Goal: Information Seeking & Learning: Learn about a topic

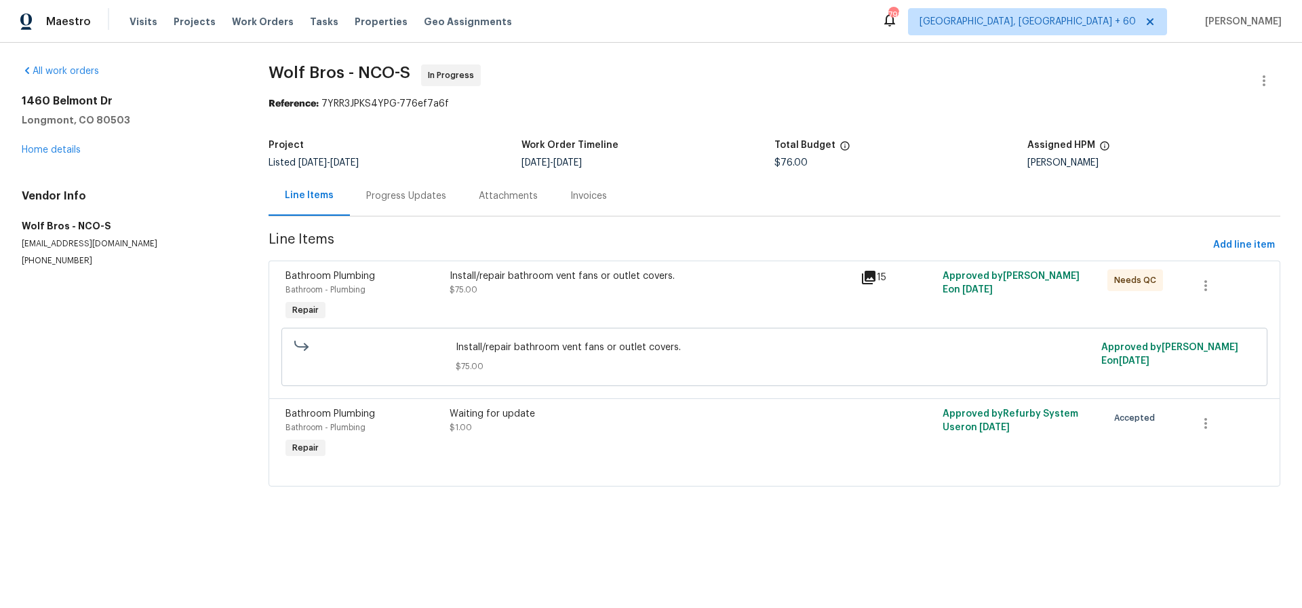
click at [528, 275] on div "Install/repair bathroom vent fans or outlet covers." at bounding box center [651, 276] width 403 height 14
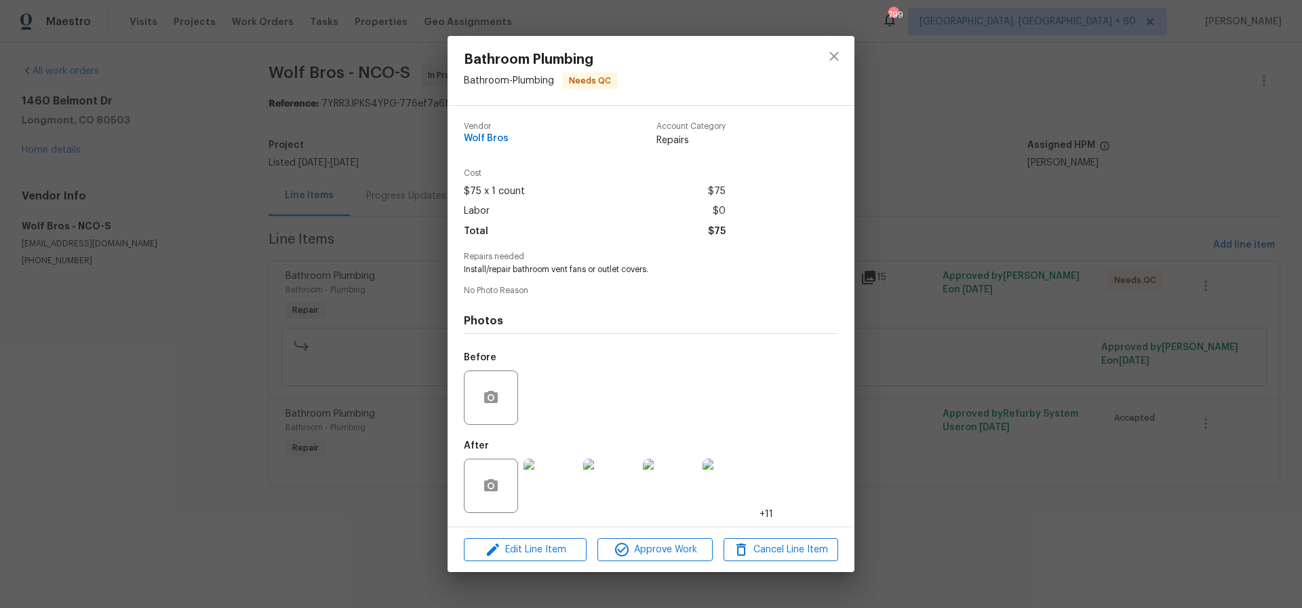
click at [554, 478] on img at bounding box center [551, 486] width 54 height 54
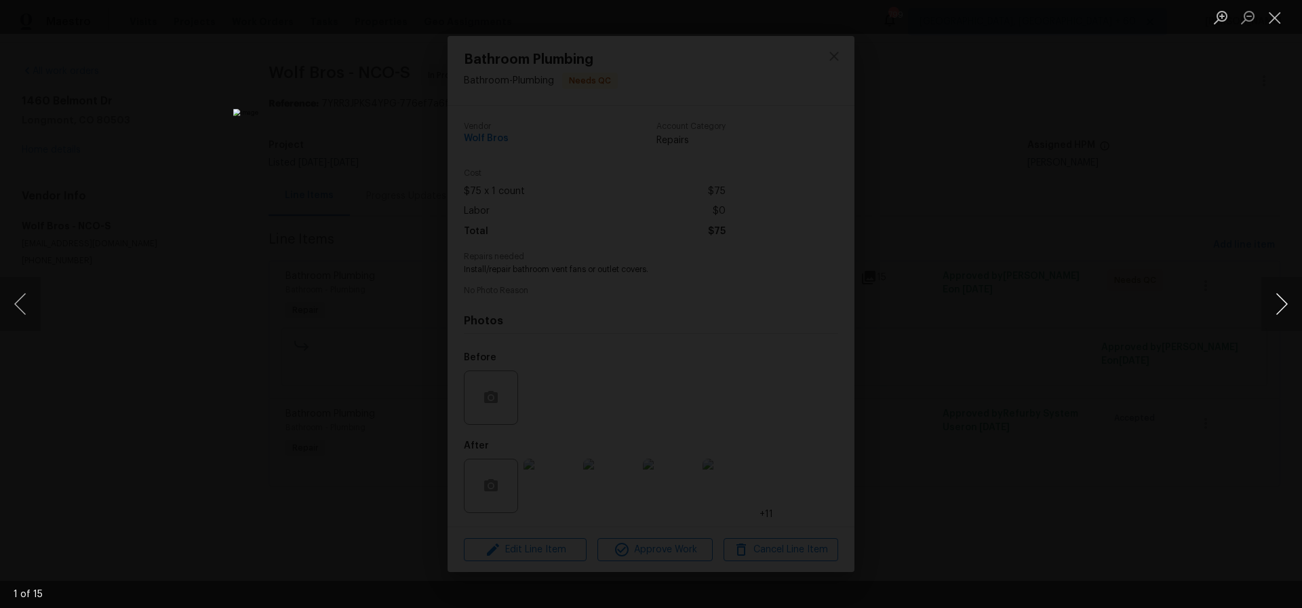
click at [1281, 303] on button "Next image" at bounding box center [1282, 304] width 41 height 54
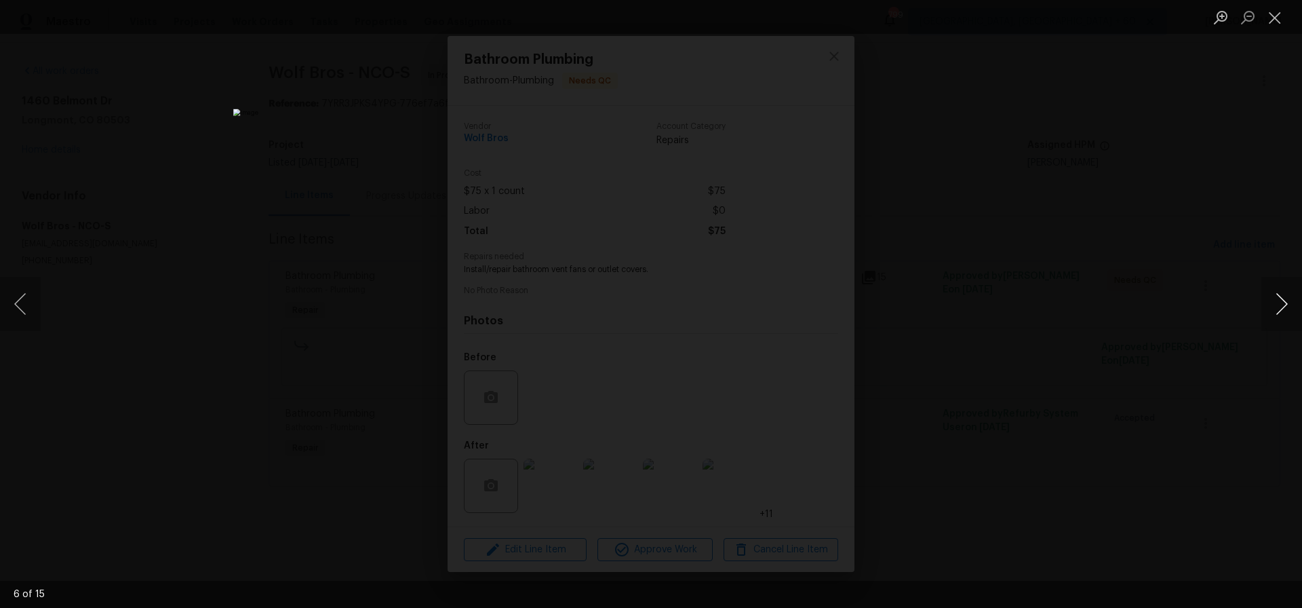
click at [1281, 303] on button "Next image" at bounding box center [1282, 304] width 41 height 54
click at [1285, 302] on button "Next image" at bounding box center [1282, 304] width 41 height 54
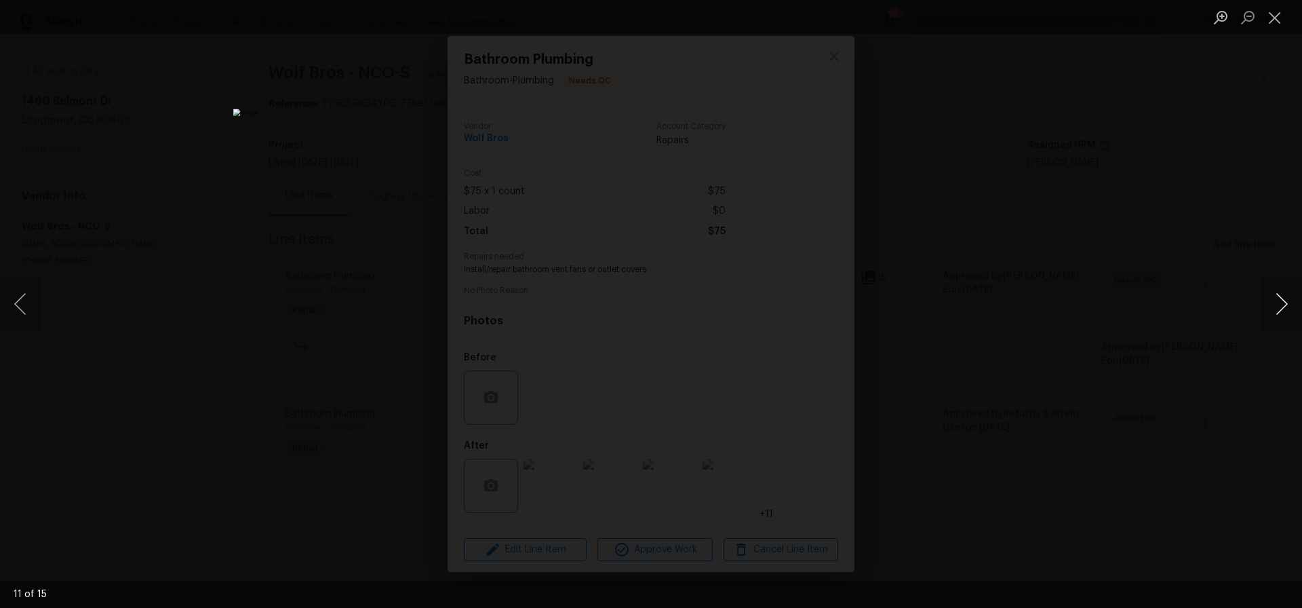
click at [1285, 302] on button "Next image" at bounding box center [1282, 304] width 41 height 54
click at [1279, 17] on button "Close lightbox" at bounding box center [1275, 17] width 27 height 24
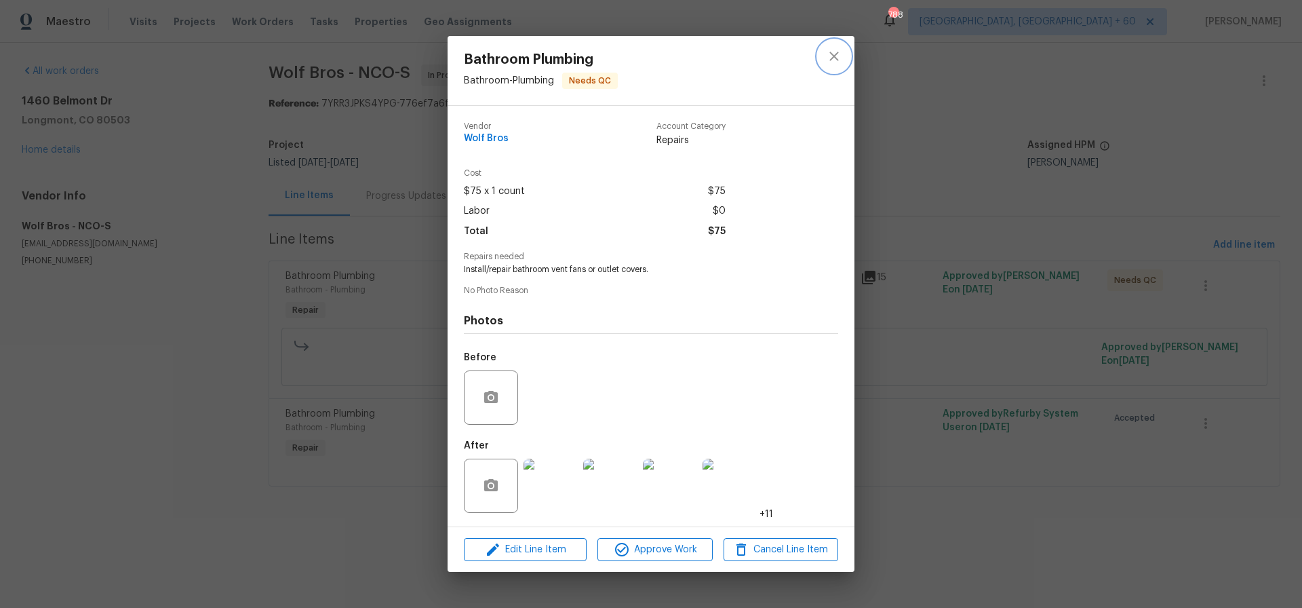
click at [839, 54] on icon "close" at bounding box center [834, 56] width 16 height 16
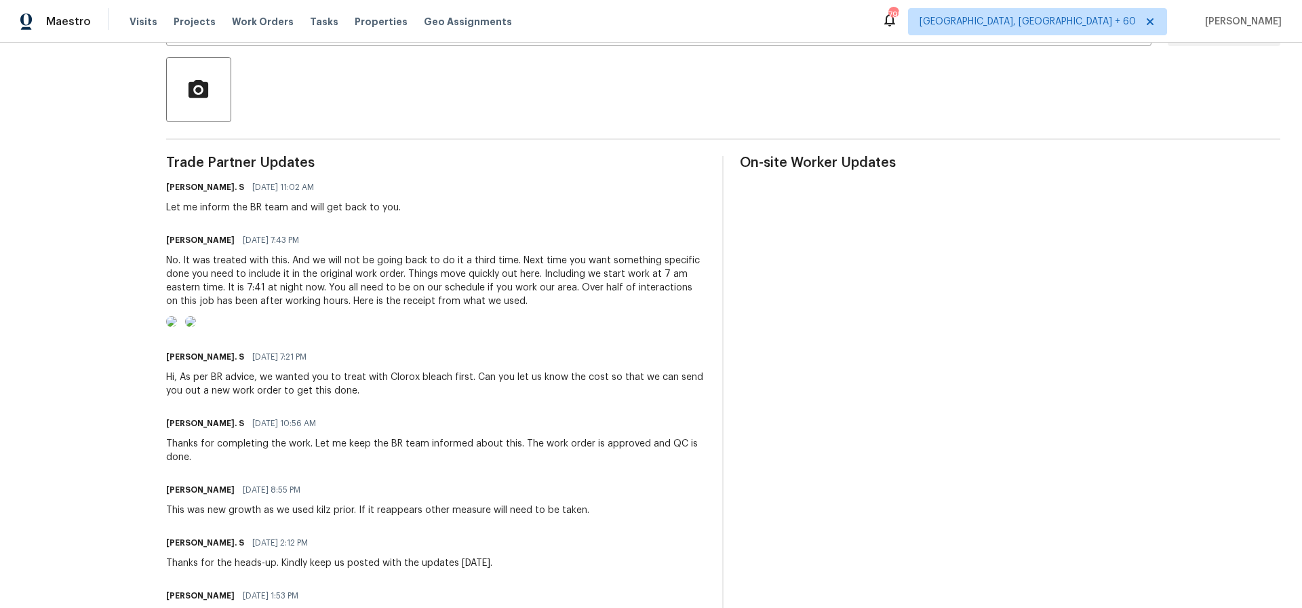
scroll to position [305, 0]
click at [177, 326] on img at bounding box center [171, 320] width 11 height 11
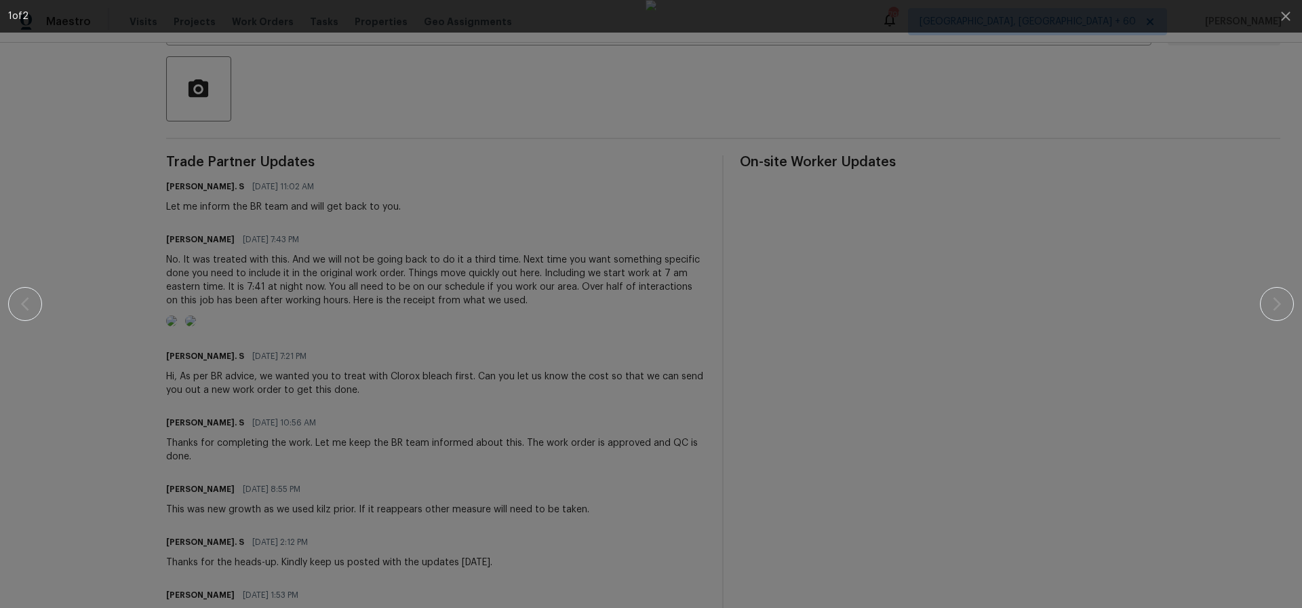
click at [482, 197] on div at bounding box center [651, 304] width 1186 height 608
click at [646, 49] on img at bounding box center [651, 304] width 11 height 608
click at [1284, 18] on icon "button" at bounding box center [1285, 16] width 9 height 9
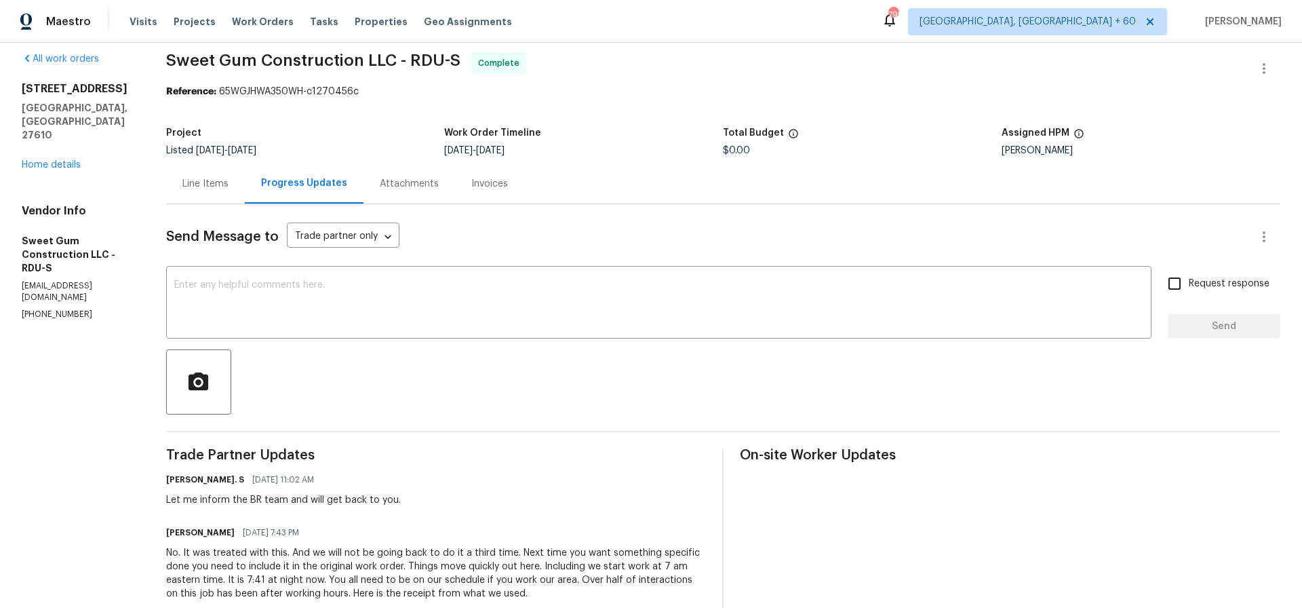
scroll to position [0, 0]
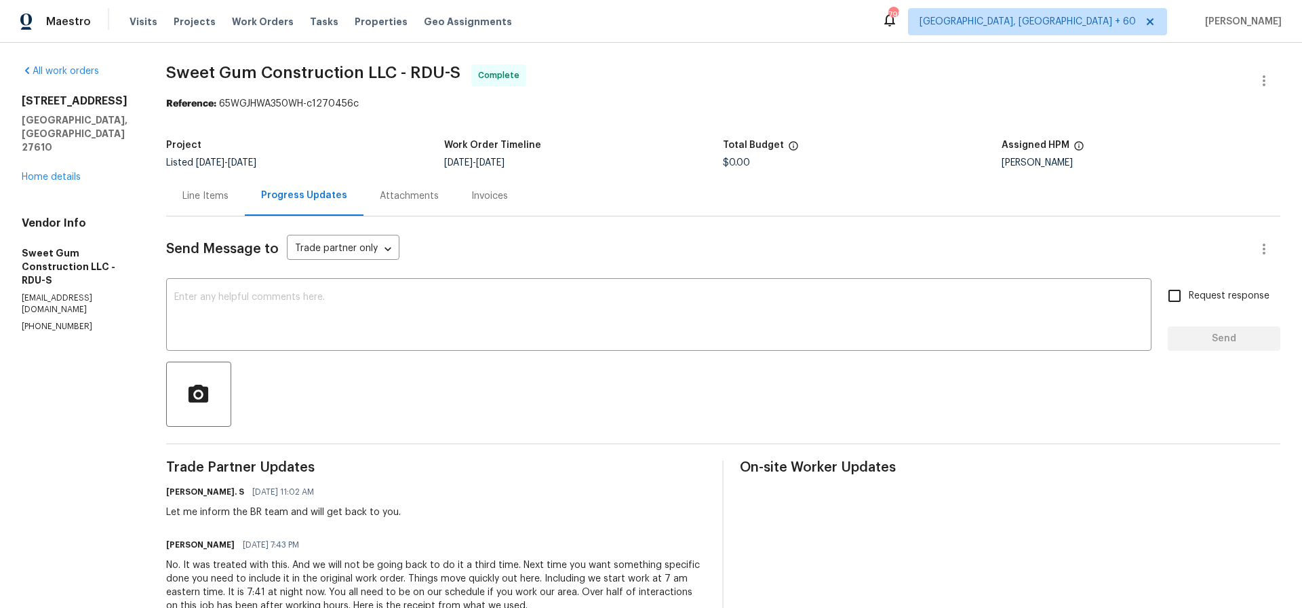
click at [228, 195] on div "Line Items" at bounding box center [205, 196] width 46 height 14
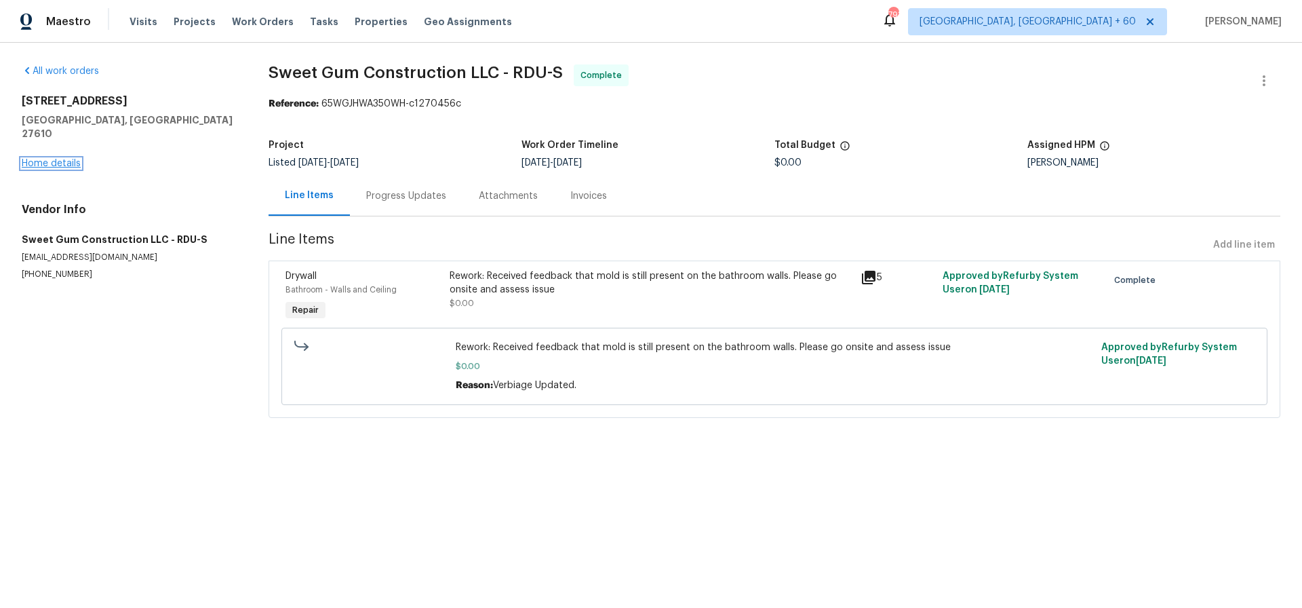
click at [75, 159] on link "Home details" at bounding box center [51, 163] width 59 height 9
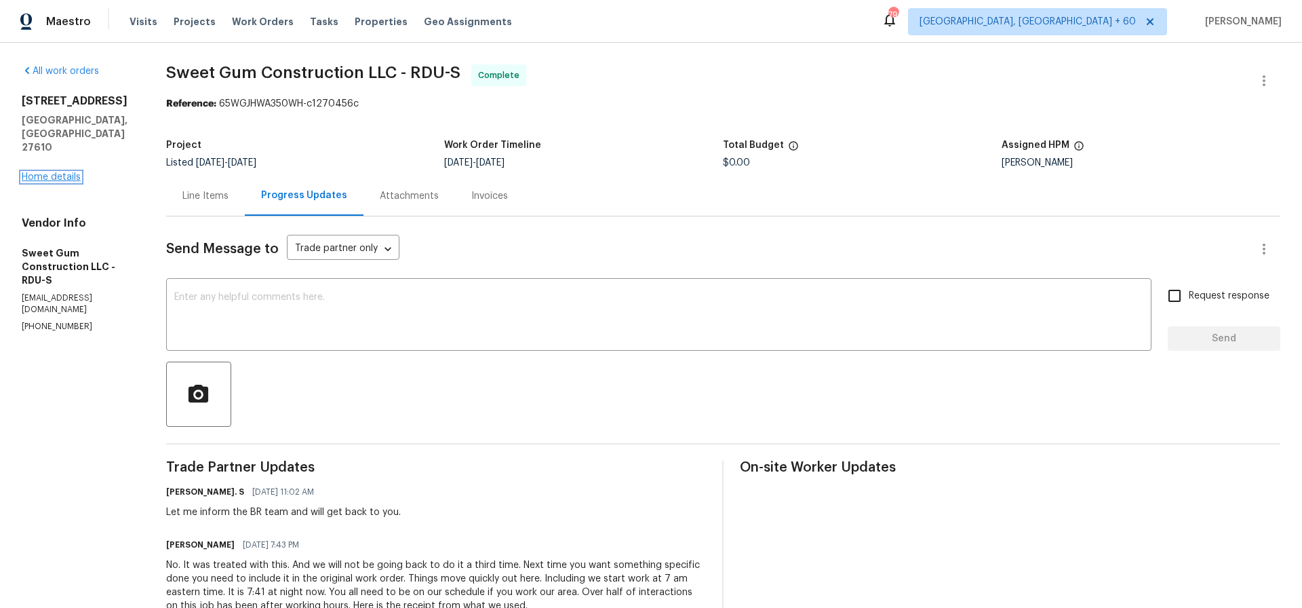
click at [64, 172] on link "Home details" at bounding box center [51, 176] width 59 height 9
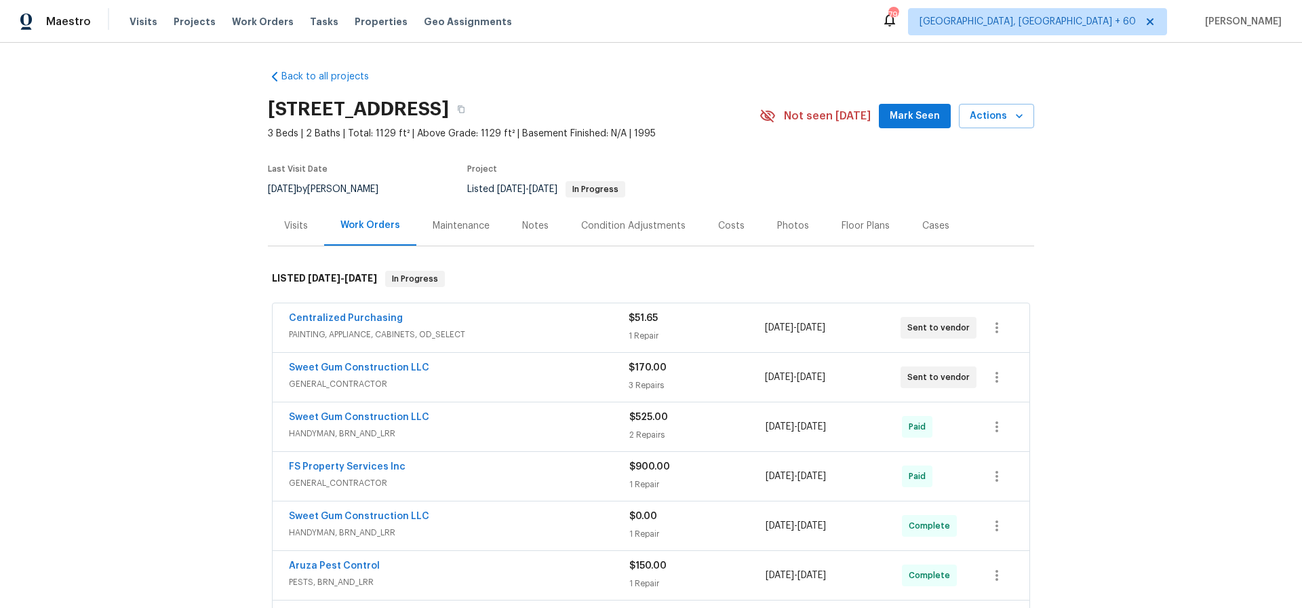
click at [788, 223] on div "Photos" at bounding box center [793, 226] width 32 height 14
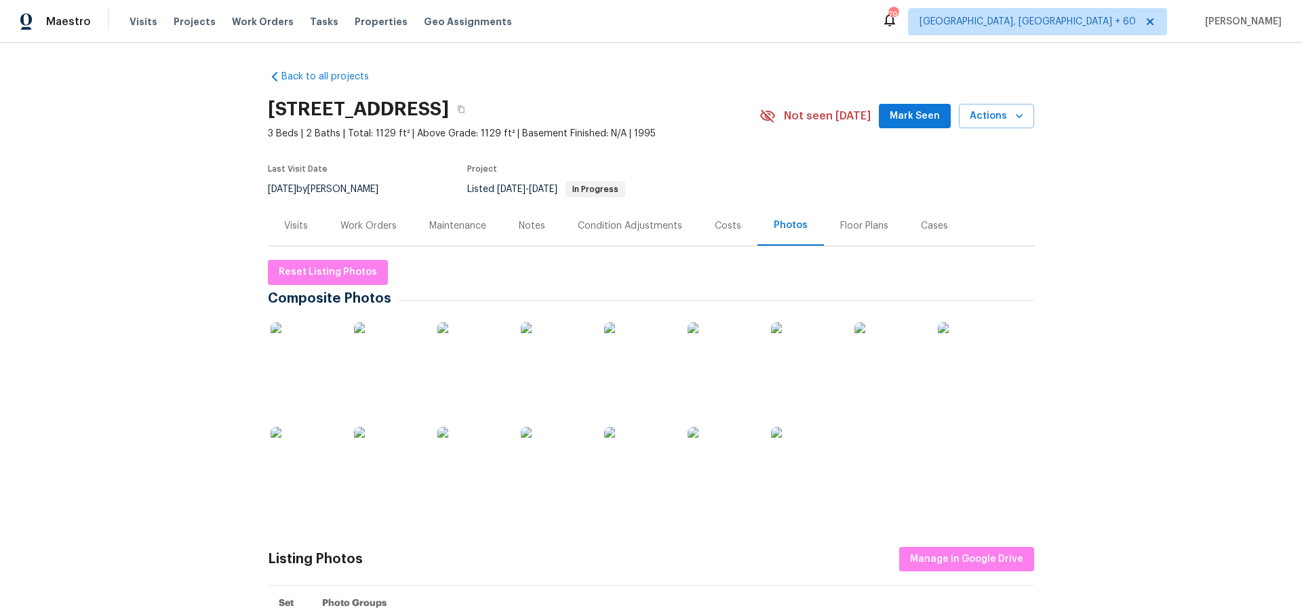
click at [309, 351] on img at bounding box center [305, 356] width 68 height 68
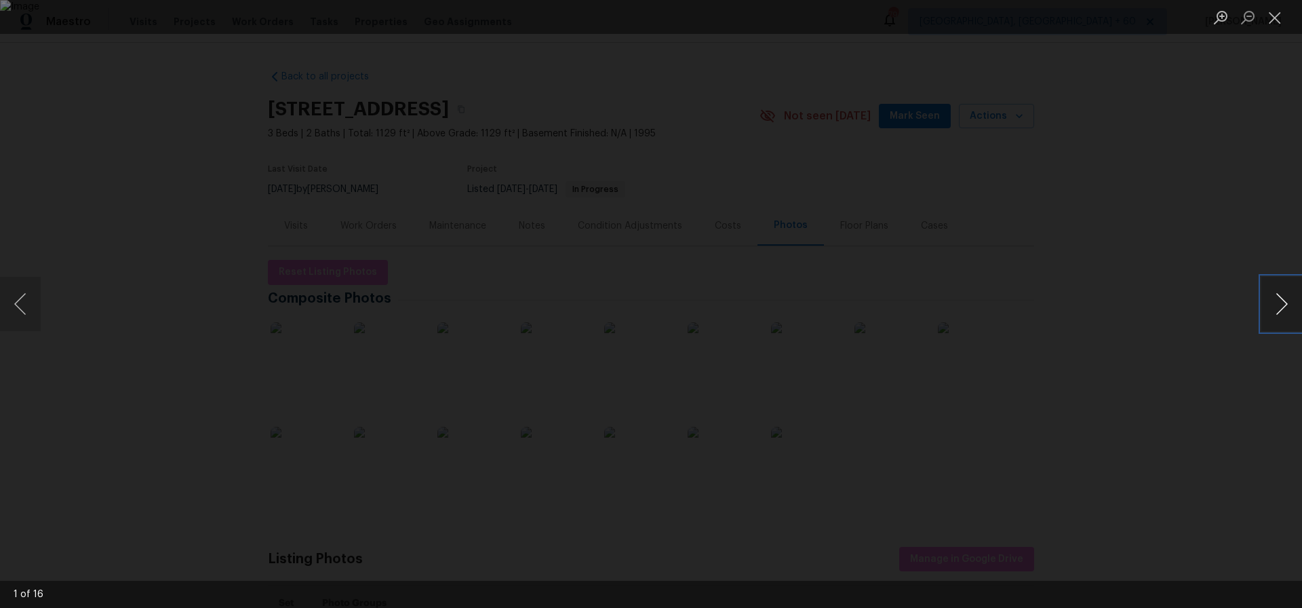
click at [1280, 303] on button "Next image" at bounding box center [1282, 304] width 41 height 54
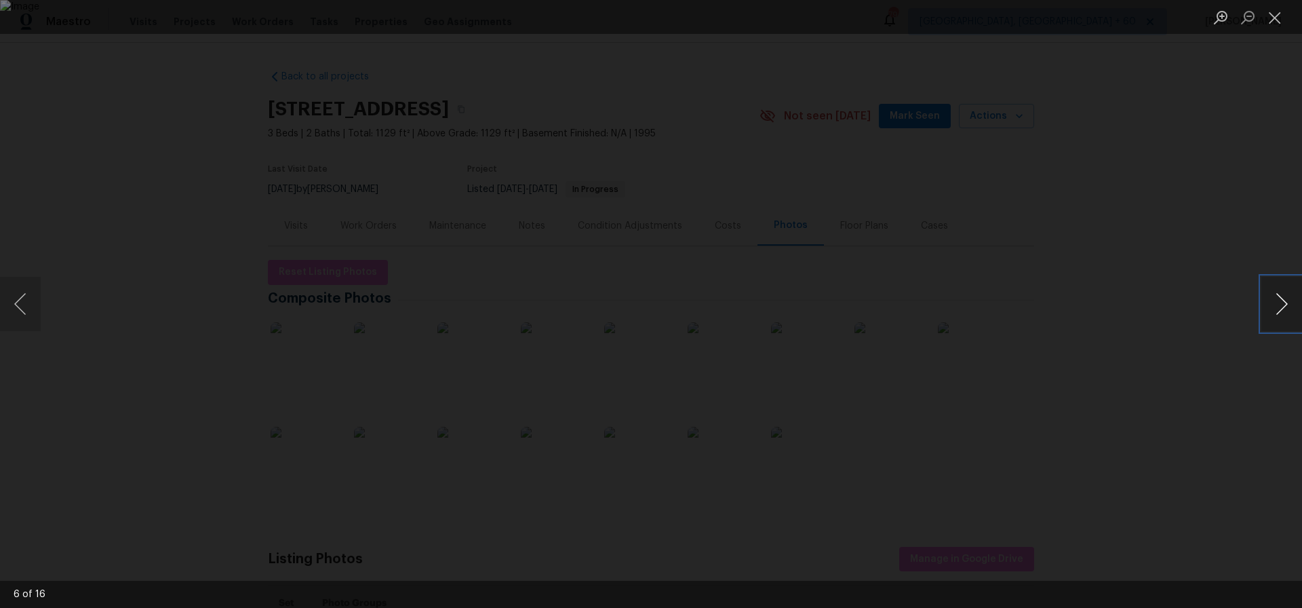
click at [1280, 303] on button "Next image" at bounding box center [1282, 304] width 41 height 54
click at [1272, 19] on button "Close lightbox" at bounding box center [1275, 17] width 27 height 24
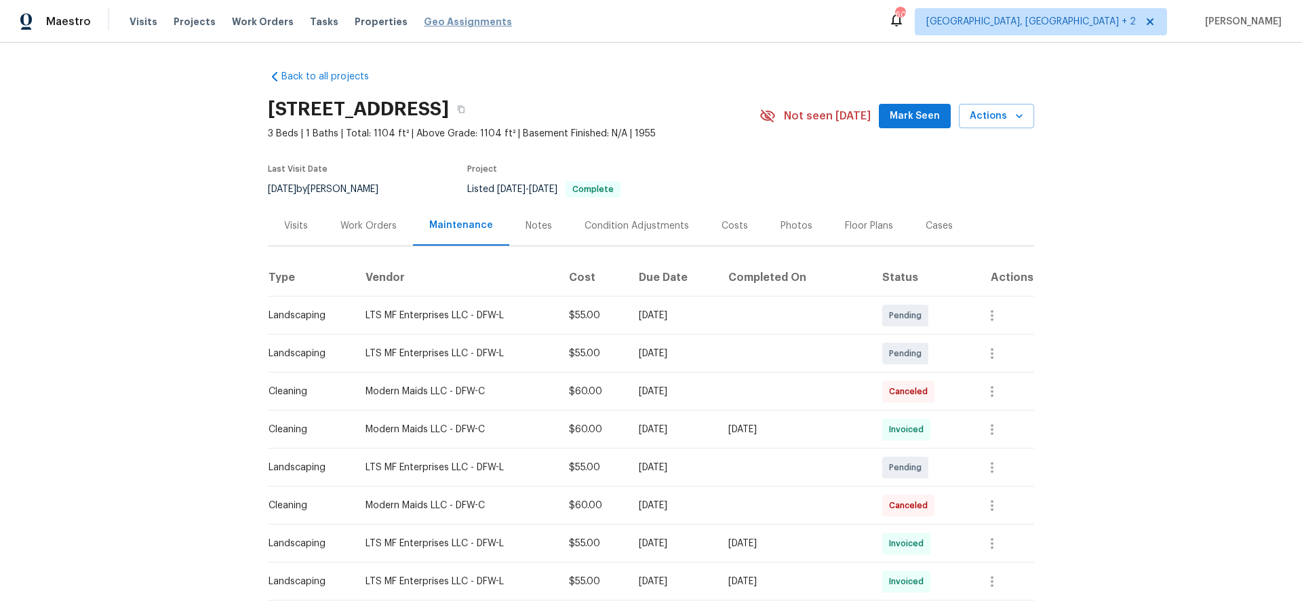
scroll to position [2, 0]
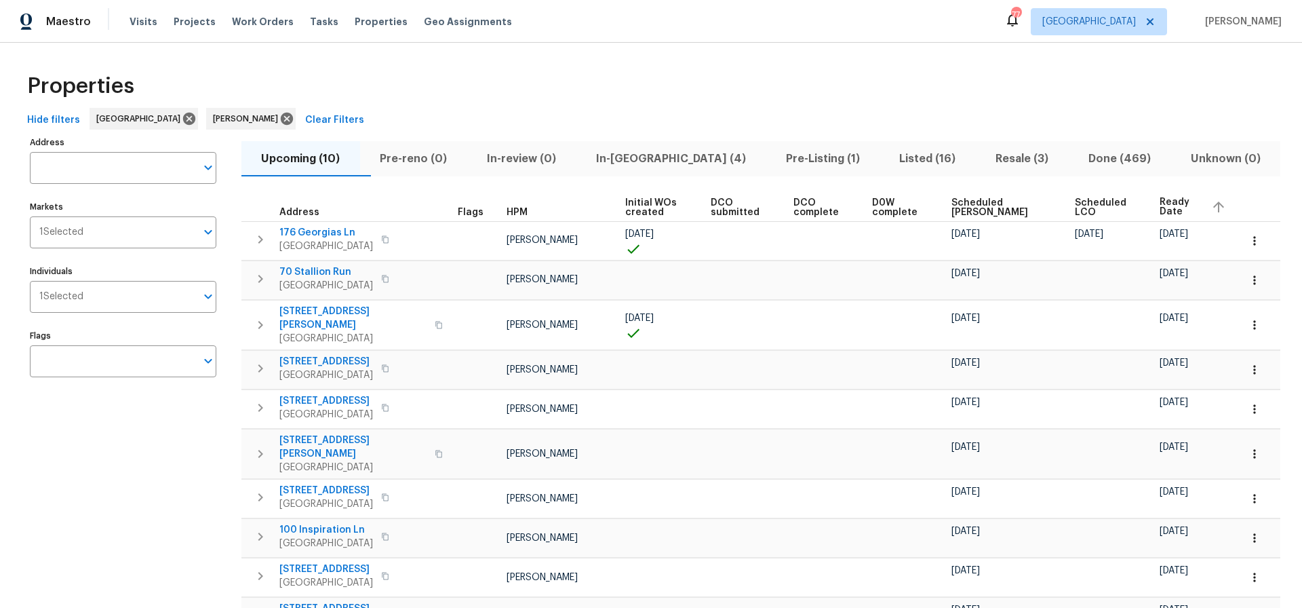
click at [661, 159] on span "In-reno (4)" at bounding box center [671, 158] width 174 height 19
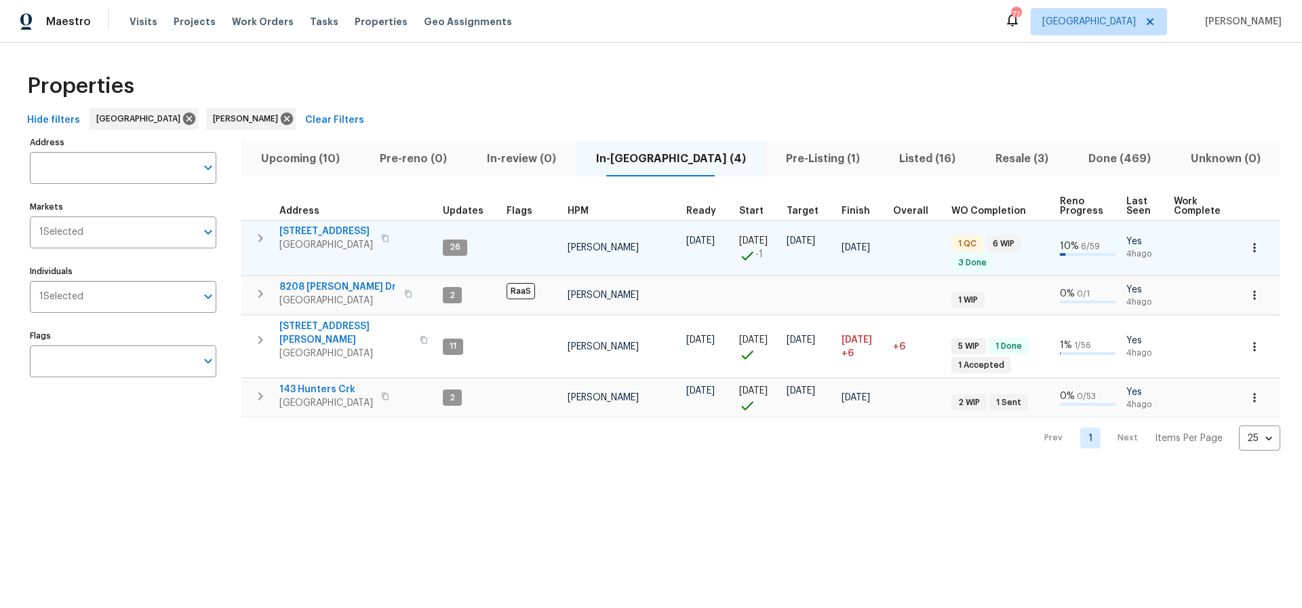
click at [321, 230] on span "188 Lost Lake Trl" at bounding box center [326, 232] width 94 height 14
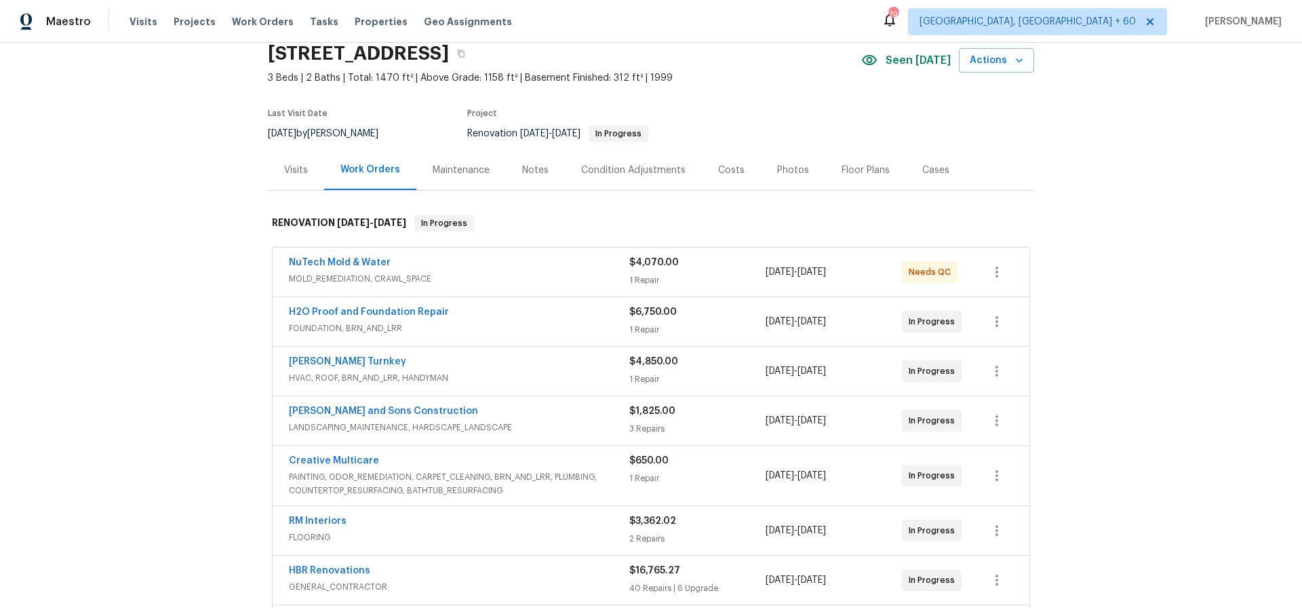
scroll to position [46, 0]
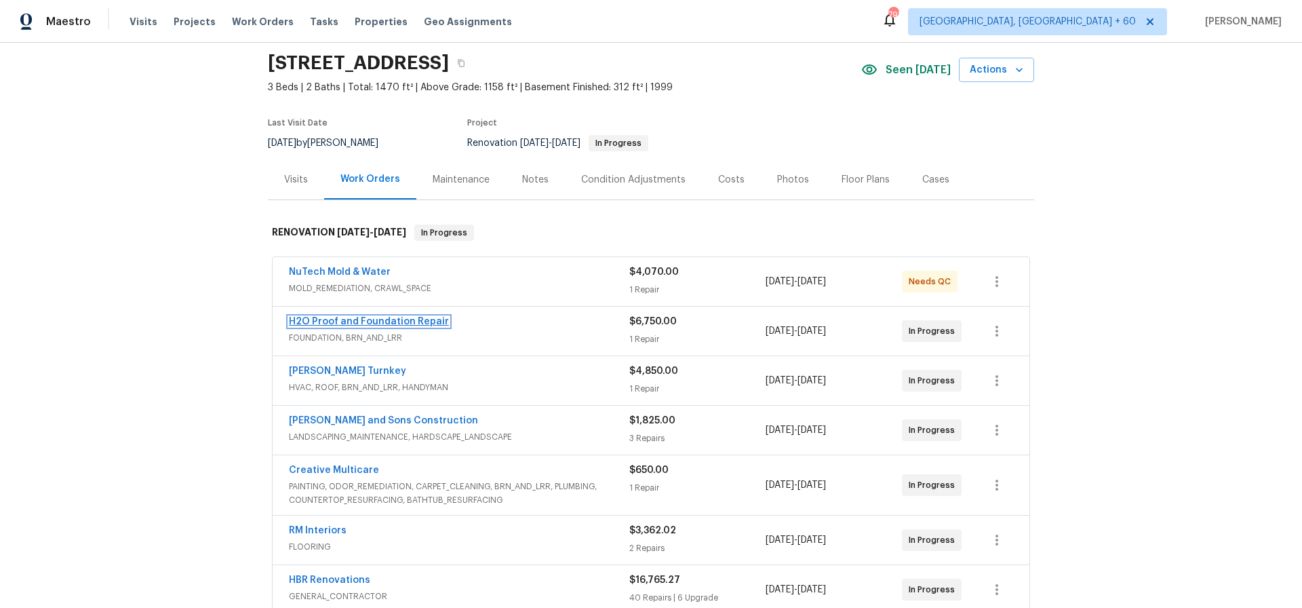
click at [359, 321] on link "H2O Proof and Foundation Repair" at bounding box center [369, 321] width 160 height 9
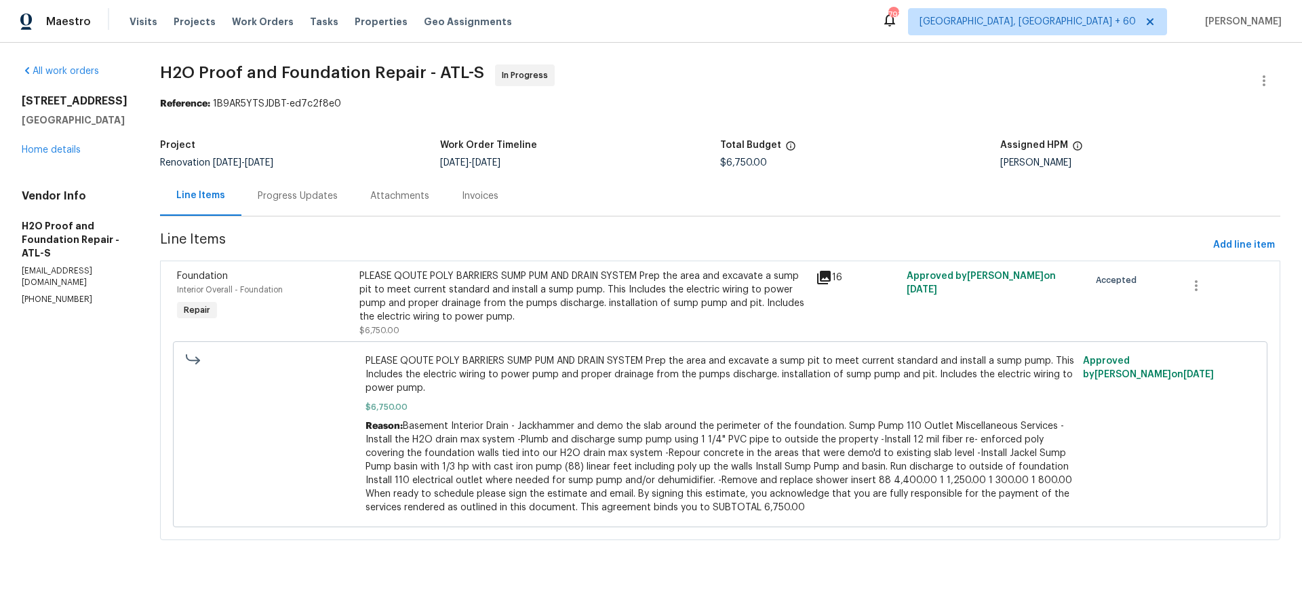
click at [258, 194] on div "Progress Updates" at bounding box center [298, 196] width 80 height 14
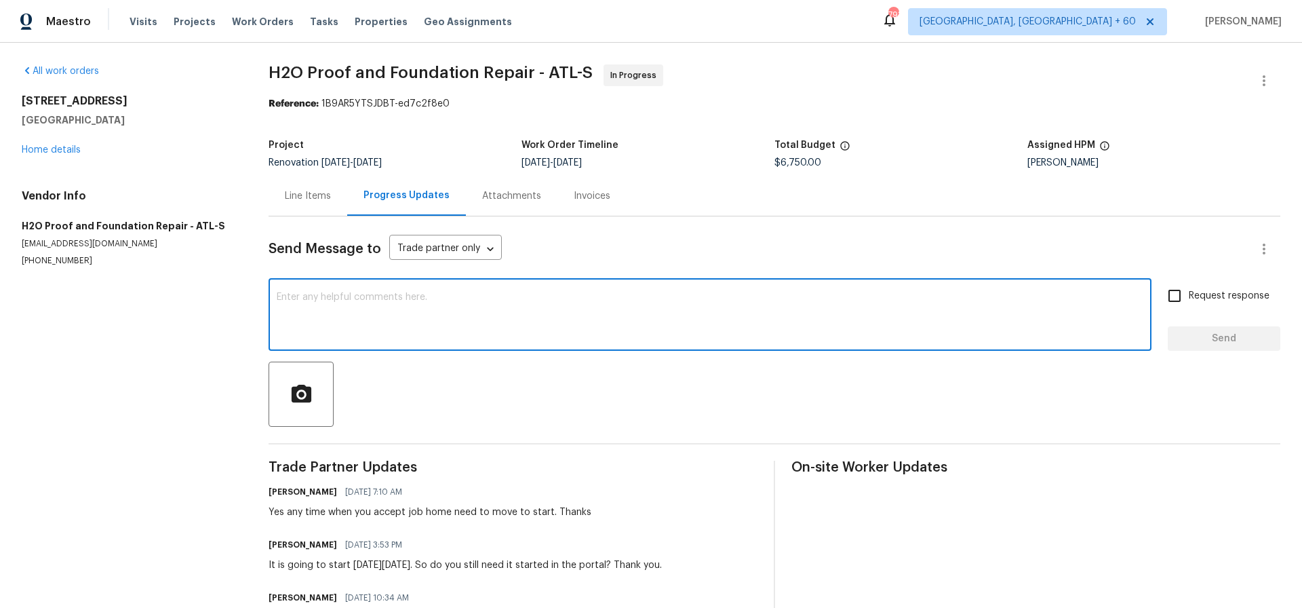
click at [311, 303] on textarea at bounding box center [710, 315] width 867 height 47
type textarea "Any update here is this done"
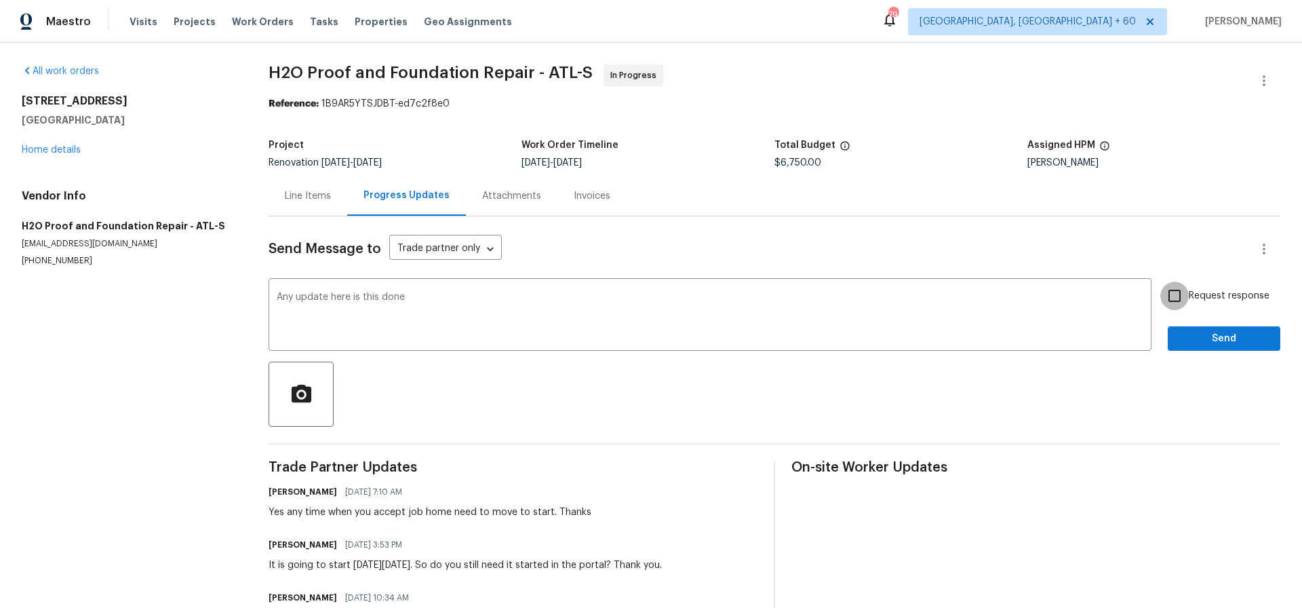
click at [1178, 294] on input "Request response" at bounding box center [1175, 296] width 28 height 28
checkbox input "true"
click at [1229, 339] on span "Send" at bounding box center [1224, 338] width 91 height 17
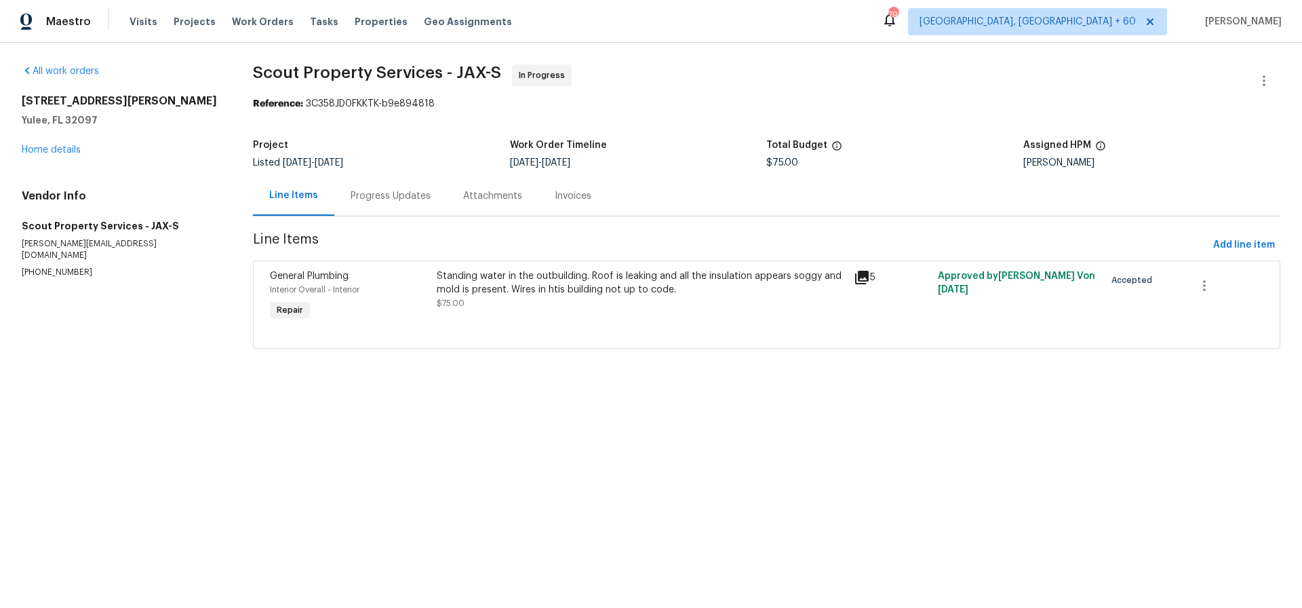
click at [560, 281] on div "Standing water in the outbuilding. Roof is leaking and all the insulation appea…" at bounding box center [642, 282] width 410 height 27
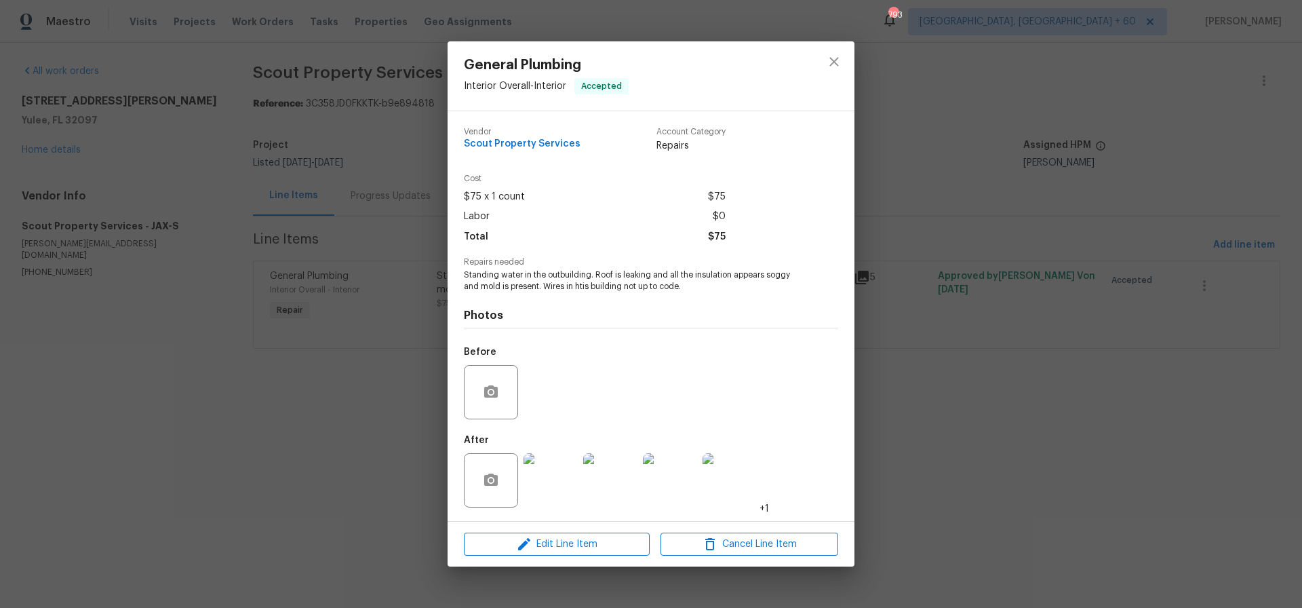
click at [556, 493] on img at bounding box center [551, 480] width 54 height 54
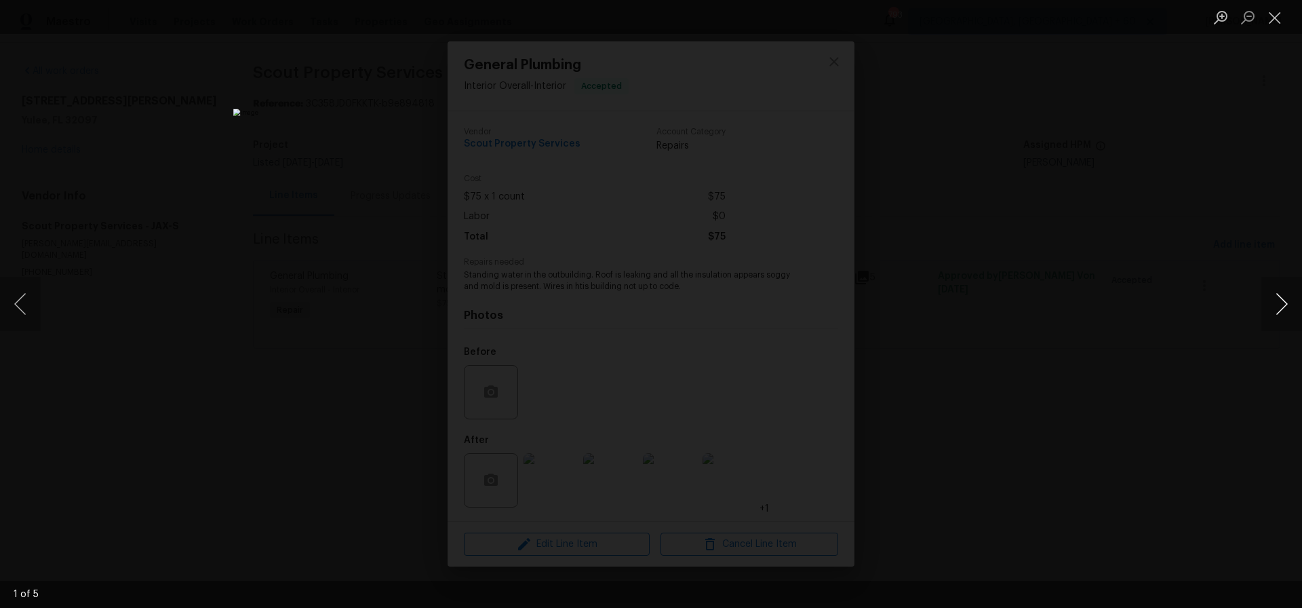
click at [1282, 302] on button "Next image" at bounding box center [1282, 304] width 41 height 54
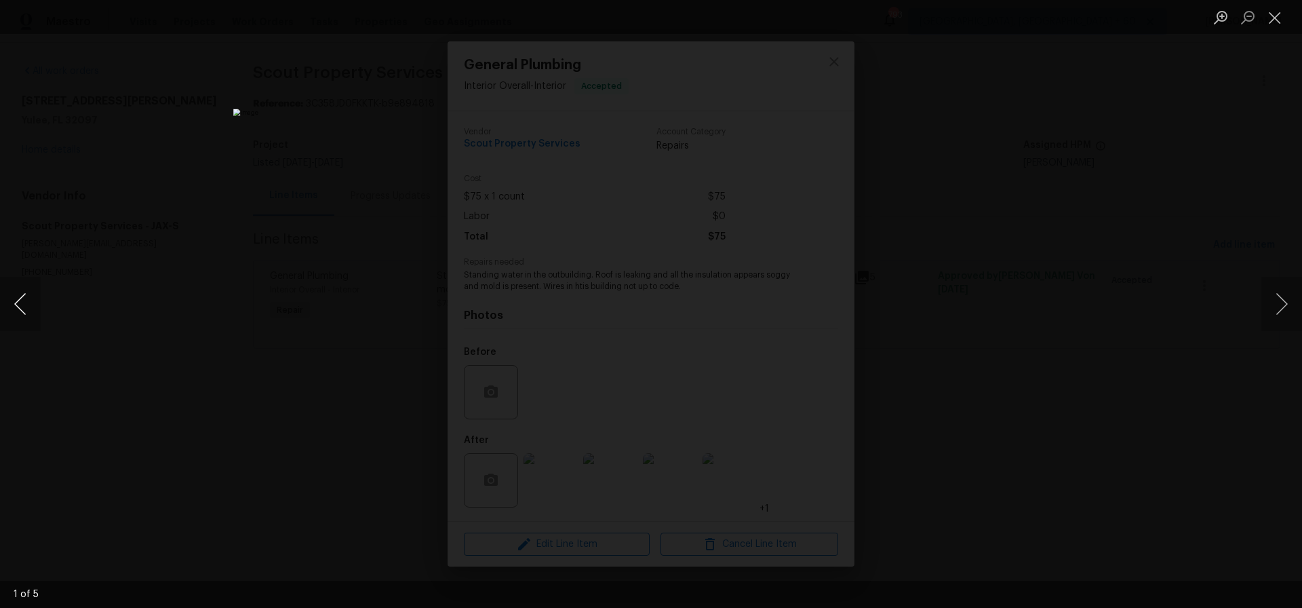
click at [18, 306] on button "Previous image" at bounding box center [20, 304] width 41 height 54
click at [1286, 307] on button "Next image" at bounding box center [1282, 304] width 41 height 54
click at [1269, 18] on button "Close lightbox" at bounding box center [1275, 17] width 27 height 24
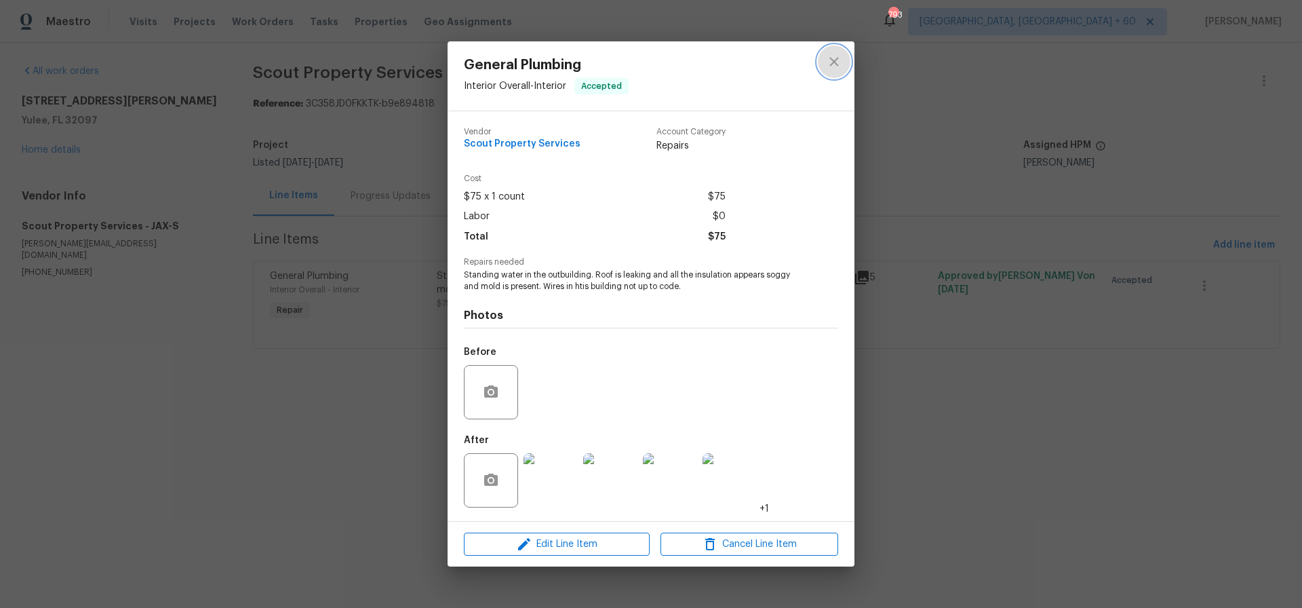
click at [832, 63] on icon "close" at bounding box center [834, 61] width 9 height 9
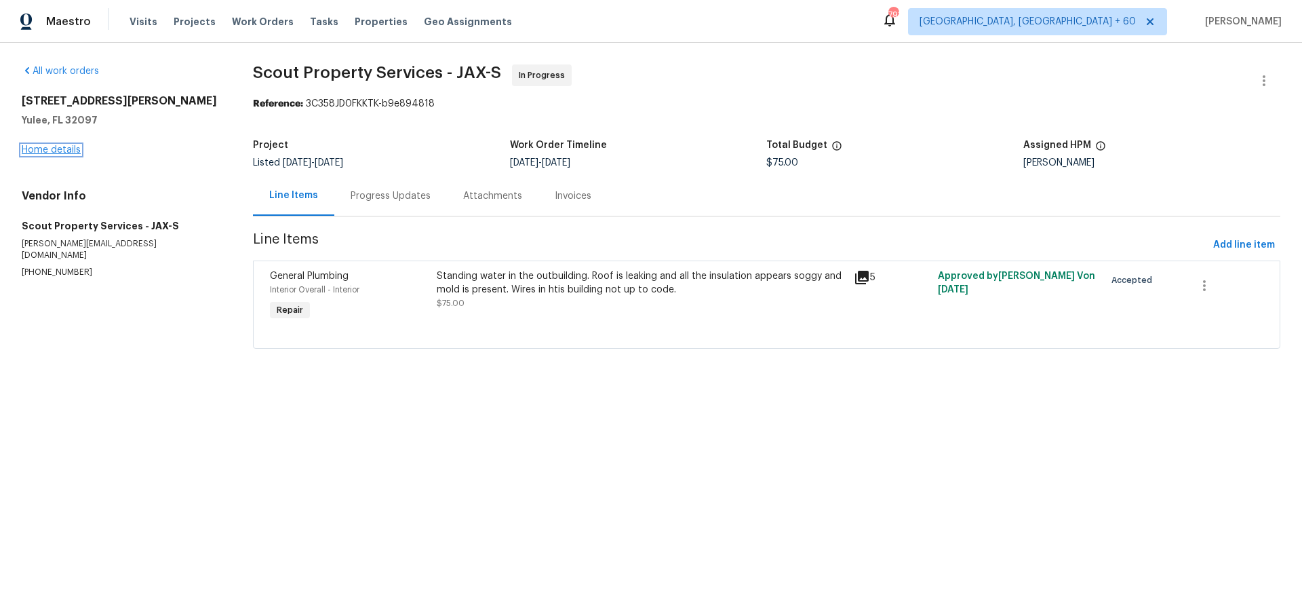
click at [52, 147] on link "Home details" at bounding box center [51, 149] width 59 height 9
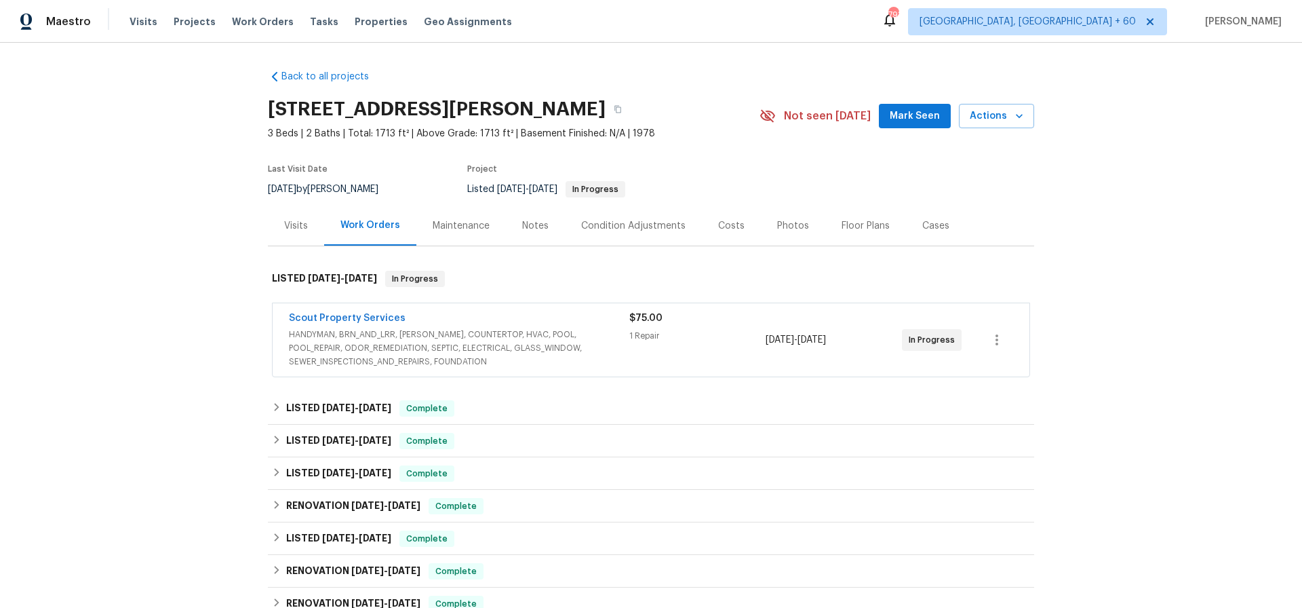
click at [788, 225] on div "Photos" at bounding box center [793, 226] width 32 height 14
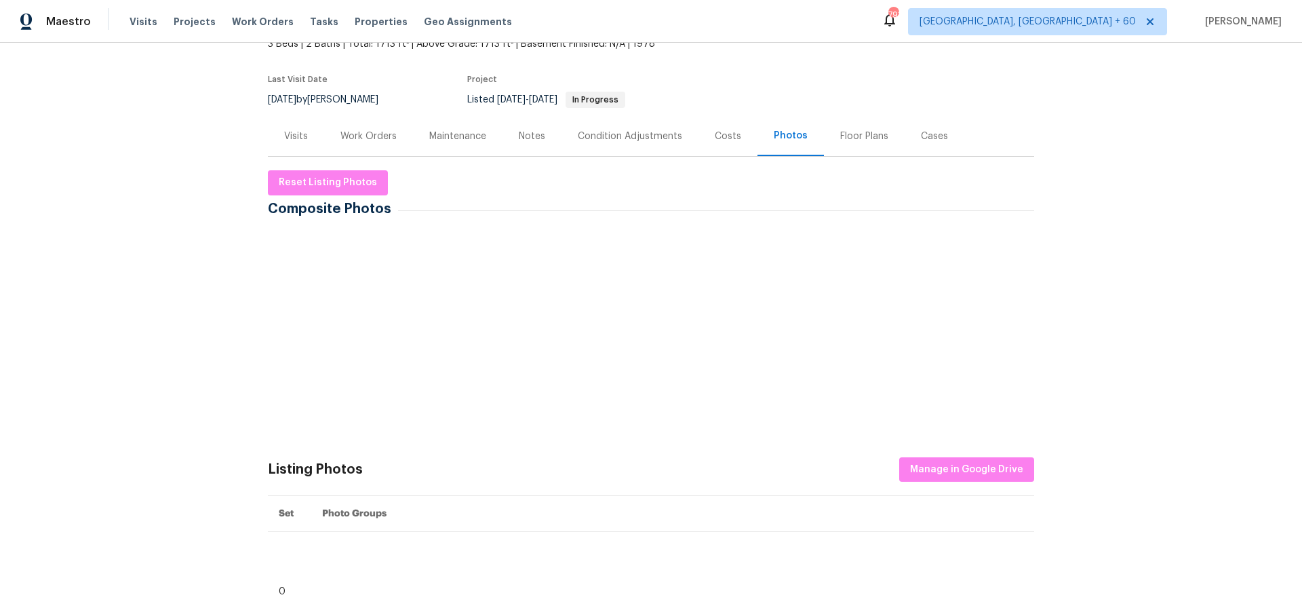
scroll to position [101, 0]
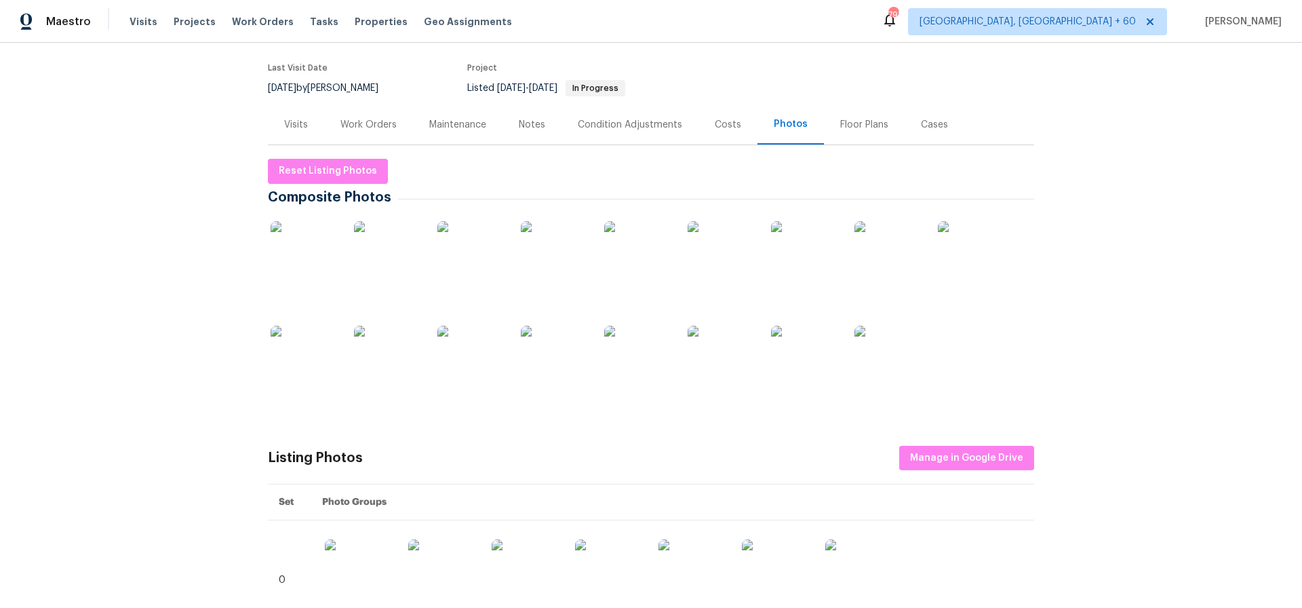
click at [314, 258] on img at bounding box center [305, 255] width 68 height 68
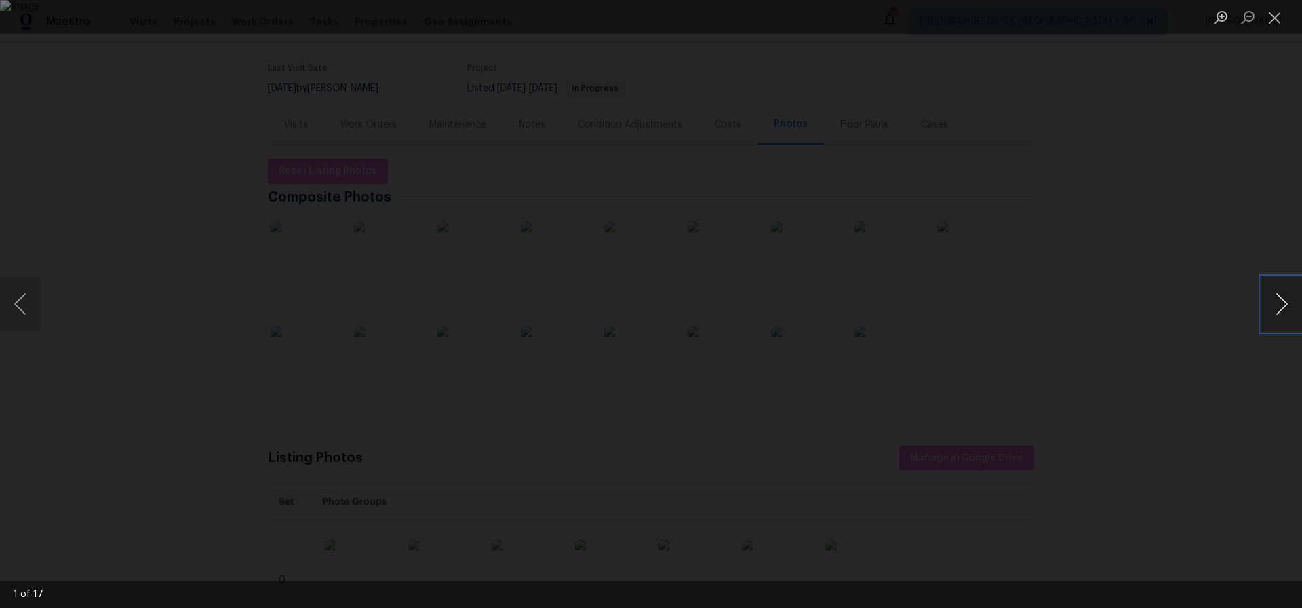
click at [1286, 303] on button "Next image" at bounding box center [1282, 304] width 41 height 54
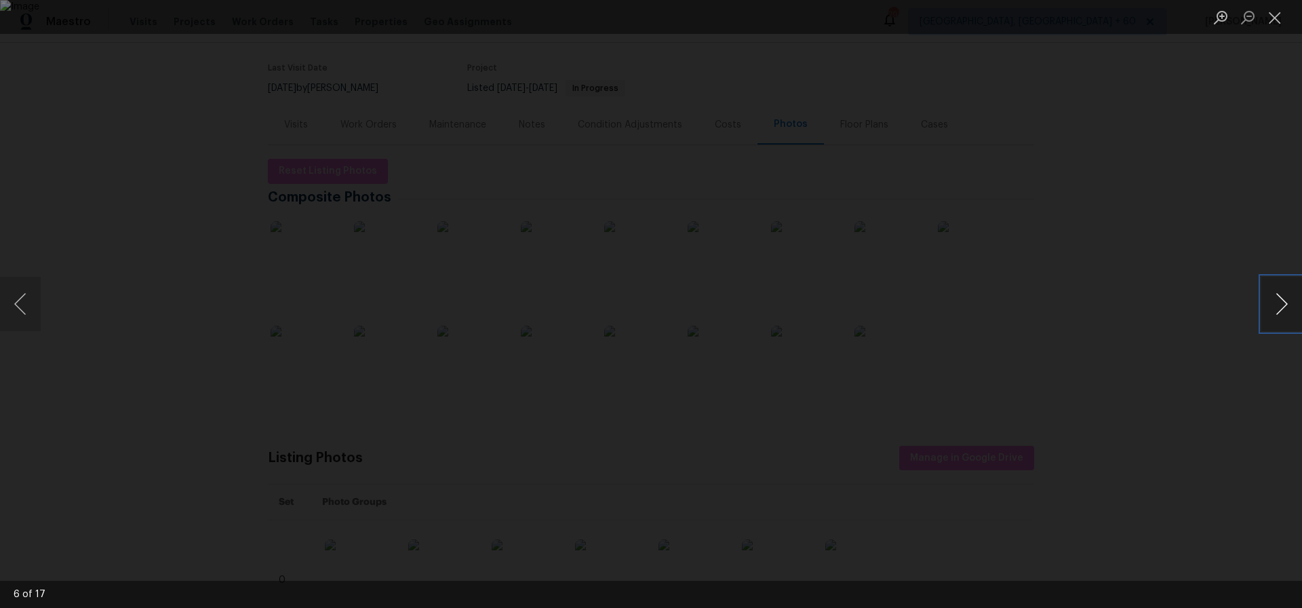
click at [1286, 303] on button "Next image" at bounding box center [1282, 304] width 41 height 54
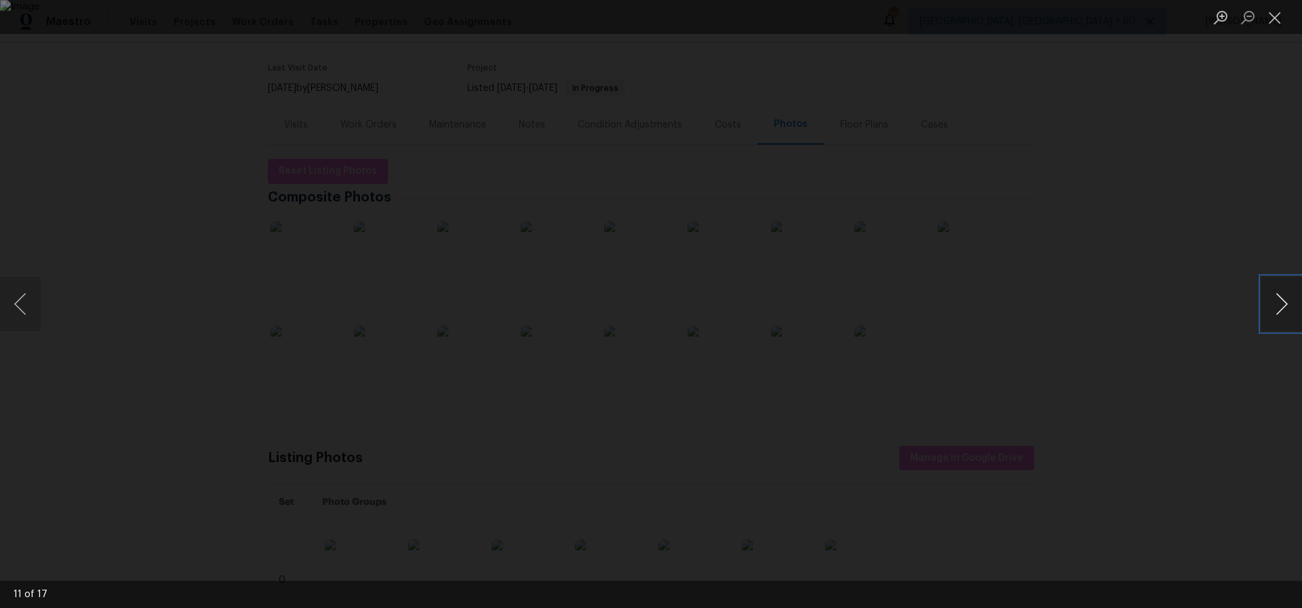
click at [1286, 303] on button "Next image" at bounding box center [1282, 304] width 41 height 54
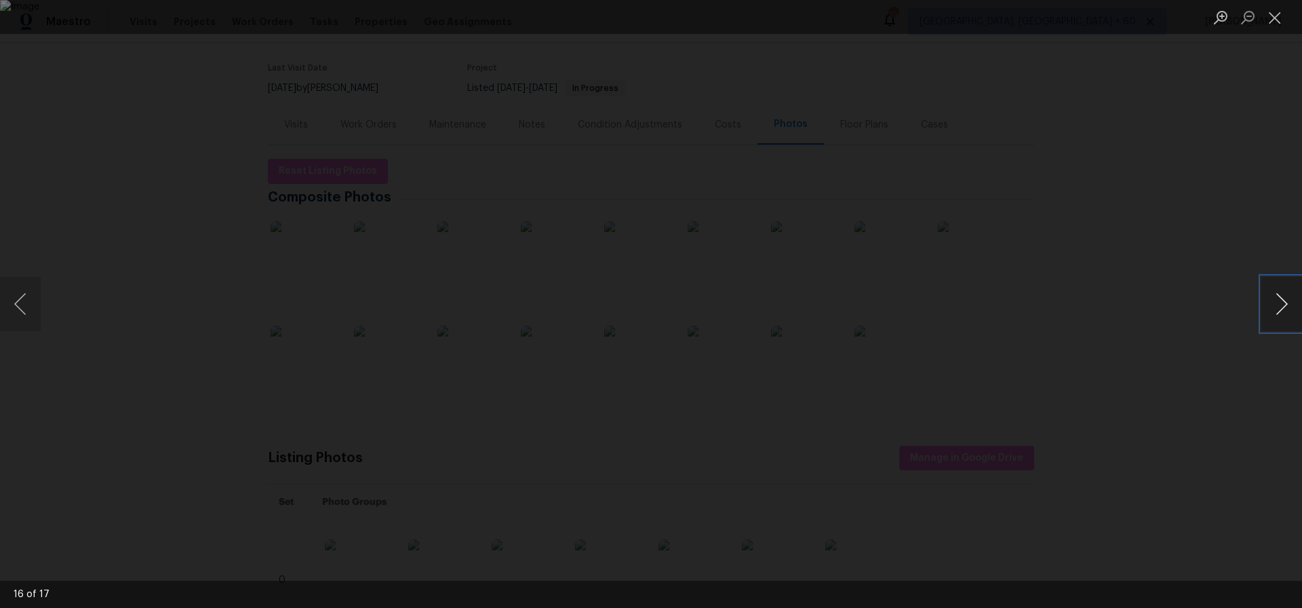
click at [1286, 303] on button "Next image" at bounding box center [1282, 304] width 41 height 54
click at [17, 305] on button "Previous image" at bounding box center [20, 304] width 41 height 54
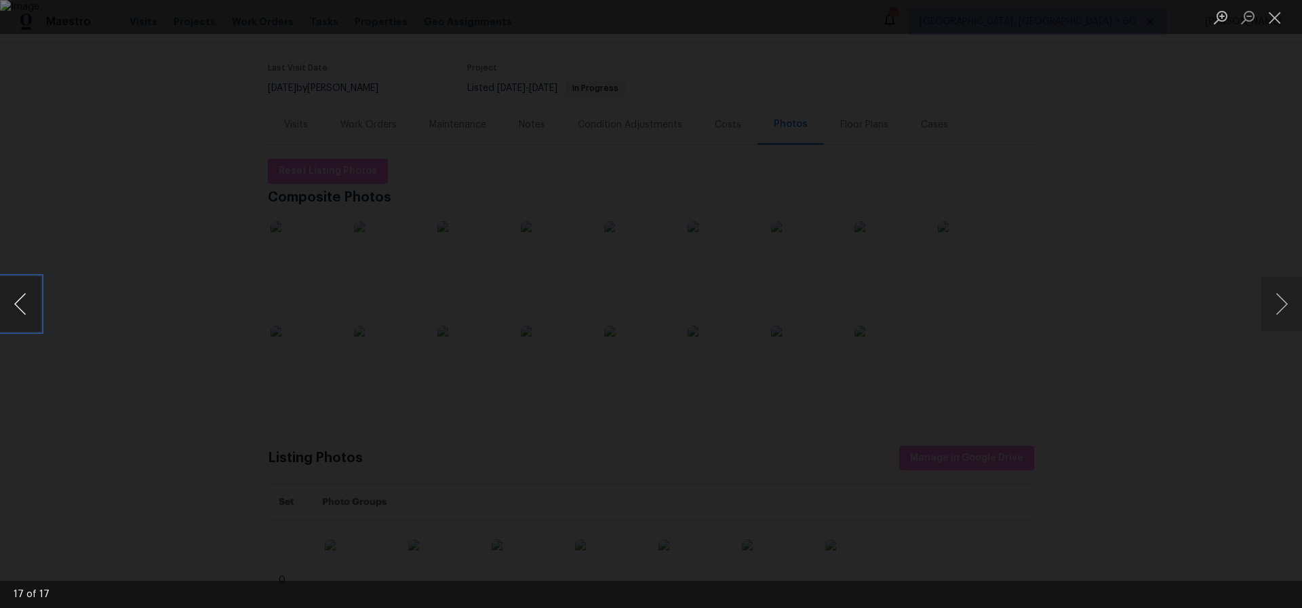
click at [17, 305] on button "Previous image" at bounding box center [20, 304] width 41 height 54
click at [1274, 18] on button "Close lightbox" at bounding box center [1275, 17] width 27 height 24
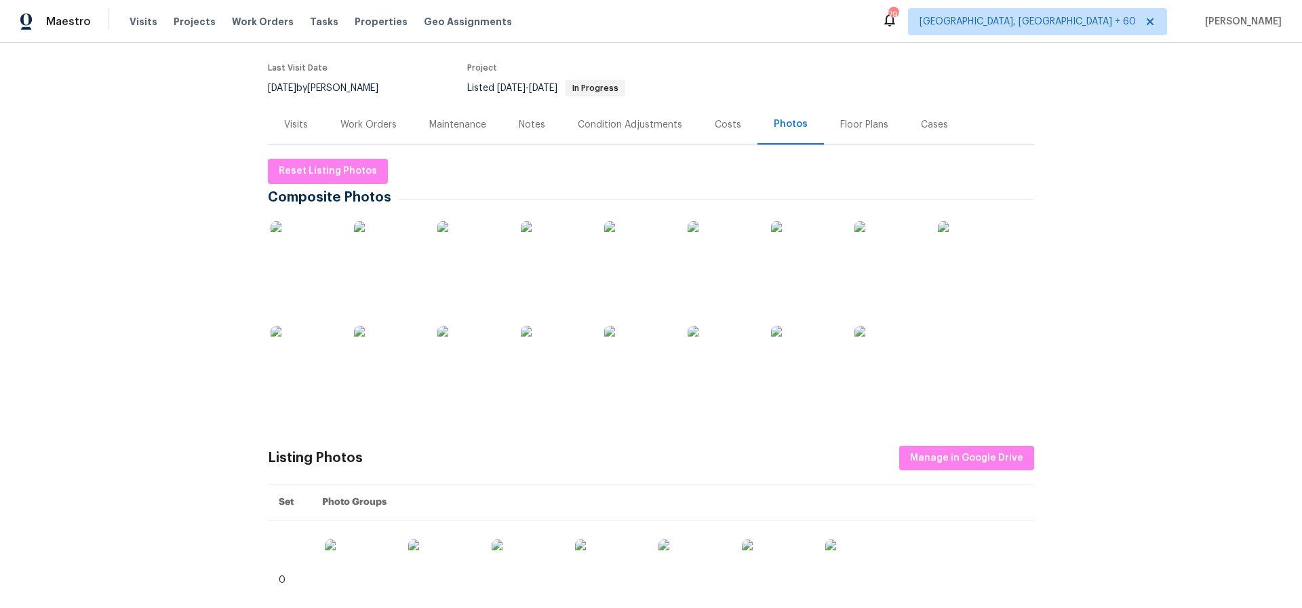
click at [360, 123] on div "Work Orders" at bounding box center [369, 125] width 56 height 14
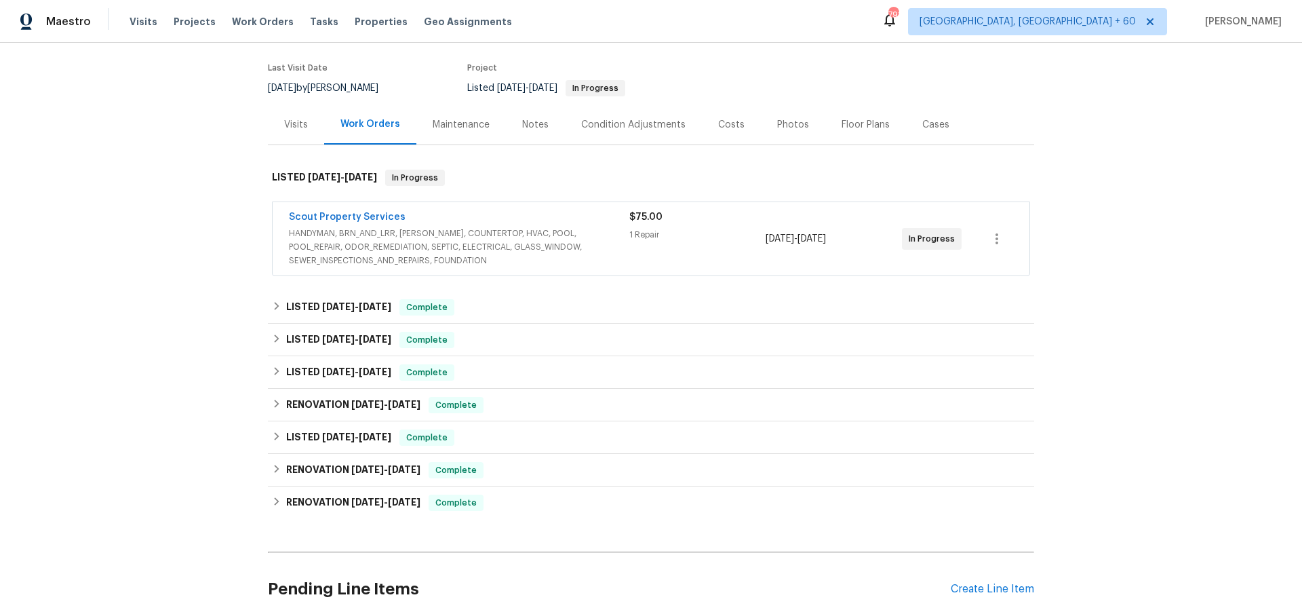
click at [516, 236] on span "HANDYMAN, BRN_AND_LRR, WELLS, COUNTERTOP, HVAC, POOL, POOL_REPAIR, ODOR_REMEDIA…" at bounding box center [459, 247] width 341 height 41
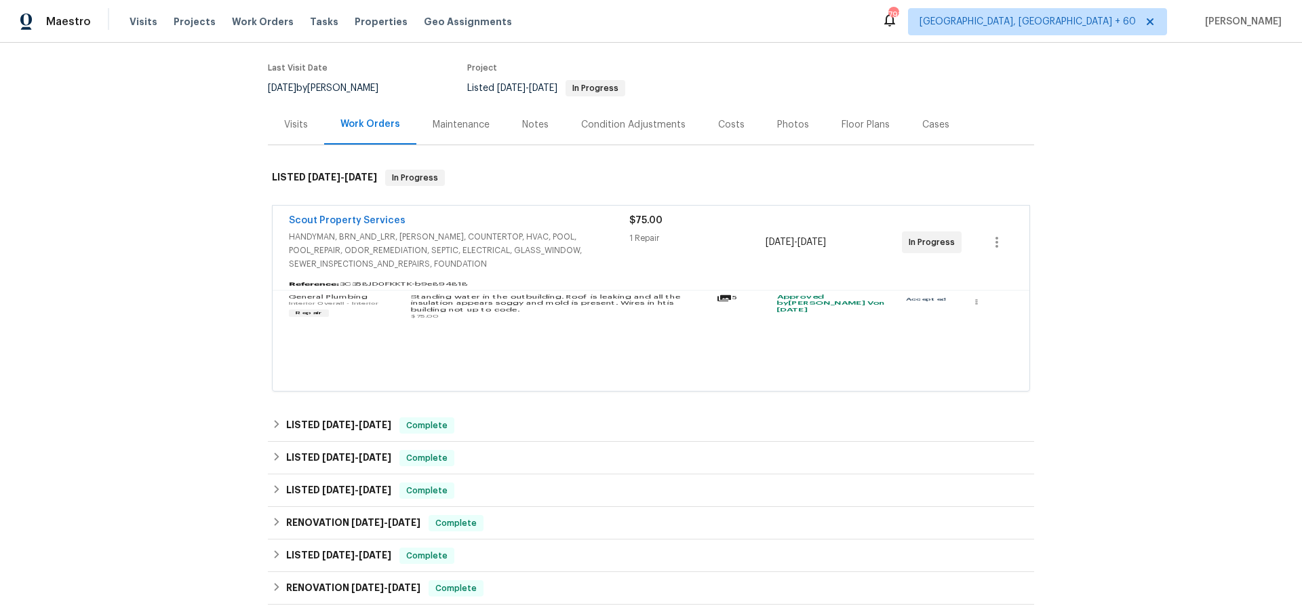
scroll to position [103, 0]
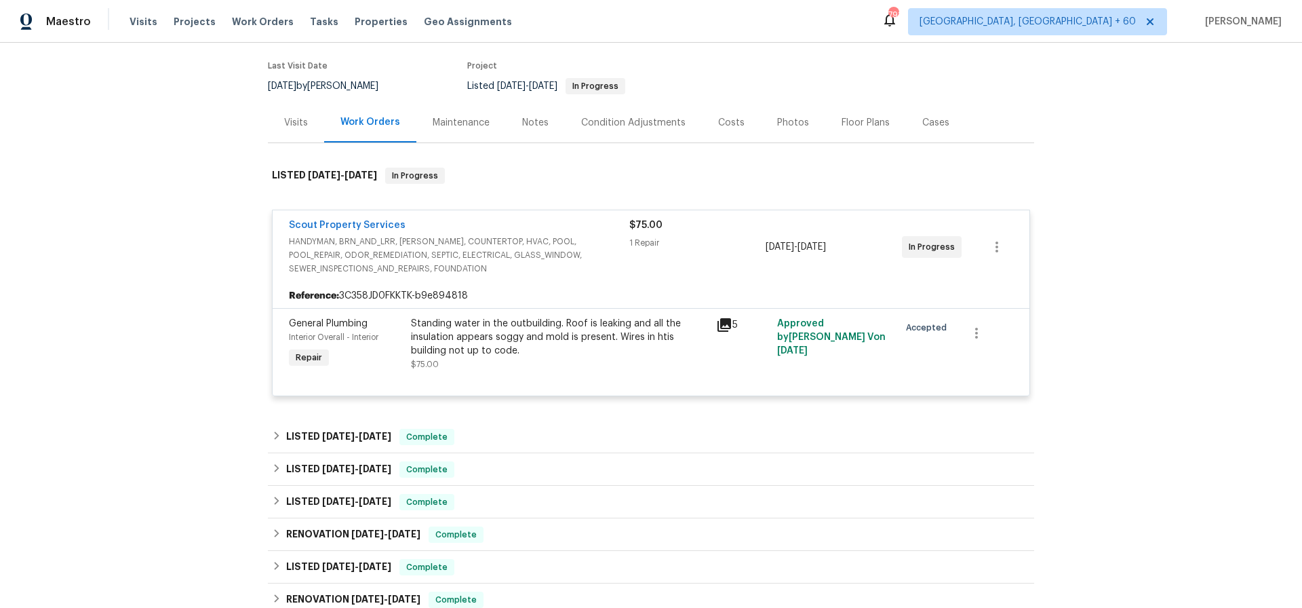
click at [511, 336] on div "Standing water in the outbuilding. Roof is leaking and all the insulation appea…" at bounding box center [559, 337] width 297 height 41
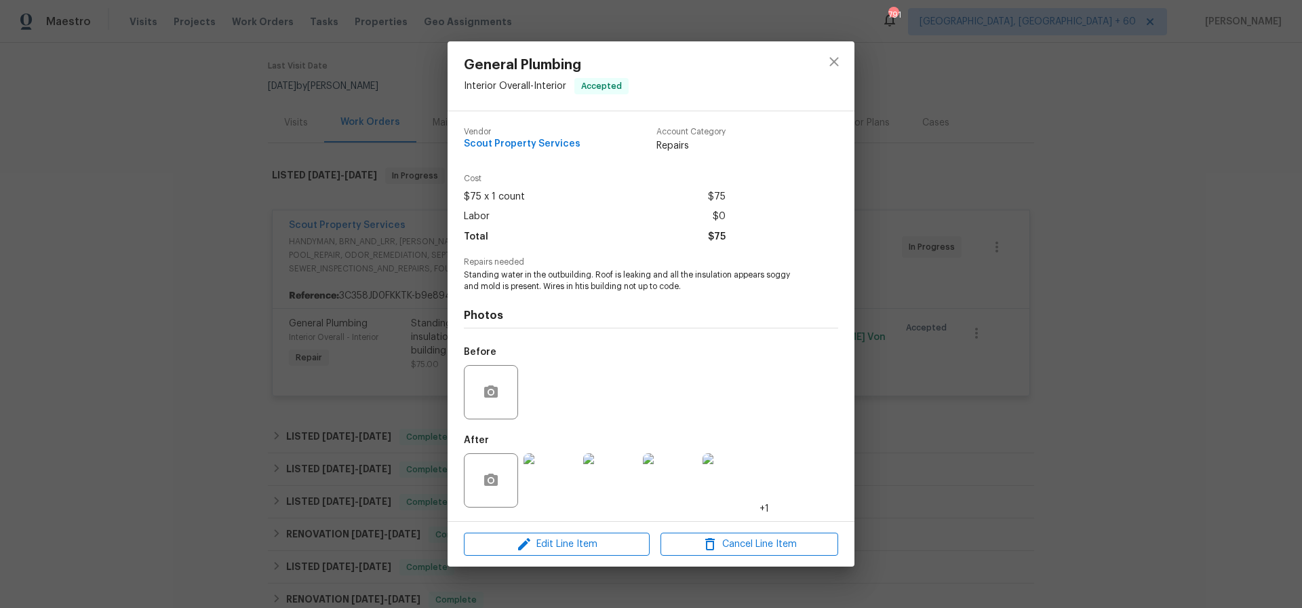
click at [558, 467] on img at bounding box center [551, 480] width 54 height 54
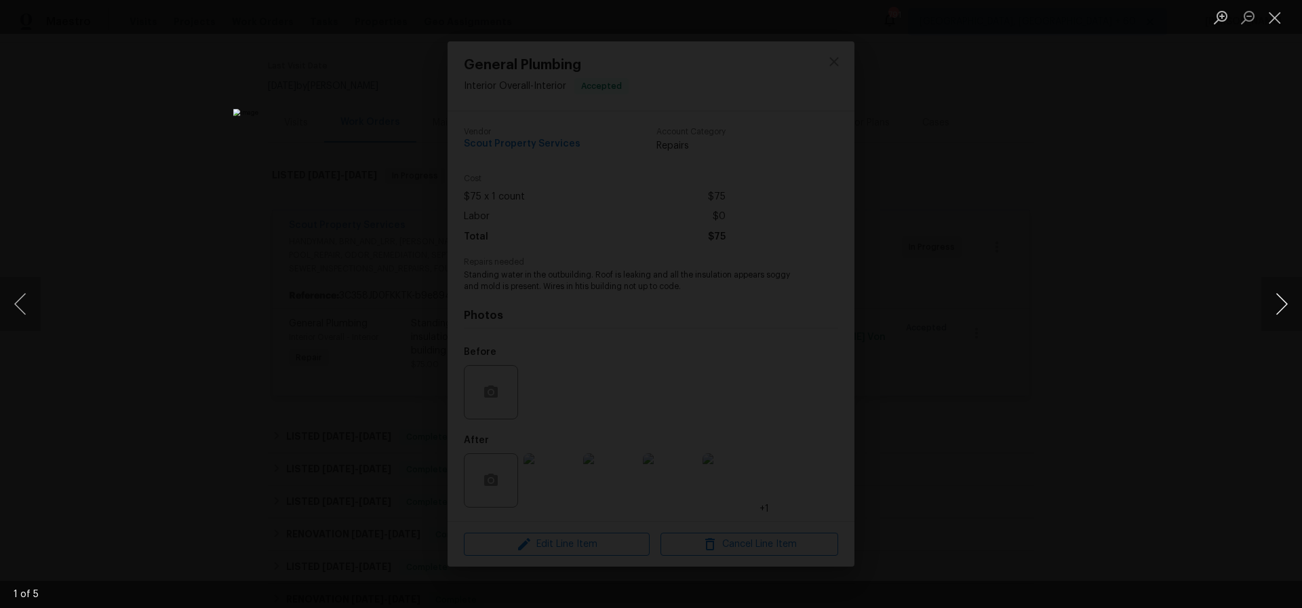
click at [1282, 301] on button "Next image" at bounding box center [1282, 304] width 41 height 54
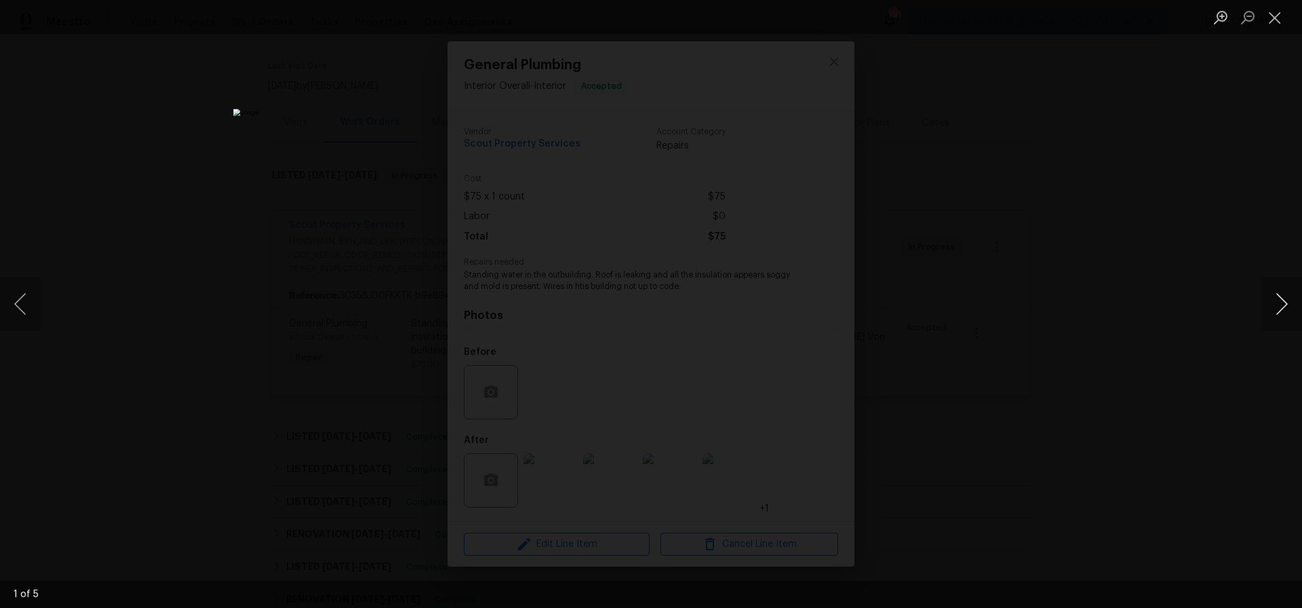
click at [1282, 301] on button "Next image" at bounding box center [1282, 304] width 41 height 54
click at [1277, 20] on button "Close lightbox" at bounding box center [1275, 17] width 27 height 24
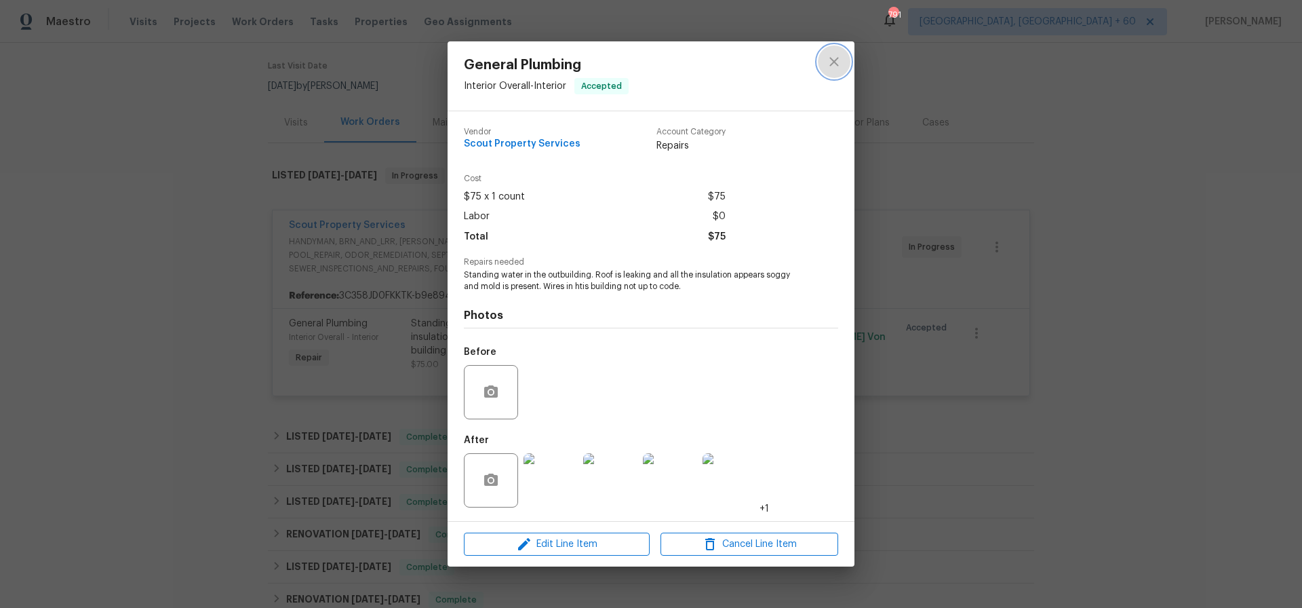
click at [838, 58] on icon "close" at bounding box center [834, 61] width 9 height 9
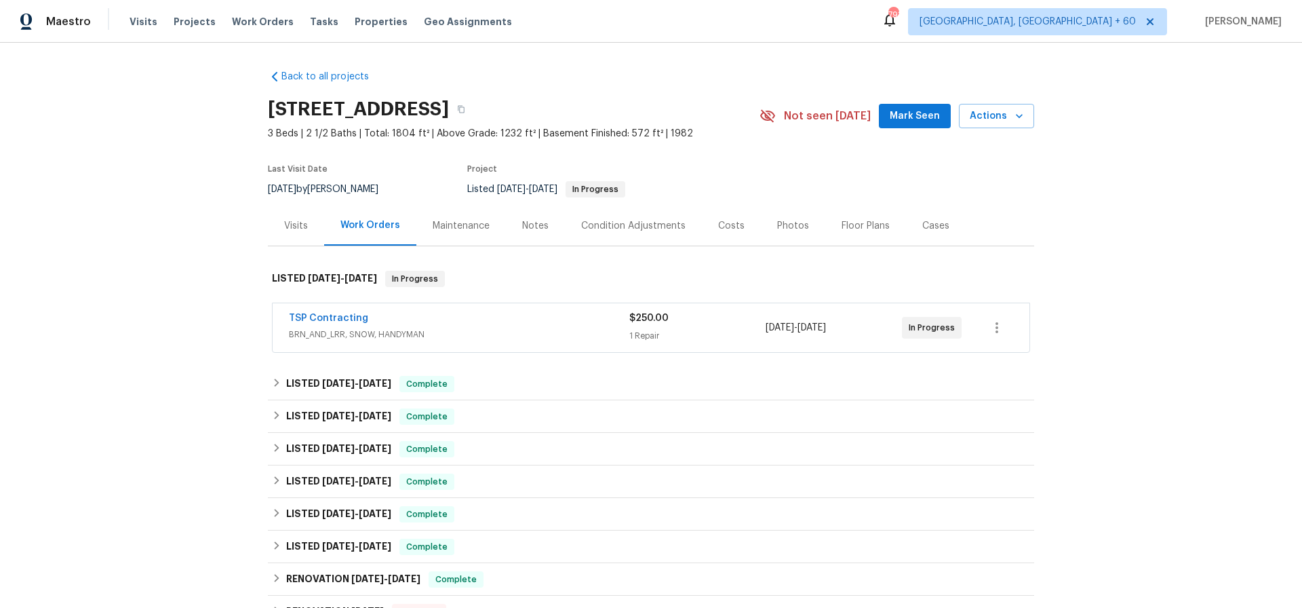
click at [469, 324] on div "TSP Contracting" at bounding box center [459, 319] width 341 height 16
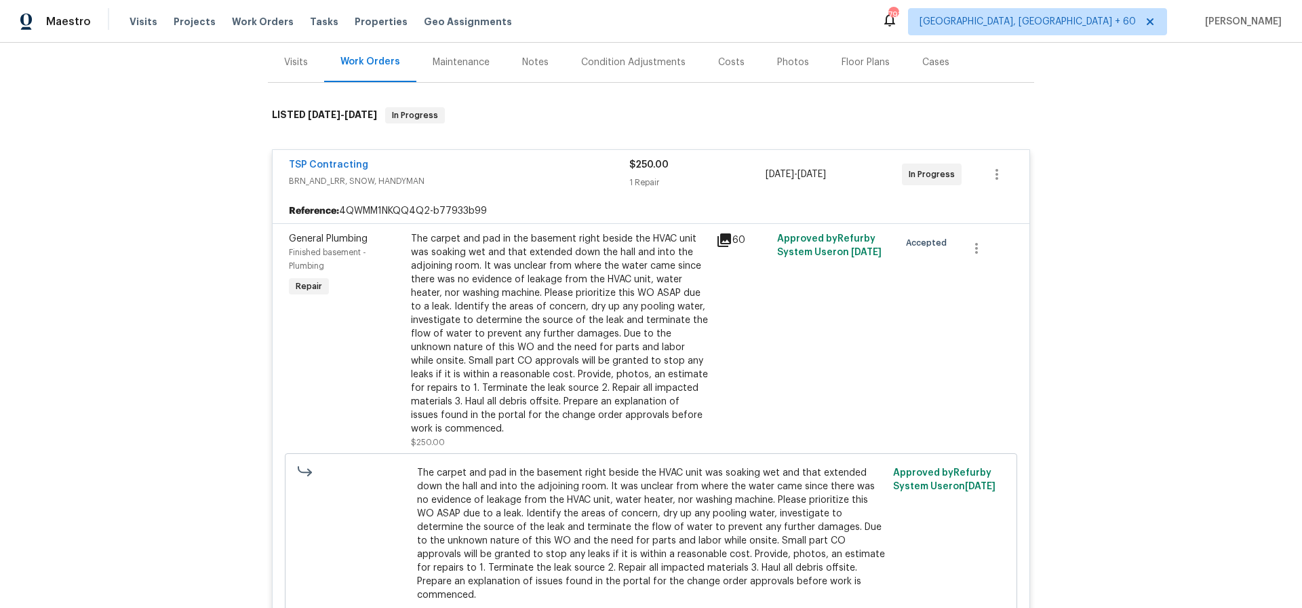
scroll to position [168, 0]
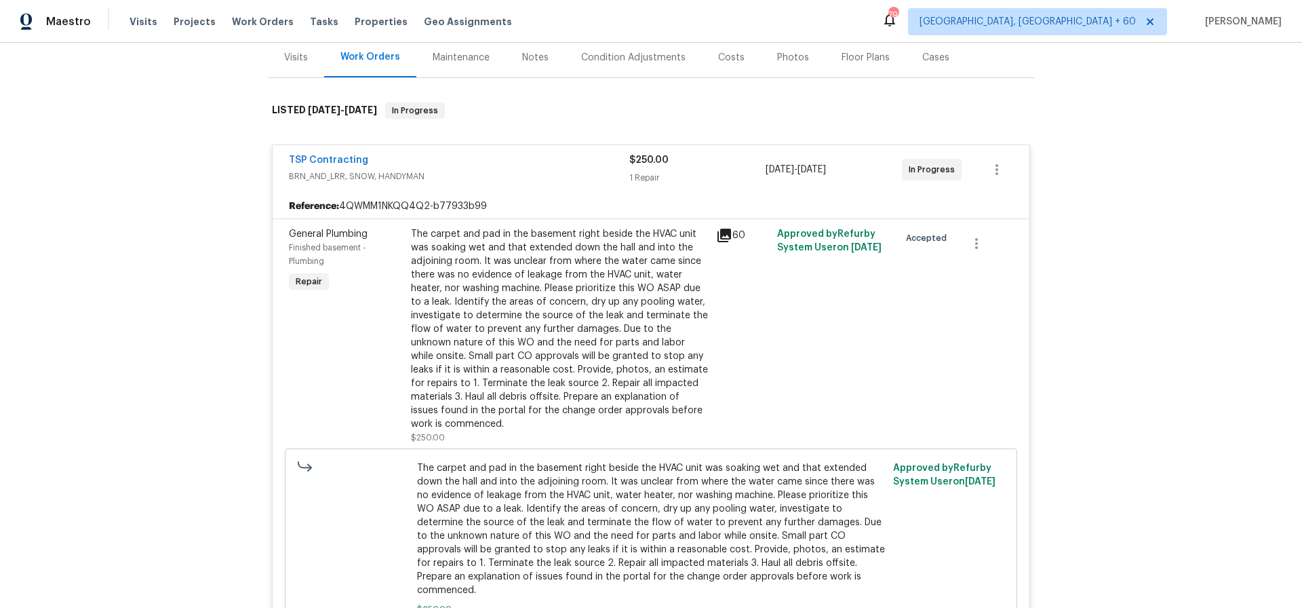
click at [560, 301] on div "The carpet and pad in the basement right beside the HVAC unit was soaking wet a…" at bounding box center [559, 329] width 297 height 204
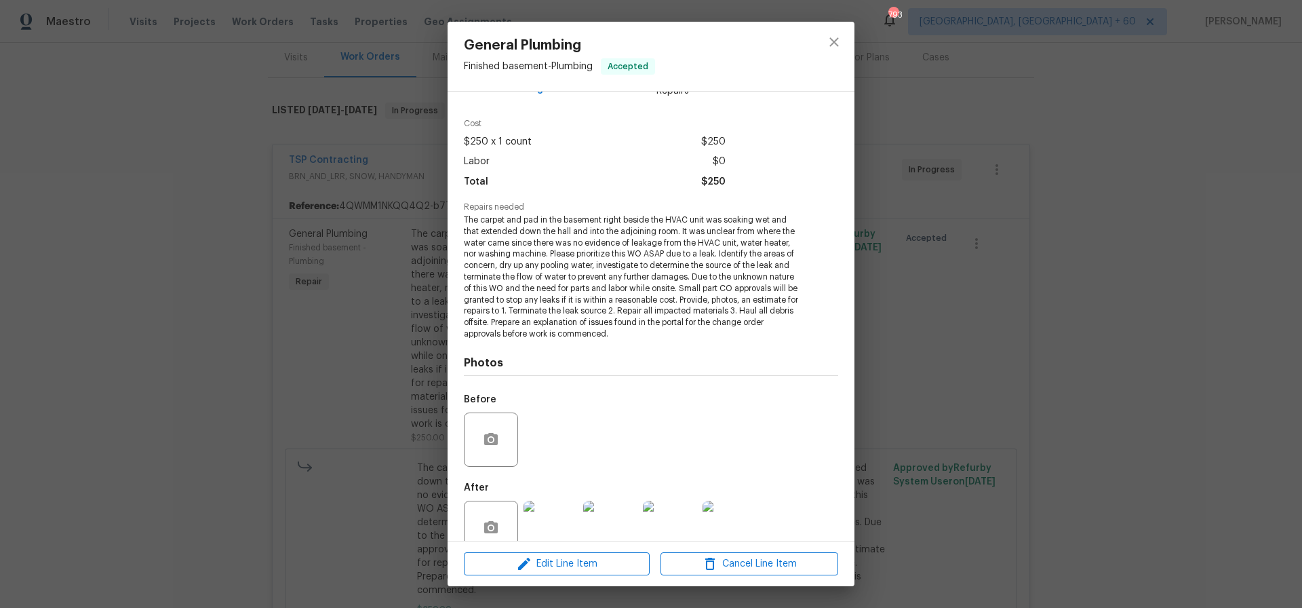
scroll to position [63, 0]
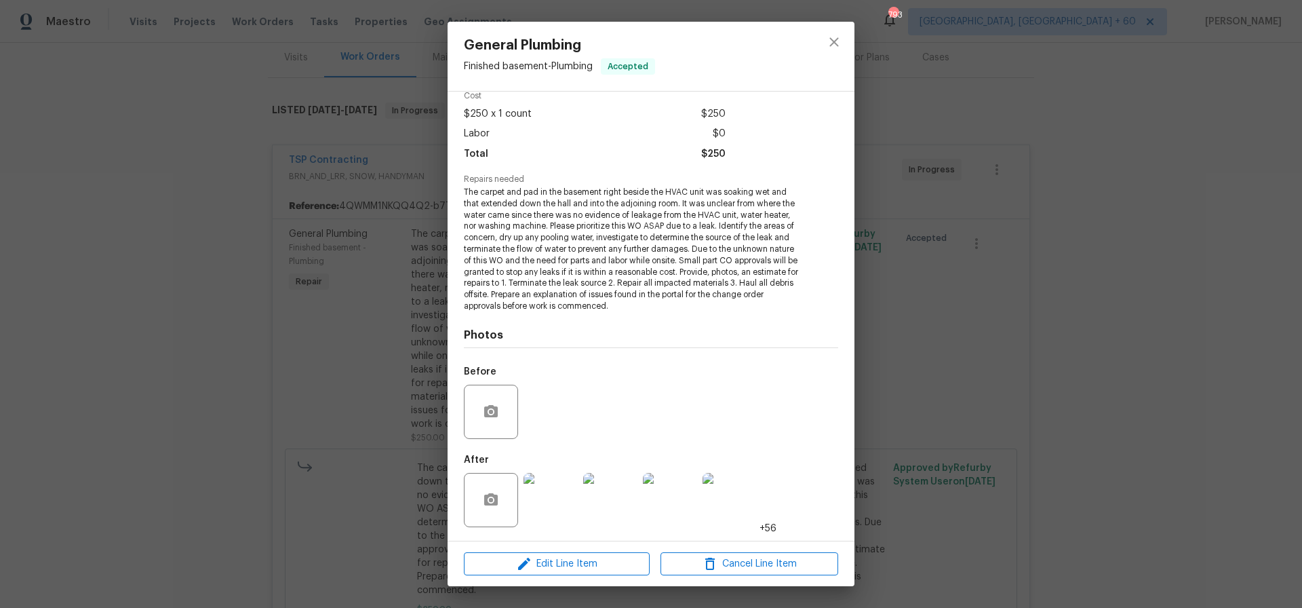
click at [553, 496] on img at bounding box center [551, 500] width 54 height 54
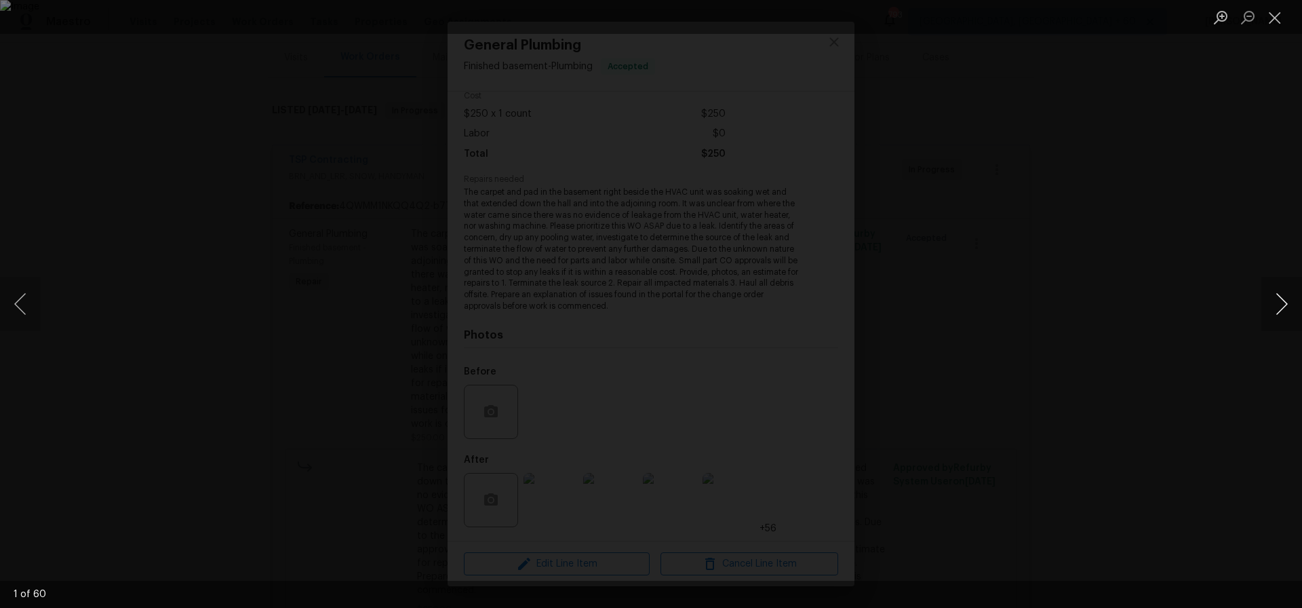
click at [1284, 303] on button "Next image" at bounding box center [1282, 304] width 41 height 54
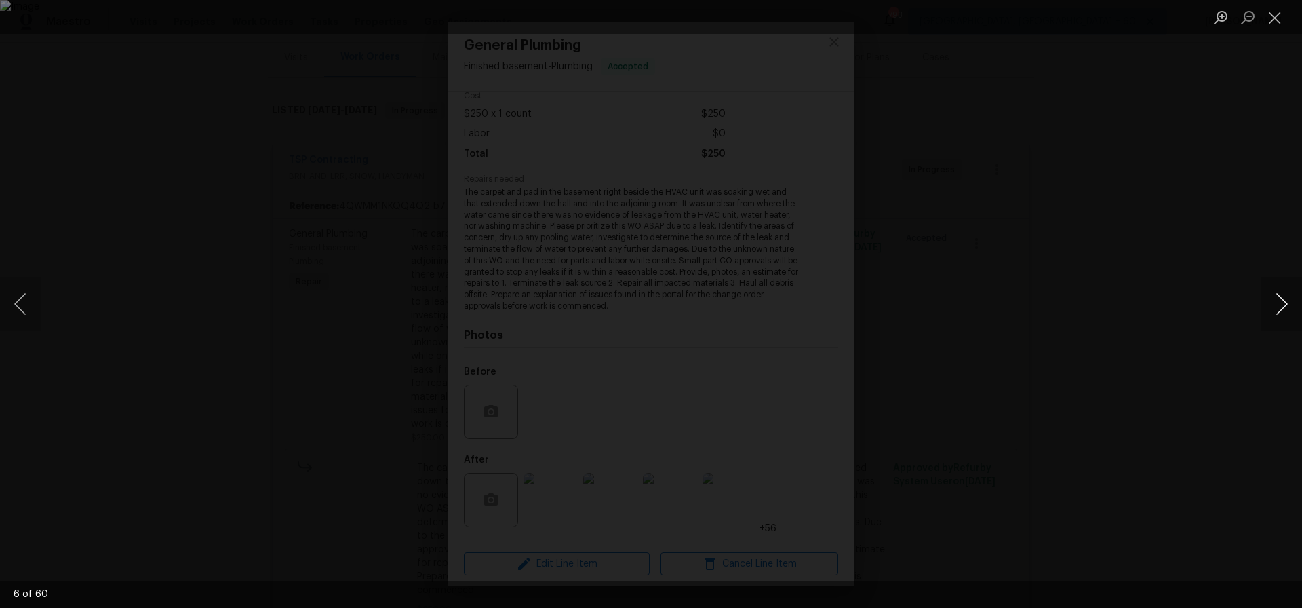
click at [1284, 303] on button "Next image" at bounding box center [1282, 304] width 41 height 54
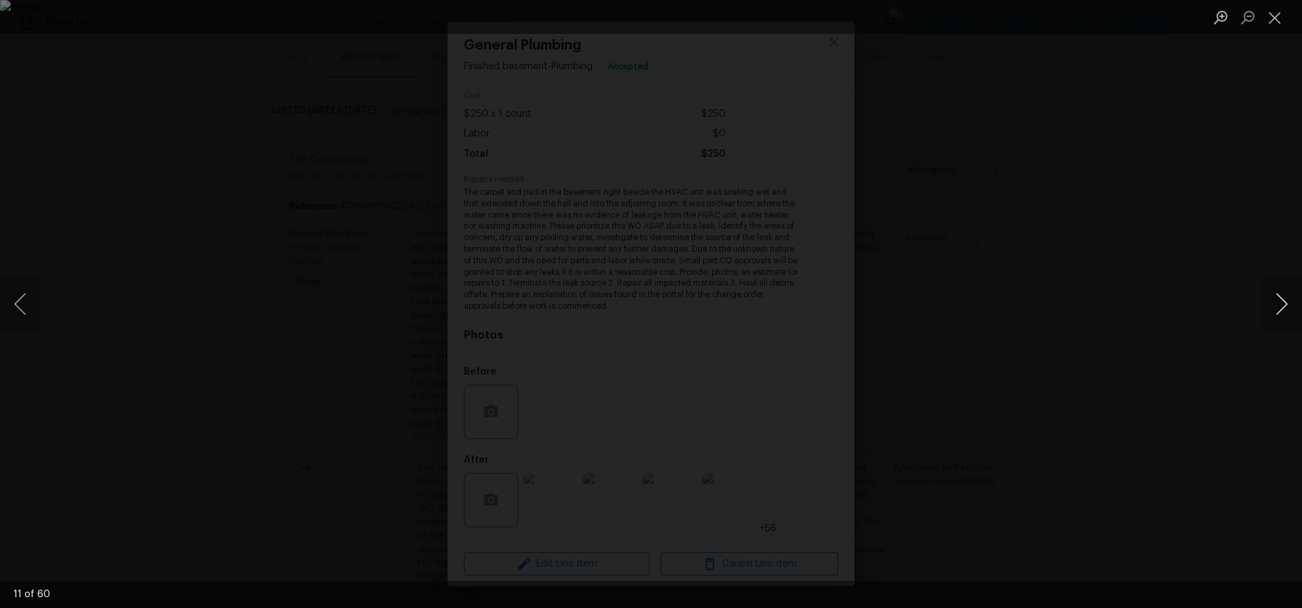
click at [1284, 303] on button "Next image" at bounding box center [1282, 304] width 41 height 54
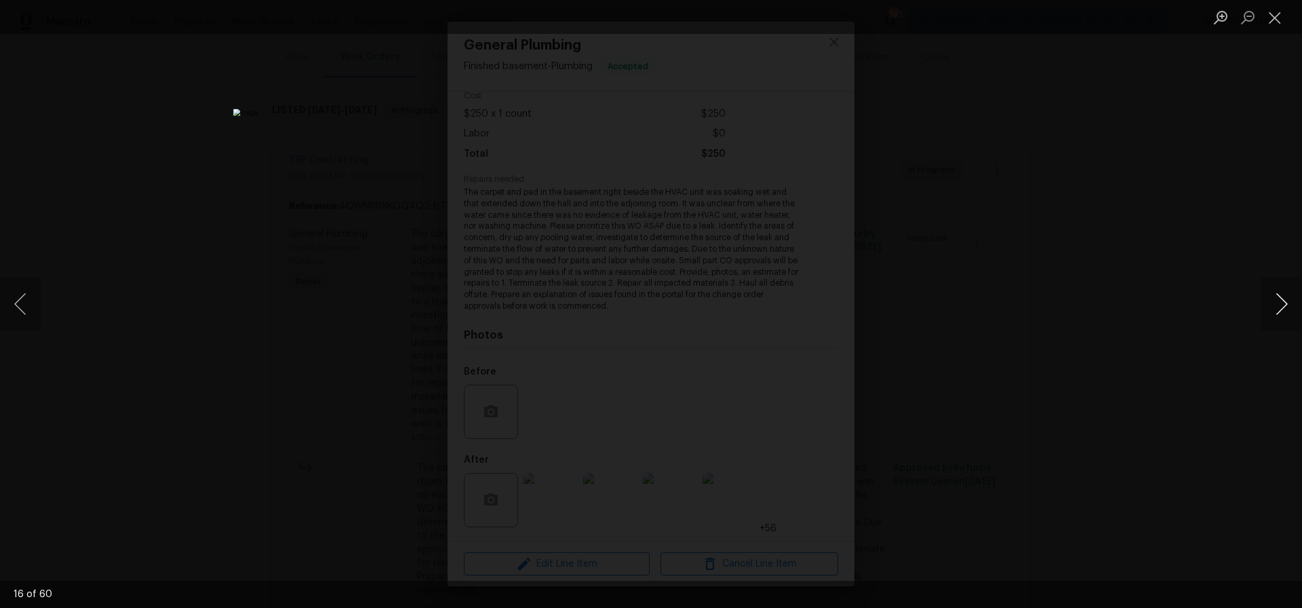
click at [1284, 303] on button "Next image" at bounding box center [1282, 304] width 41 height 54
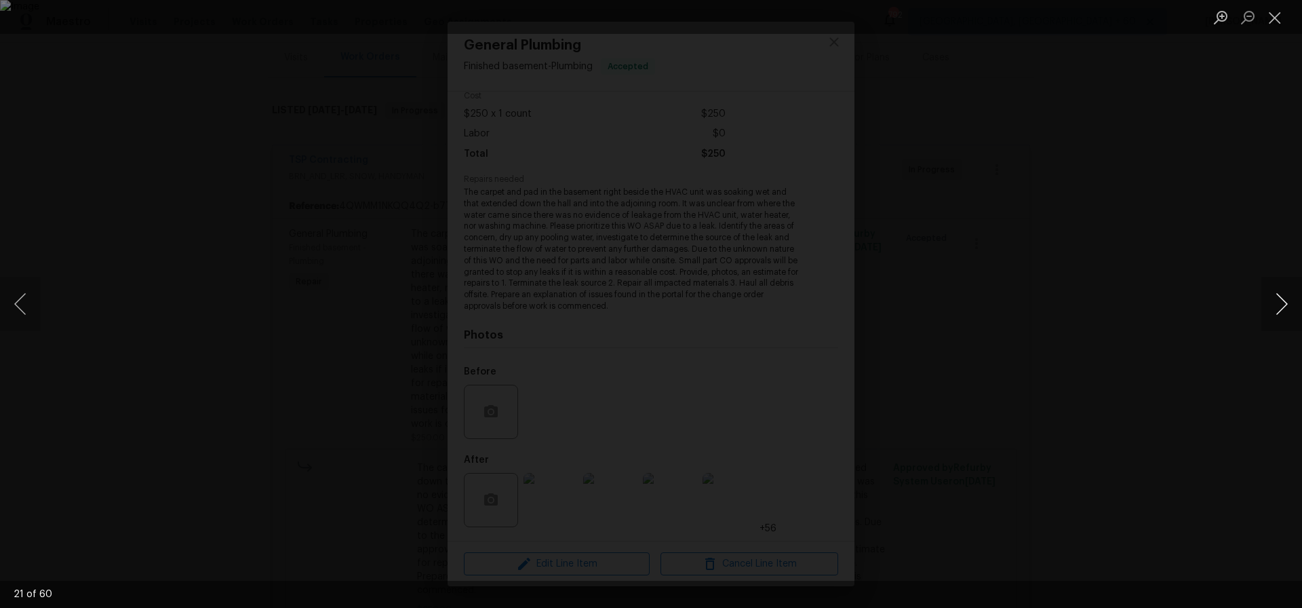
click at [1284, 303] on button "Next image" at bounding box center [1282, 304] width 41 height 54
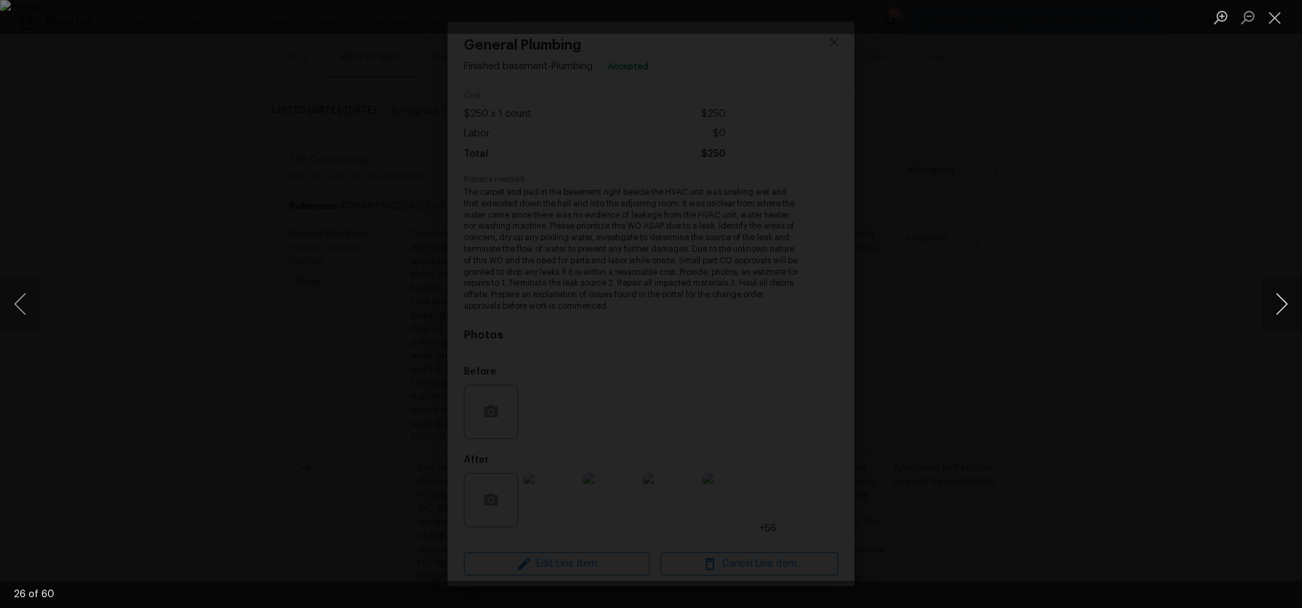
click at [1284, 303] on button "Next image" at bounding box center [1282, 304] width 41 height 54
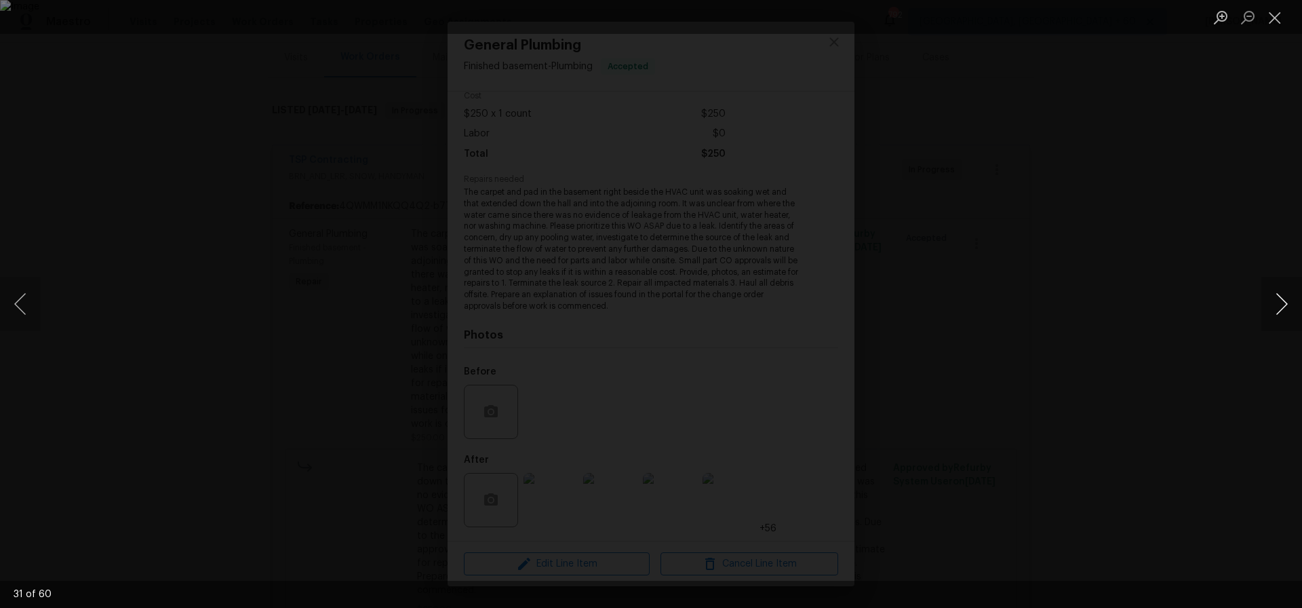
click at [1284, 303] on button "Next image" at bounding box center [1282, 304] width 41 height 54
click at [1288, 301] on button "Next image" at bounding box center [1282, 304] width 41 height 54
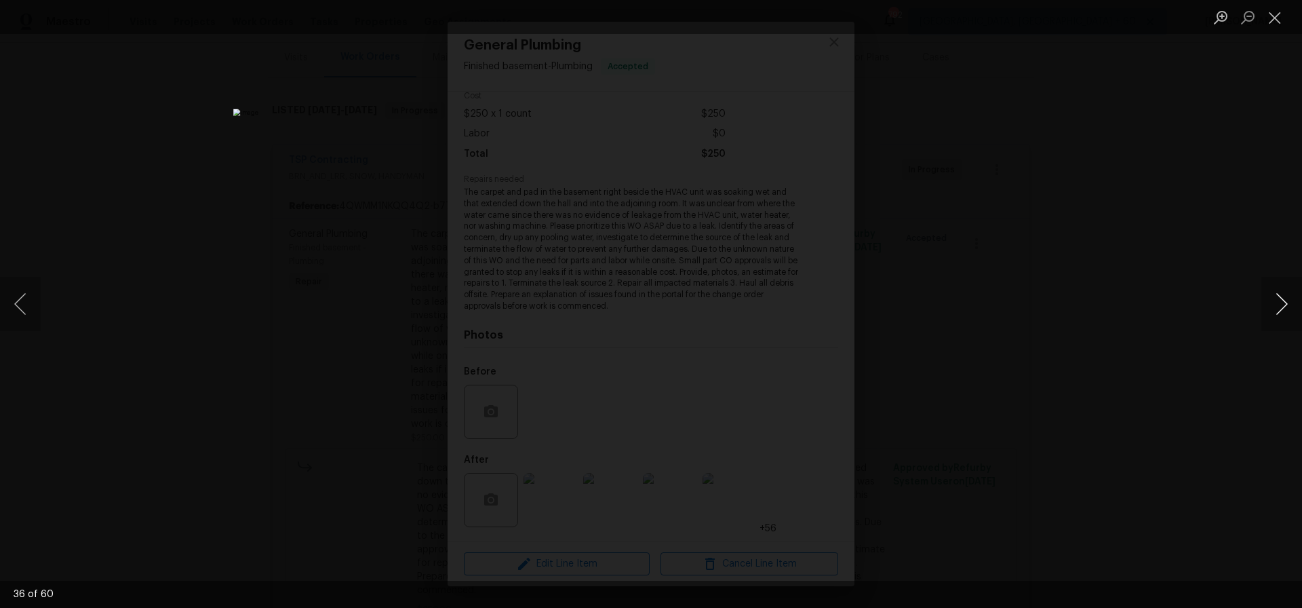
click at [1288, 301] on button "Next image" at bounding box center [1282, 304] width 41 height 54
click at [1275, 16] on button "Close lightbox" at bounding box center [1275, 17] width 27 height 24
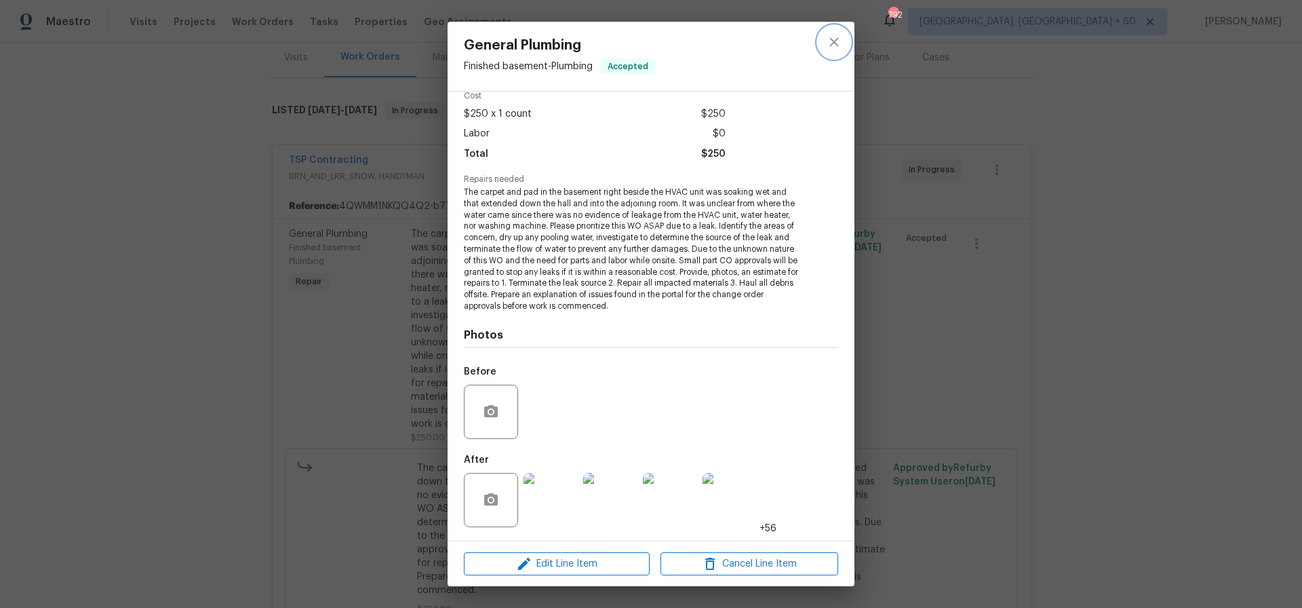
click at [830, 39] on icon "close" at bounding box center [834, 42] width 16 height 16
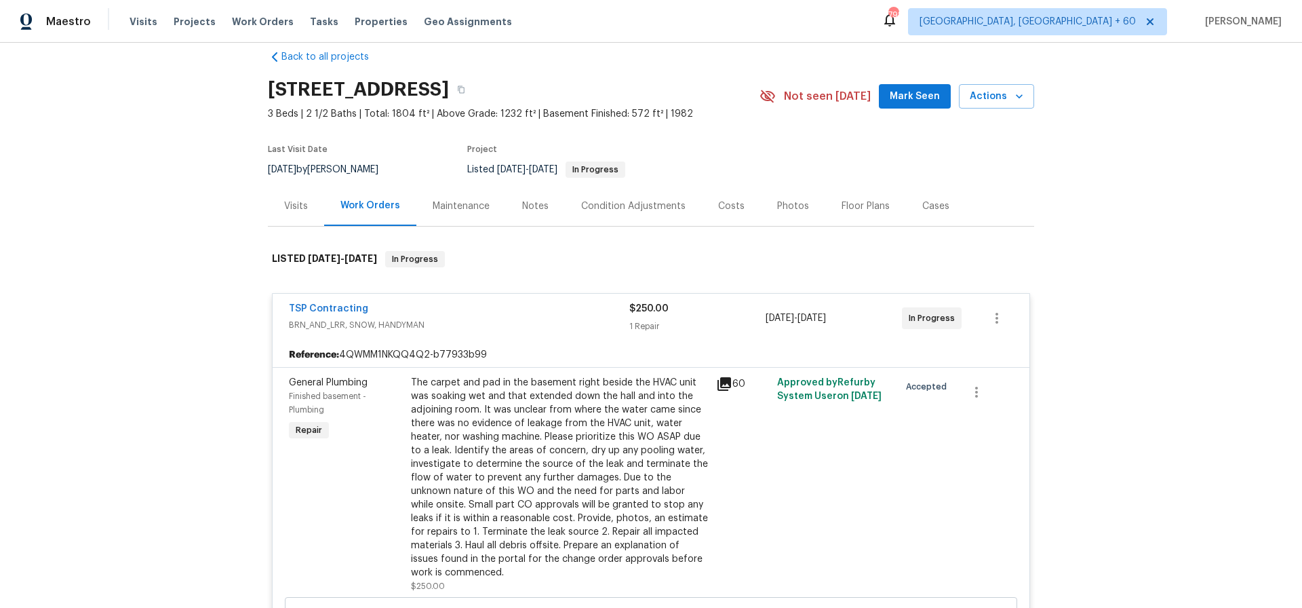
scroll to position [0, 0]
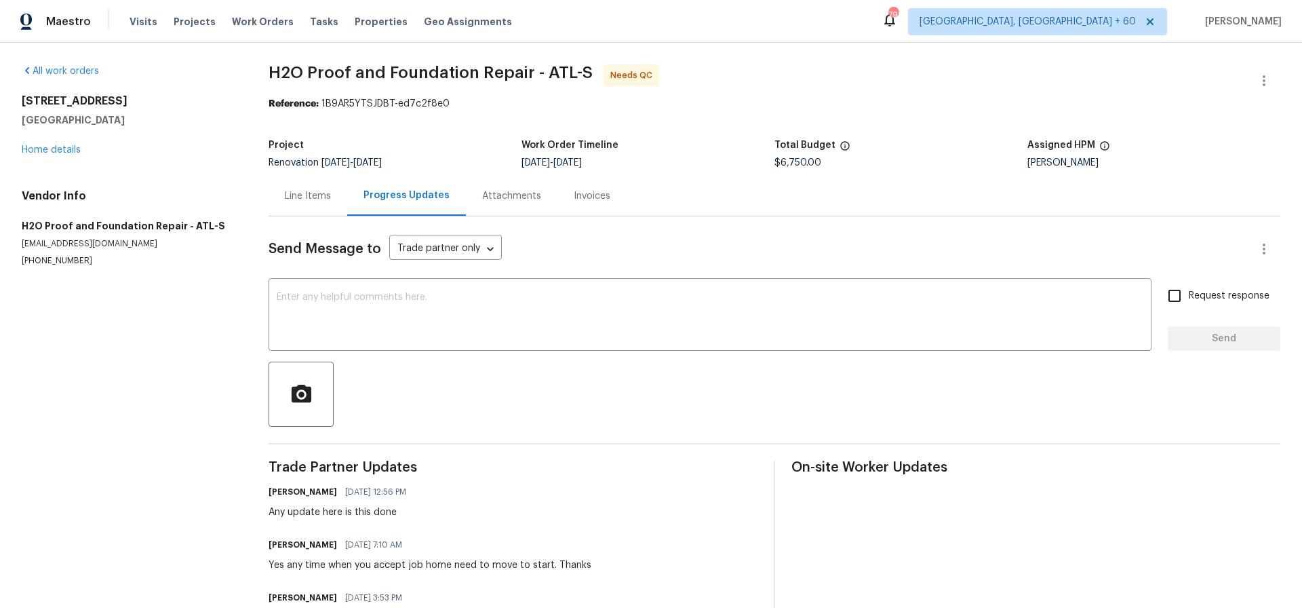
click at [302, 195] on div "Line Items" at bounding box center [308, 196] width 46 height 14
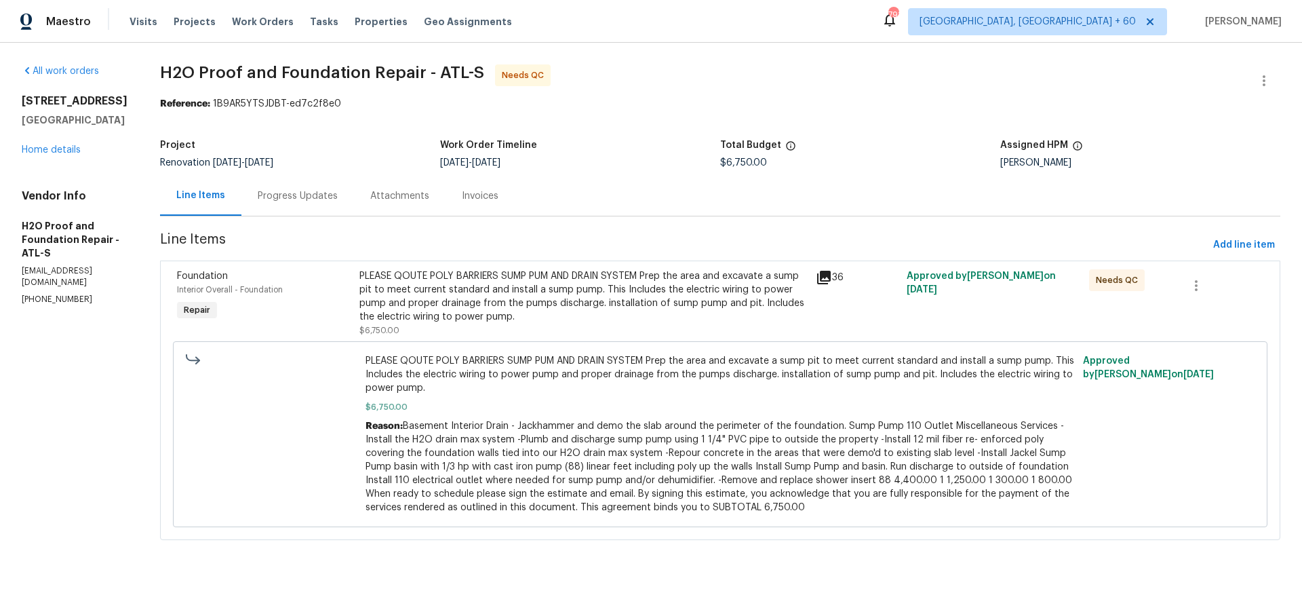
click at [512, 287] on div "PLEASE QOUTE POLY BARRIERS SUMP PUM AND DRAIN SYSTEM Prep the area and excavate…" at bounding box center [584, 296] width 448 height 54
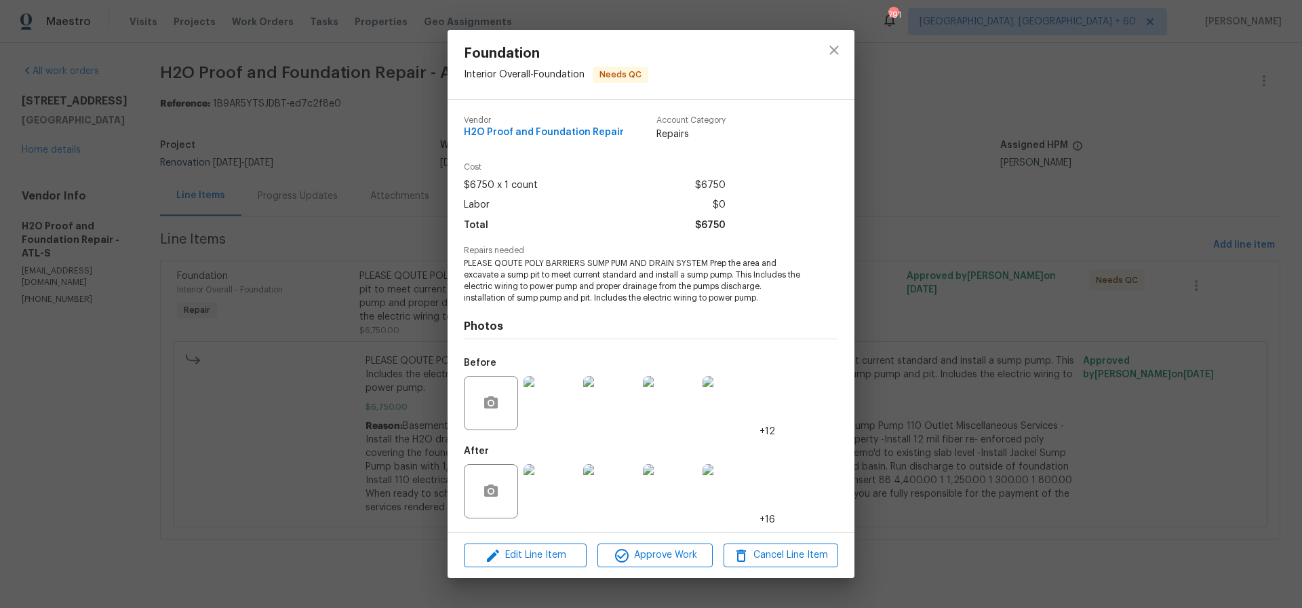
click at [559, 482] on img at bounding box center [551, 491] width 54 height 54
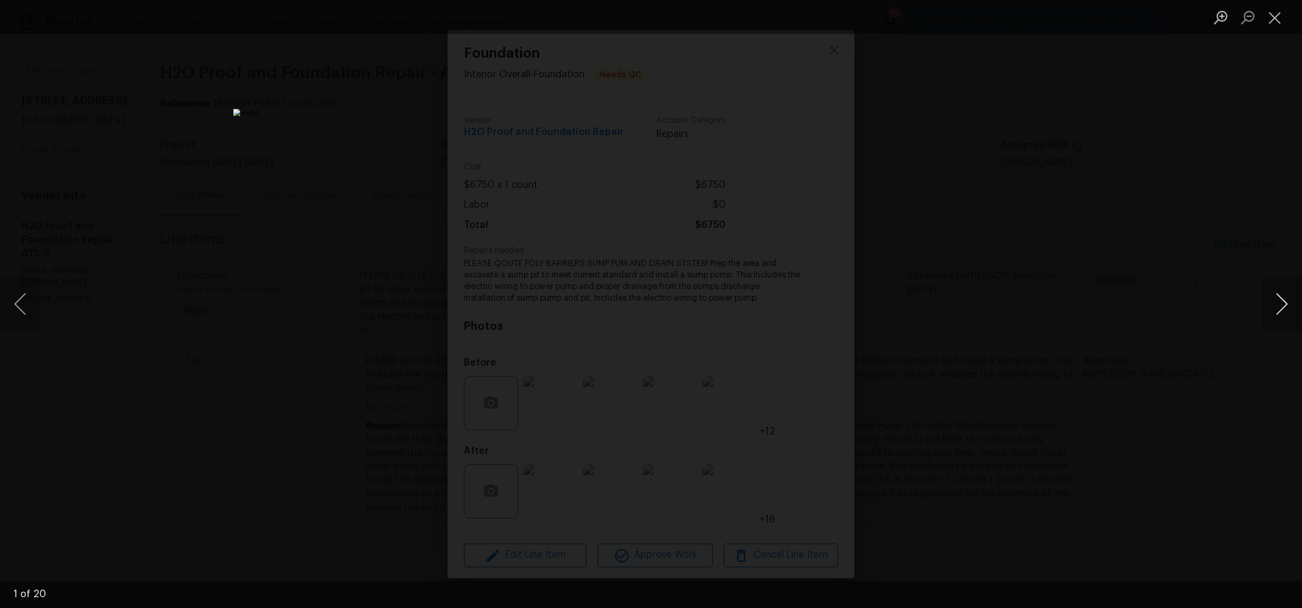
click at [1281, 304] on button "Next image" at bounding box center [1282, 304] width 41 height 54
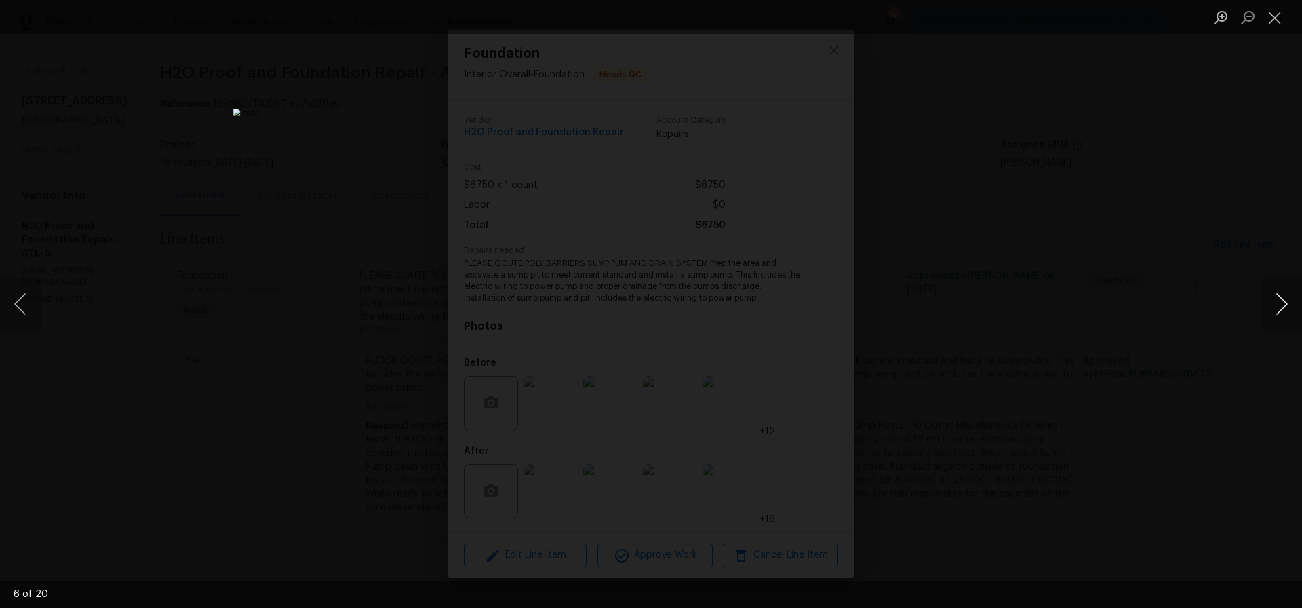
click at [1281, 304] on button "Next image" at bounding box center [1282, 304] width 41 height 54
click at [1277, 16] on button "Close lightbox" at bounding box center [1275, 17] width 27 height 24
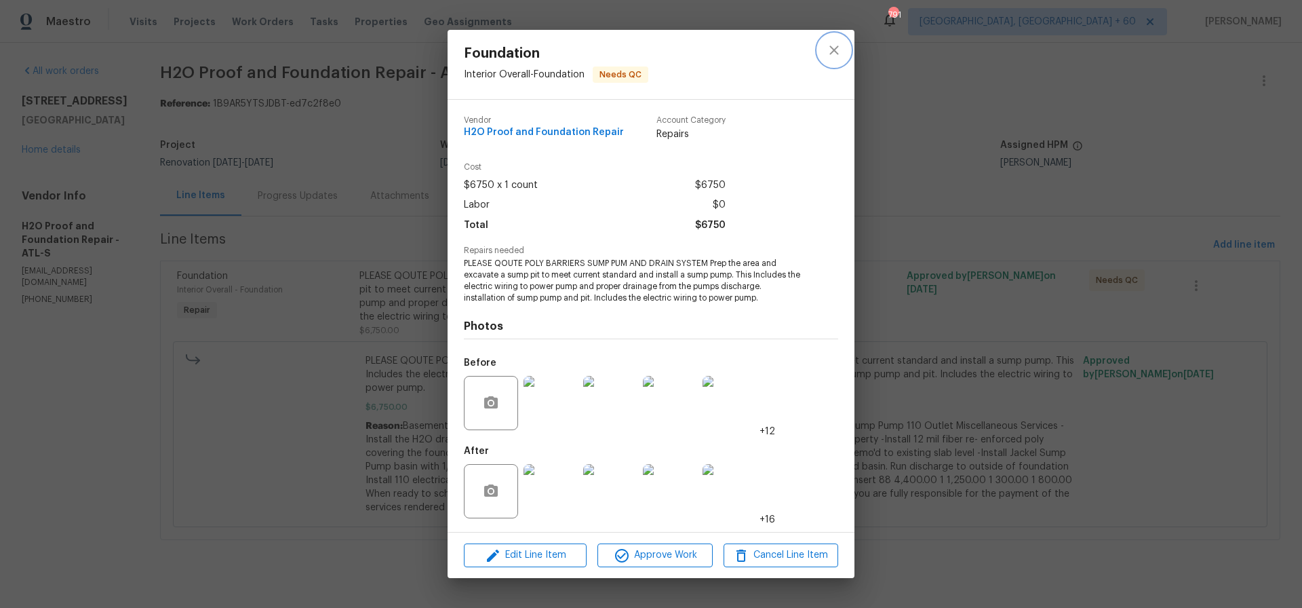
click at [834, 53] on icon "close" at bounding box center [834, 50] width 16 height 16
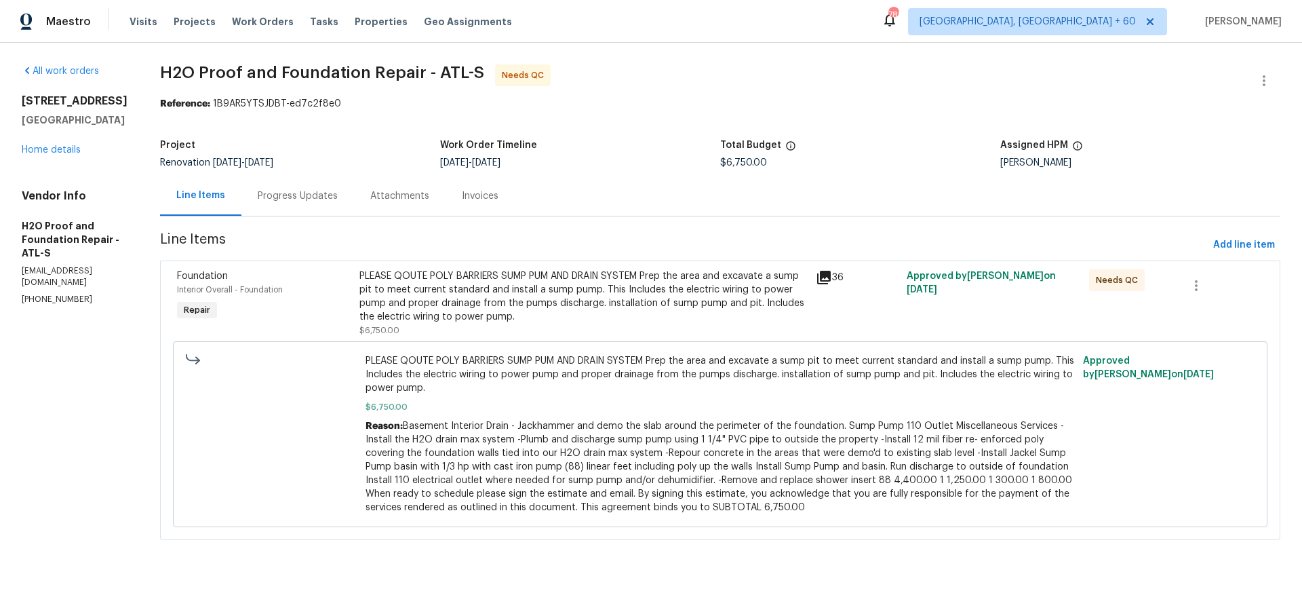
click at [258, 196] on div "Progress Updates" at bounding box center [298, 196] width 80 height 14
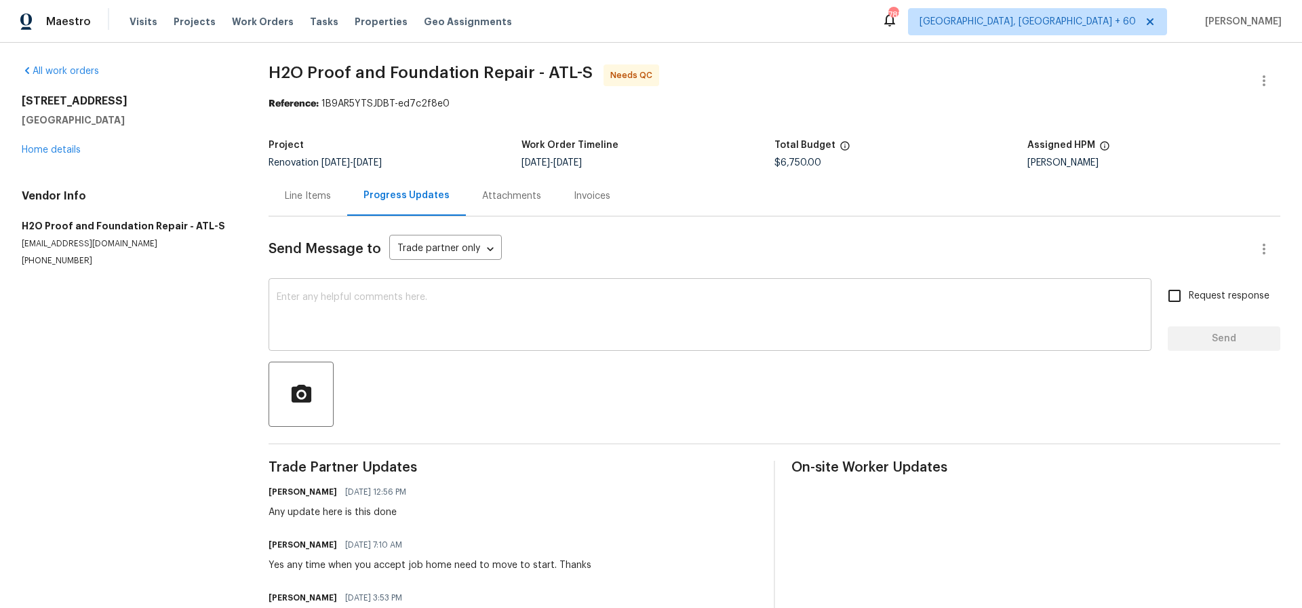
click at [294, 292] on textarea at bounding box center [710, 315] width 867 height 47
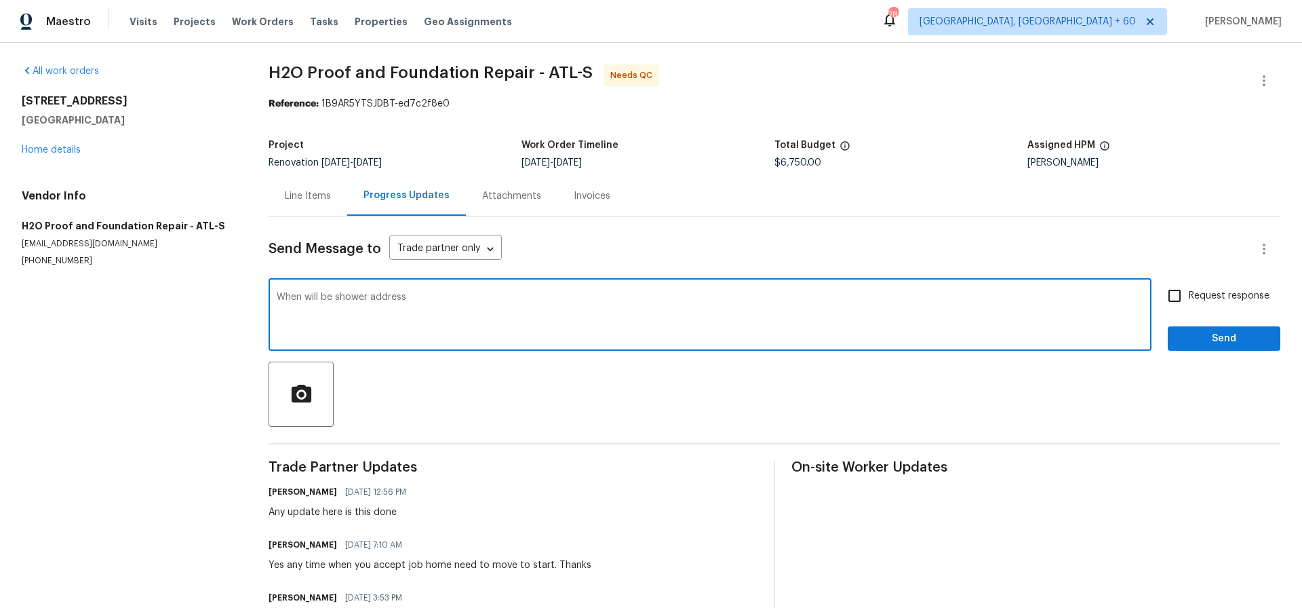
type textarea "When will be shower address"
click at [1176, 292] on input "Request response" at bounding box center [1175, 296] width 28 height 28
checkbox input "true"
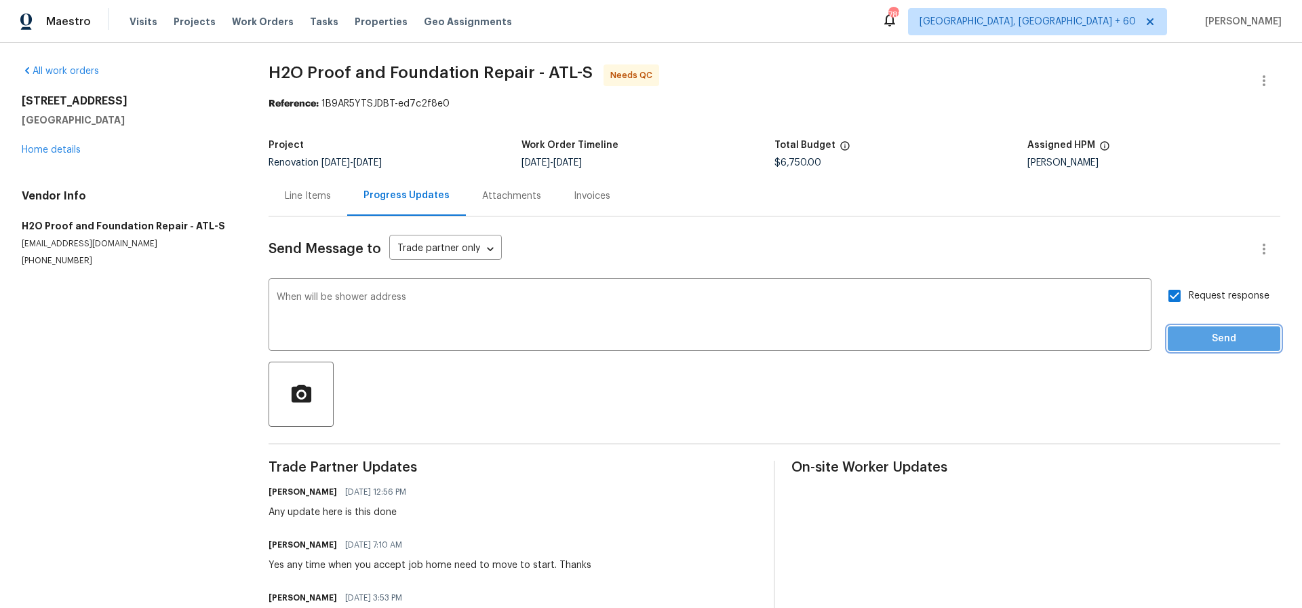
click at [1228, 338] on span "Send" at bounding box center [1224, 338] width 91 height 17
click at [298, 195] on div "Line Items" at bounding box center [308, 196] width 46 height 14
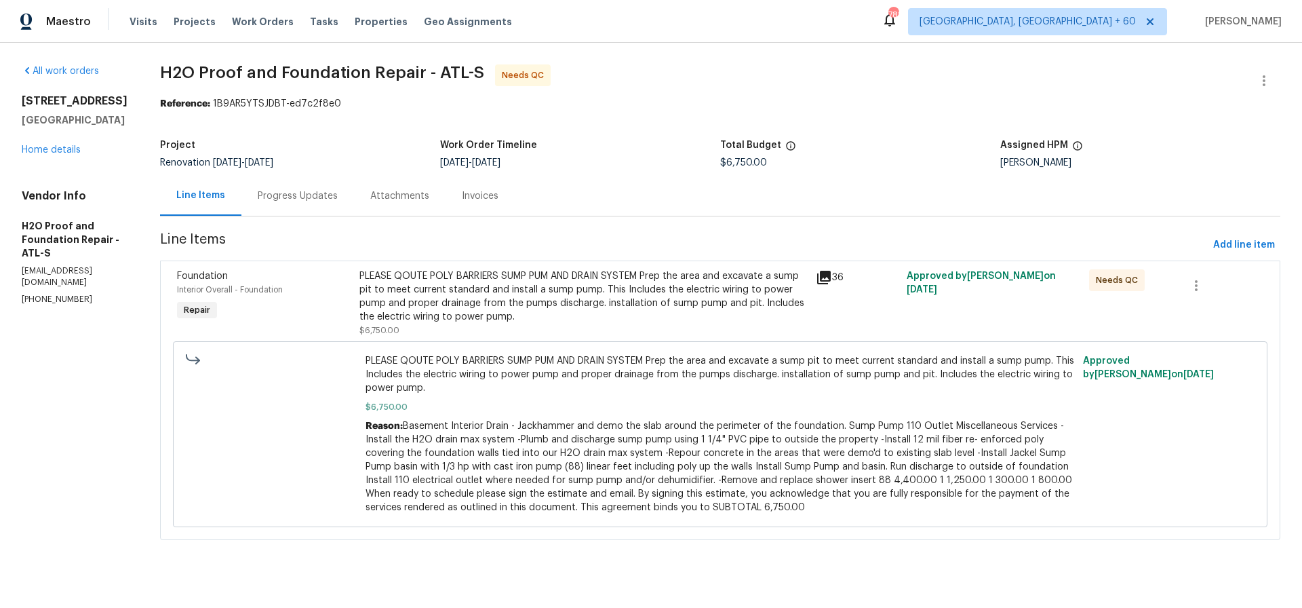
click at [580, 282] on div "PLEASE QOUTE POLY BARRIERS SUMP PUM AND DRAIN SYSTEM Prep the area and excavate…" at bounding box center [584, 296] width 448 height 54
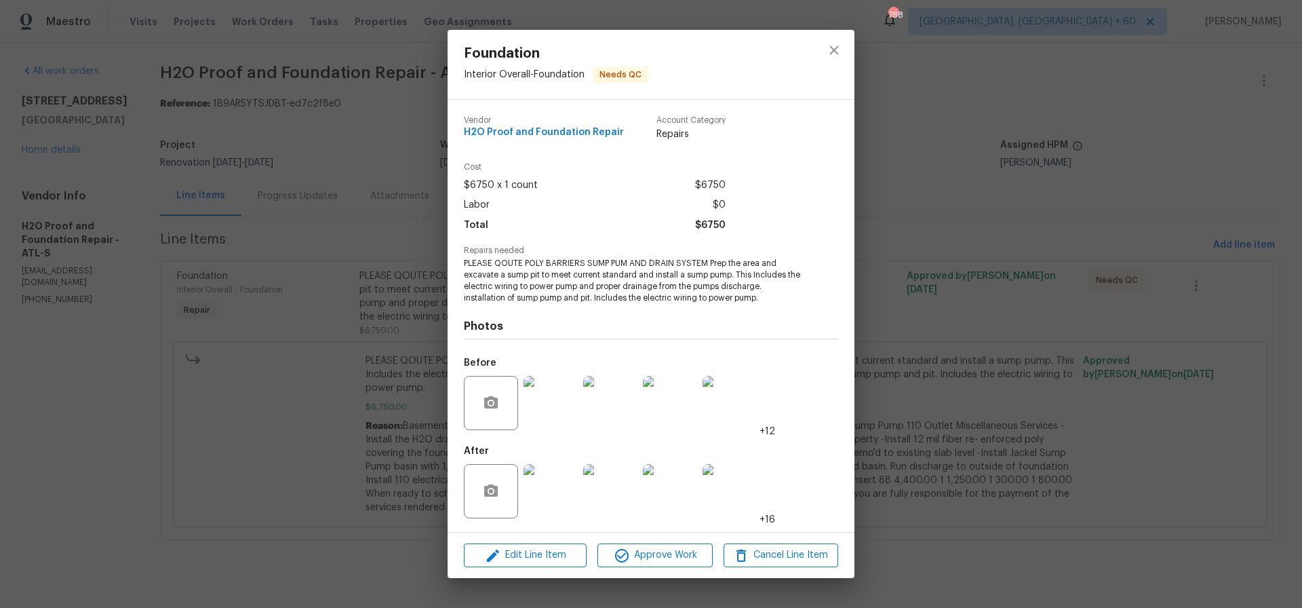
click at [561, 500] on img at bounding box center [551, 491] width 54 height 54
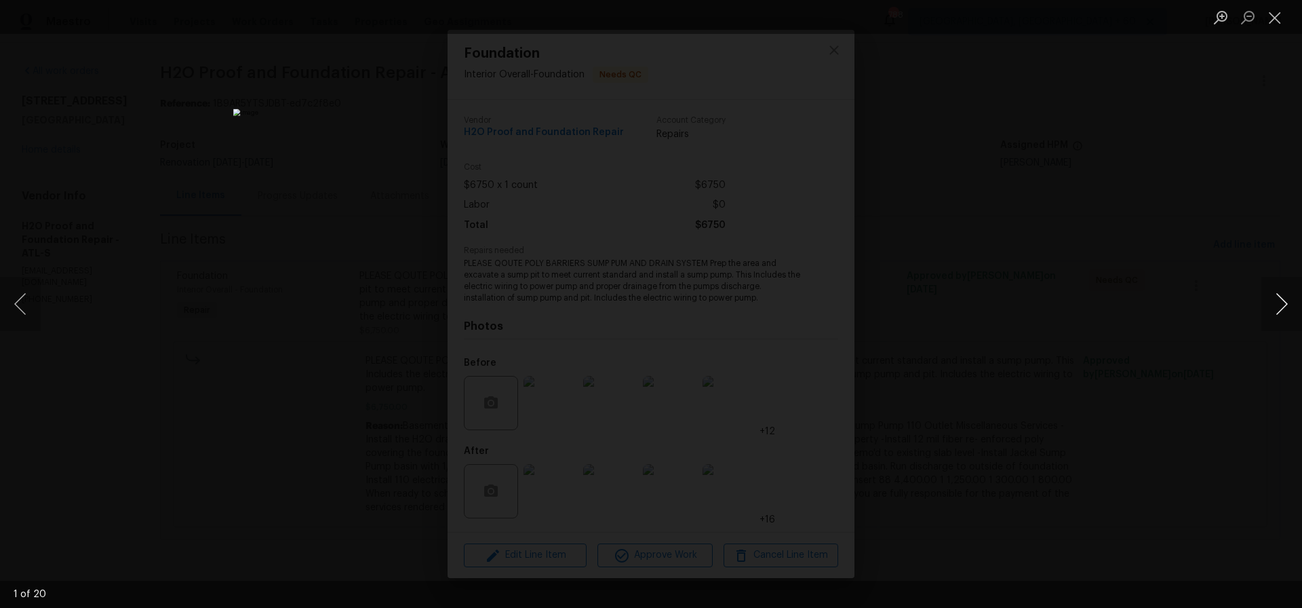
click at [1285, 303] on button "Next image" at bounding box center [1282, 304] width 41 height 54
click at [1271, 18] on button "Close lightbox" at bounding box center [1275, 17] width 27 height 24
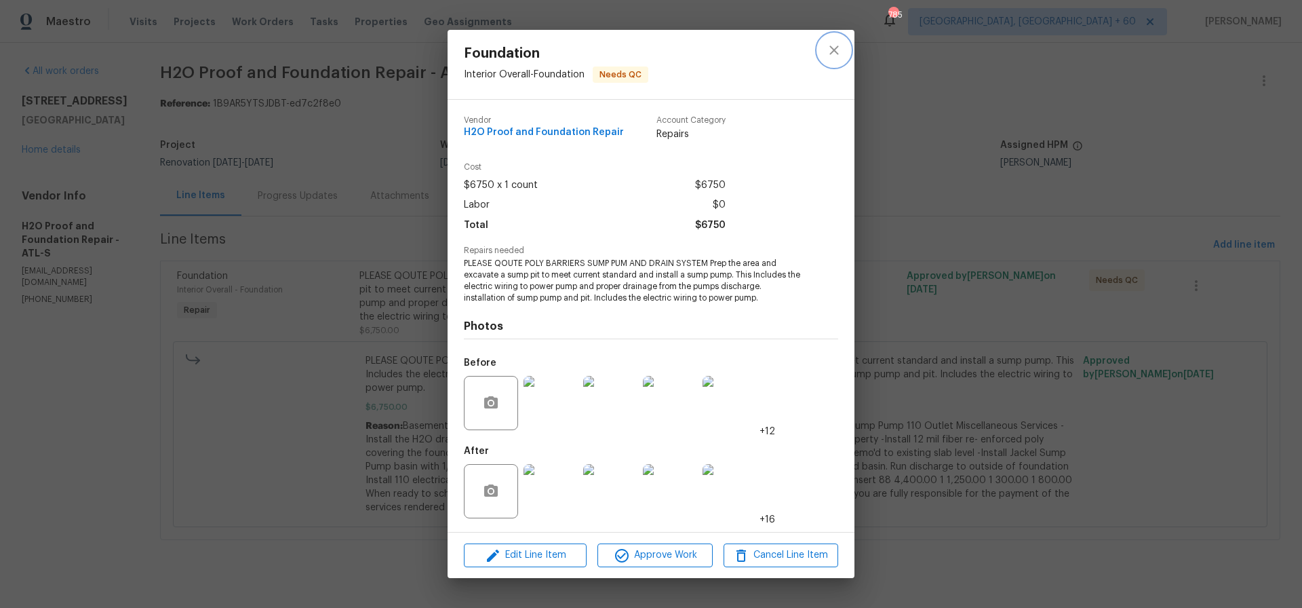
click at [835, 52] on icon "close" at bounding box center [834, 50] width 16 height 16
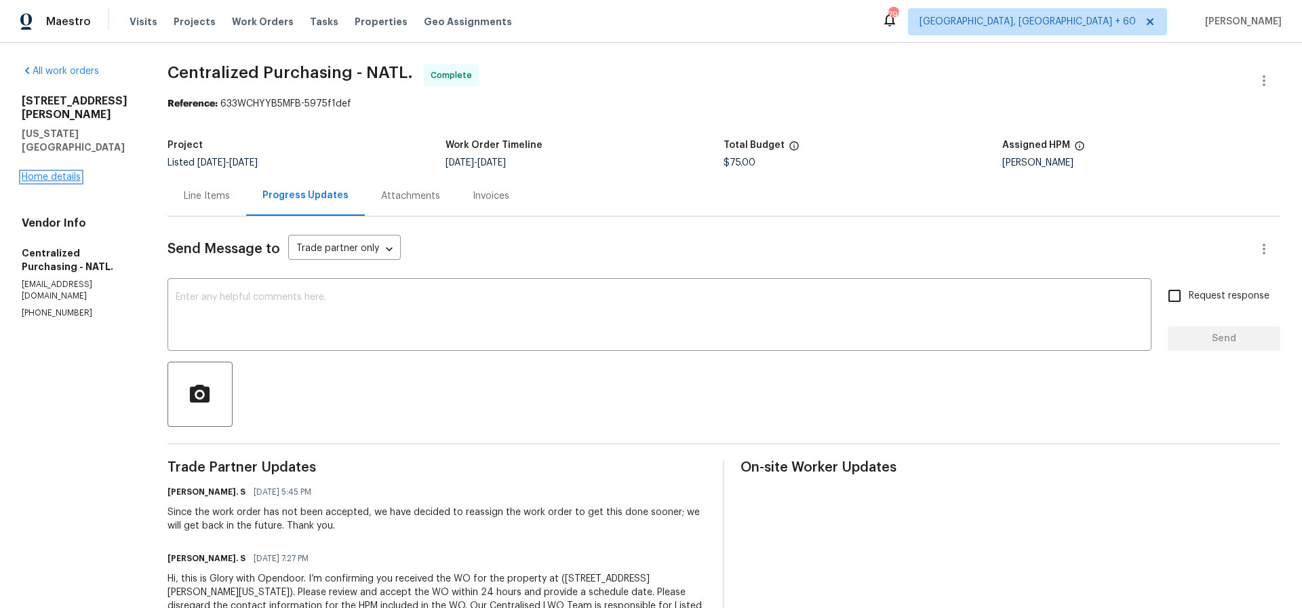
click at [62, 172] on link "Home details" at bounding box center [51, 176] width 59 height 9
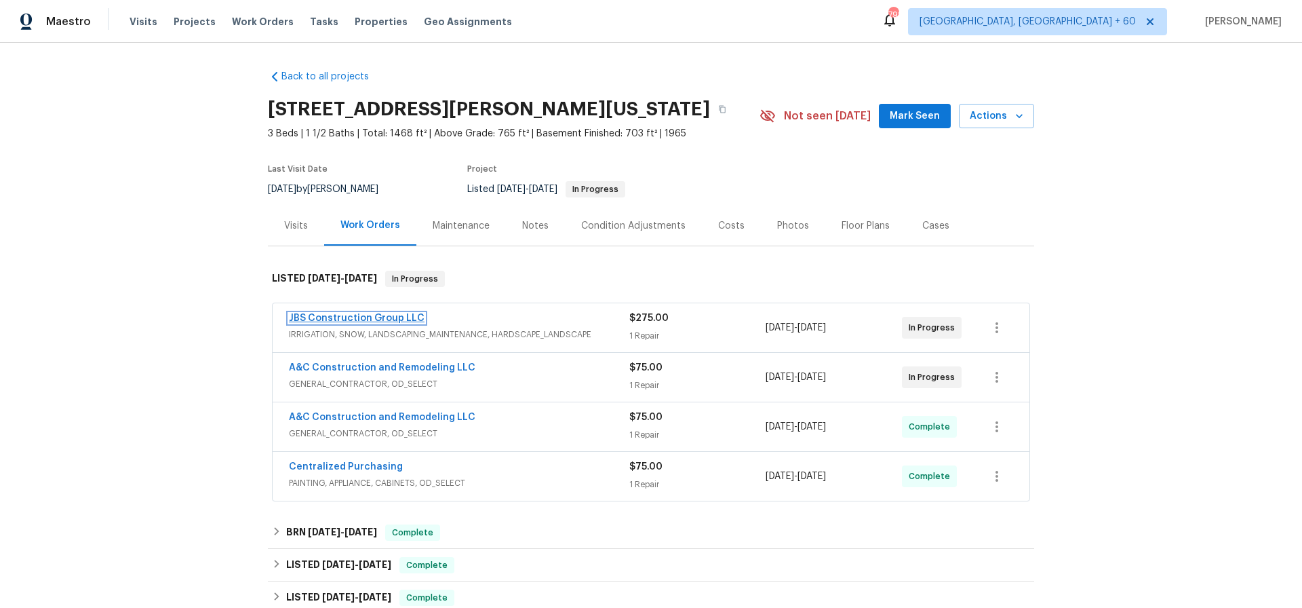
click at [379, 316] on link "JBS Construction Group LLC" at bounding box center [357, 317] width 136 height 9
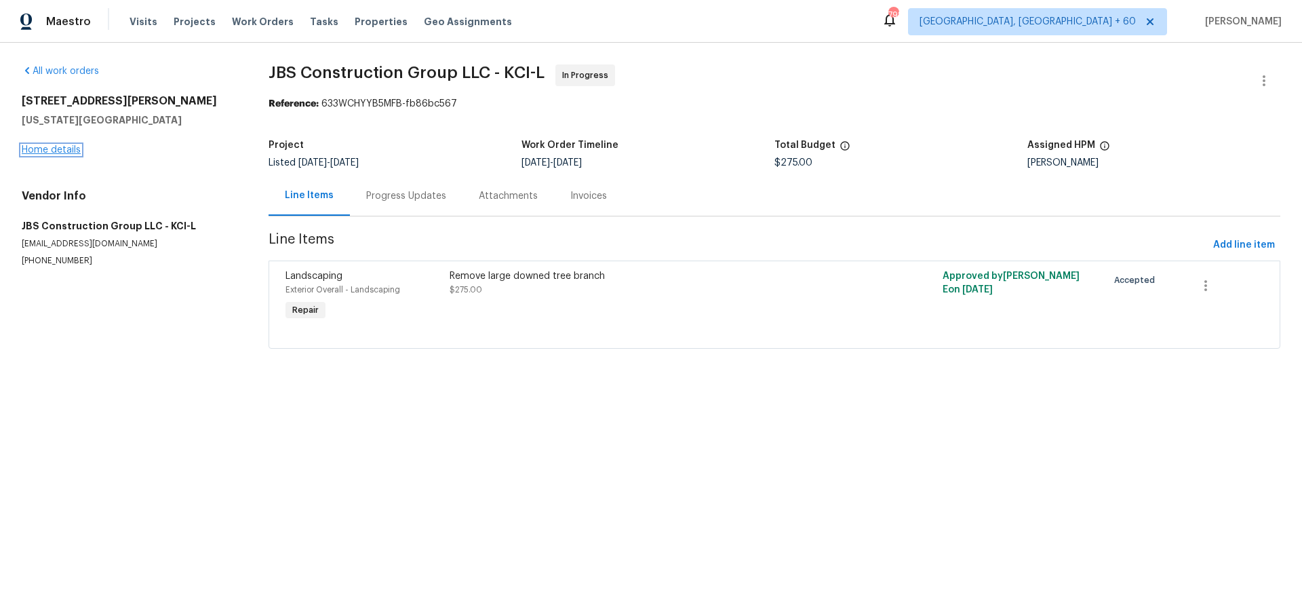
click at [40, 150] on link "Home details" at bounding box center [51, 149] width 59 height 9
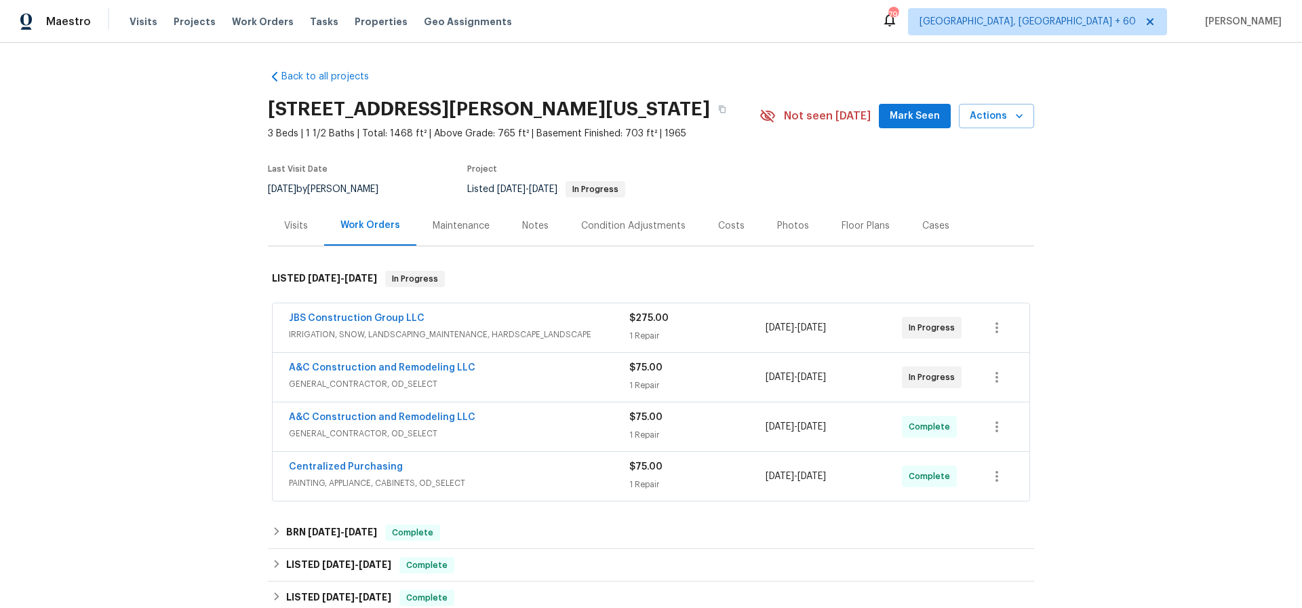
click at [638, 368] on span "$75.00" at bounding box center [646, 367] width 33 height 9
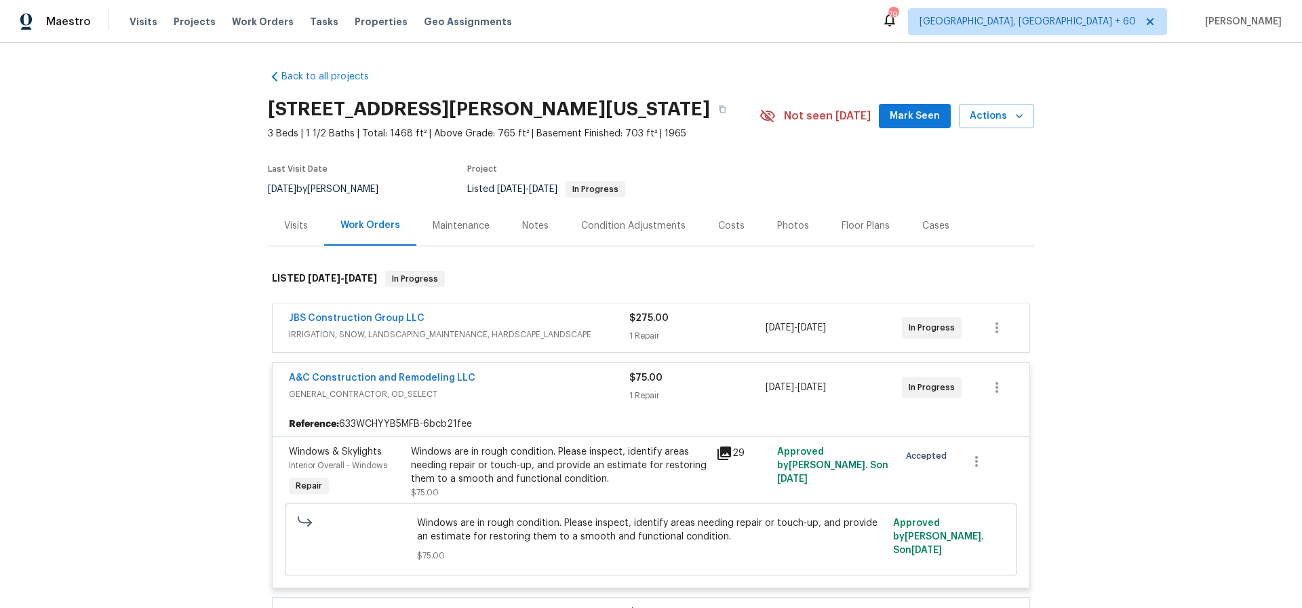
click at [542, 408] on div "A&C Construction and Remodeling LLC GENERAL_CONTRACTOR, OD_SELECT $75.00 1 Repa…" at bounding box center [651, 387] width 757 height 49
click at [438, 379] on link "A&C Construction and Remodeling LLC" at bounding box center [382, 377] width 187 height 9
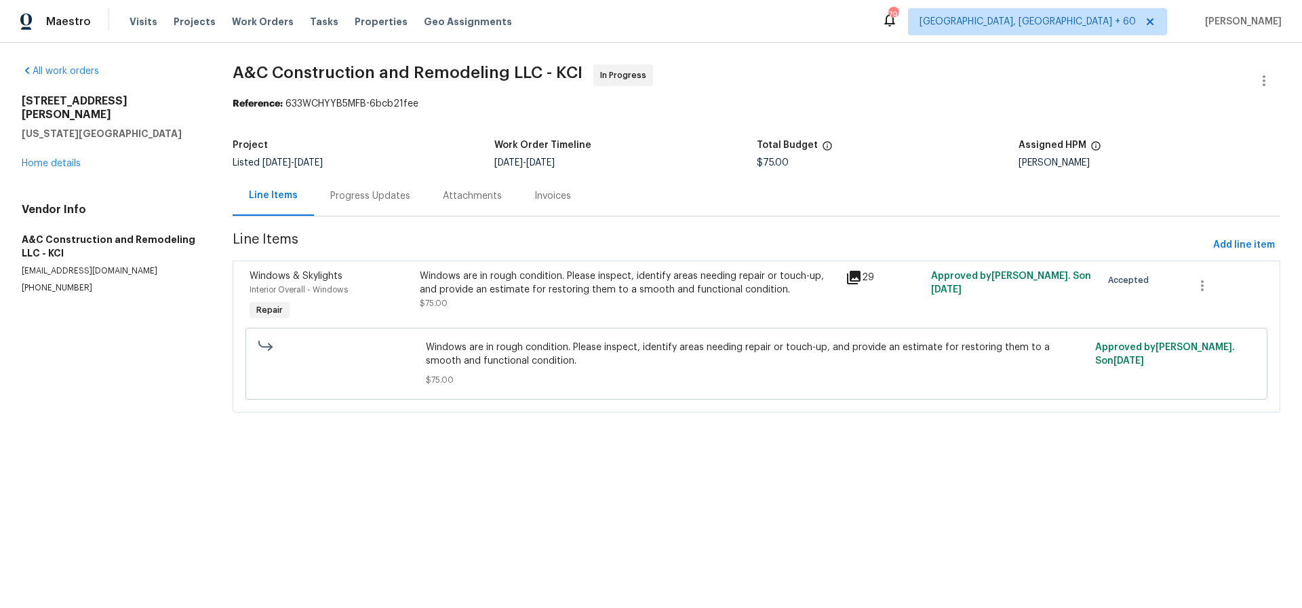
click at [617, 277] on div "Windows are in rough condition. Please inspect, identify areas needing repair o…" at bounding box center [629, 282] width 418 height 27
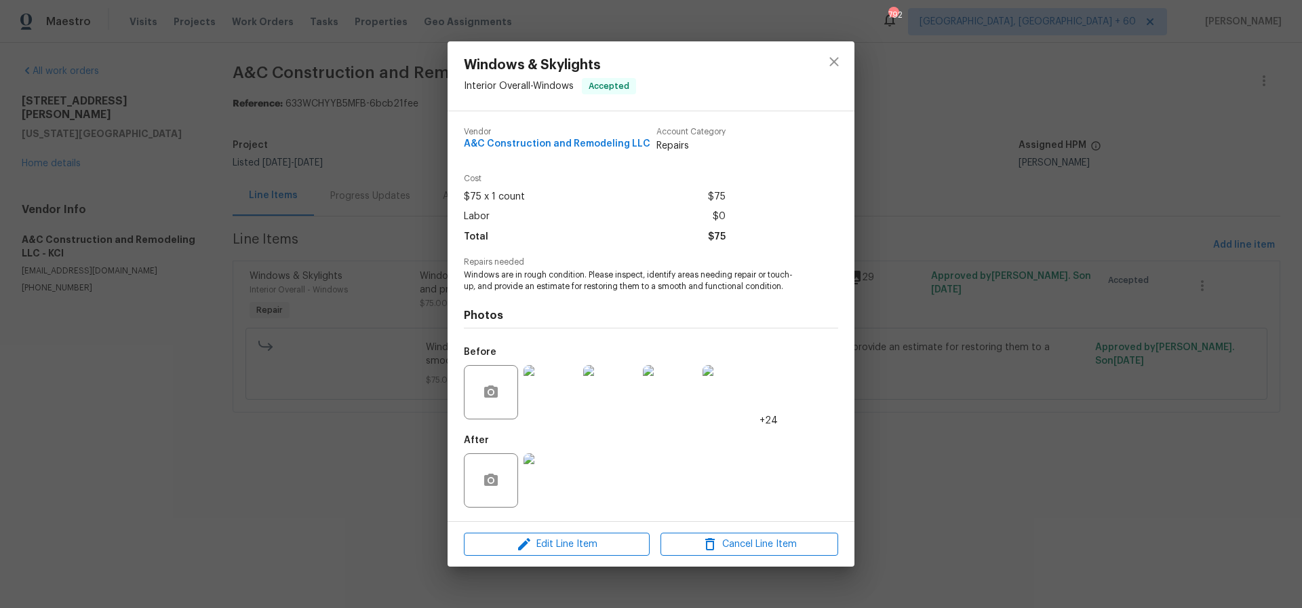
click at [558, 402] on img at bounding box center [551, 392] width 54 height 54
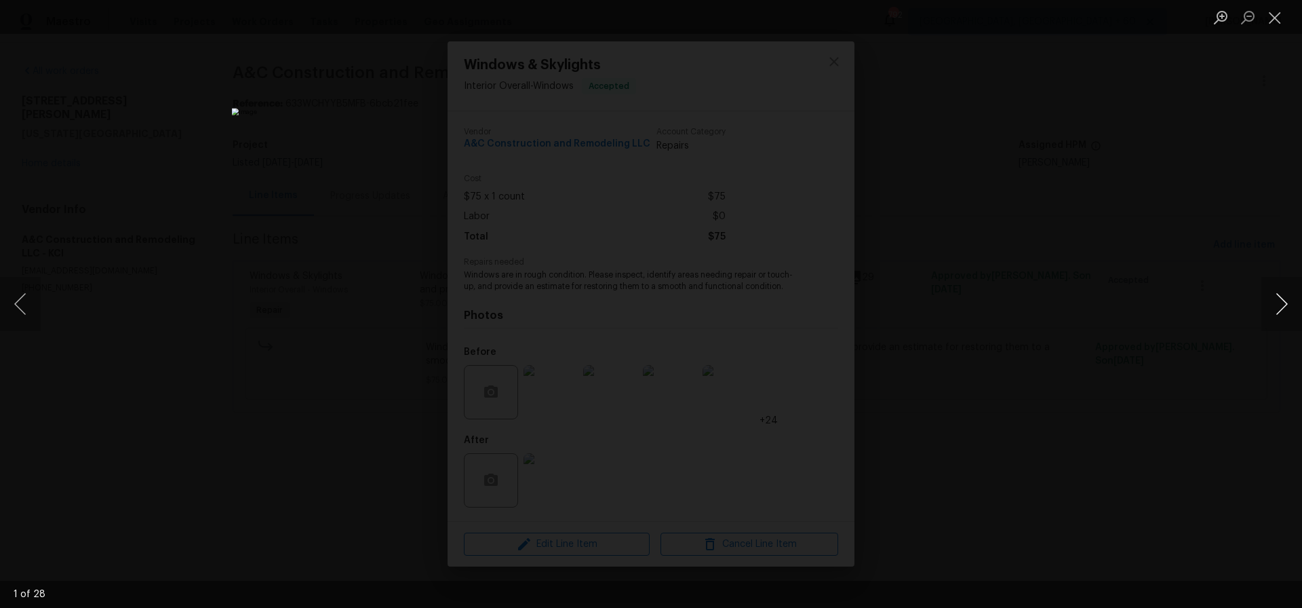
click at [1283, 302] on button "Next image" at bounding box center [1282, 304] width 41 height 54
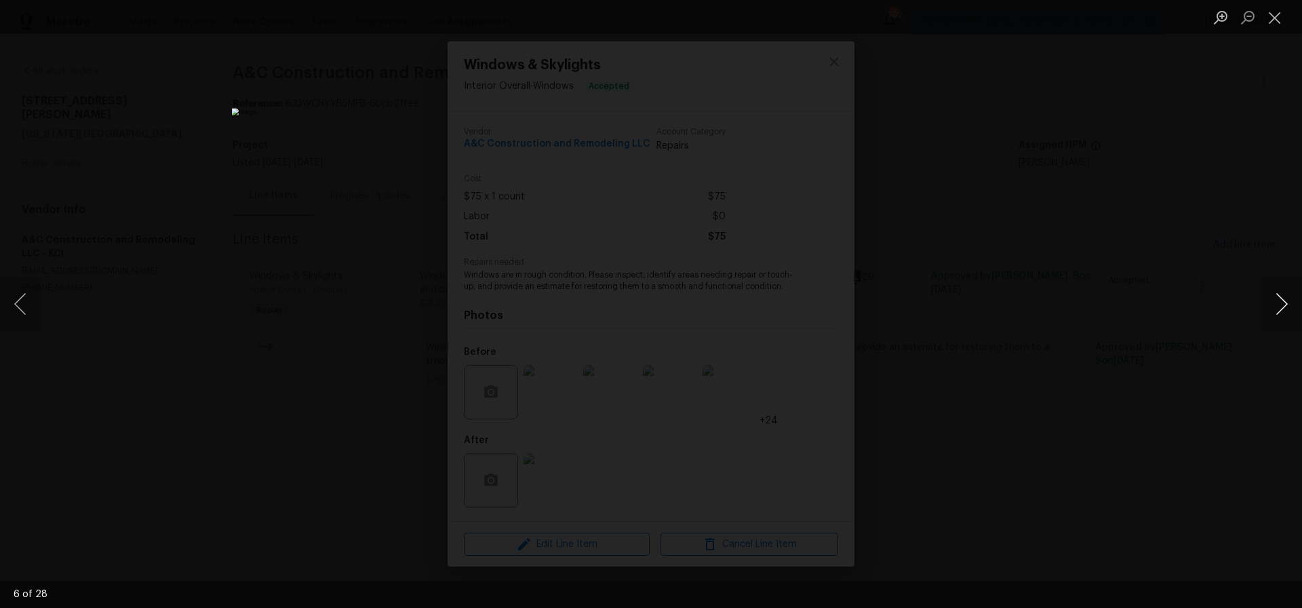
click at [1281, 301] on button "Next image" at bounding box center [1282, 304] width 41 height 54
click at [1280, 300] on button "Next image" at bounding box center [1282, 304] width 41 height 54
click at [1279, 300] on button "Next image" at bounding box center [1282, 304] width 41 height 54
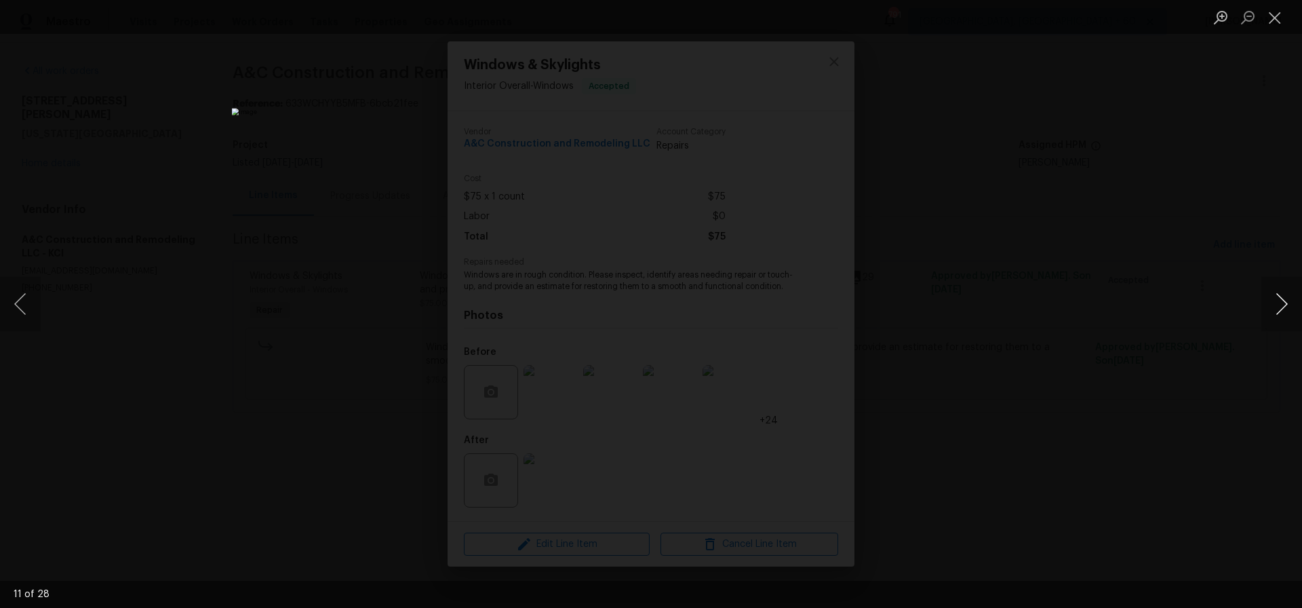
click at [1279, 300] on button "Next image" at bounding box center [1282, 304] width 41 height 54
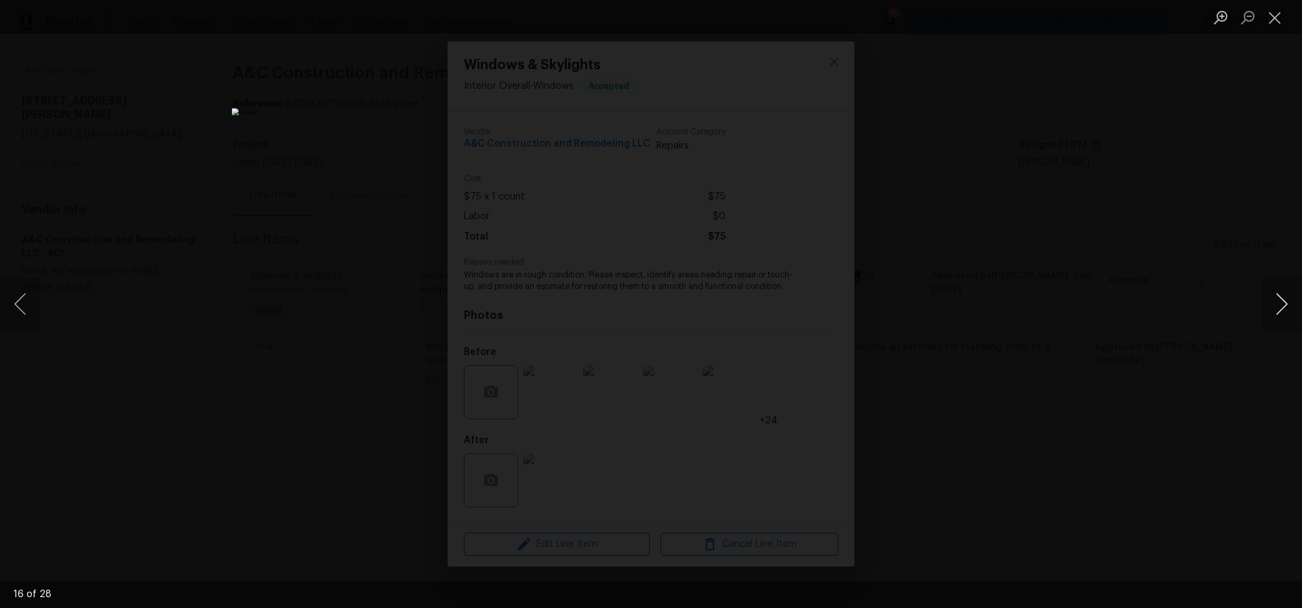
click at [1279, 300] on button "Next image" at bounding box center [1282, 304] width 41 height 54
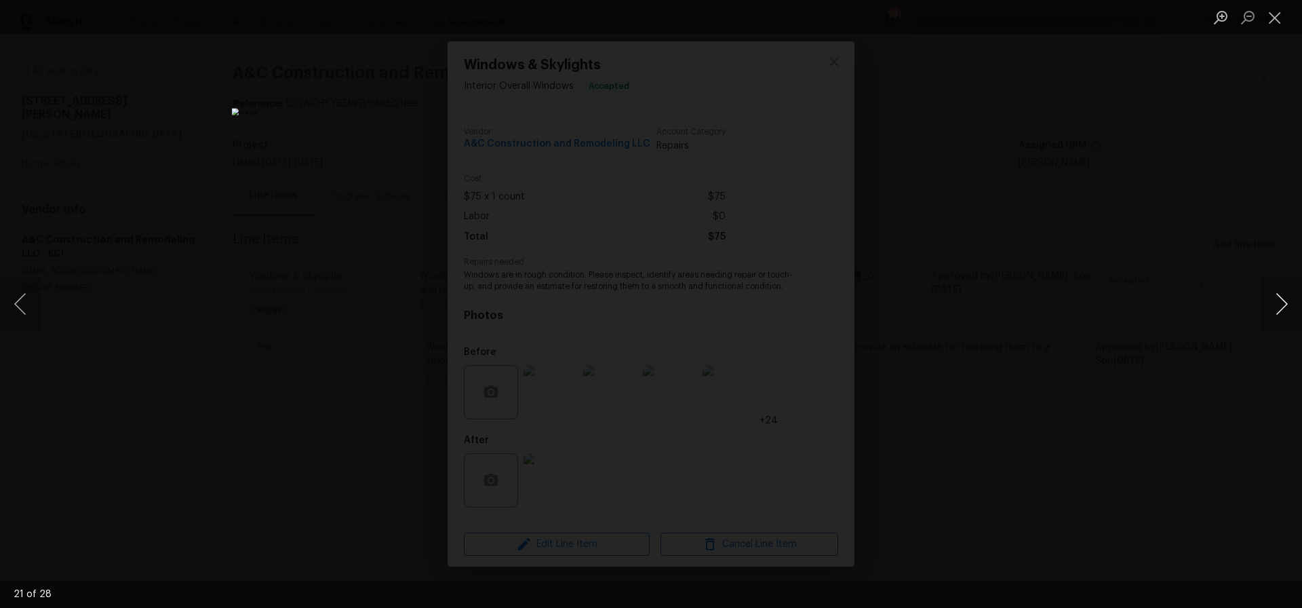
click at [1279, 300] on button "Next image" at bounding box center [1282, 304] width 41 height 54
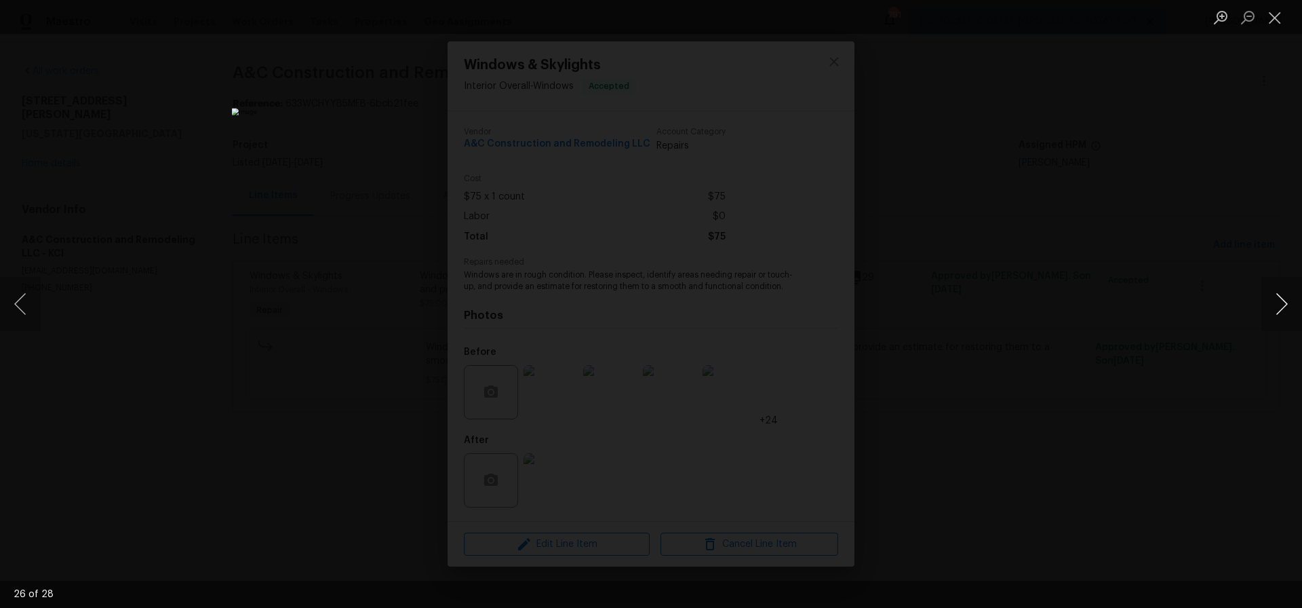
click at [1279, 300] on button "Next image" at bounding box center [1282, 304] width 41 height 54
click at [1273, 18] on button "Close lightbox" at bounding box center [1275, 17] width 27 height 24
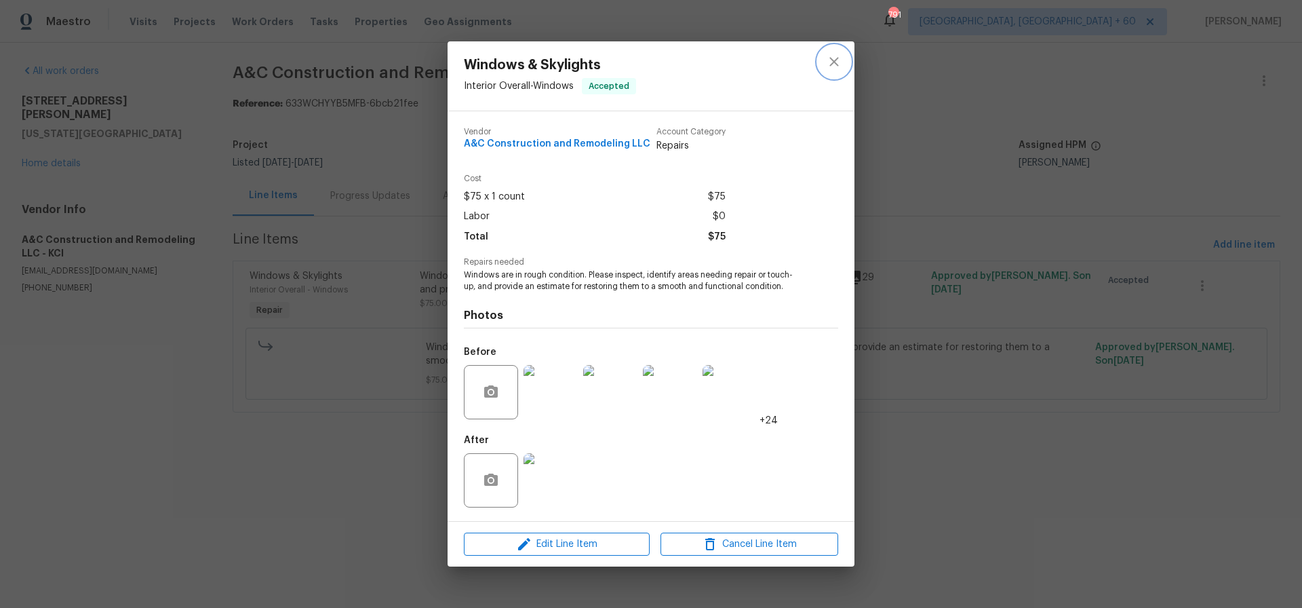
click at [829, 60] on icon "close" at bounding box center [834, 62] width 16 height 16
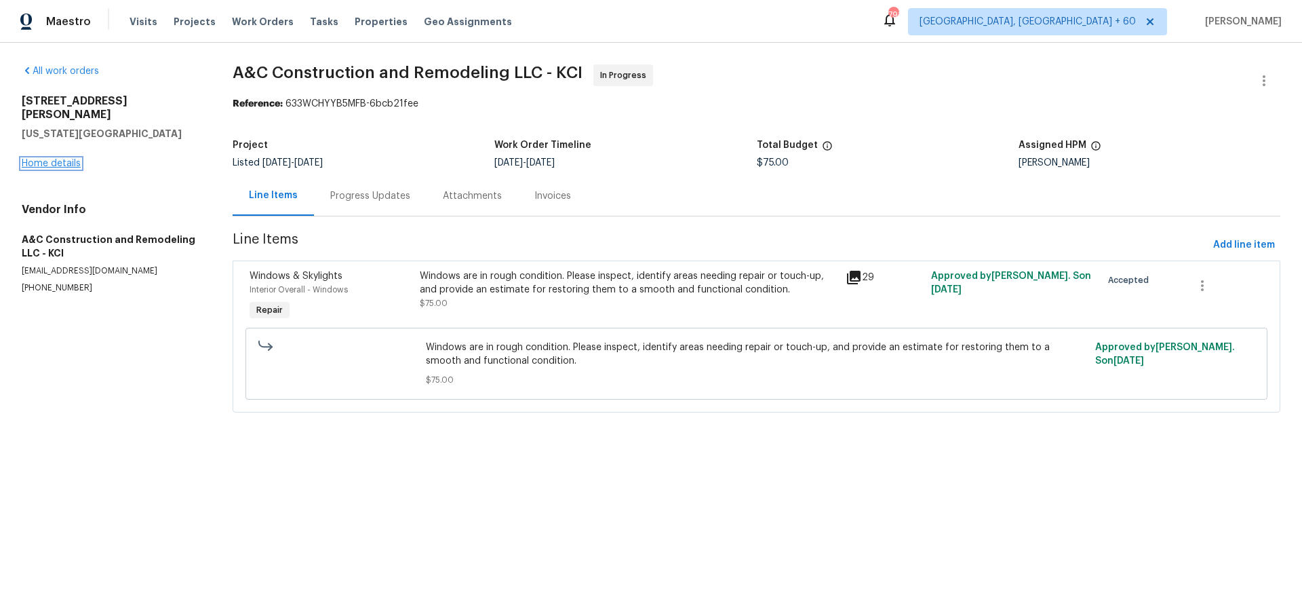
click at [52, 159] on link "Home details" at bounding box center [51, 163] width 59 height 9
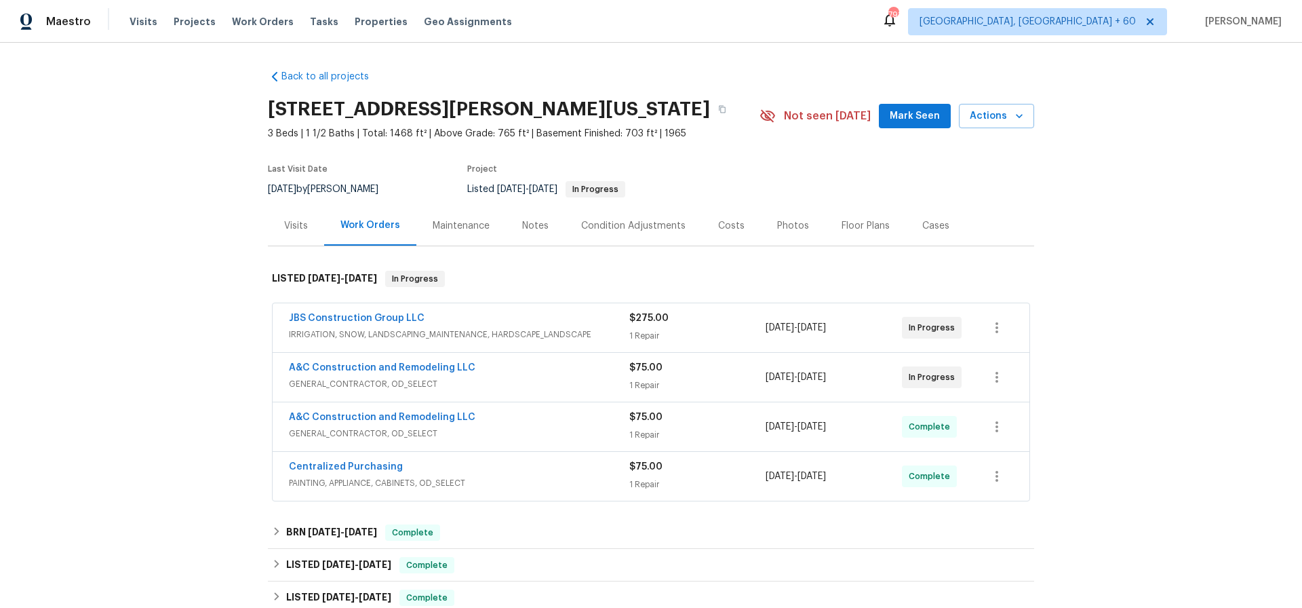
click at [786, 227] on div "Photos" at bounding box center [793, 226] width 32 height 14
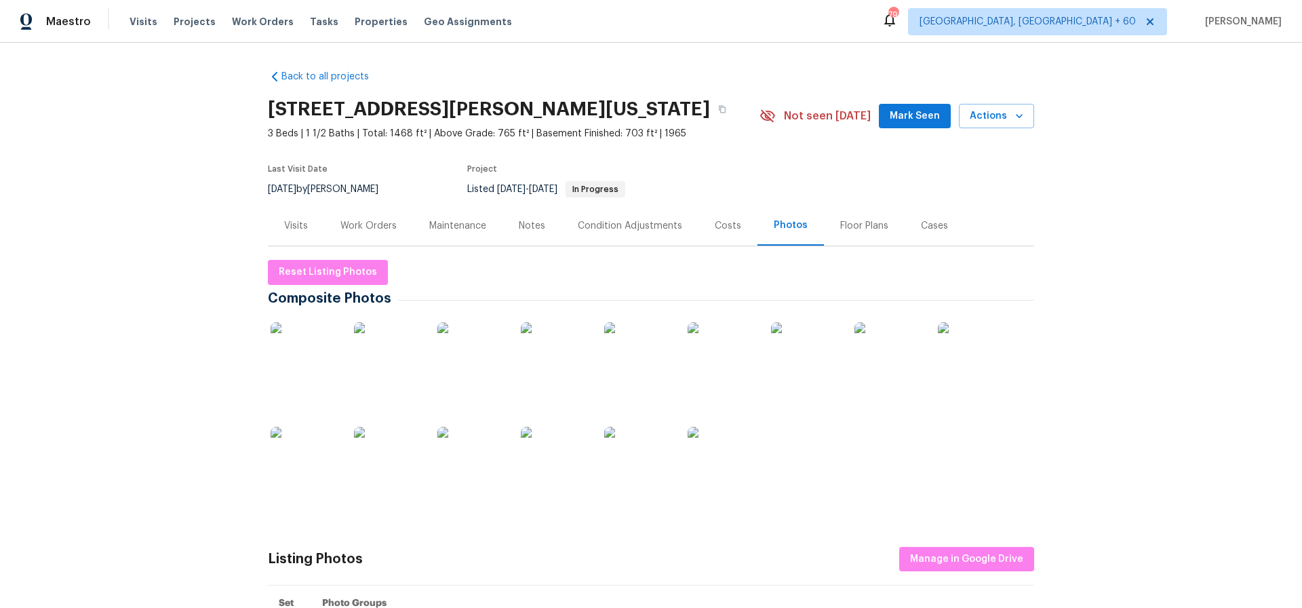
click at [311, 358] on img at bounding box center [305, 356] width 68 height 68
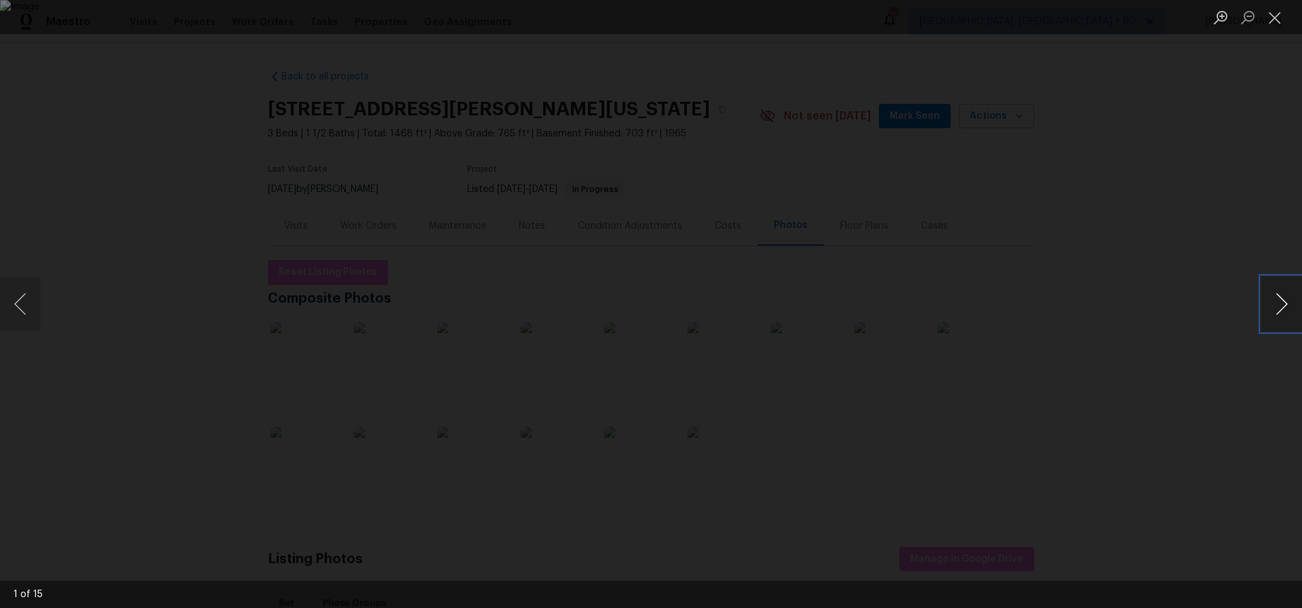
click at [1287, 305] on button "Next image" at bounding box center [1282, 304] width 41 height 54
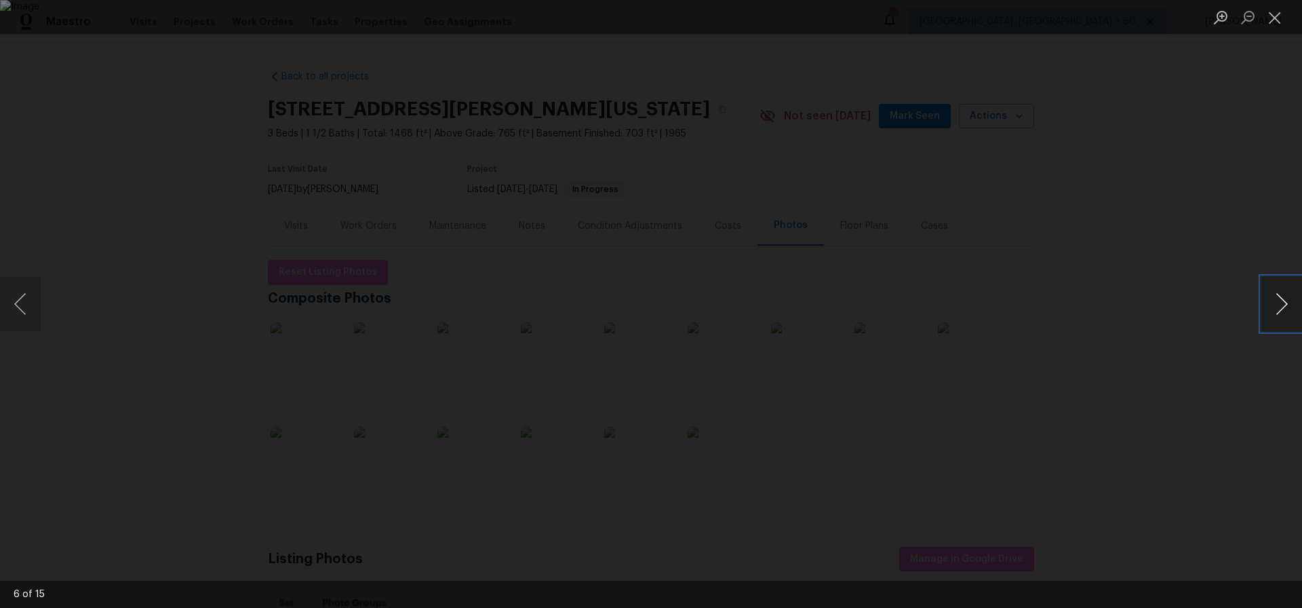
click at [1287, 305] on button "Next image" at bounding box center [1282, 304] width 41 height 54
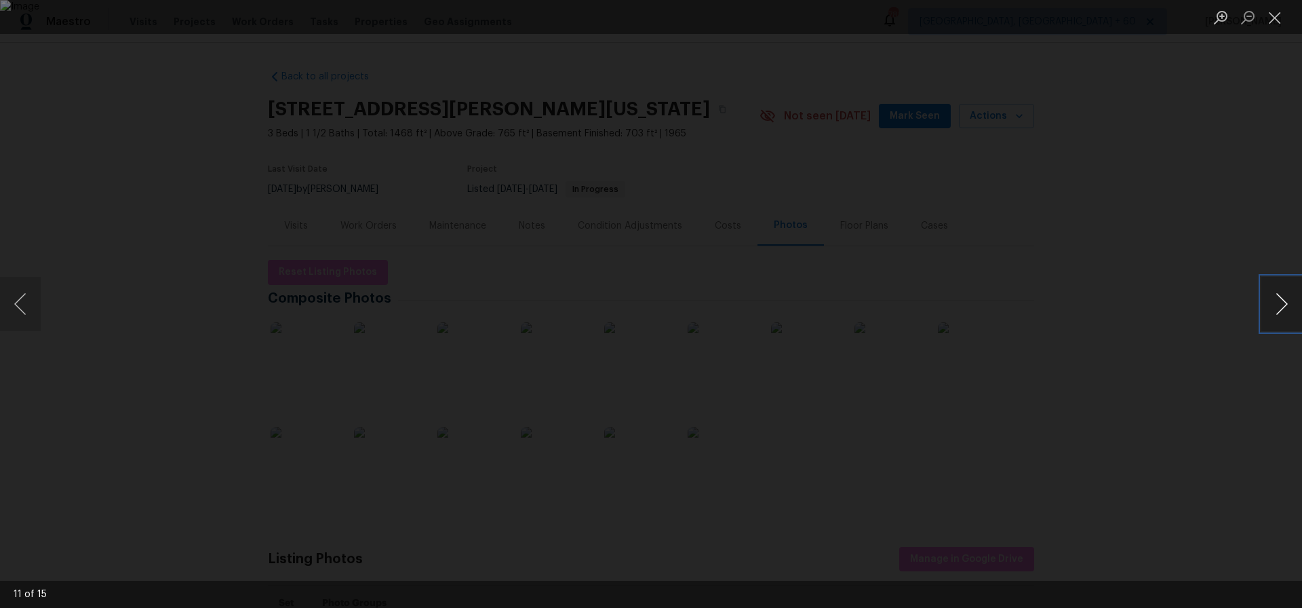
click at [1287, 305] on button "Next image" at bounding box center [1282, 304] width 41 height 54
click at [1277, 18] on button "Close lightbox" at bounding box center [1275, 17] width 27 height 24
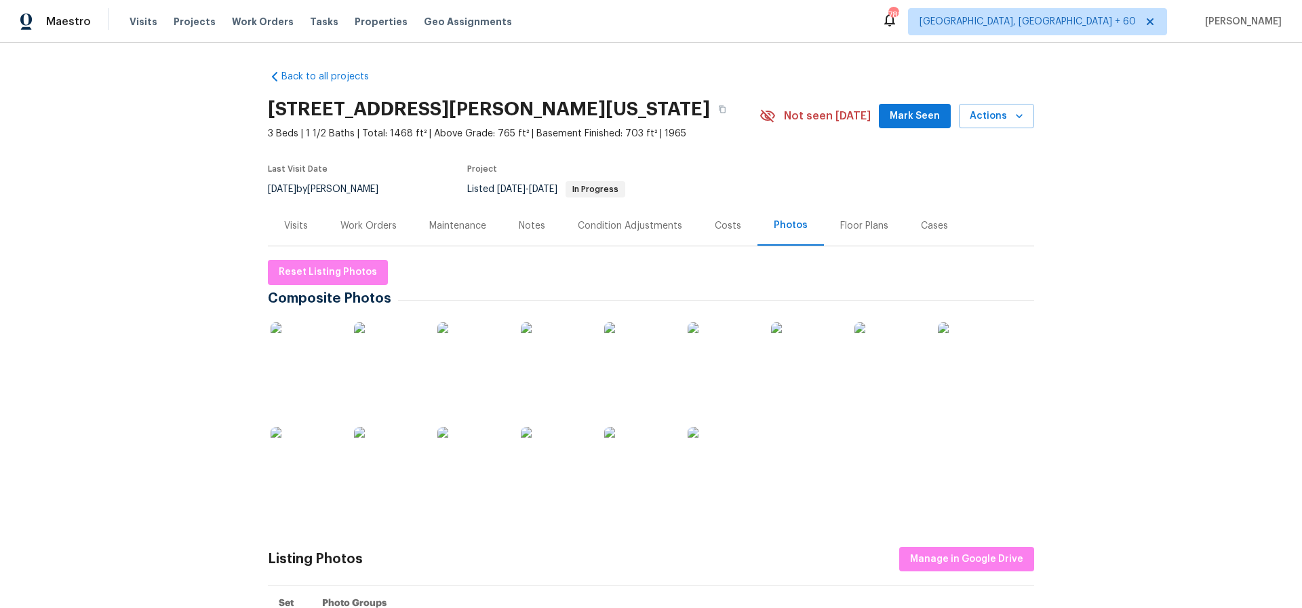
click at [722, 227] on div "Costs" at bounding box center [728, 226] width 26 height 14
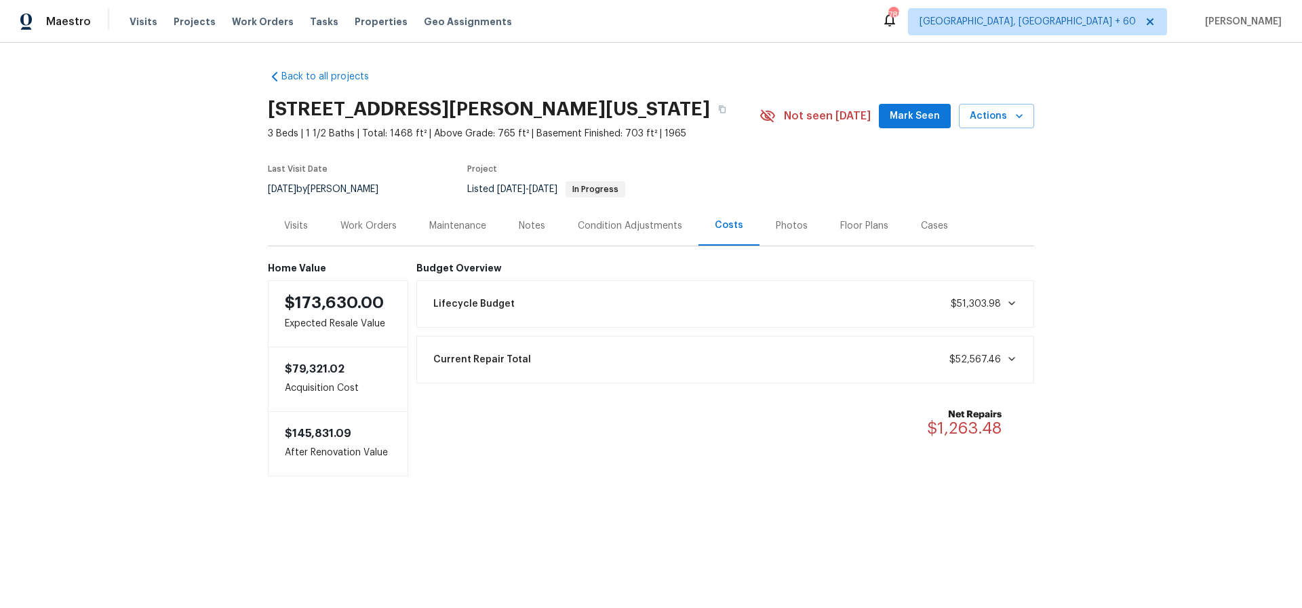
click at [615, 224] on div "Condition Adjustments" at bounding box center [630, 226] width 104 height 14
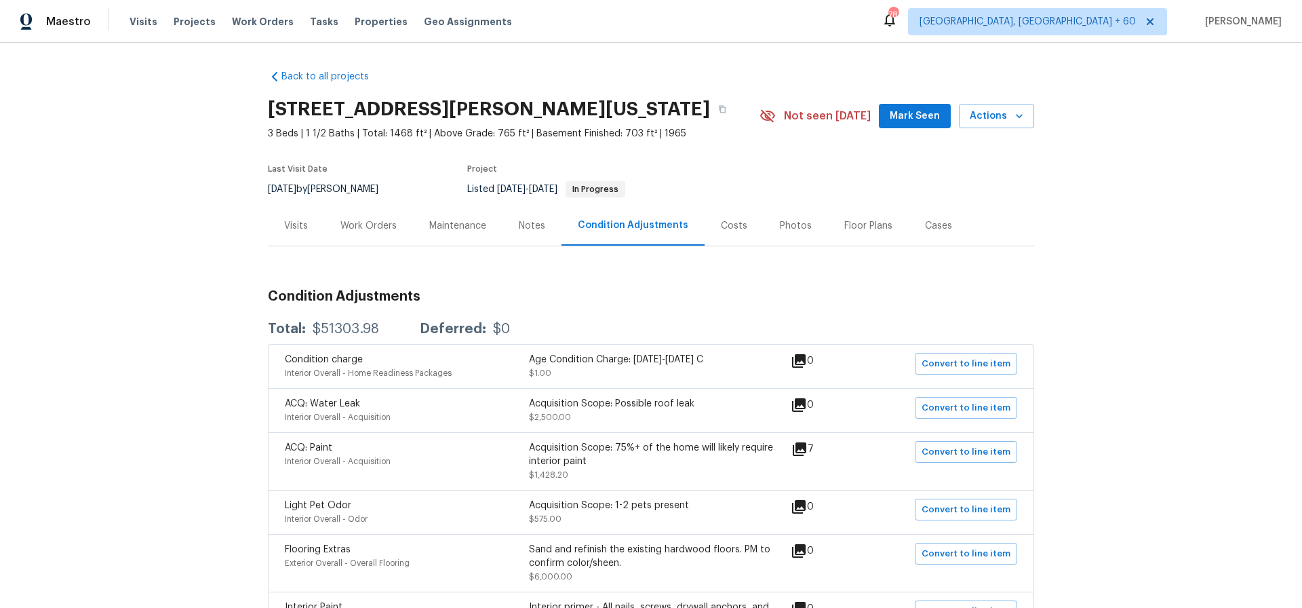
click at [351, 222] on div "Work Orders" at bounding box center [369, 226] width 56 height 14
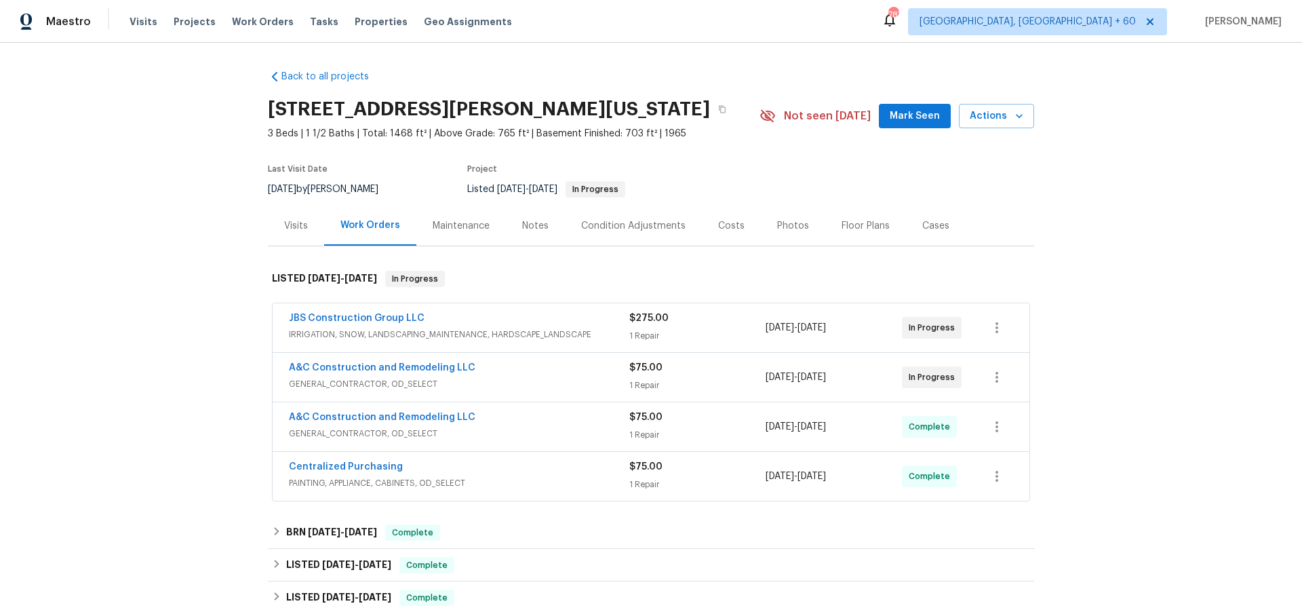
click at [789, 226] on div "Photos" at bounding box center [793, 226] width 32 height 14
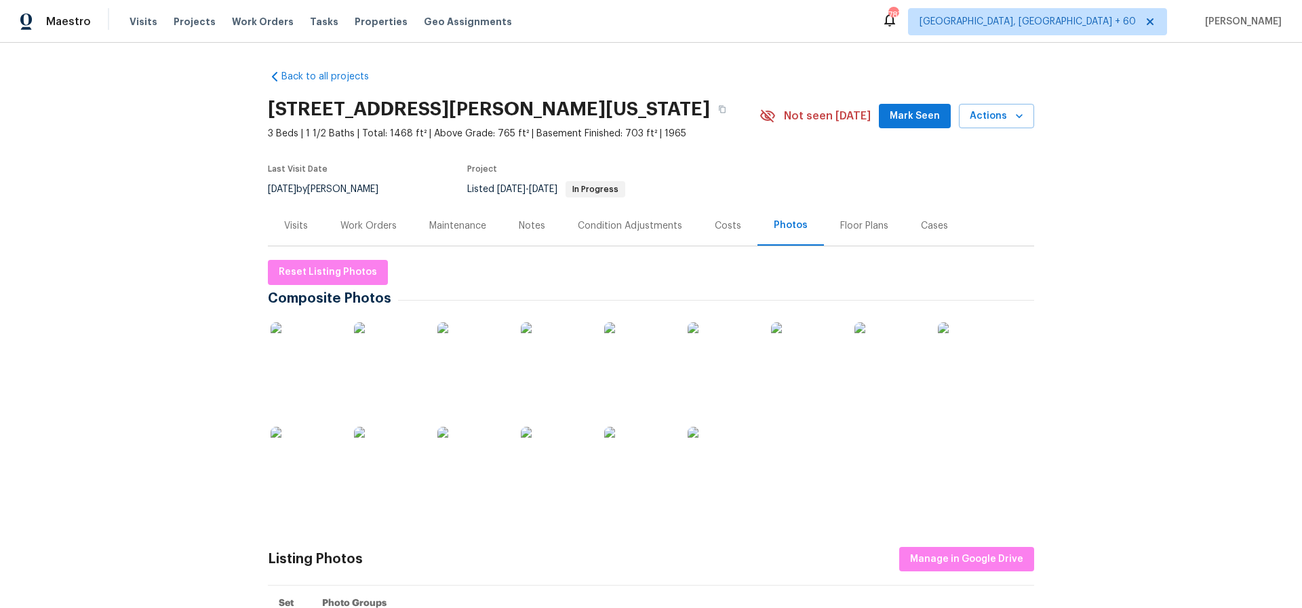
scroll to position [1, 0]
click at [743, 459] on img at bounding box center [722, 460] width 68 height 68
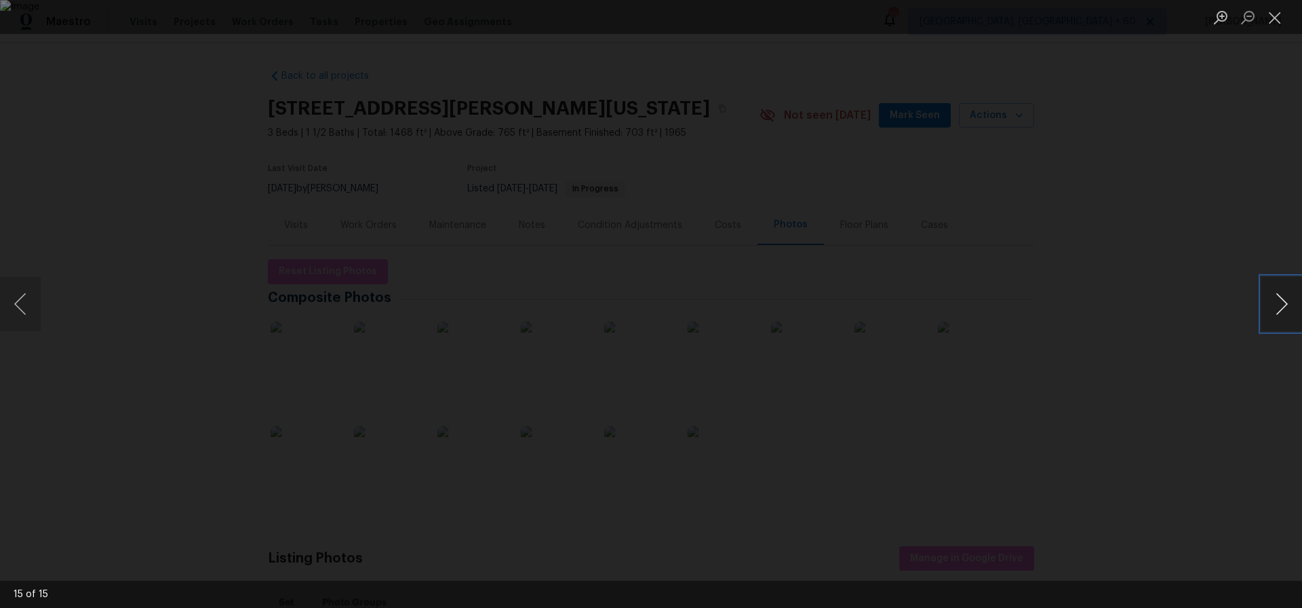
click at [1279, 303] on button "Next image" at bounding box center [1282, 304] width 41 height 54
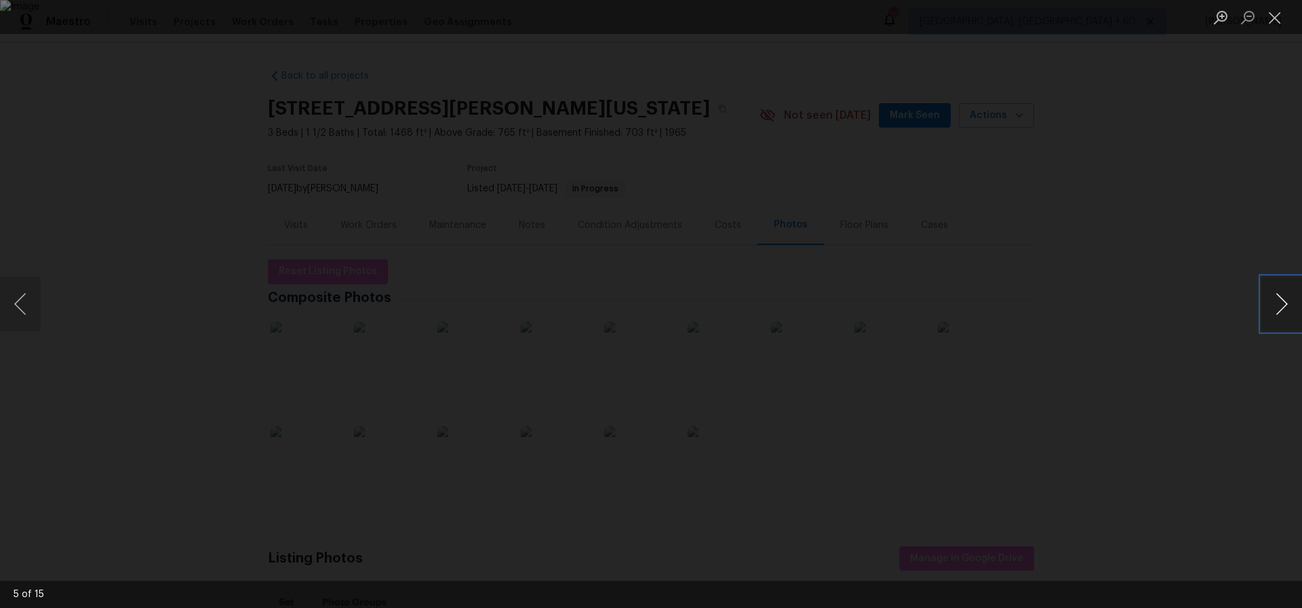
click at [1279, 303] on button "Next image" at bounding box center [1282, 304] width 41 height 54
click at [1273, 17] on button "Close lightbox" at bounding box center [1275, 17] width 27 height 24
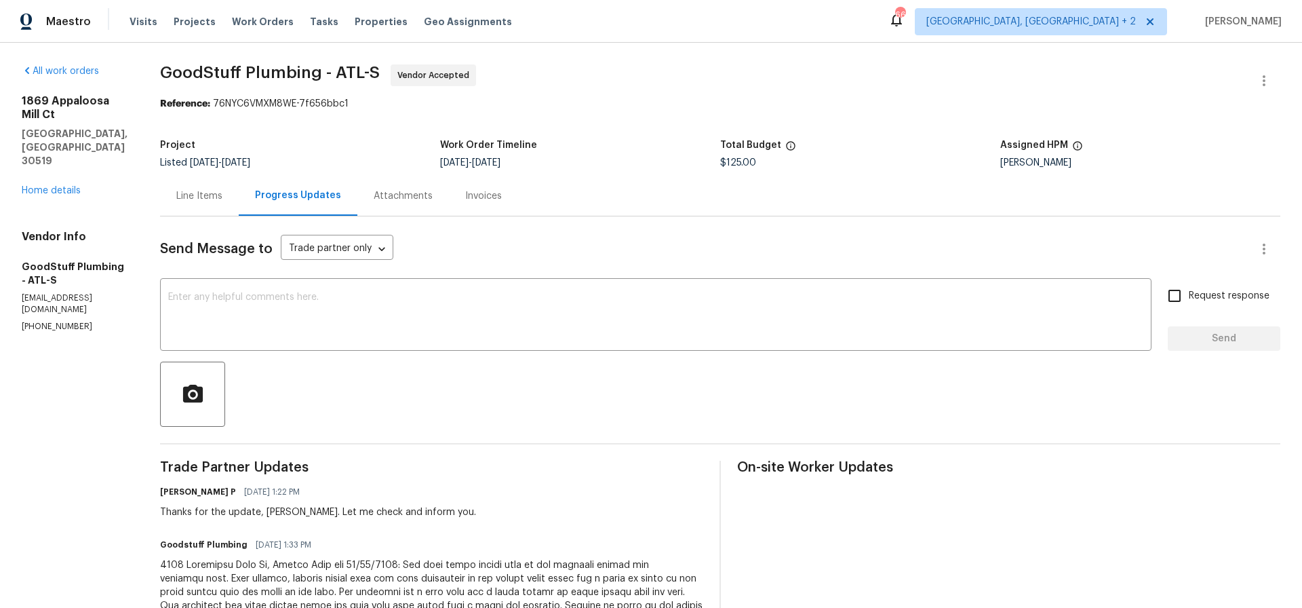
click at [222, 192] on div "Line Items" at bounding box center [199, 196] width 46 height 14
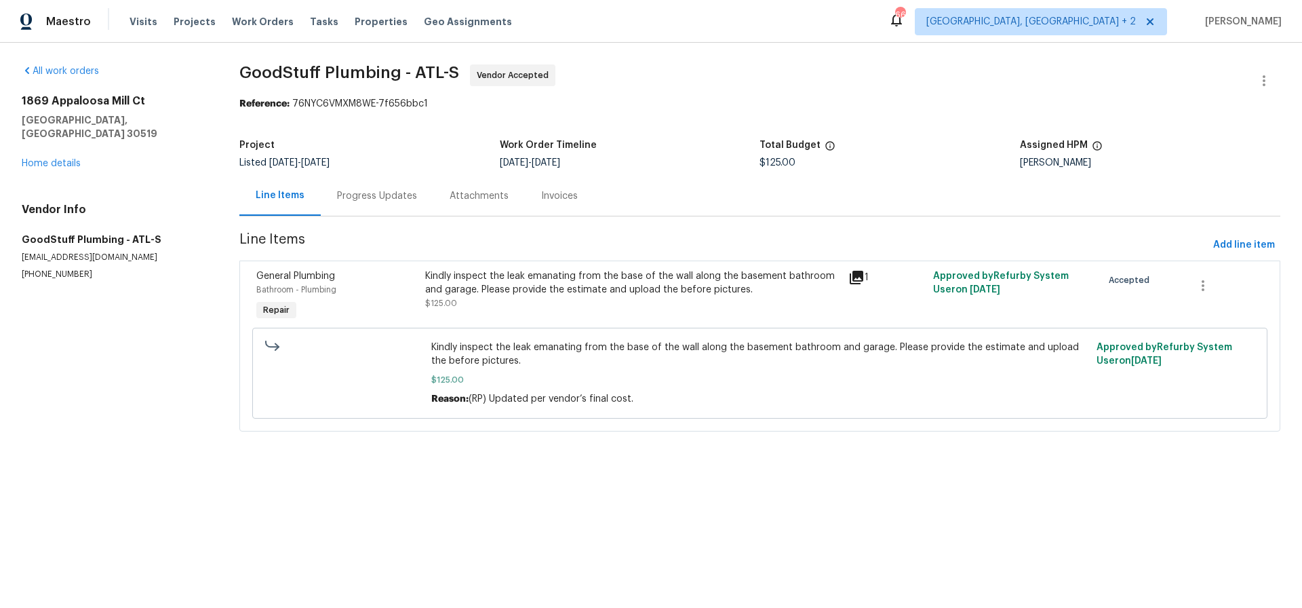
click at [697, 282] on div "Kindly inspect the leak emanating from the base of the wall along the basement …" at bounding box center [632, 282] width 415 height 27
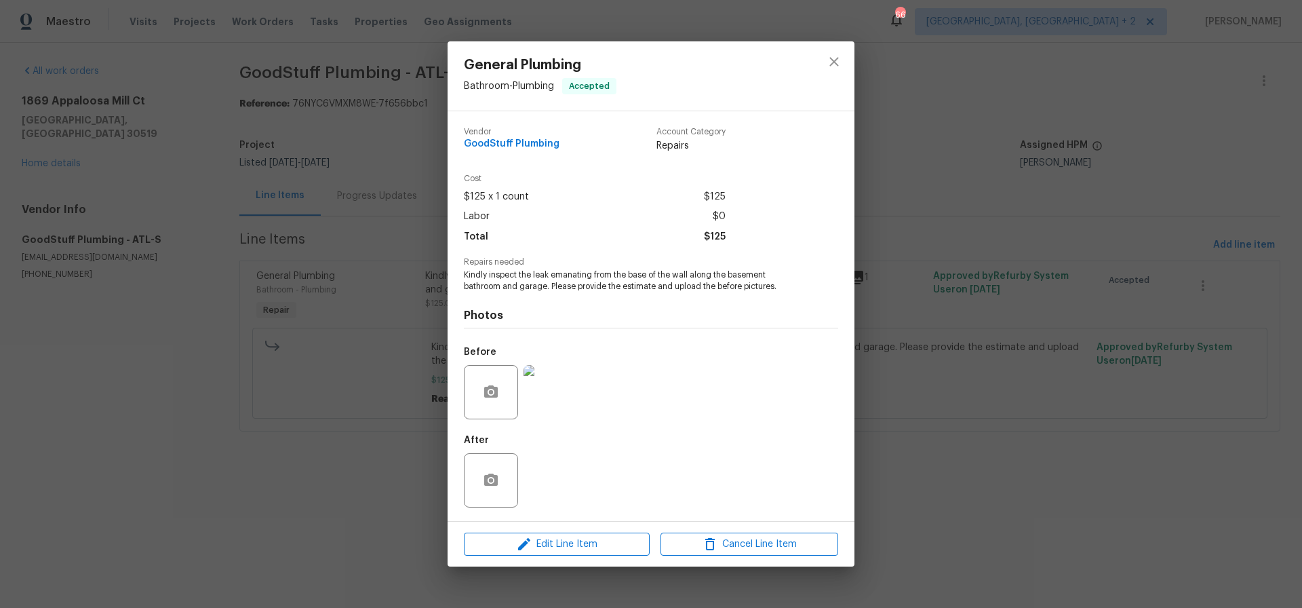
click at [561, 384] on img at bounding box center [551, 392] width 54 height 54
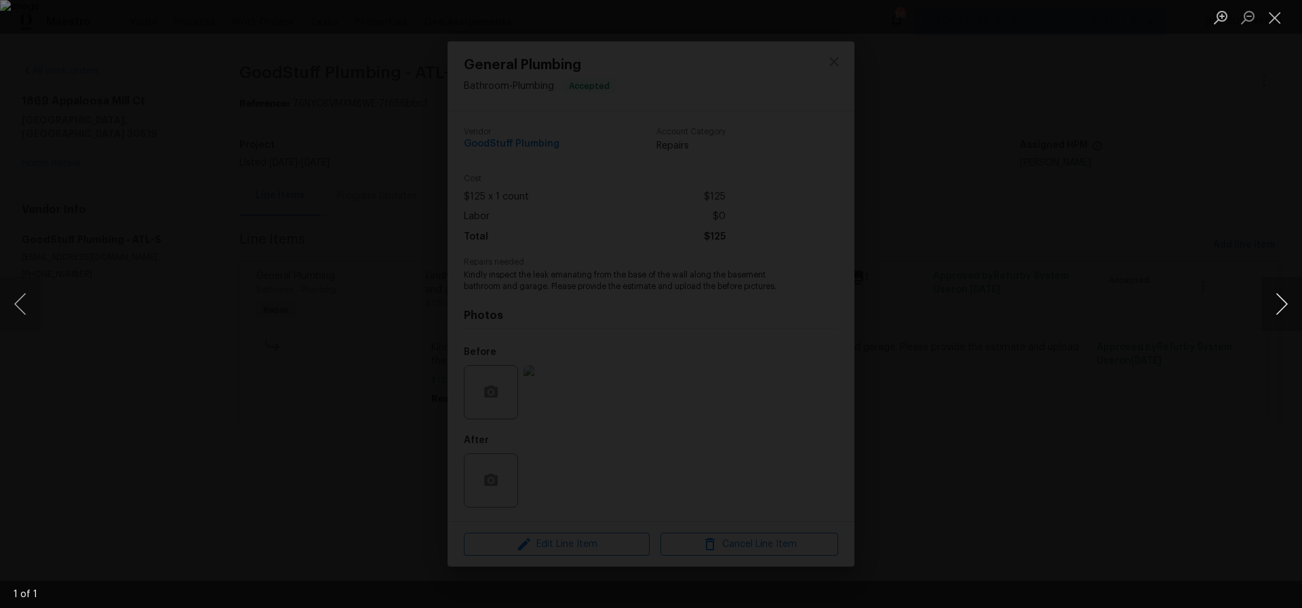
click at [1285, 305] on button "Next image" at bounding box center [1282, 304] width 41 height 54
click at [1285, 303] on button "Next image" at bounding box center [1282, 304] width 41 height 54
click at [1272, 14] on button "Close lightbox" at bounding box center [1275, 17] width 27 height 24
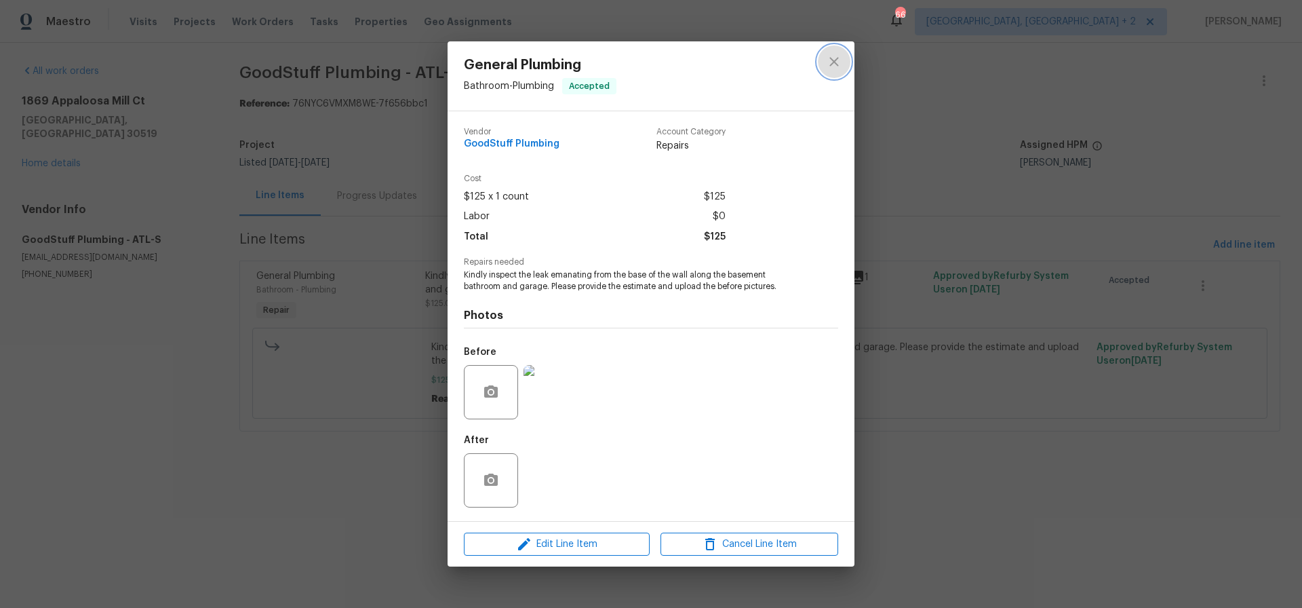
click at [834, 58] on icon "close" at bounding box center [834, 62] width 16 height 16
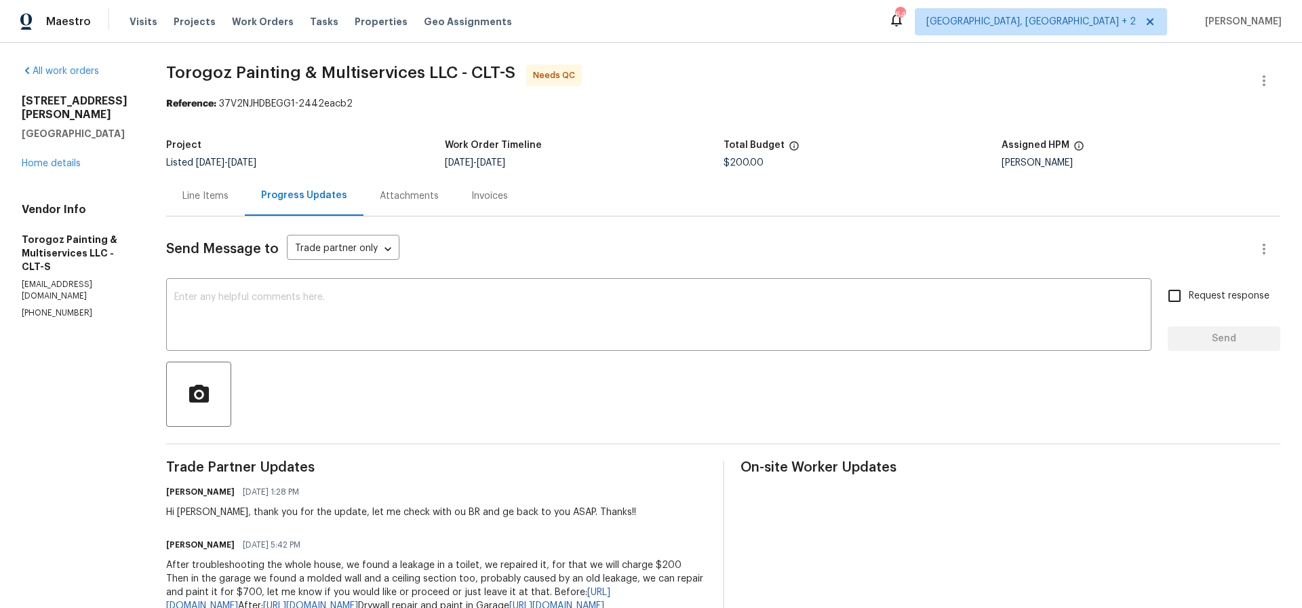
click at [229, 192] on div "Line Items" at bounding box center [205, 196] width 46 height 14
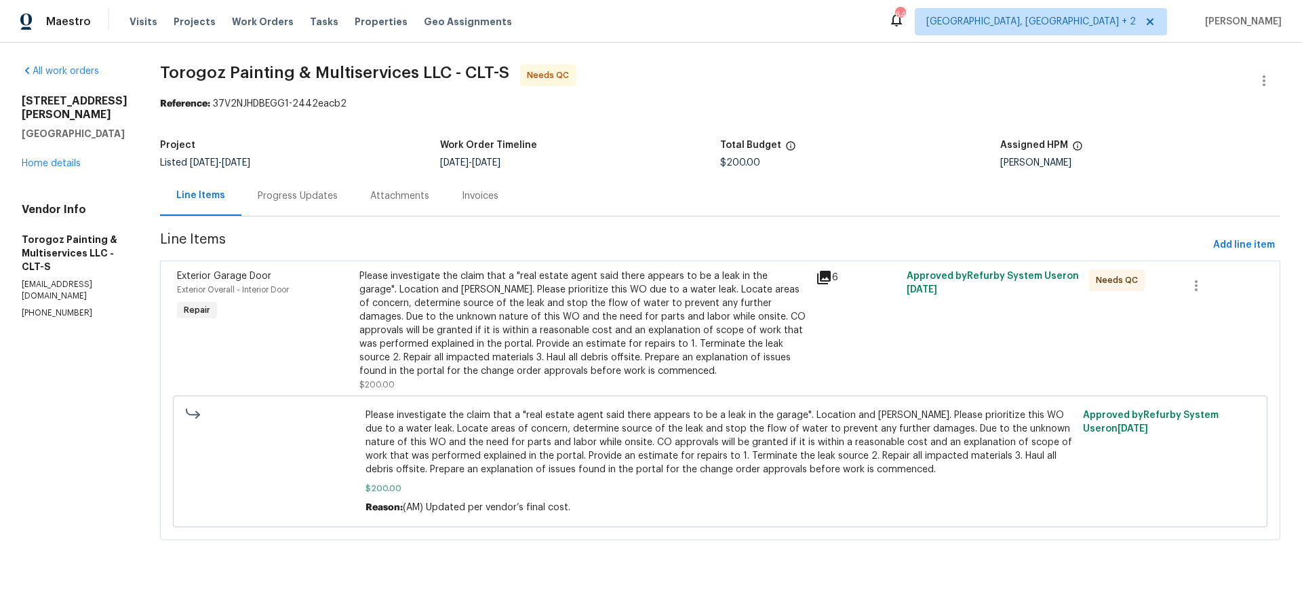
click at [617, 319] on div "Please investigate the claim that a "real estate agent said there appears to be…" at bounding box center [584, 323] width 448 height 109
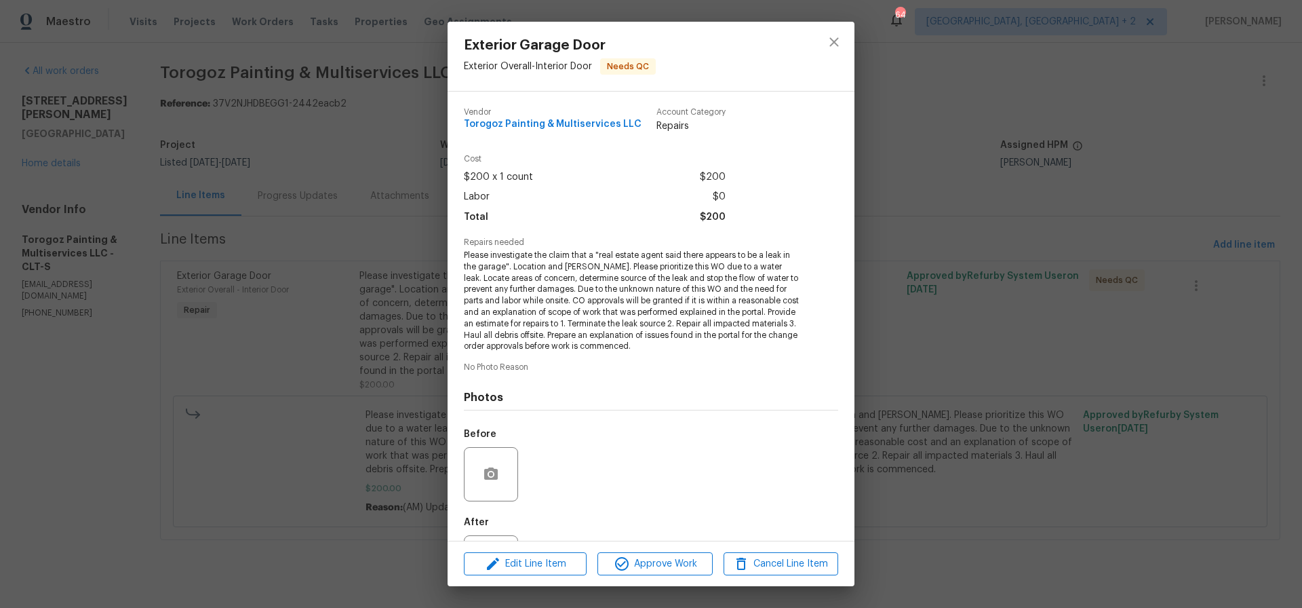
scroll to position [62, 0]
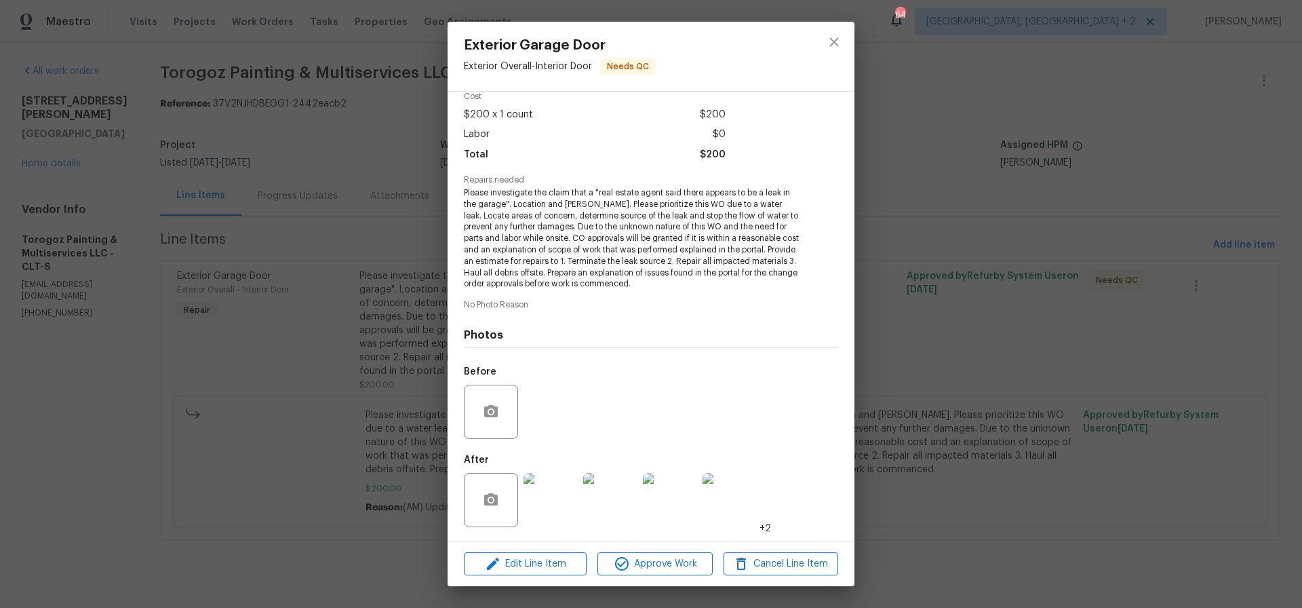
click at [562, 496] on img at bounding box center [551, 500] width 54 height 54
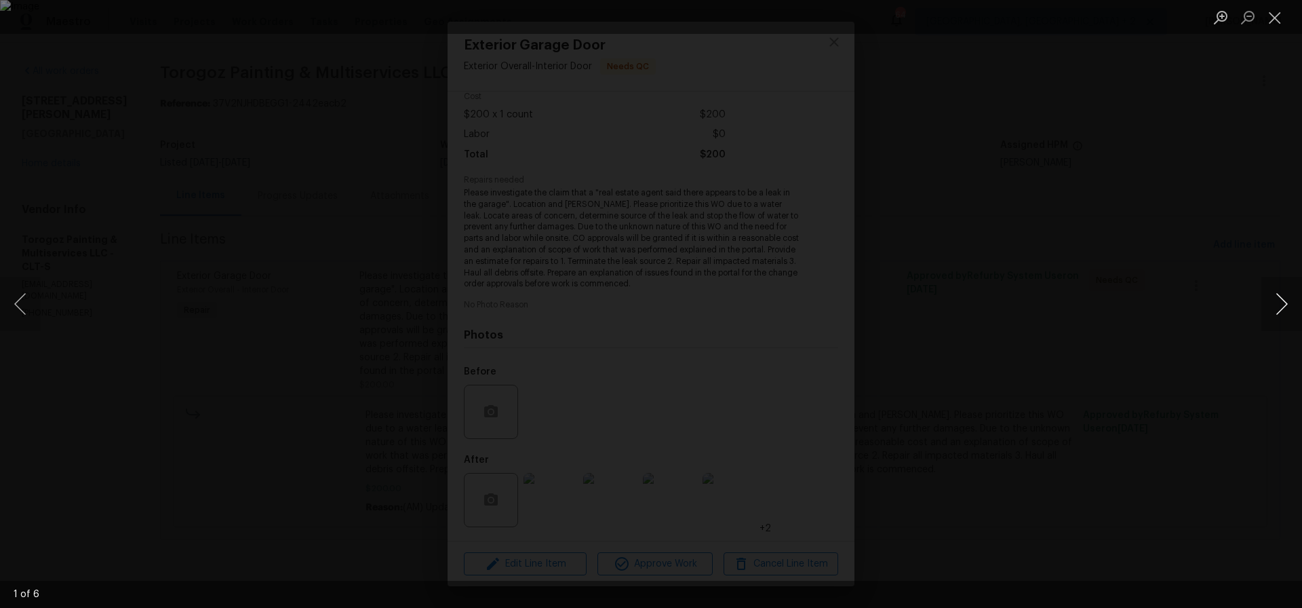
click at [1283, 306] on button "Next image" at bounding box center [1282, 304] width 41 height 54
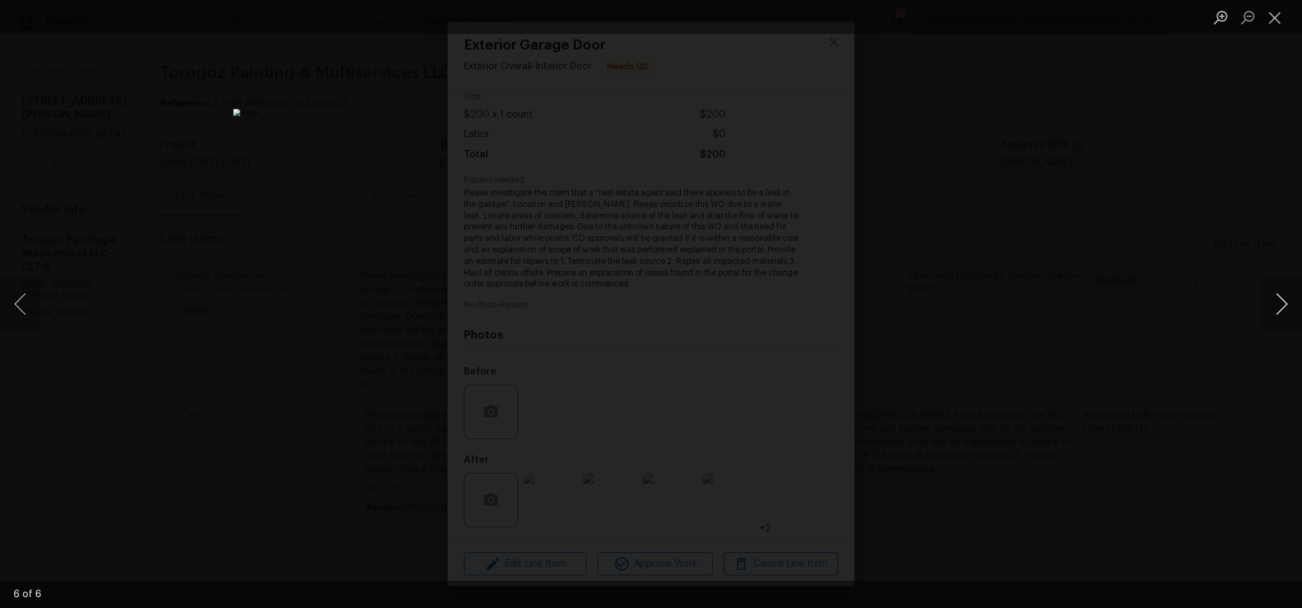
click at [1283, 306] on button "Next image" at bounding box center [1282, 304] width 41 height 54
click at [1281, 303] on button "Next image" at bounding box center [1282, 304] width 41 height 54
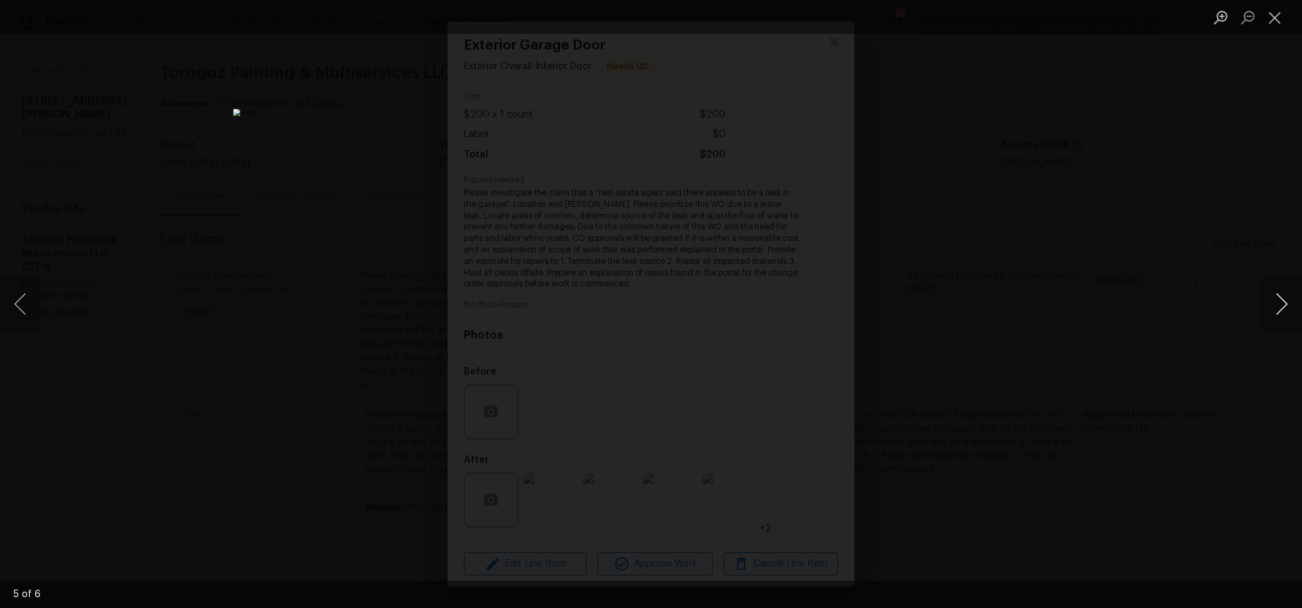
click at [1281, 303] on button "Next image" at bounding box center [1282, 304] width 41 height 54
click at [1275, 18] on button "Close lightbox" at bounding box center [1275, 17] width 27 height 24
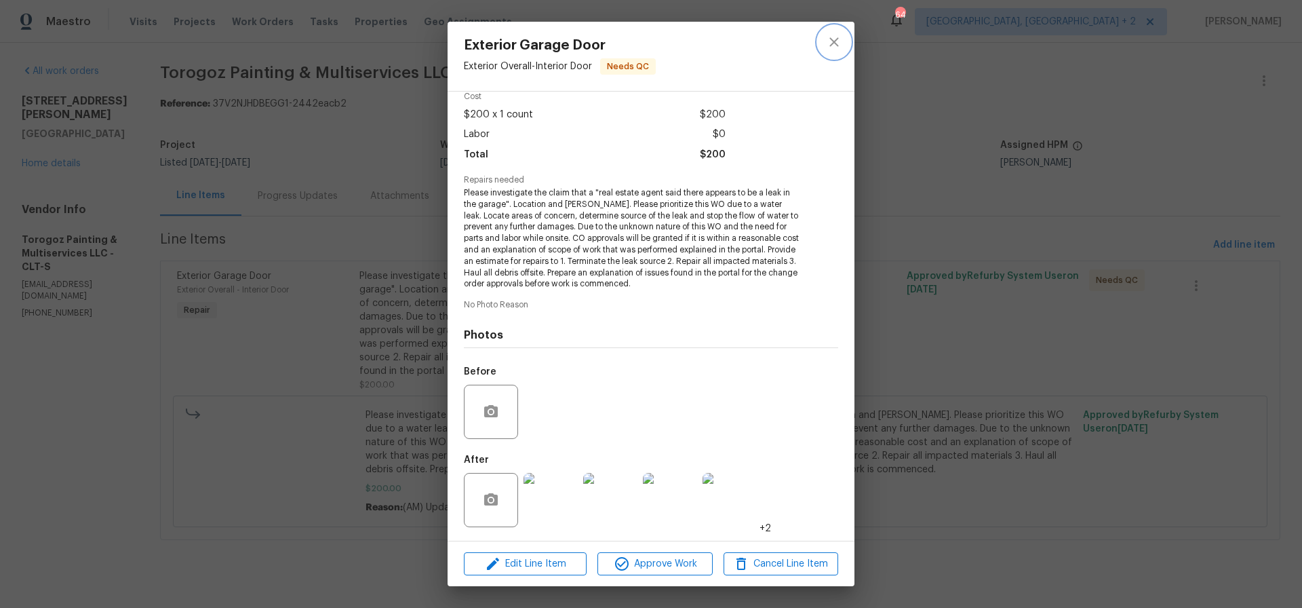
click at [830, 42] on icon "close" at bounding box center [834, 42] width 16 height 16
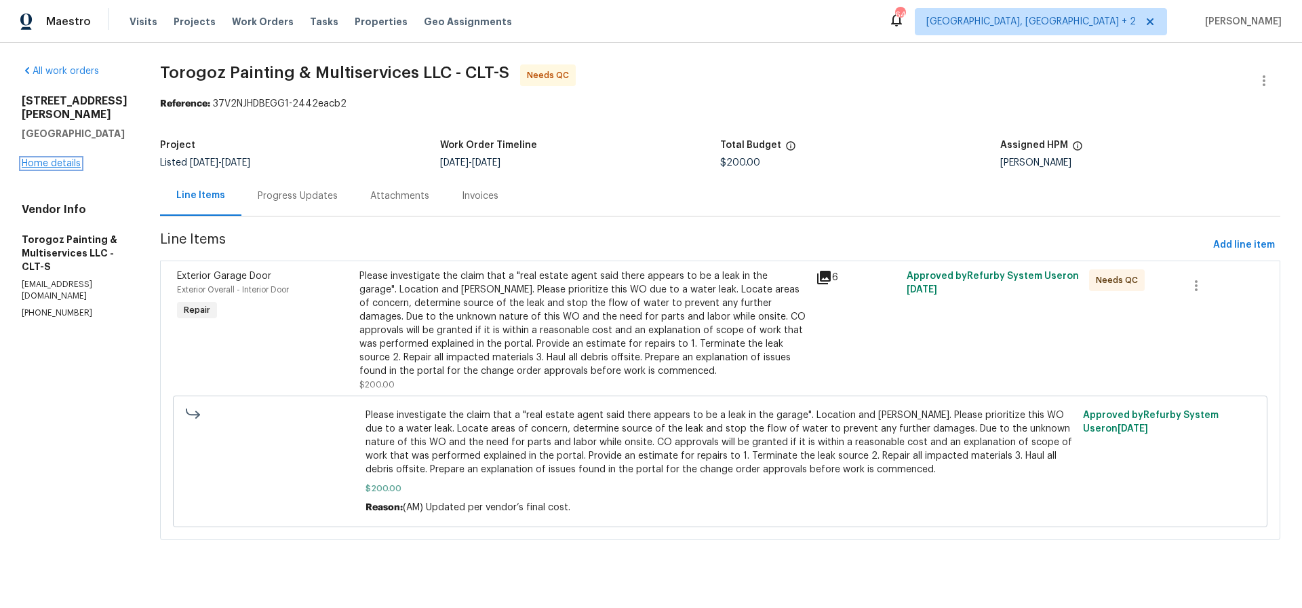
click at [64, 159] on link "Home details" at bounding box center [51, 163] width 59 height 9
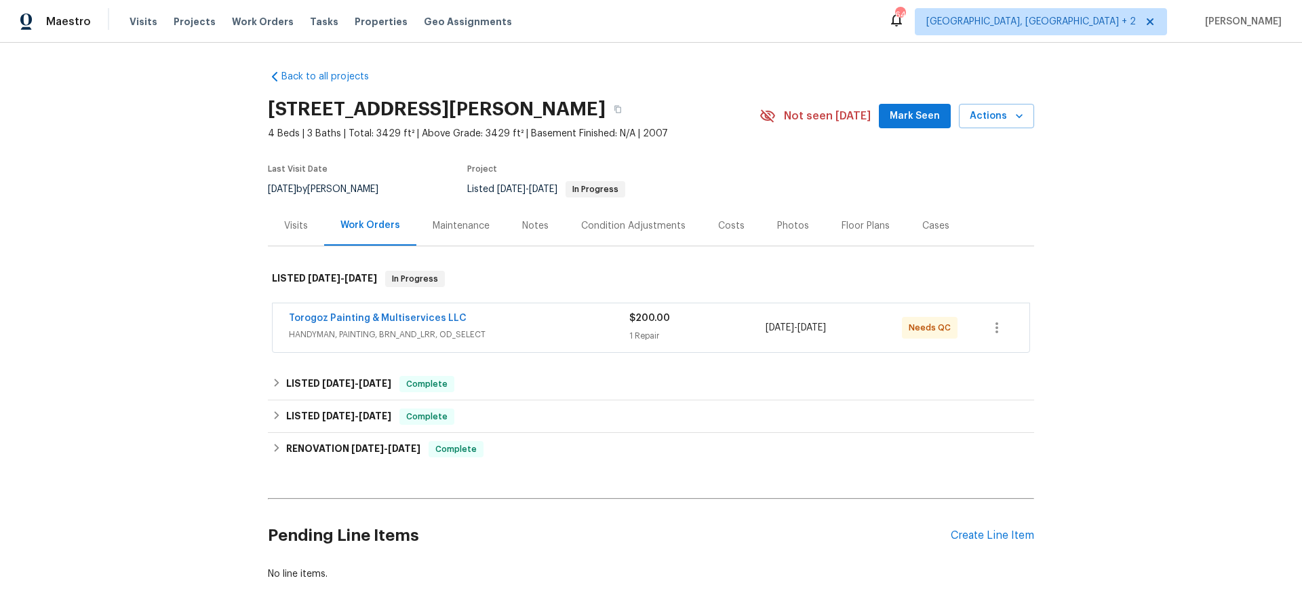
click at [787, 225] on div "Photos" at bounding box center [793, 226] width 32 height 14
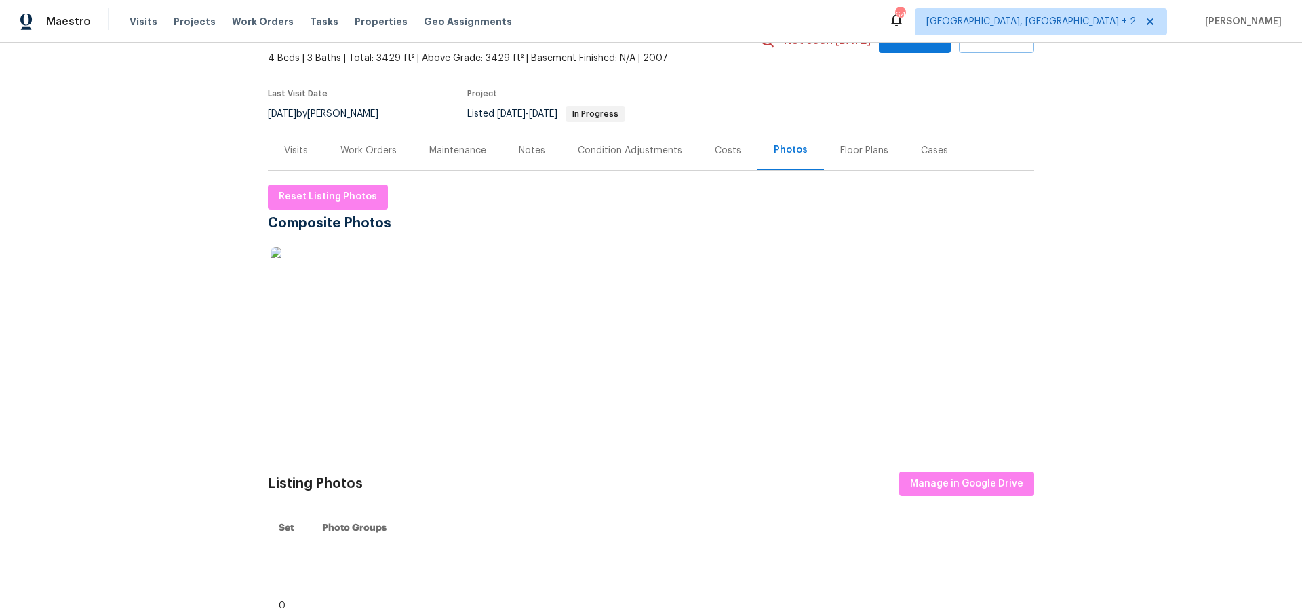
scroll to position [77, 0]
click at [297, 271] on img at bounding box center [305, 280] width 68 height 68
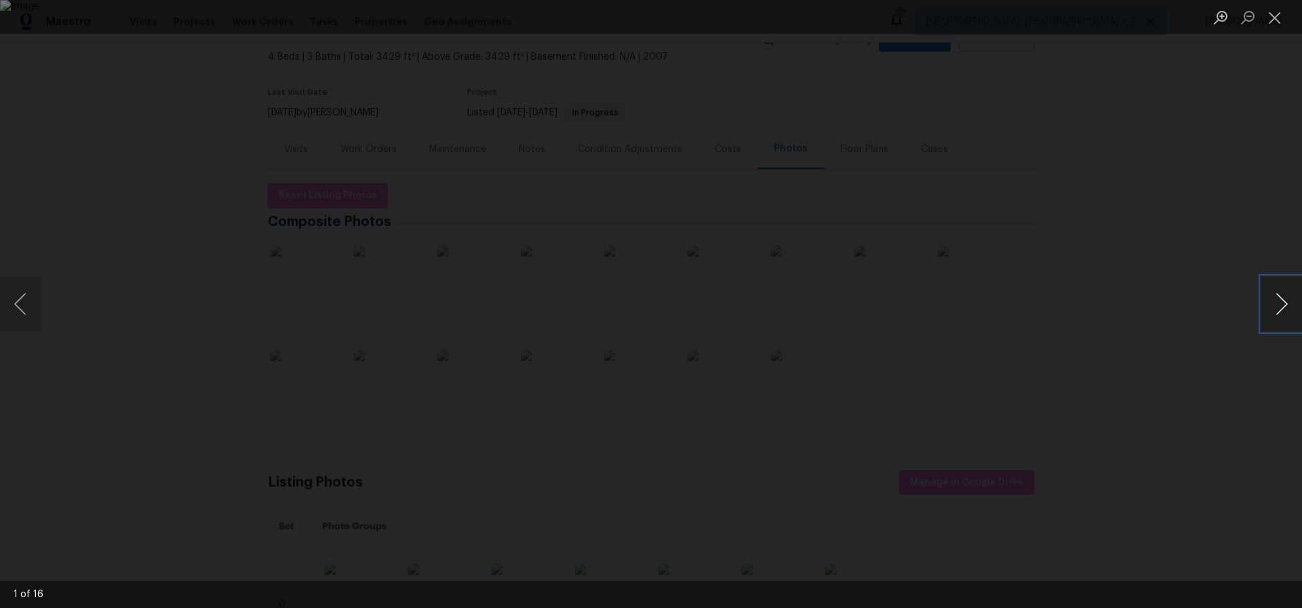
click at [1285, 305] on button "Next image" at bounding box center [1282, 304] width 41 height 54
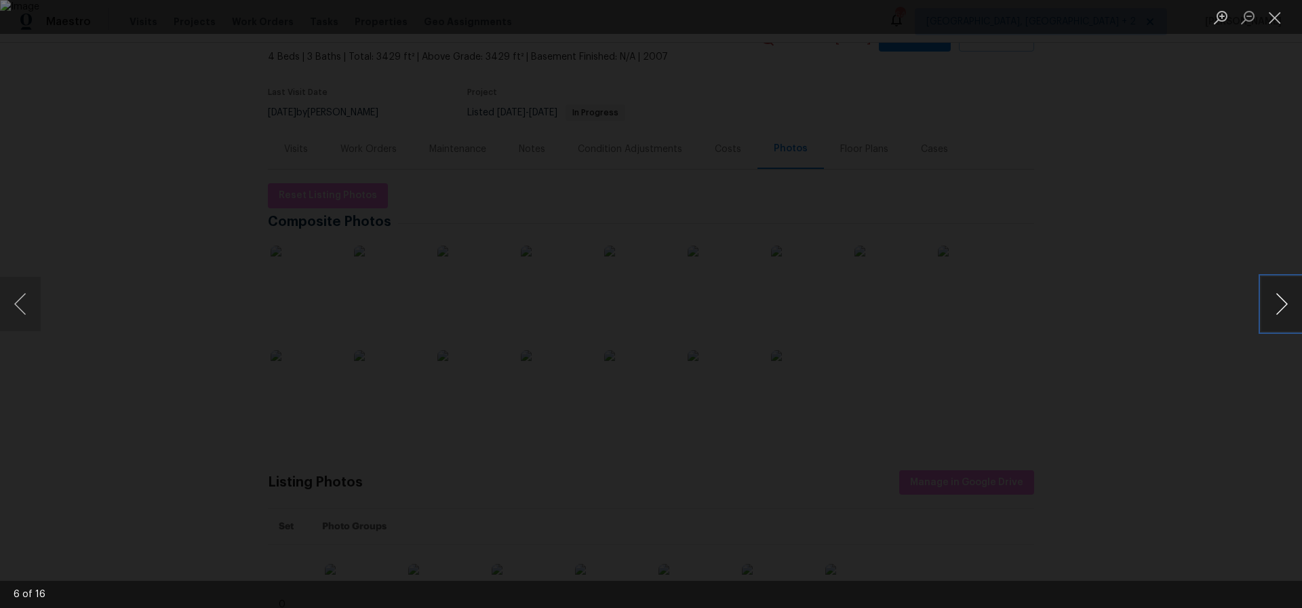
click at [1285, 305] on button "Next image" at bounding box center [1282, 304] width 41 height 54
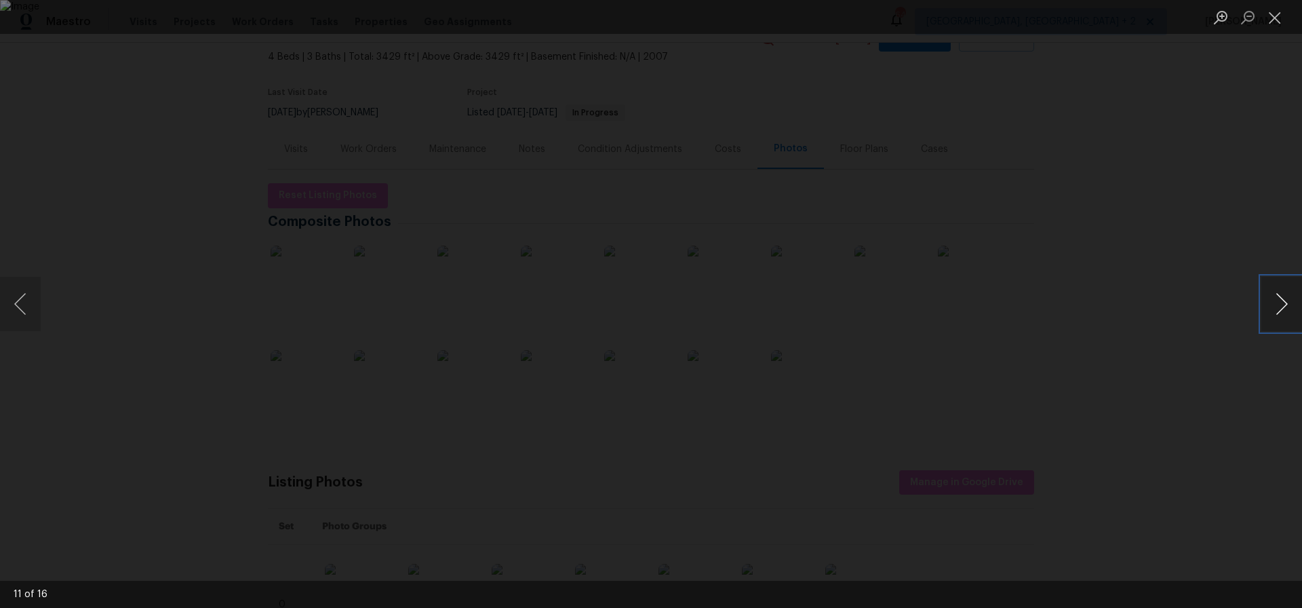
click at [1285, 305] on button "Next image" at bounding box center [1282, 304] width 41 height 54
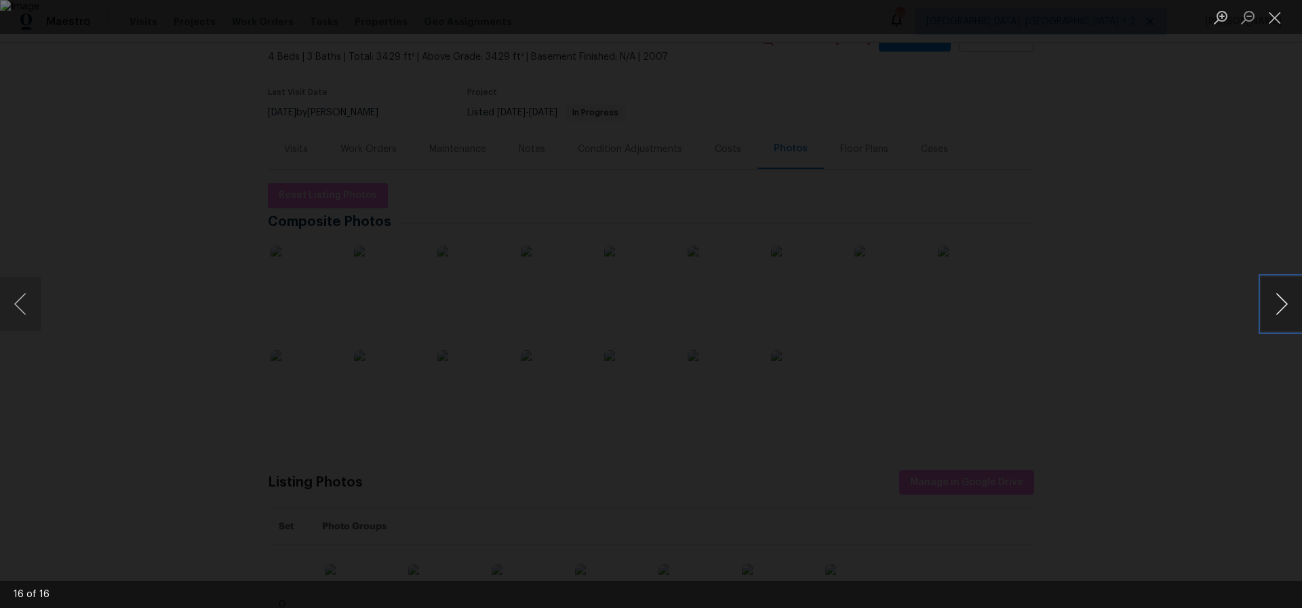
click at [1285, 305] on button "Next image" at bounding box center [1282, 304] width 41 height 54
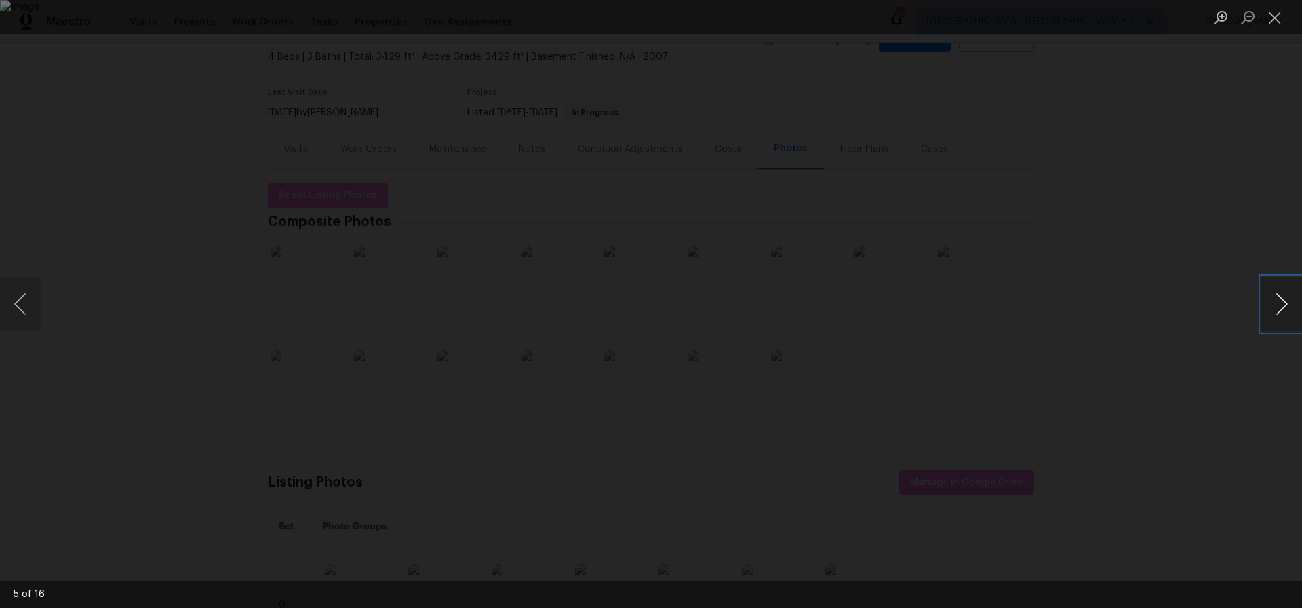
click at [1285, 305] on button "Next image" at bounding box center [1282, 304] width 41 height 54
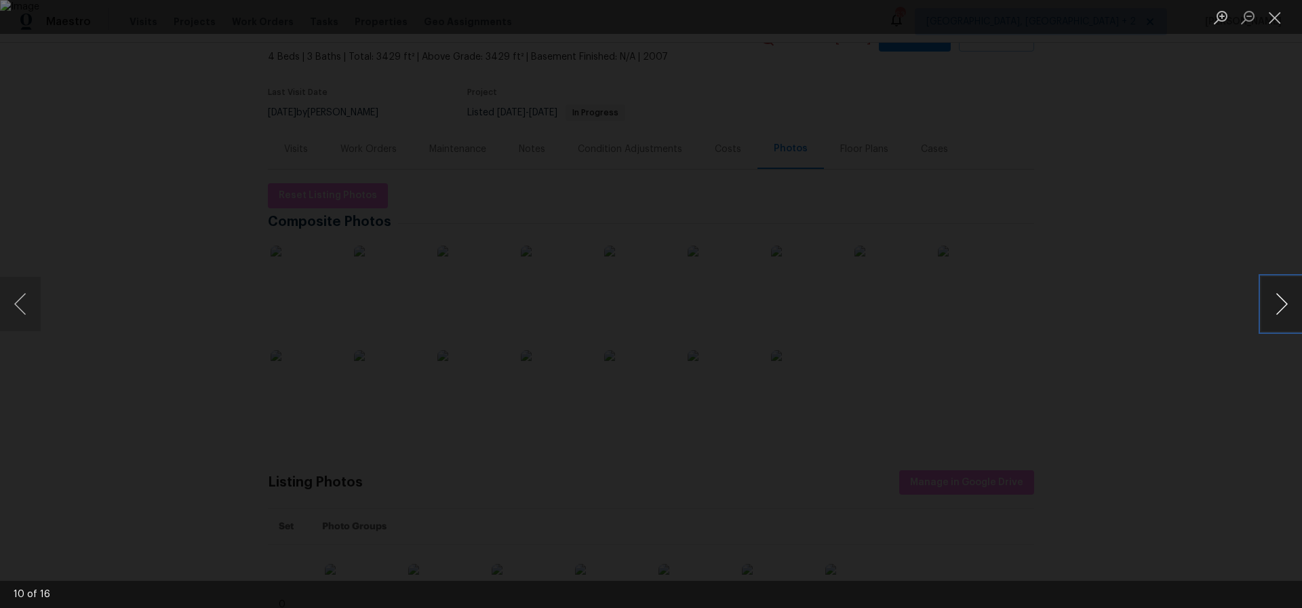
click at [1285, 305] on button "Next image" at bounding box center [1282, 304] width 41 height 54
click at [1272, 18] on button "Close lightbox" at bounding box center [1275, 17] width 27 height 24
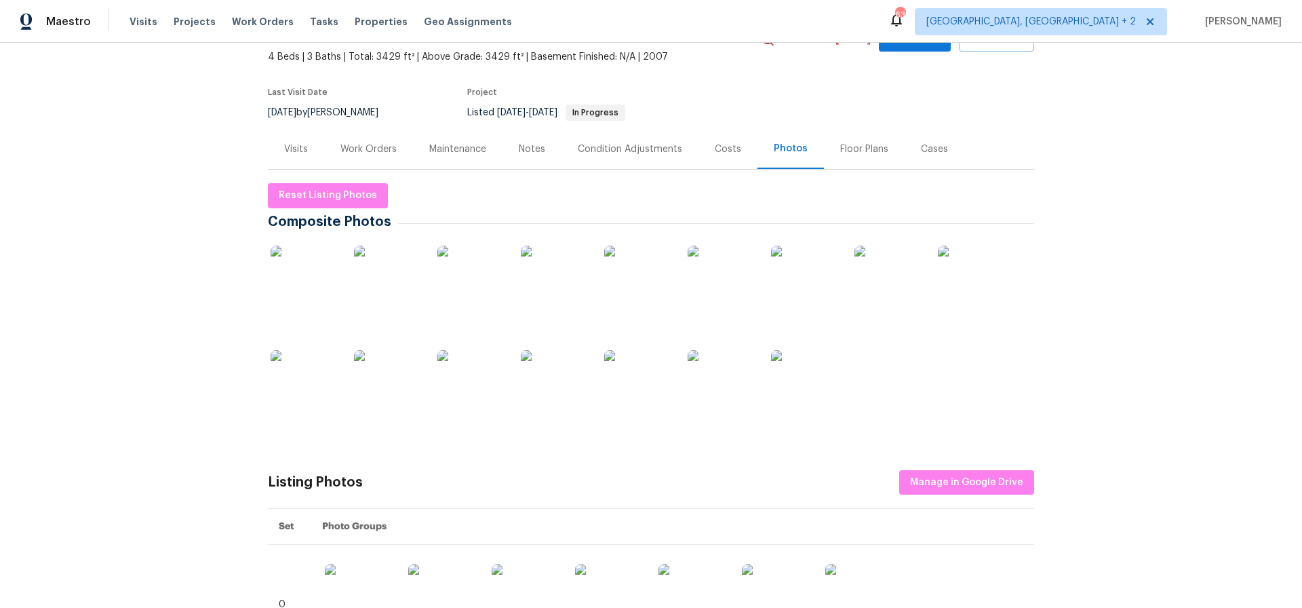
click at [477, 381] on img at bounding box center [472, 384] width 68 height 68
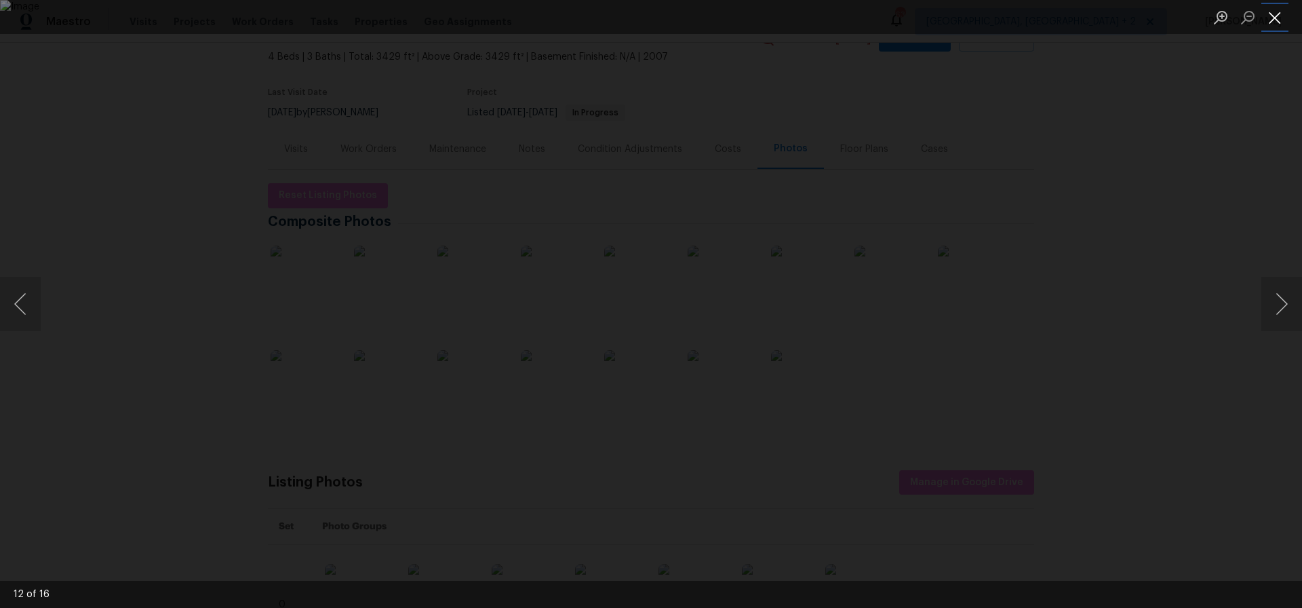
click at [1273, 22] on button "Close lightbox" at bounding box center [1275, 17] width 27 height 24
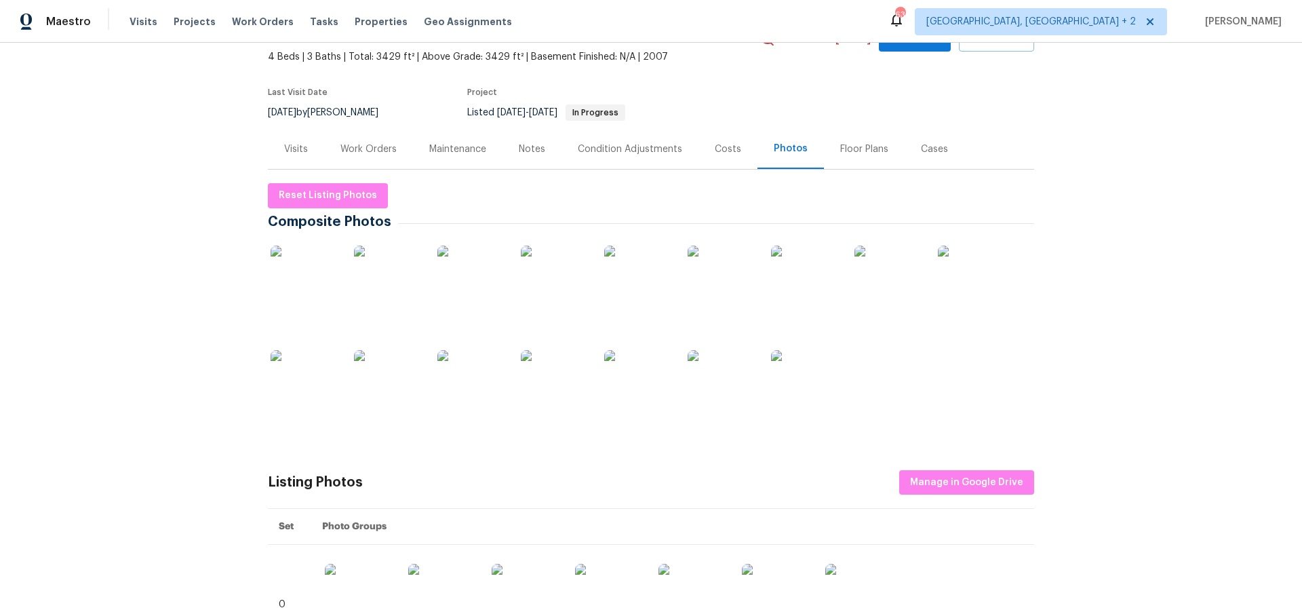
click at [364, 153] on div "Work Orders" at bounding box center [369, 149] width 56 height 14
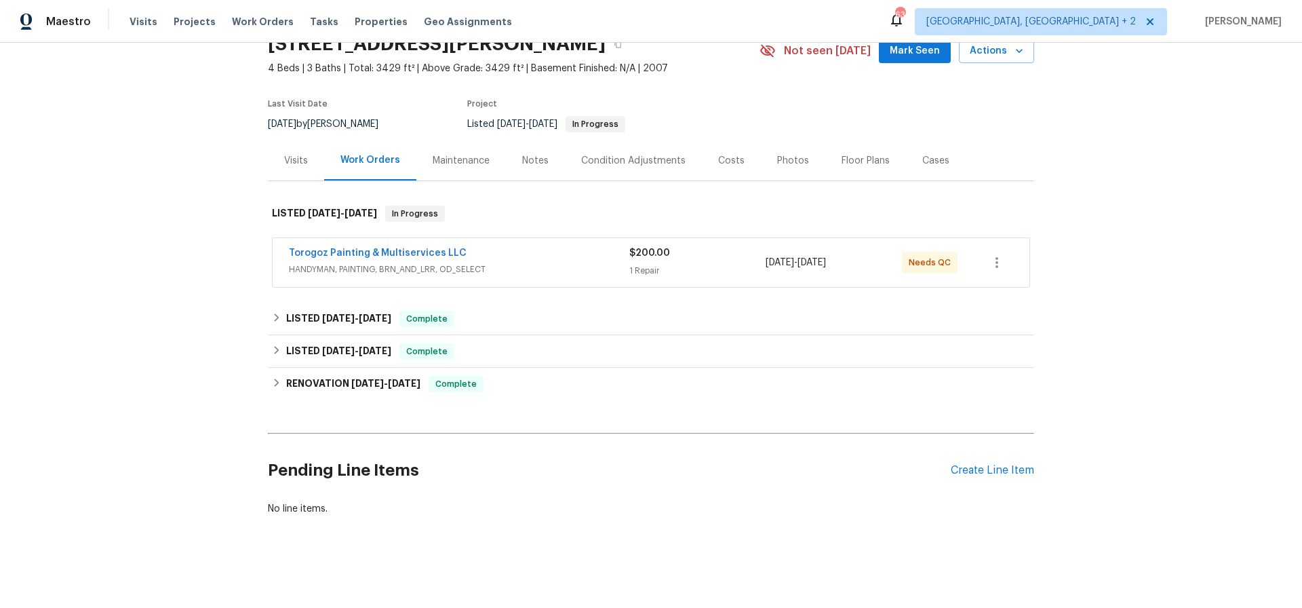
scroll to position [65, 0]
click at [377, 250] on link "Torogoz Painting & Multiservices LLC" at bounding box center [378, 252] width 178 height 9
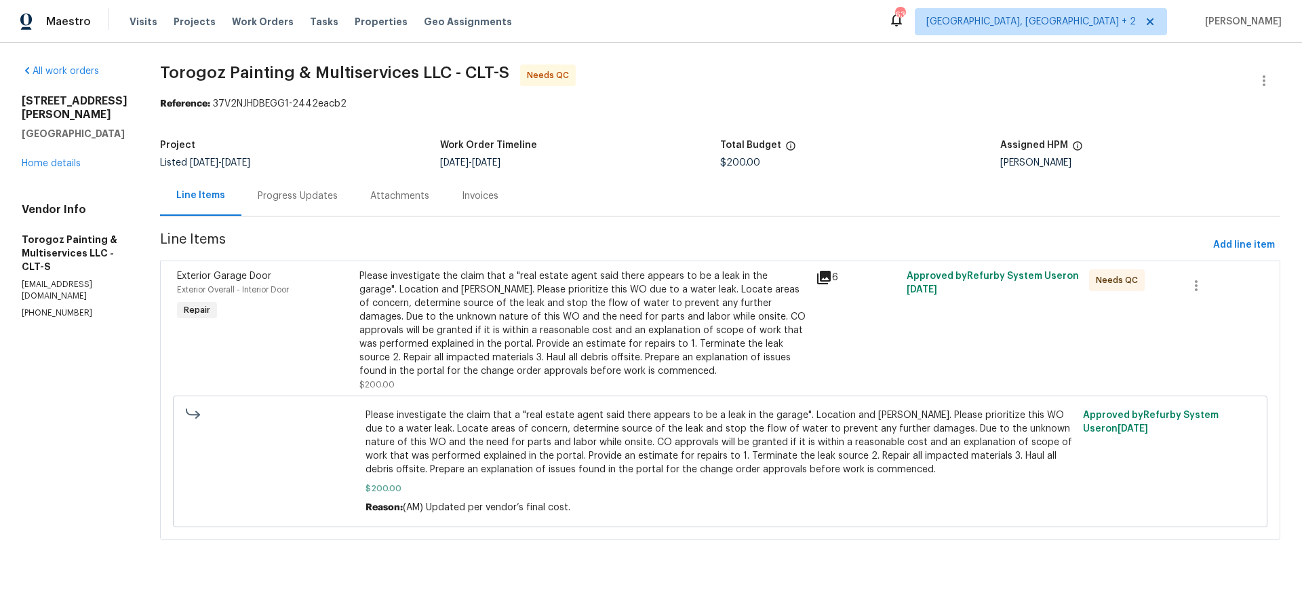
click at [338, 194] on div "Progress Updates" at bounding box center [298, 196] width 80 height 14
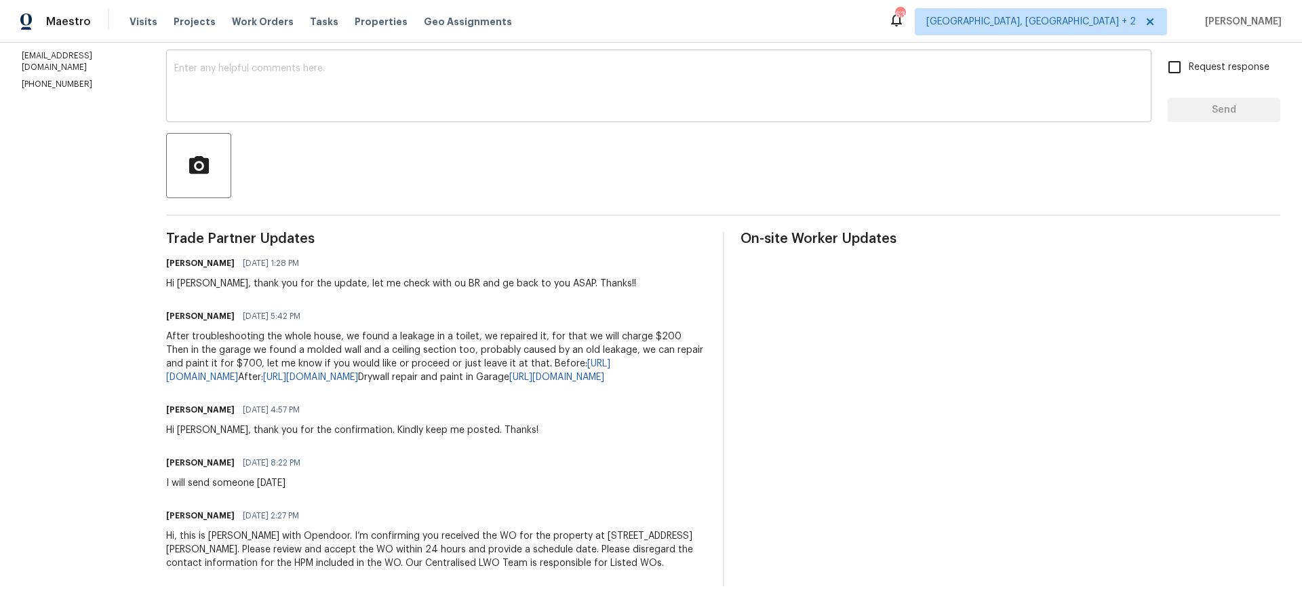
scroll to position [254, 0]
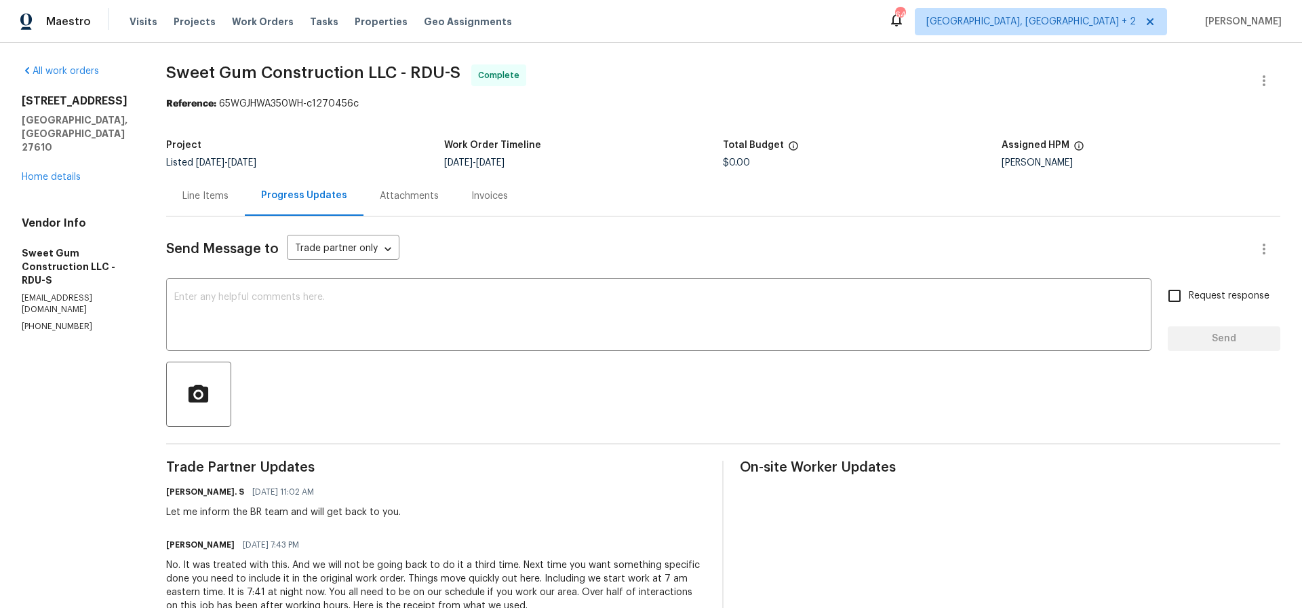
click at [229, 199] on div "Line Items" at bounding box center [205, 196] width 46 height 14
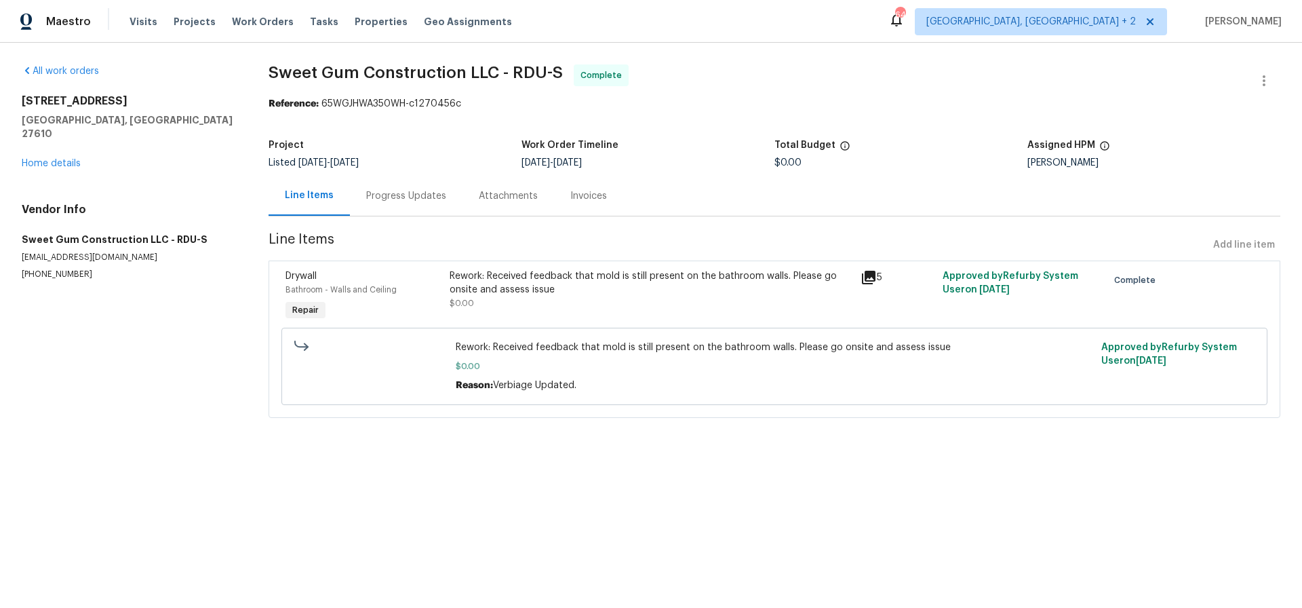
click at [607, 276] on div "Rework: Received feedback that mold is still present on the bathroom walls. Ple…" at bounding box center [651, 282] width 403 height 27
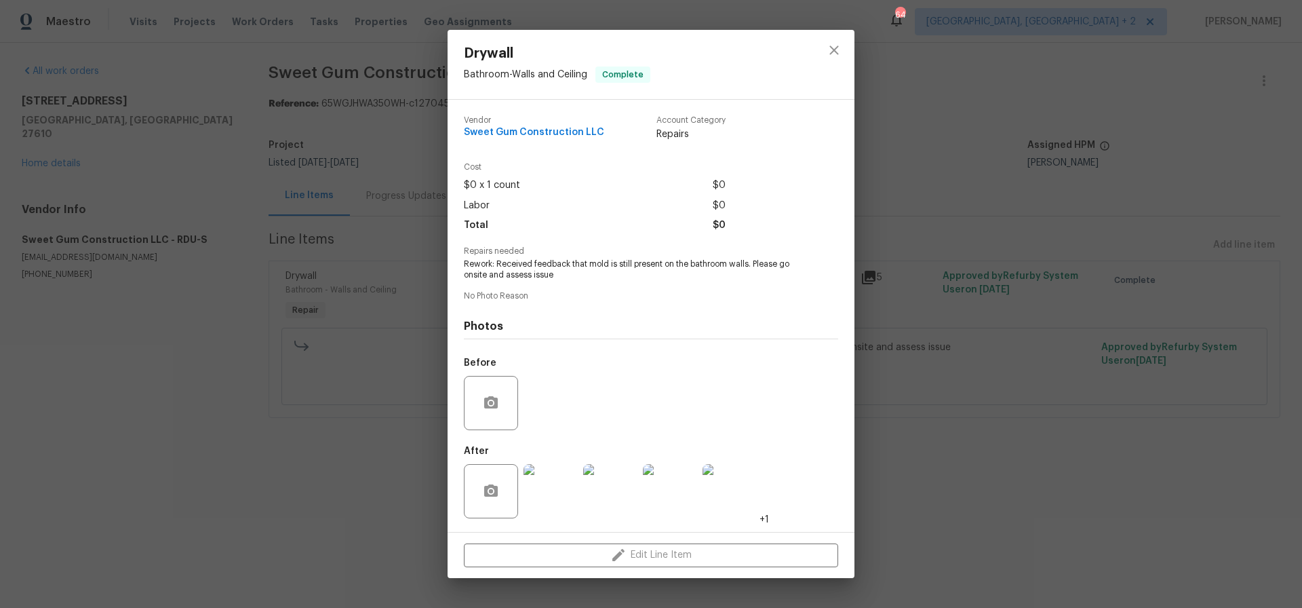
click at [553, 492] on img at bounding box center [551, 491] width 54 height 54
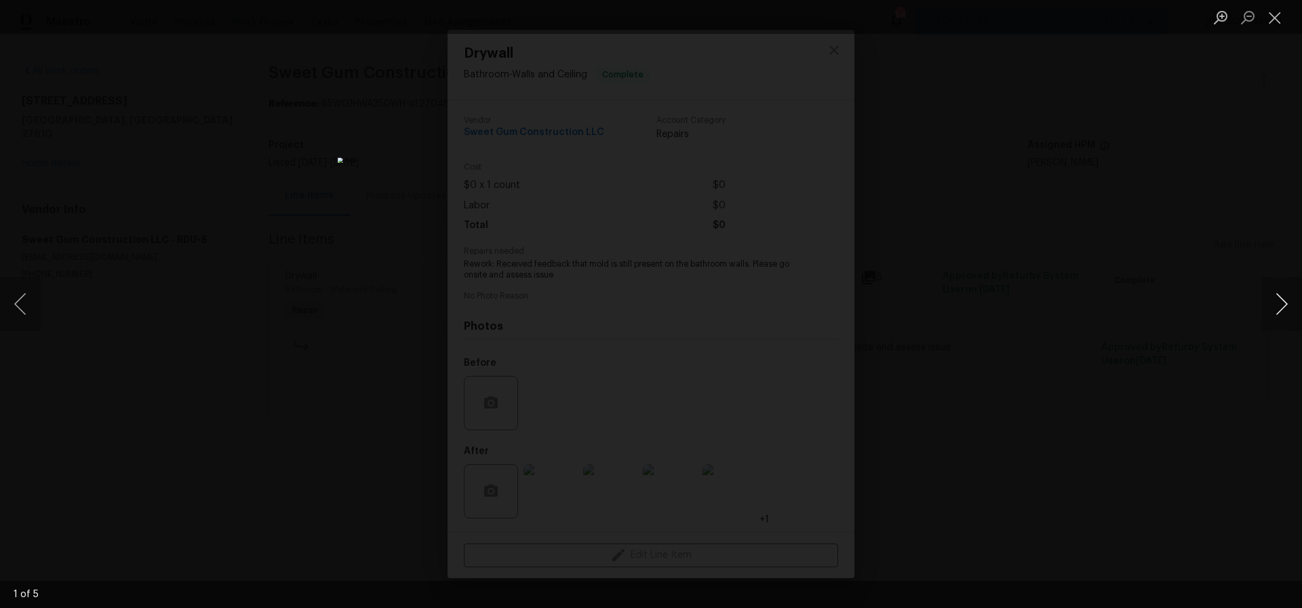
click at [1287, 303] on button "Next image" at bounding box center [1282, 304] width 41 height 54
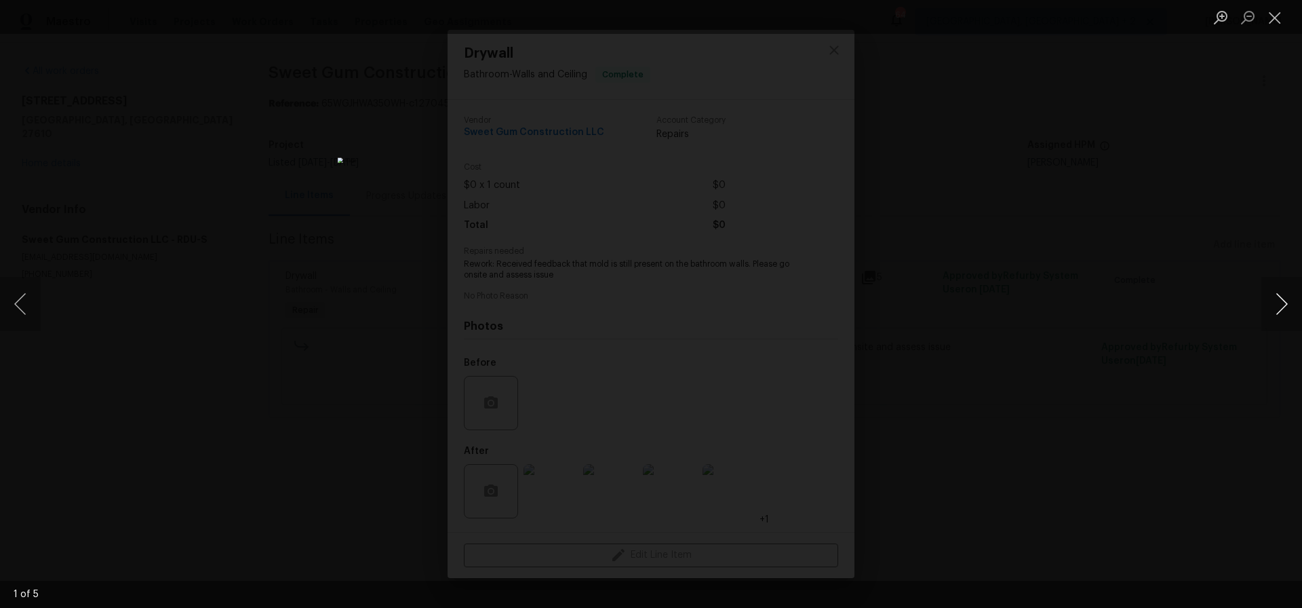
click at [1287, 303] on button "Next image" at bounding box center [1282, 304] width 41 height 54
click at [1278, 18] on button "Close lightbox" at bounding box center [1275, 17] width 27 height 24
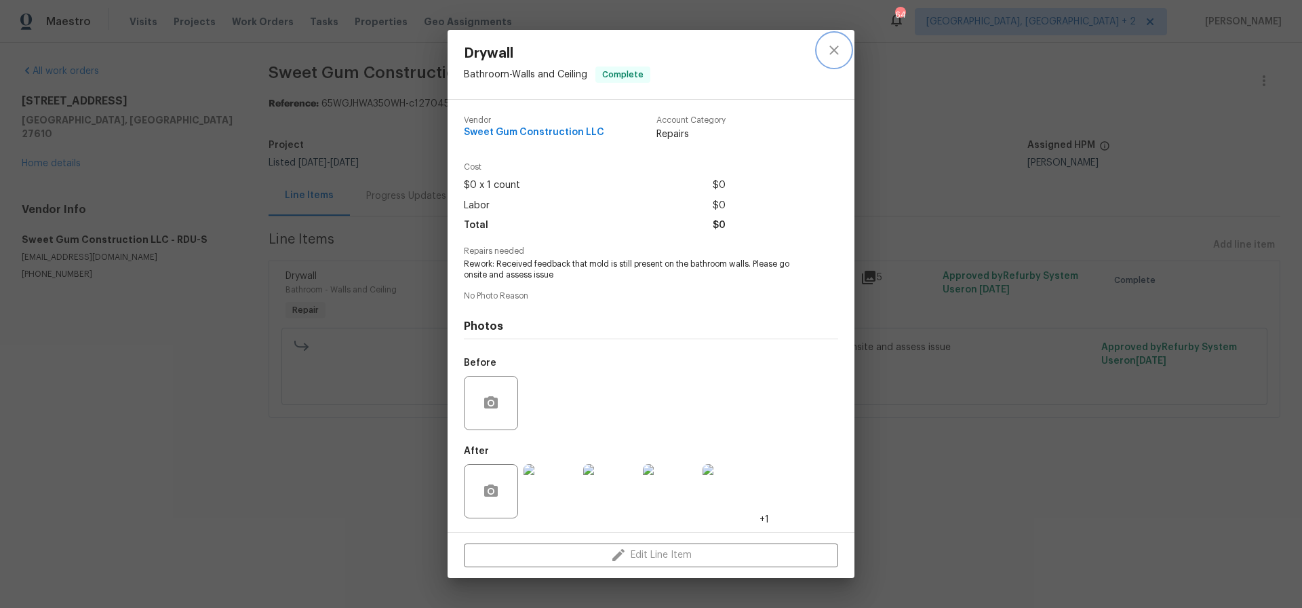
click at [831, 51] on icon "close" at bounding box center [834, 50] width 16 height 16
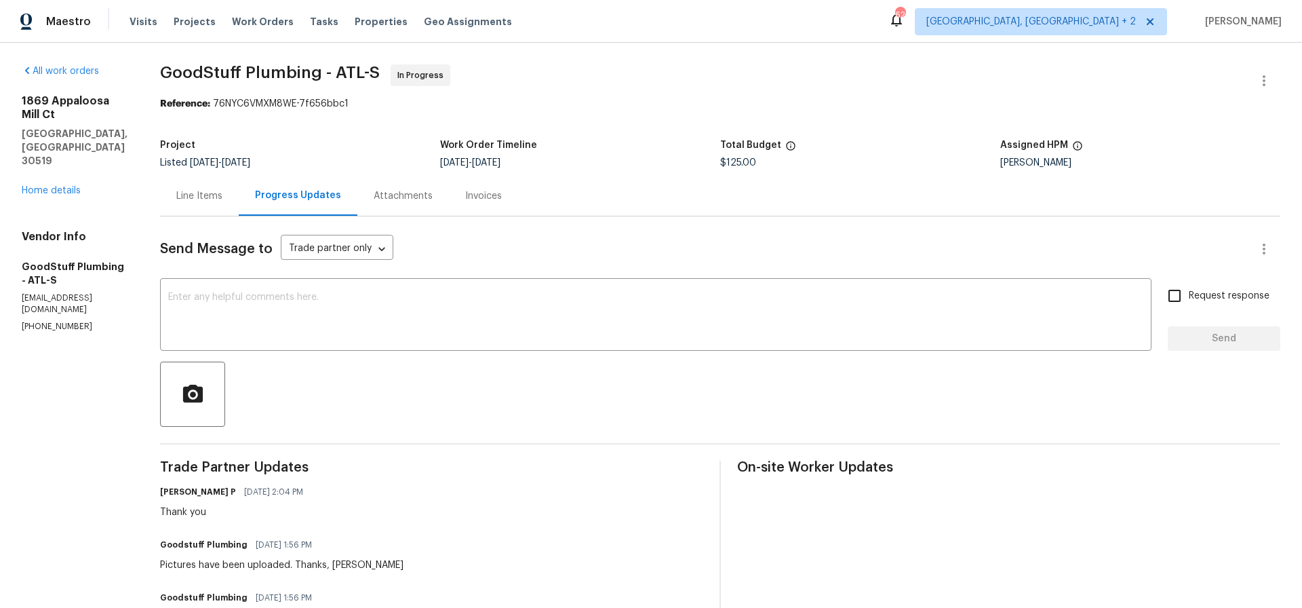
click at [222, 197] on div "Line Items" at bounding box center [199, 196] width 46 height 14
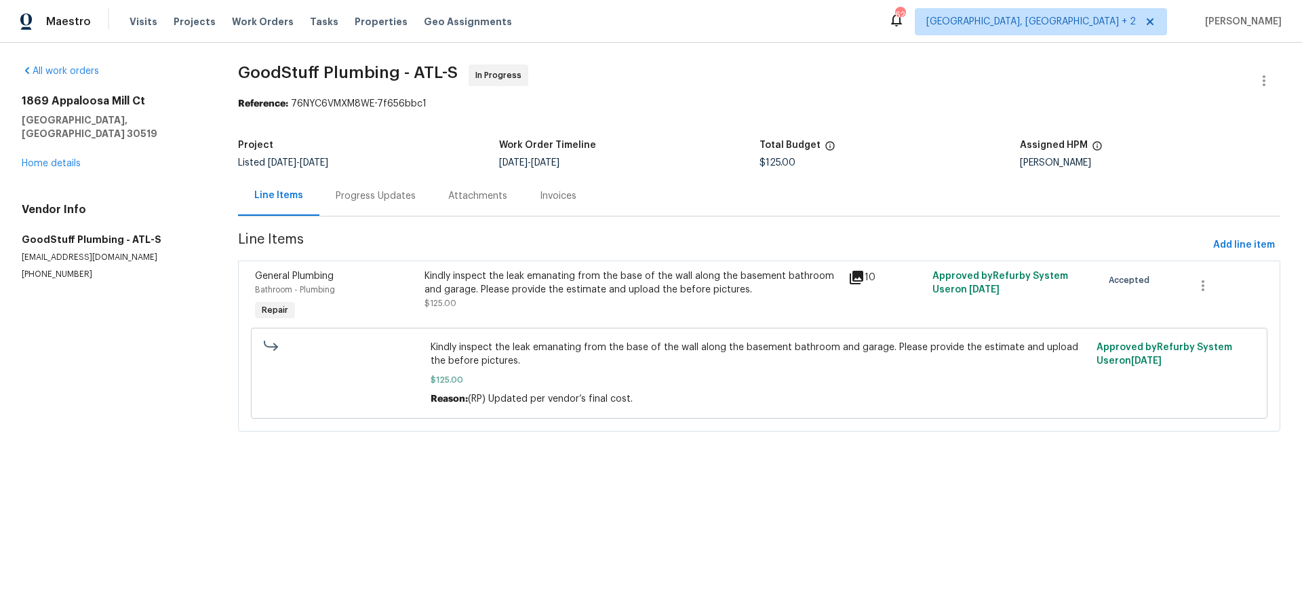
click at [569, 289] on div "Kindly inspect the leak emanating from the base of the wall along the basement …" at bounding box center [632, 282] width 415 height 27
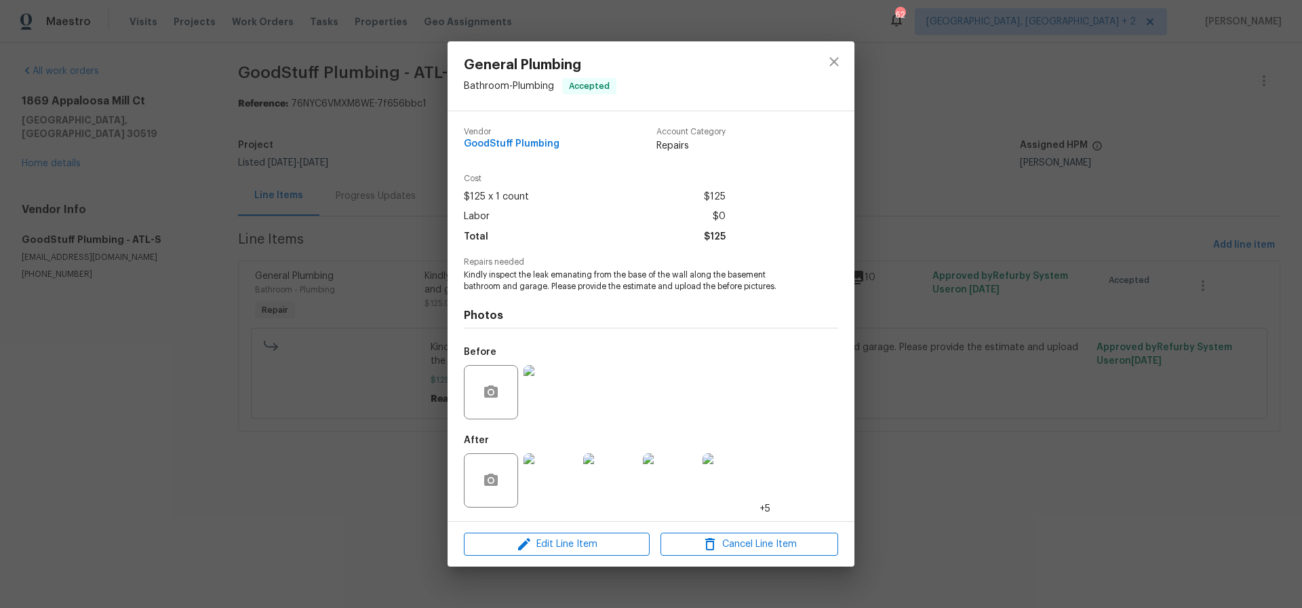
click at [558, 478] on img at bounding box center [551, 480] width 54 height 54
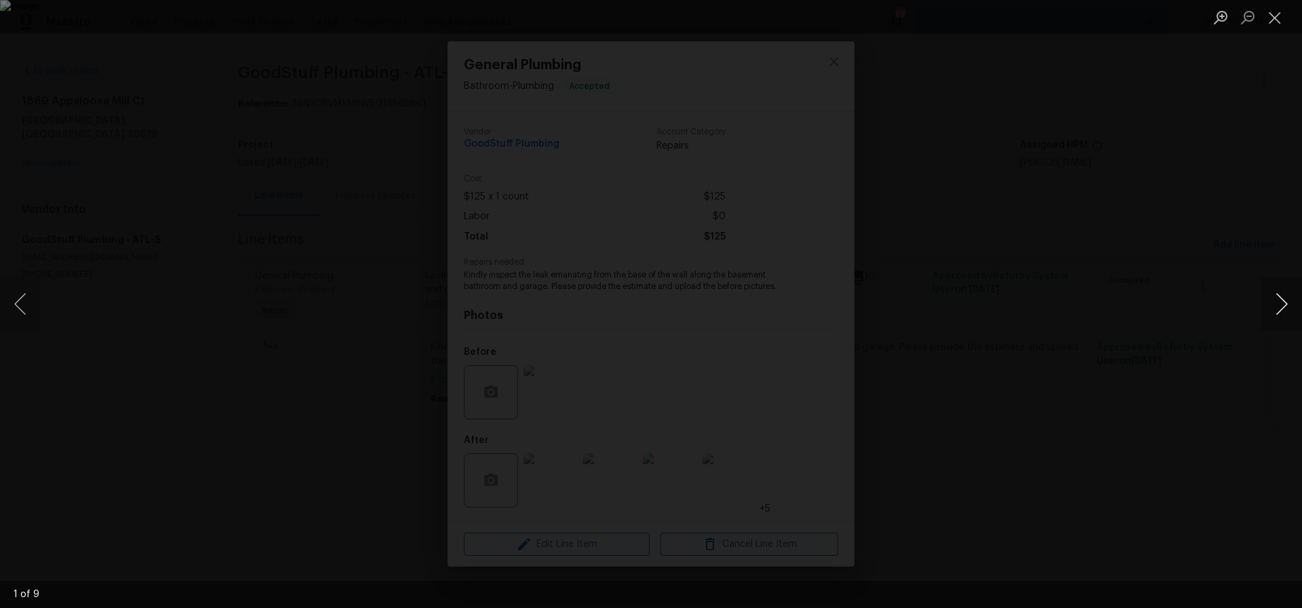
click at [1279, 302] on button "Next image" at bounding box center [1282, 304] width 41 height 54
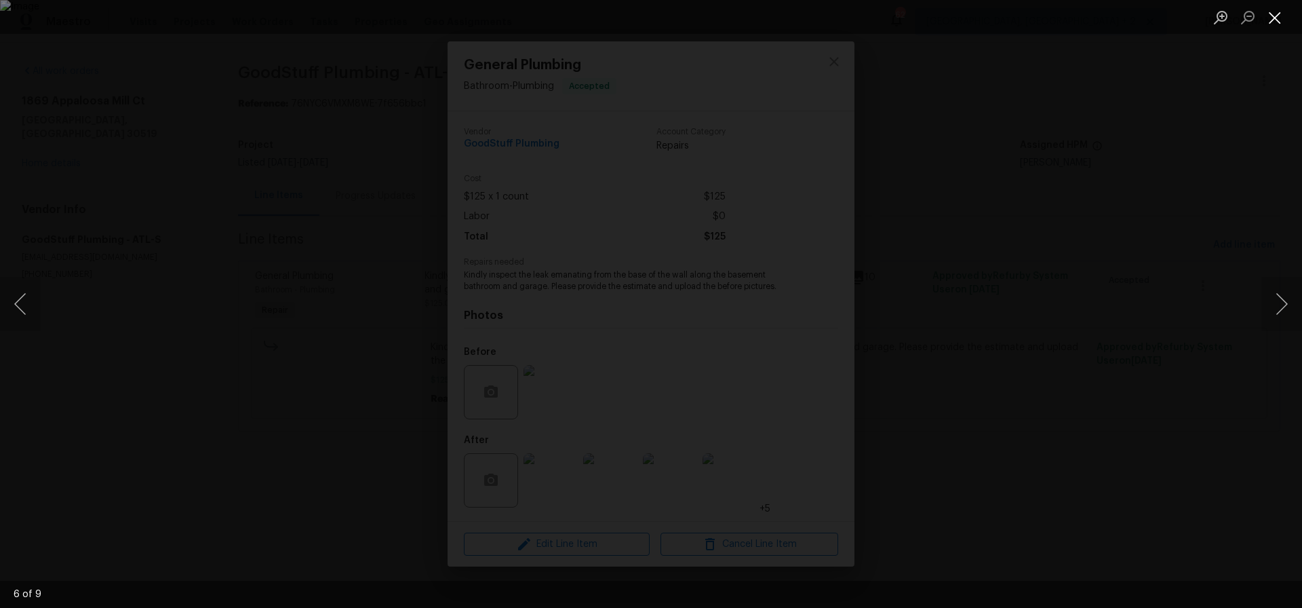
click at [1277, 14] on button "Close lightbox" at bounding box center [1275, 17] width 27 height 24
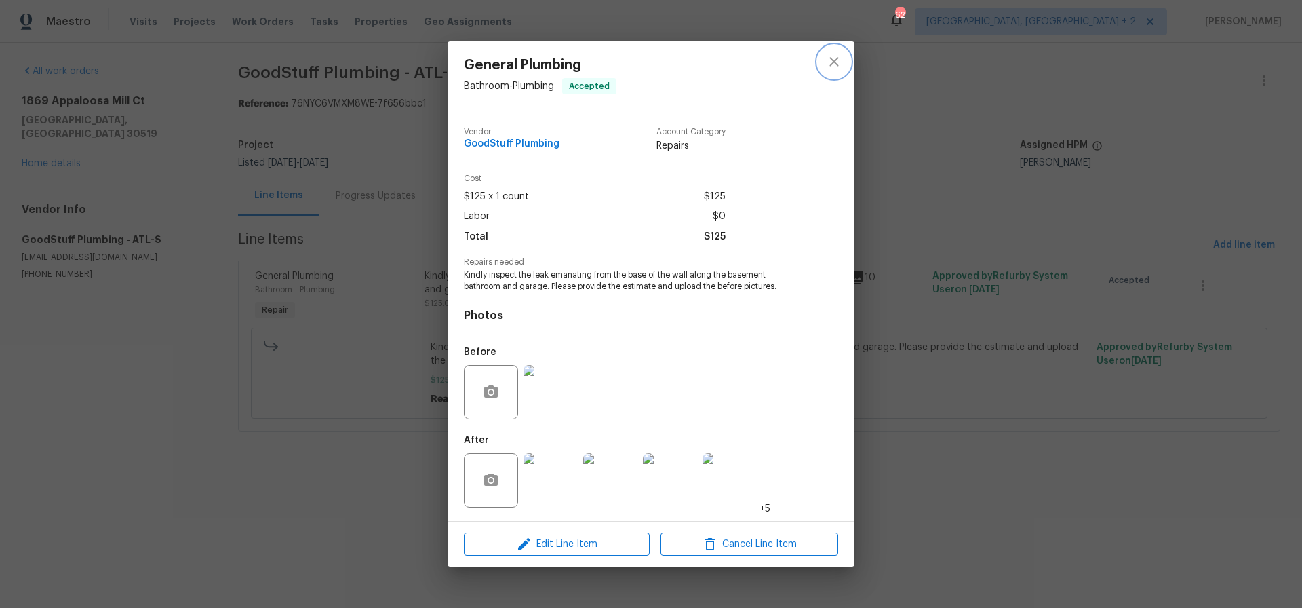
click at [837, 60] on icon "close" at bounding box center [834, 62] width 16 height 16
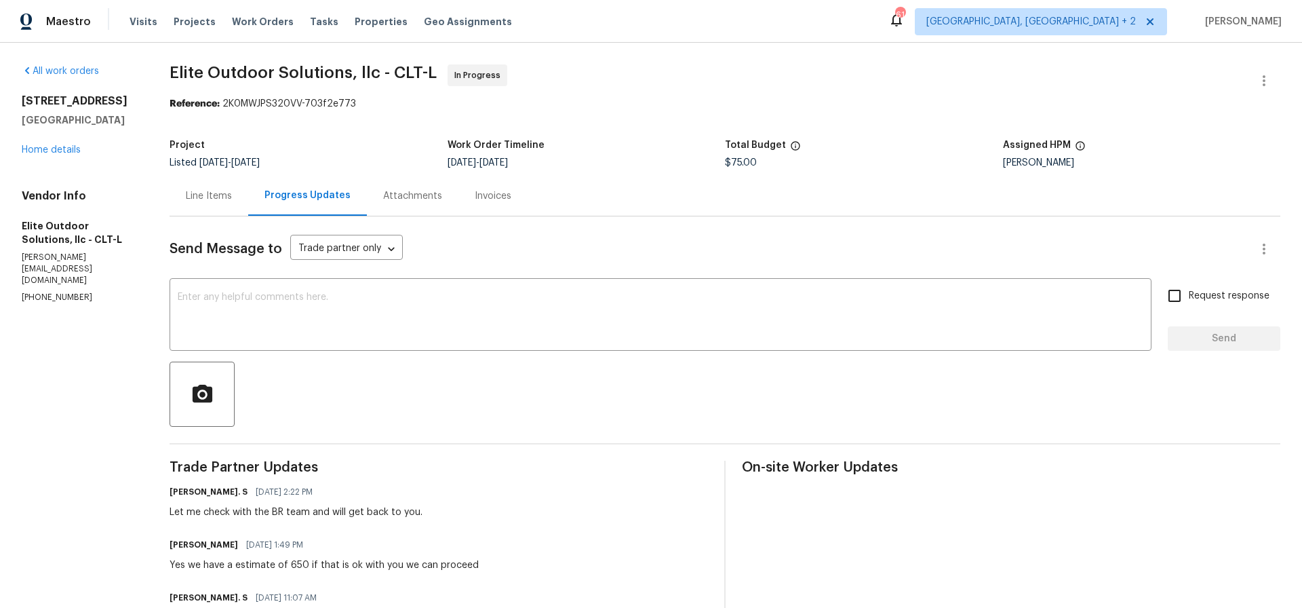
click at [214, 200] on div "Line Items" at bounding box center [209, 196] width 46 height 14
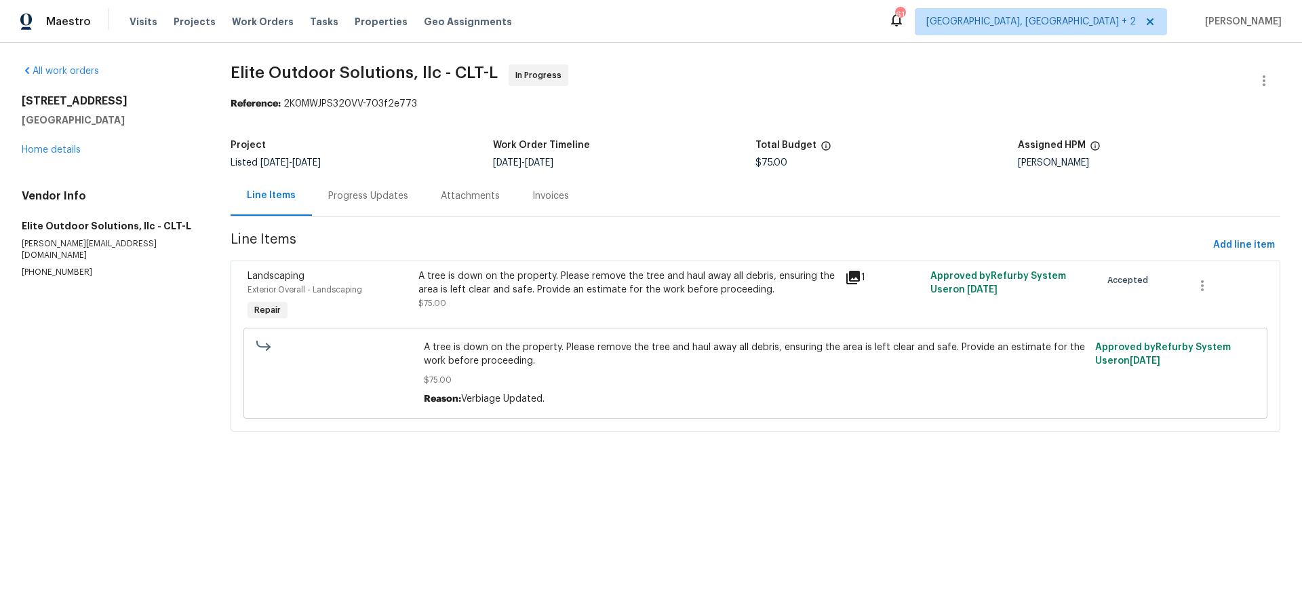
click at [600, 286] on div "A tree is down on the property. Please remove the tree and haul away all debris…" at bounding box center [628, 282] width 419 height 27
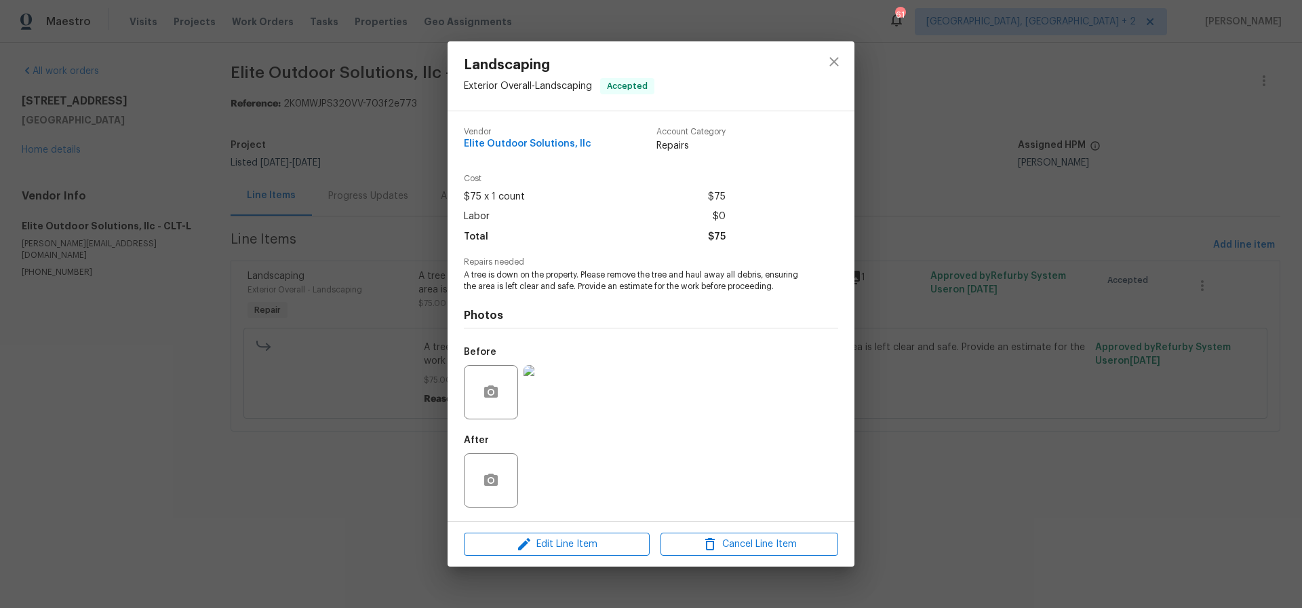
click at [558, 406] on img at bounding box center [551, 392] width 54 height 54
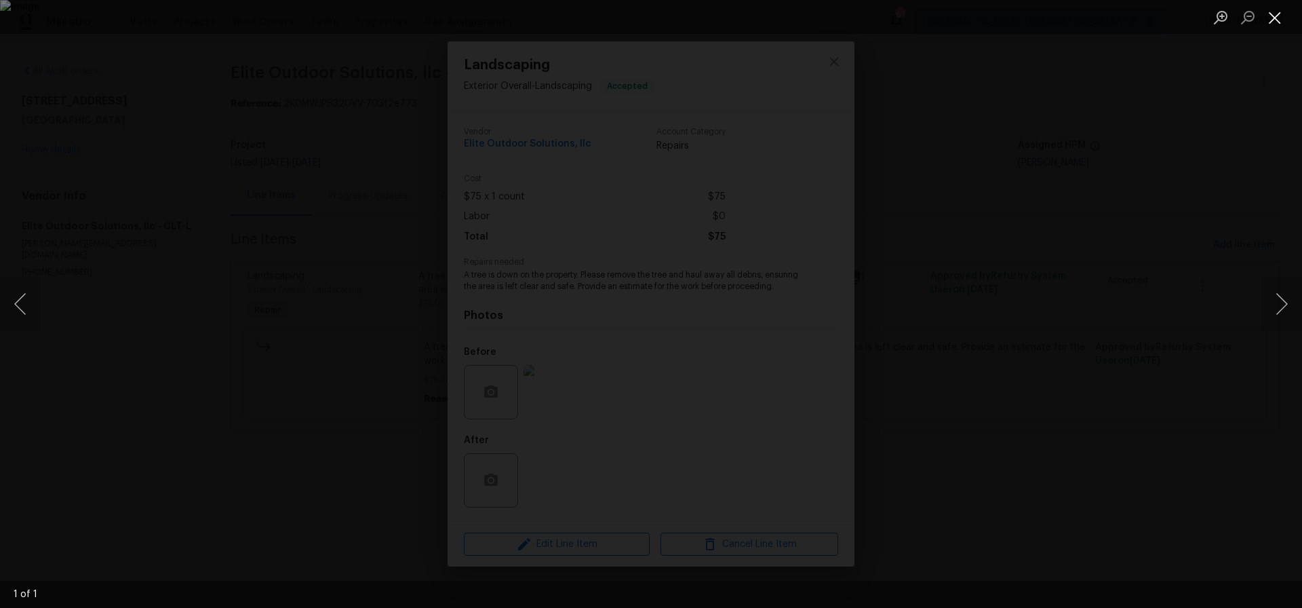
click at [1275, 21] on button "Close lightbox" at bounding box center [1275, 17] width 27 height 24
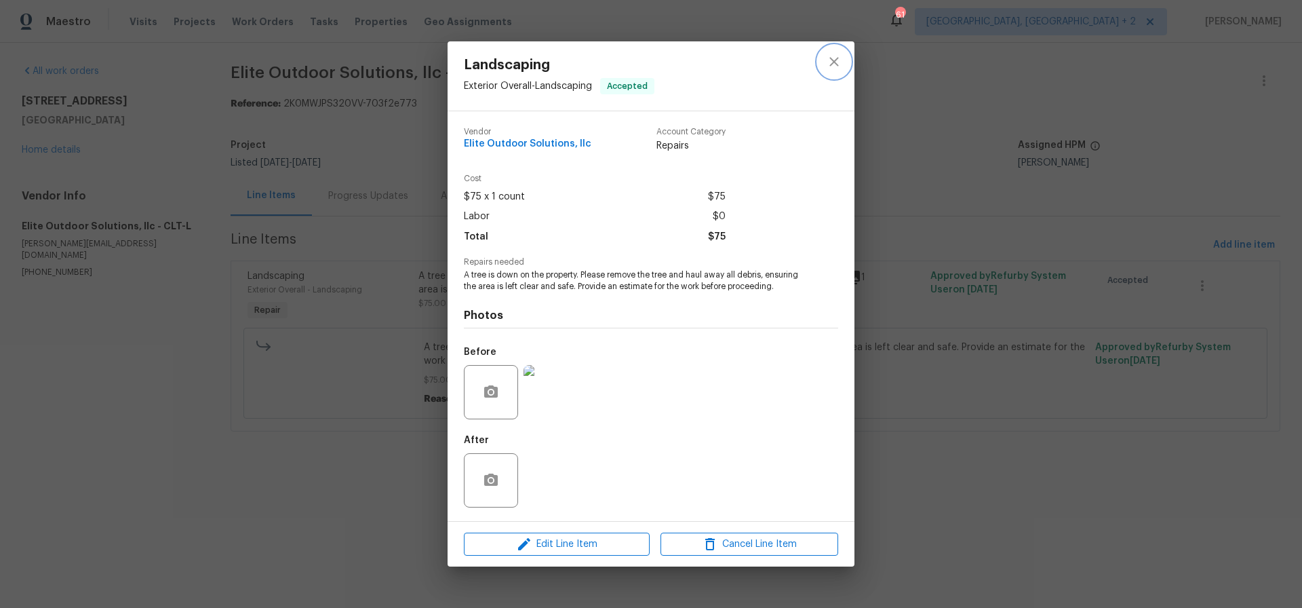
click at [838, 54] on icon "close" at bounding box center [834, 62] width 16 height 16
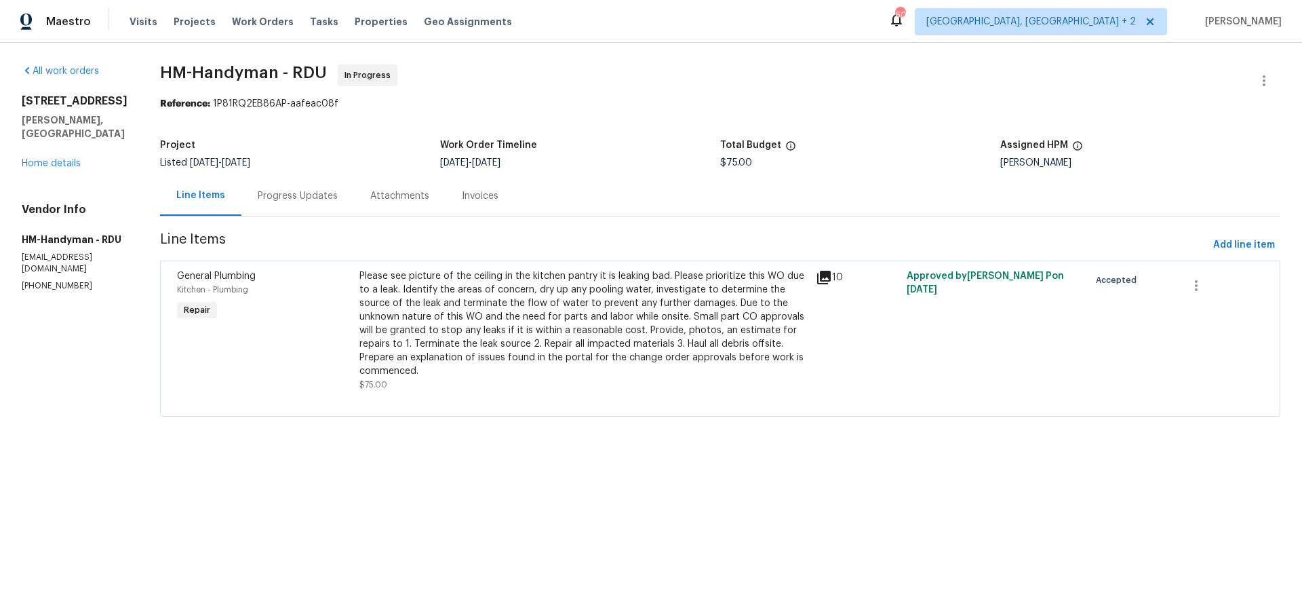
click at [492, 303] on div "Please see picture of the ceiling in the kitchen pantry it is leaking bad. Plea…" at bounding box center [584, 323] width 448 height 109
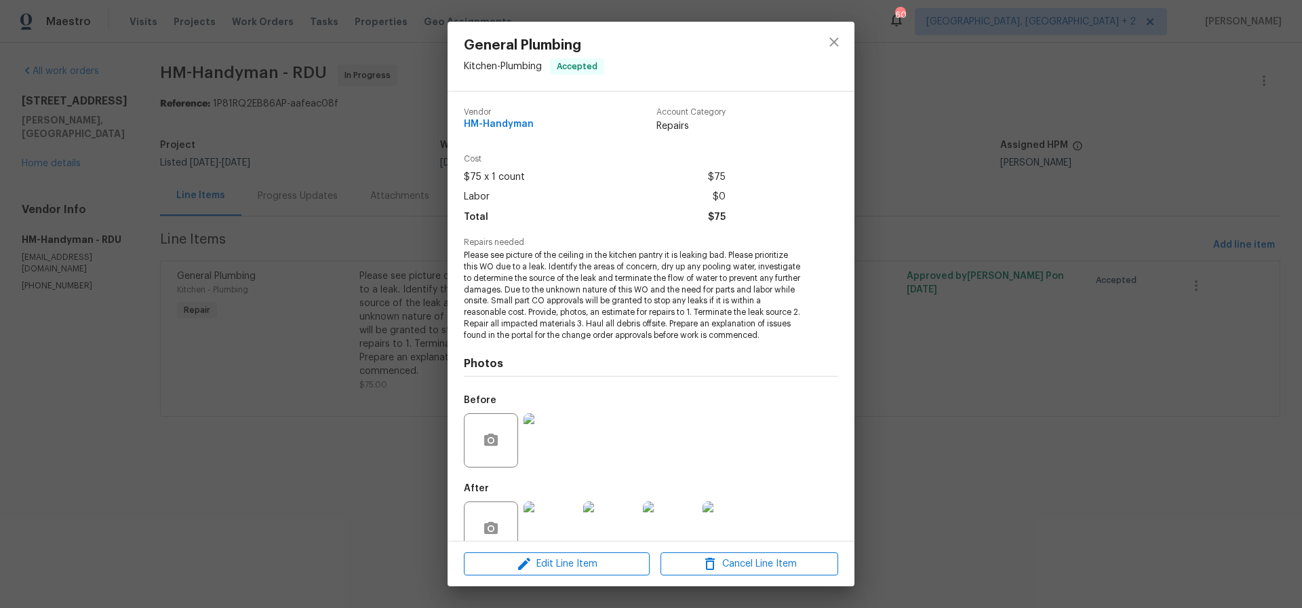
scroll to position [41, 0]
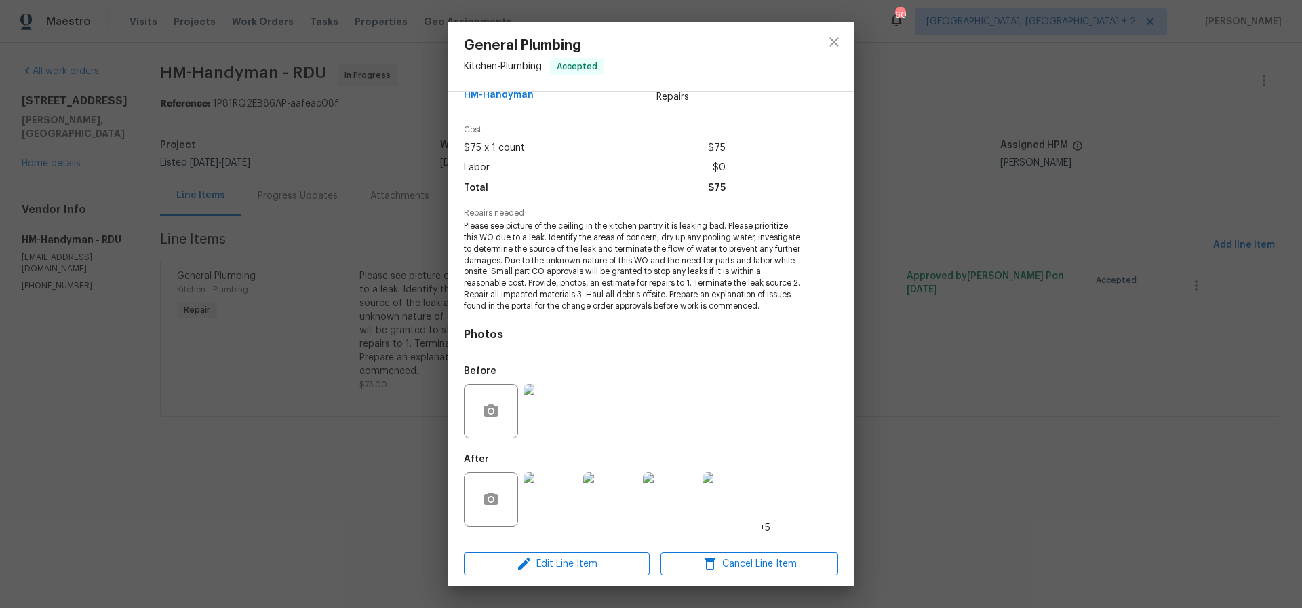
click at [560, 416] on img at bounding box center [551, 411] width 54 height 54
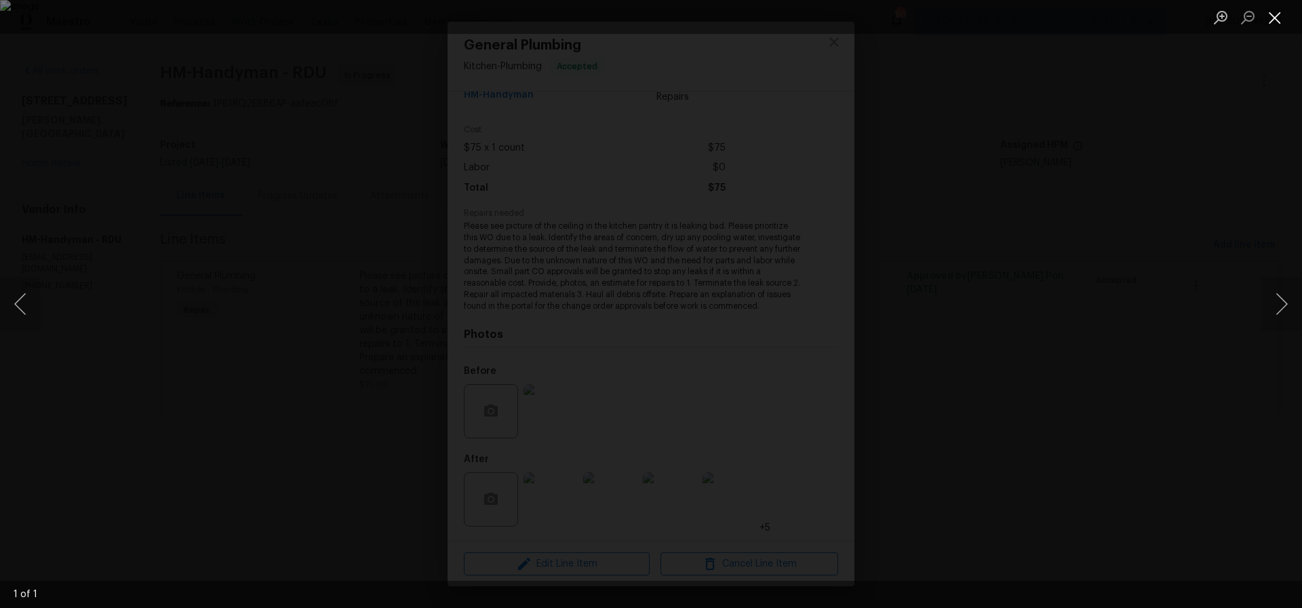
click at [1275, 18] on button "Close lightbox" at bounding box center [1275, 17] width 27 height 24
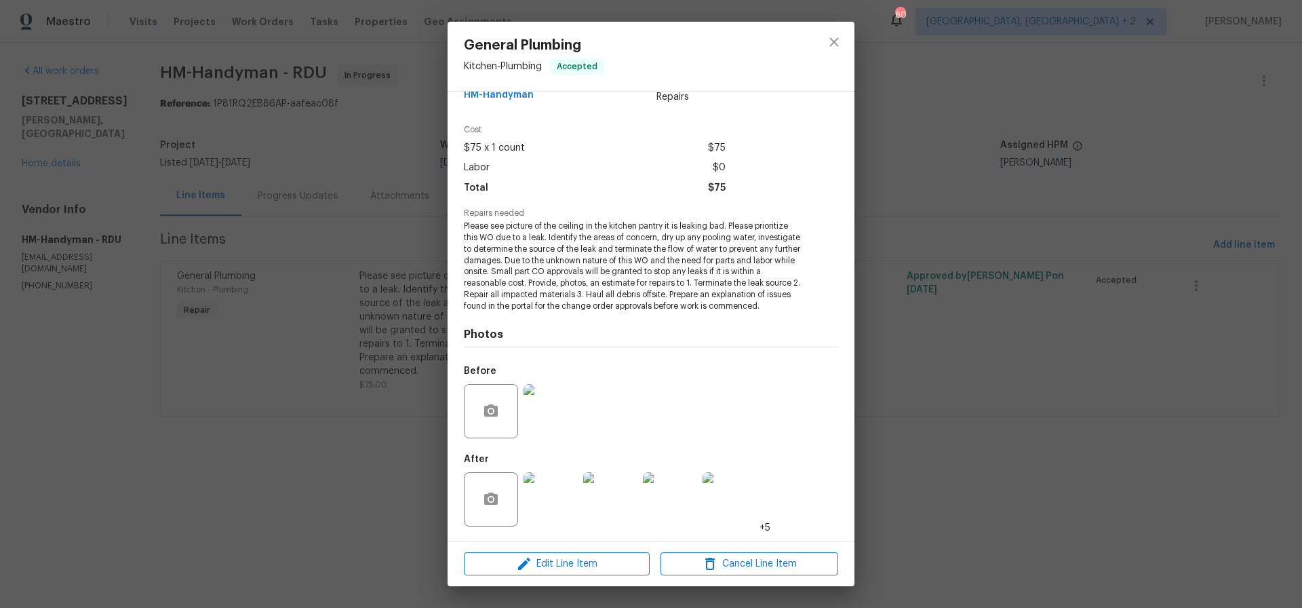
click at [549, 491] on img at bounding box center [551, 499] width 54 height 54
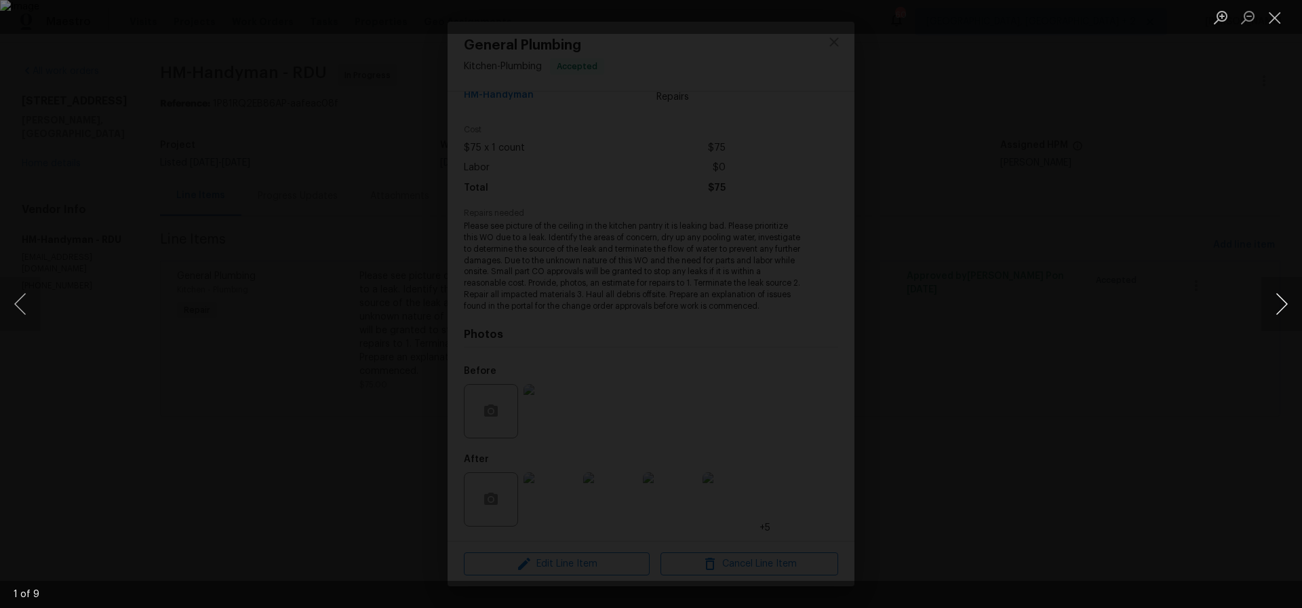
click at [1284, 303] on button "Next image" at bounding box center [1282, 304] width 41 height 54
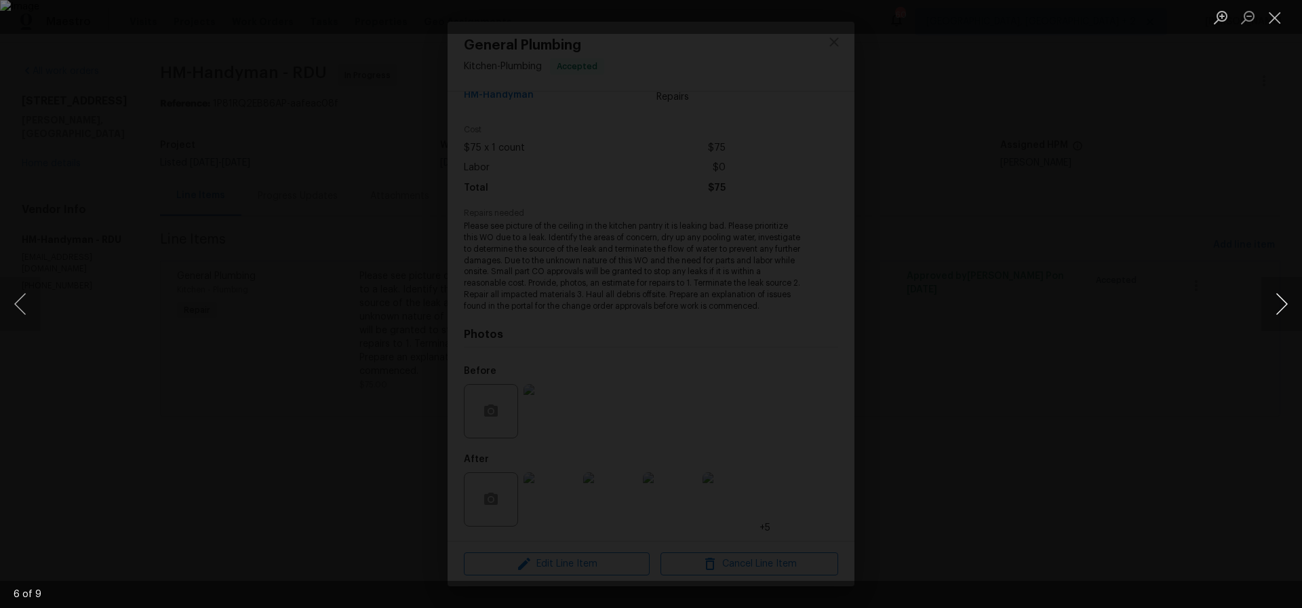
click at [1284, 303] on button "Next image" at bounding box center [1282, 304] width 41 height 54
click at [1283, 303] on button "Next image" at bounding box center [1282, 304] width 41 height 54
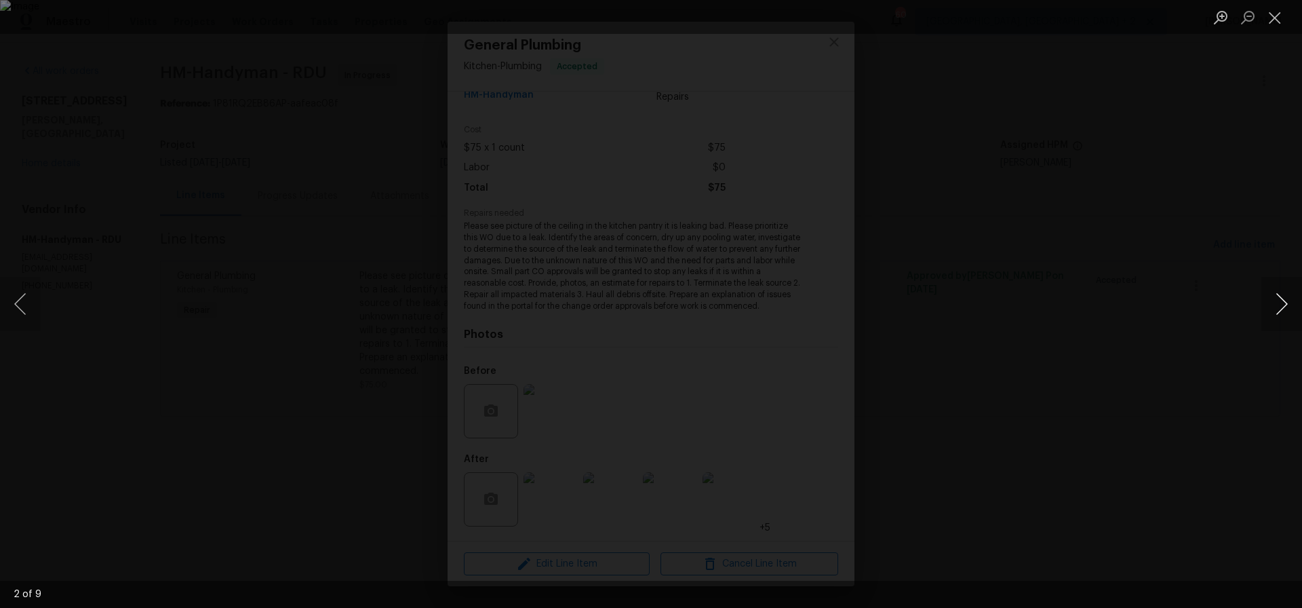
click at [1287, 303] on button "Next image" at bounding box center [1282, 304] width 41 height 54
click at [1277, 21] on button "Close lightbox" at bounding box center [1275, 17] width 27 height 24
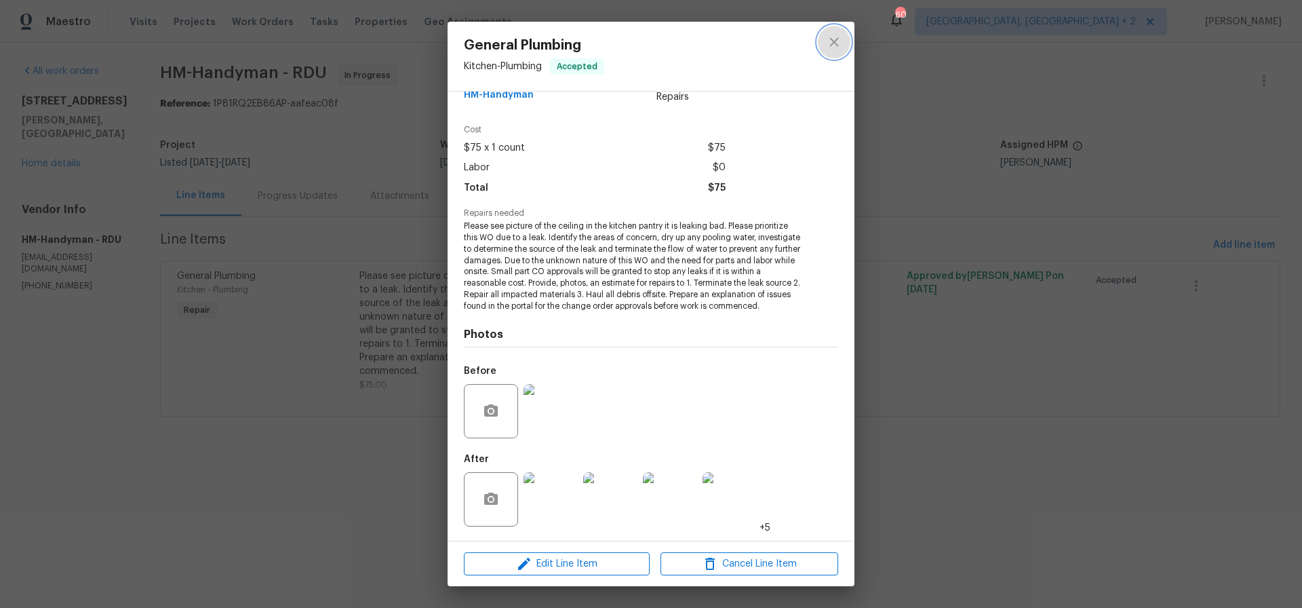
click at [827, 42] on icon "close" at bounding box center [834, 42] width 16 height 16
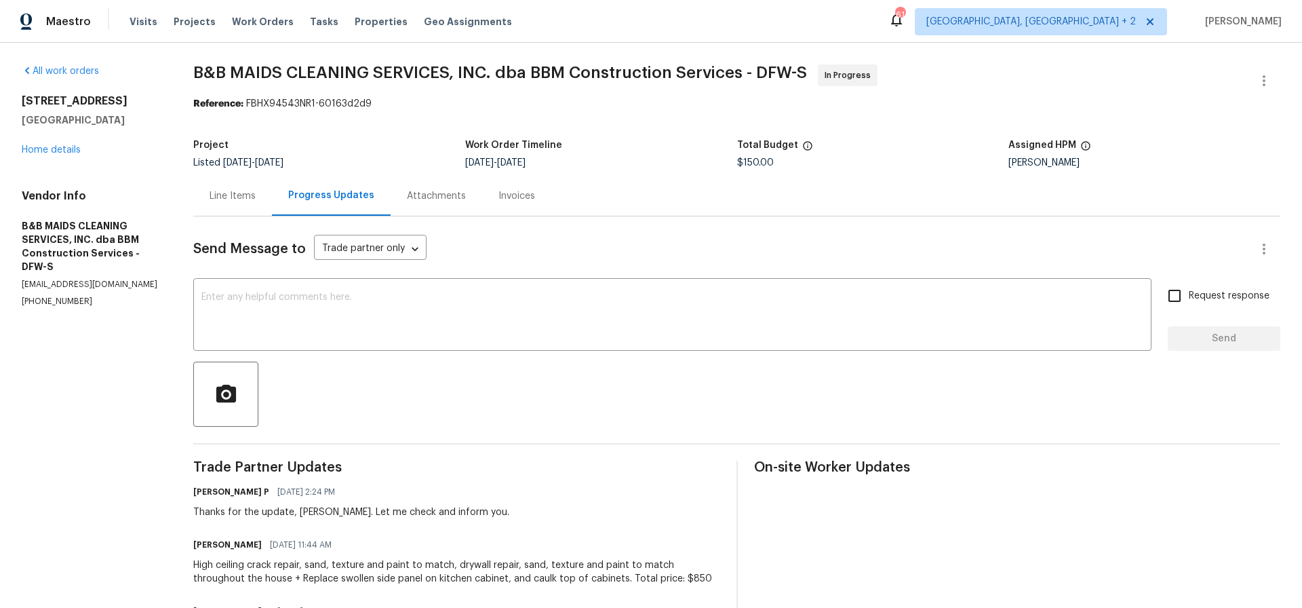
scroll to position [3, 0]
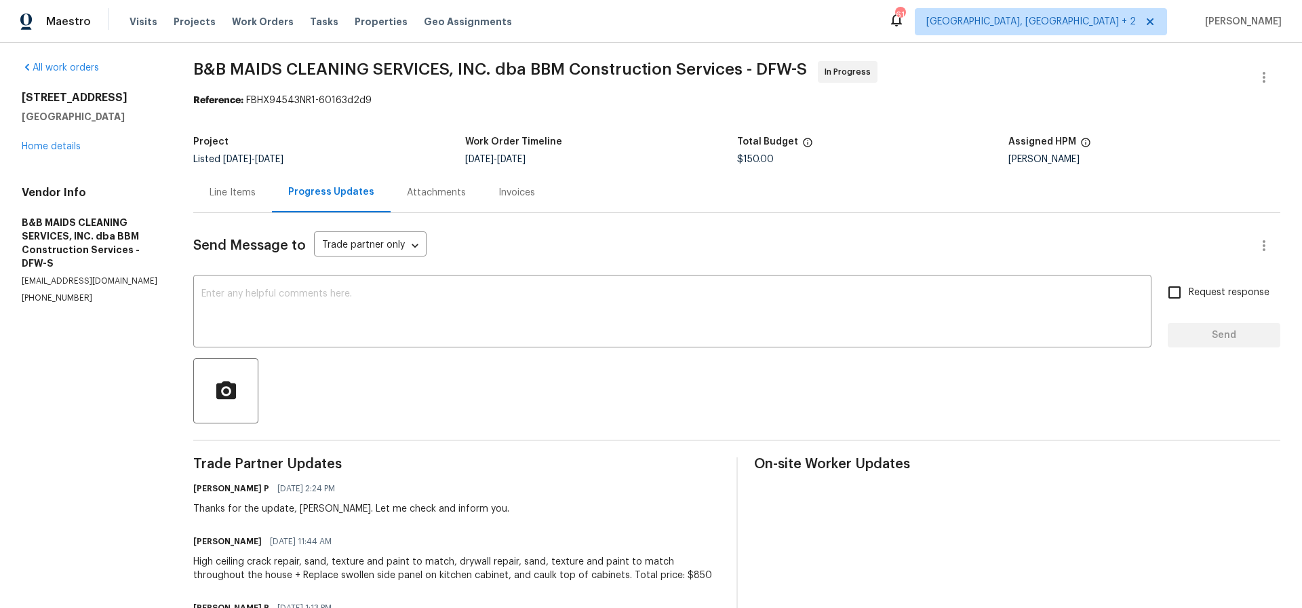
click at [248, 190] on div "Line Items" at bounding box center [233, 193] width 46 height 14
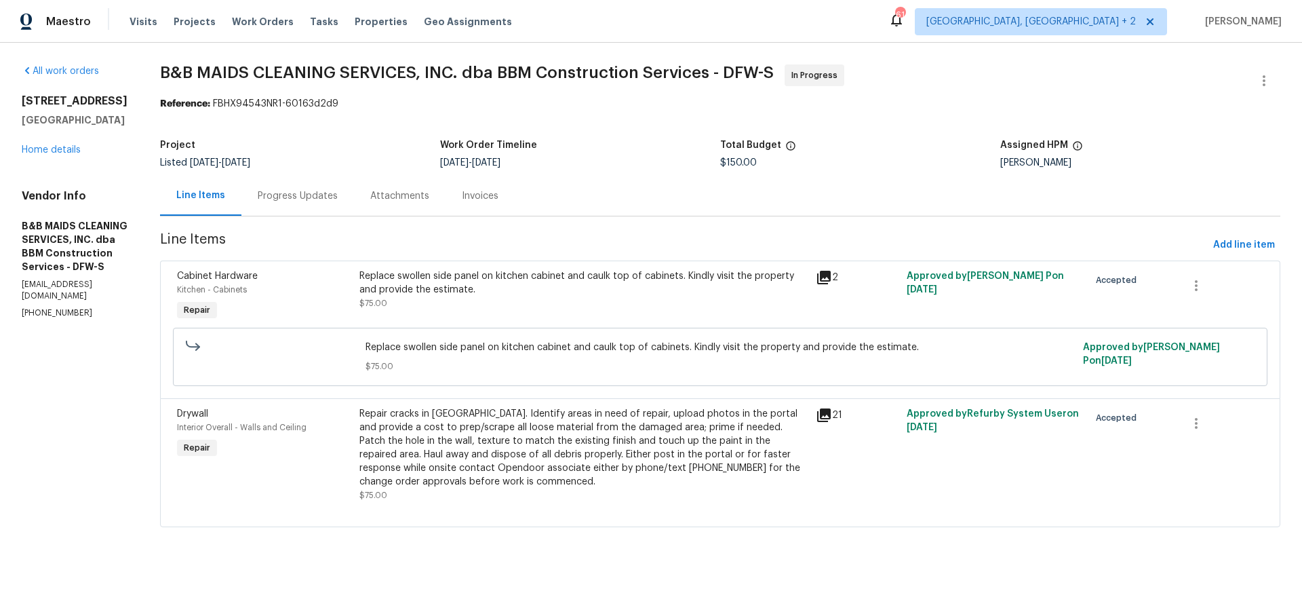
click at [564, 432] on div "Repair cracks in [GEOGRAPHIC_DATA]. Identify areas in need of repair, upload ph…" at bounding box center [584, 447] width 448 height 81
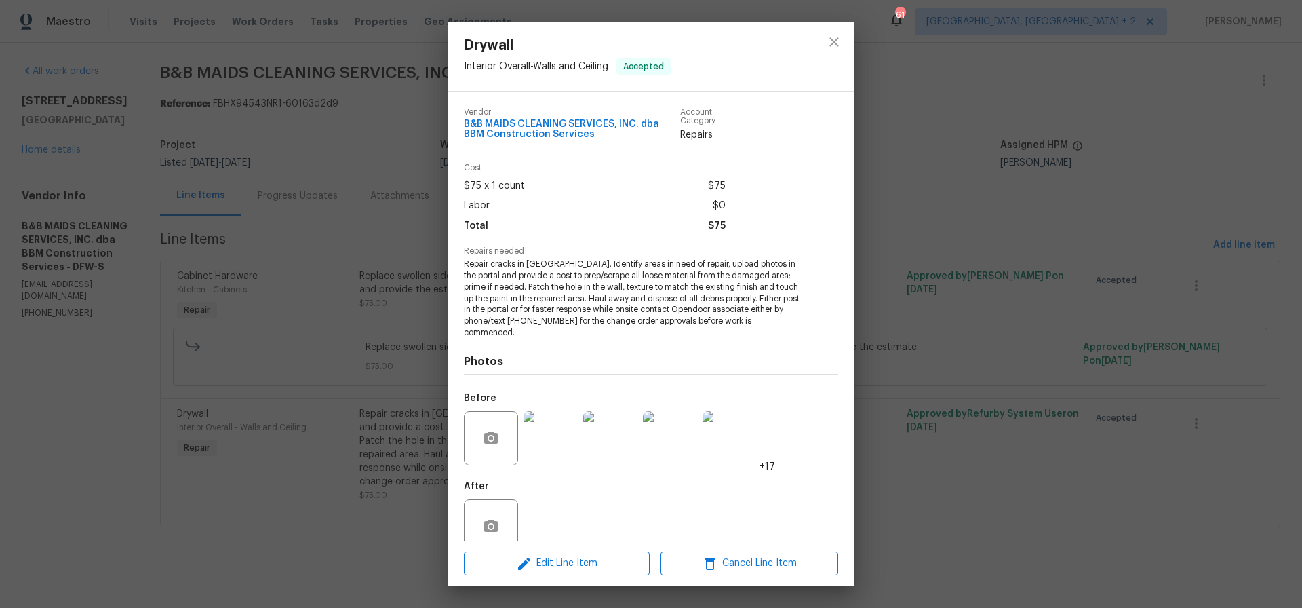
click at [561, 431] on img at bounding box center [551, 438] width 54 height 54
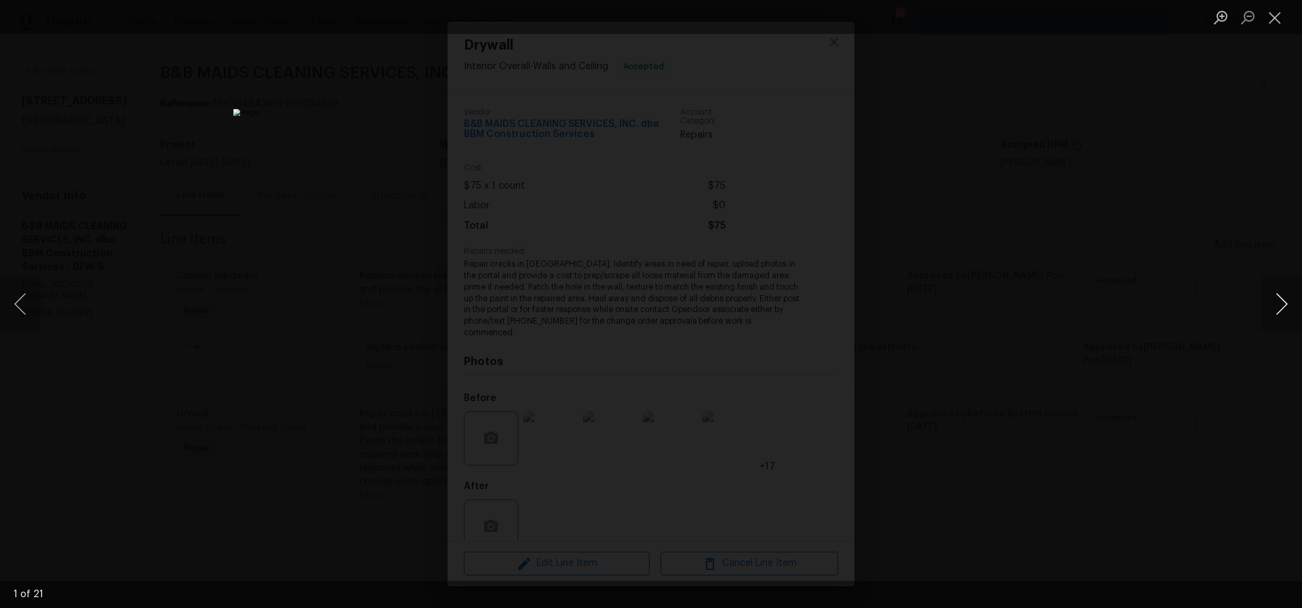
click at [1283, 298] on button "Next image" at bounding box center [1282, 304] width 41 height 54
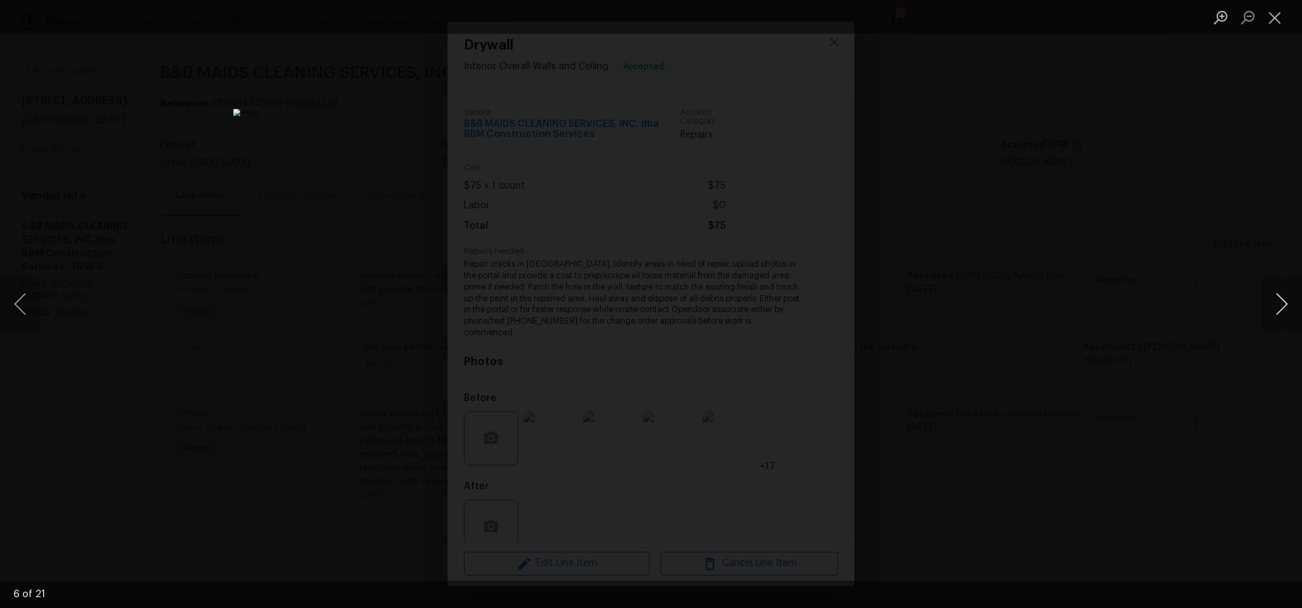
click at [1283, 298] on button "Next image" at bounding box center [1282, 304] width 41 height 54
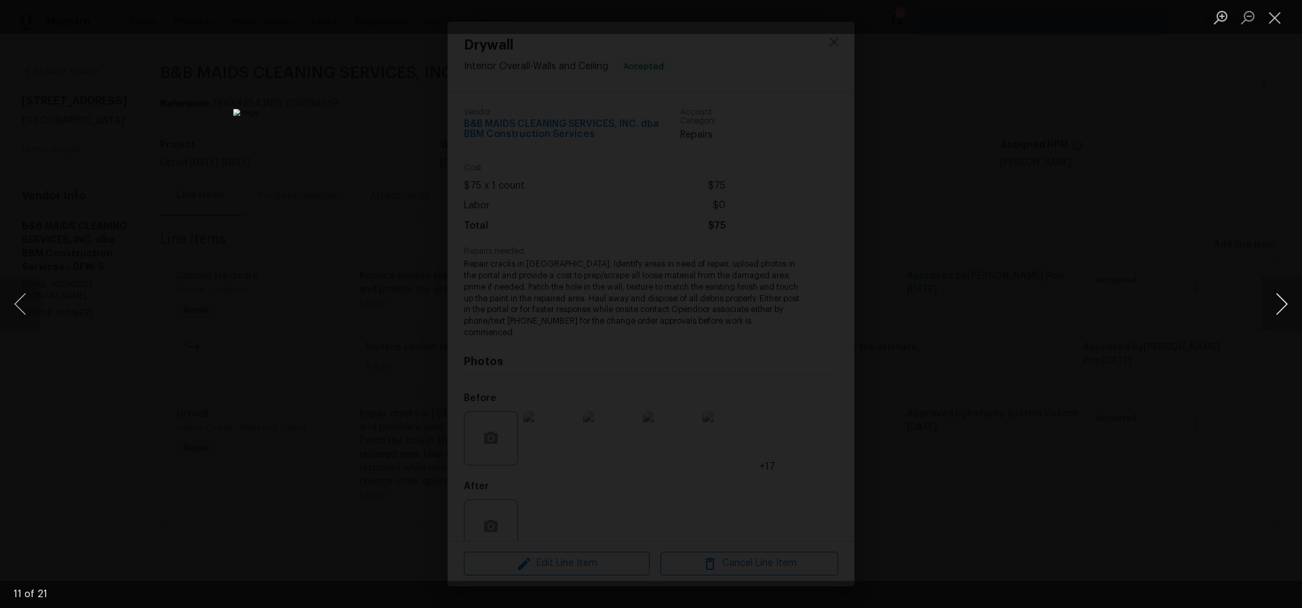
click at [1283, 298] on button "Next image" at bounding box center [1282, 304] width 41 height 54
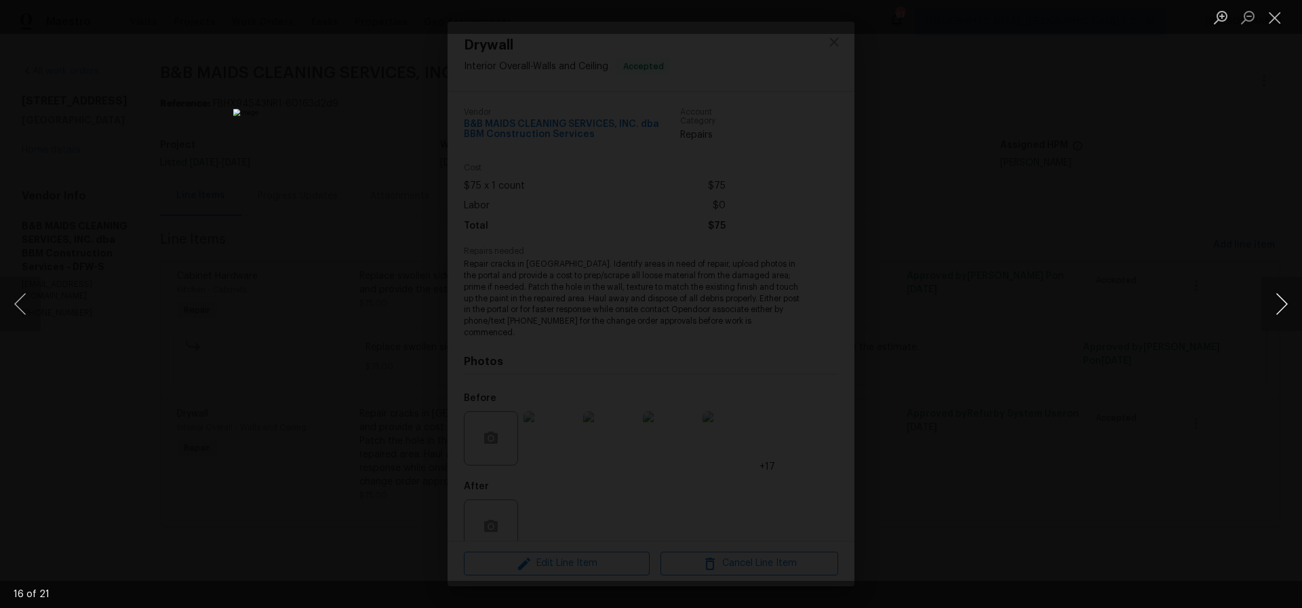
click at [1283, 298] on button "Next image" at bounding box center [1282, 304] width 41 height 54
click at [1275, 16] on button "Close lightbox" at bounding box center [1275, 17] width 27 height 24
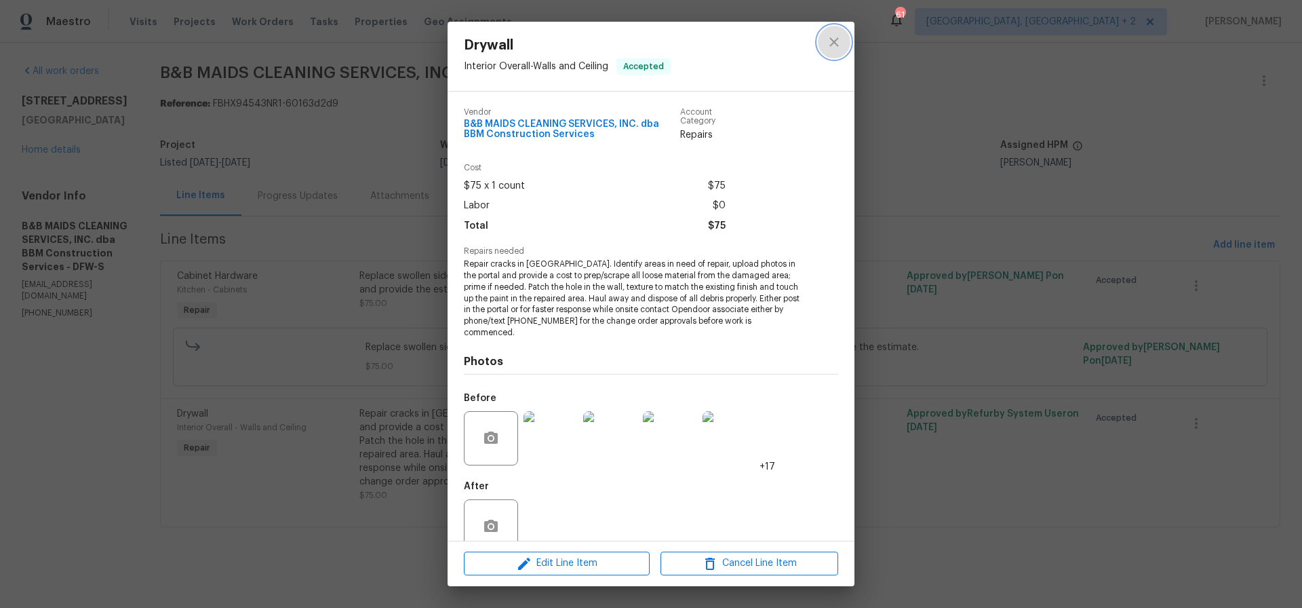
click at [837, 45] on icon "close" at bounding box center [834, 41] width 9 height 9
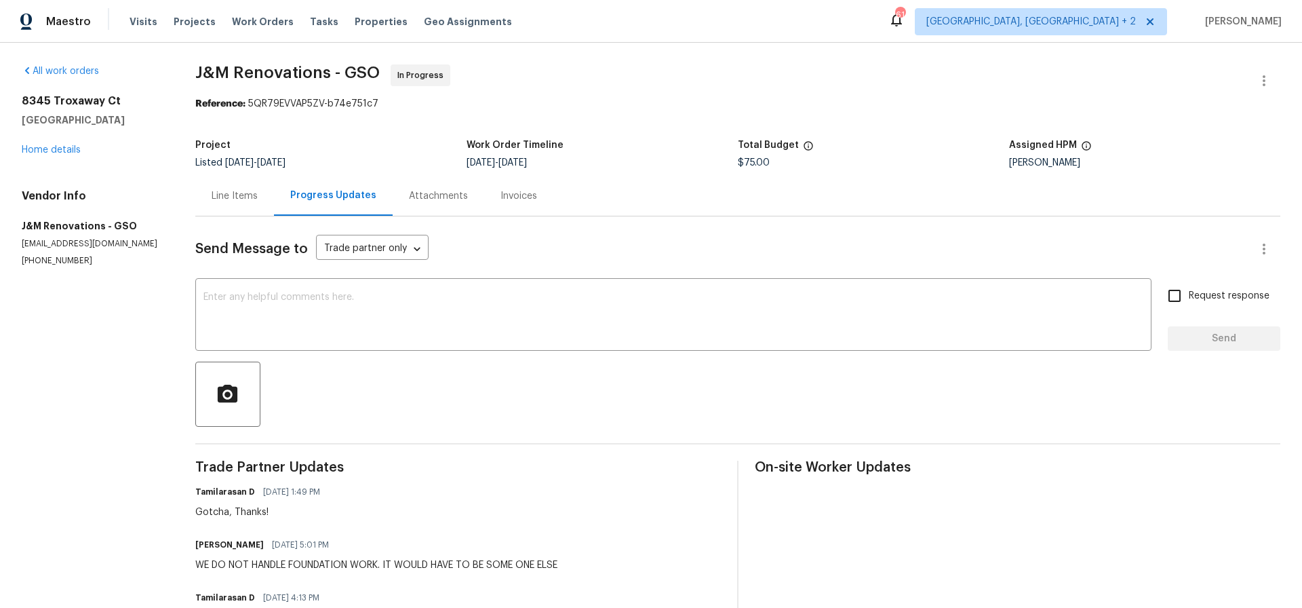
click at [230, 197] on div "Line Items" at bounding box center [235, 196] width 46 height 14
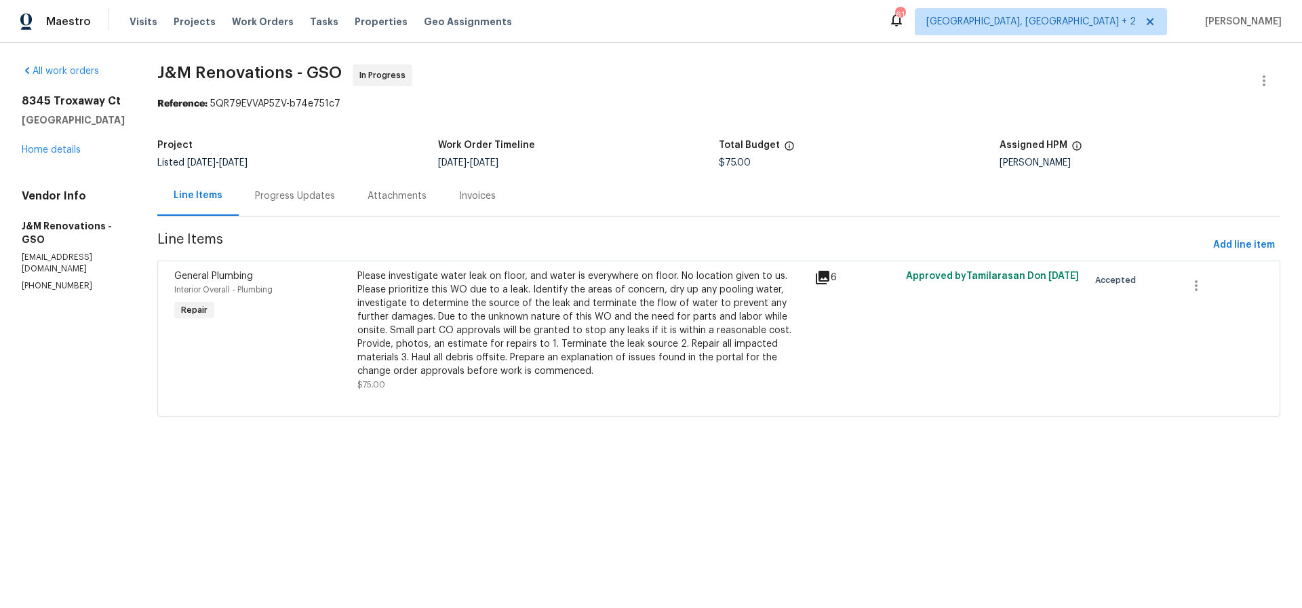
click at [528, 324] on div "Please investigate water leak on floor, and water is everywhere on floor. No lo…" at bounding box center [581, 323] width 449 height 109
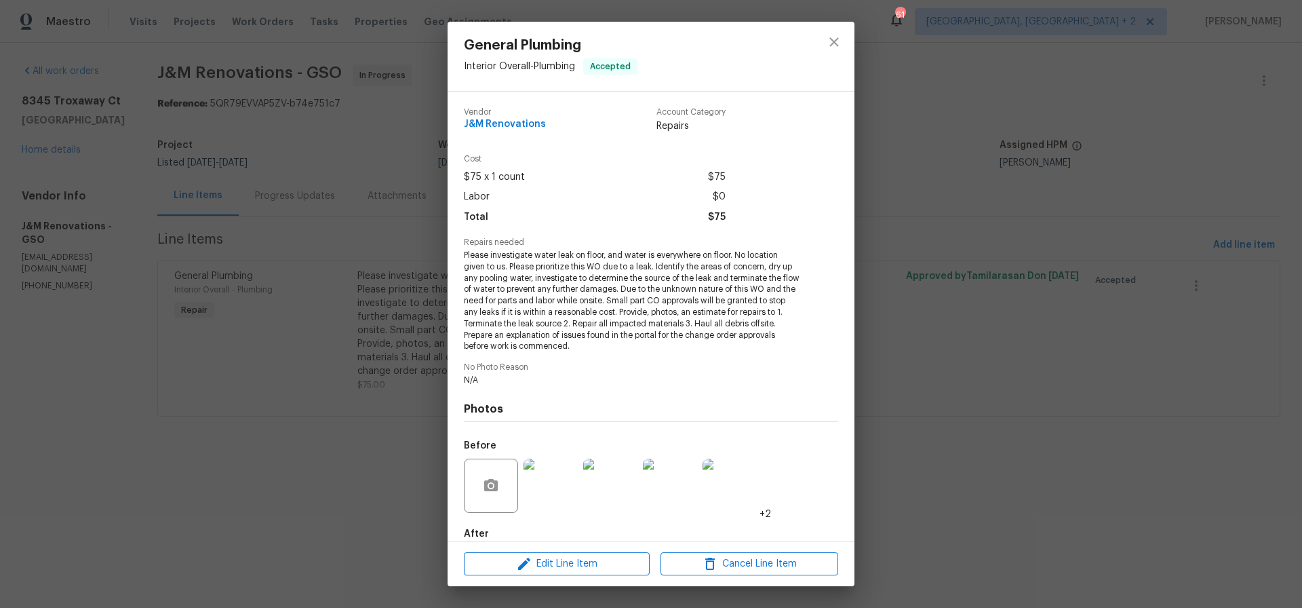
scroll to position [74, 0]
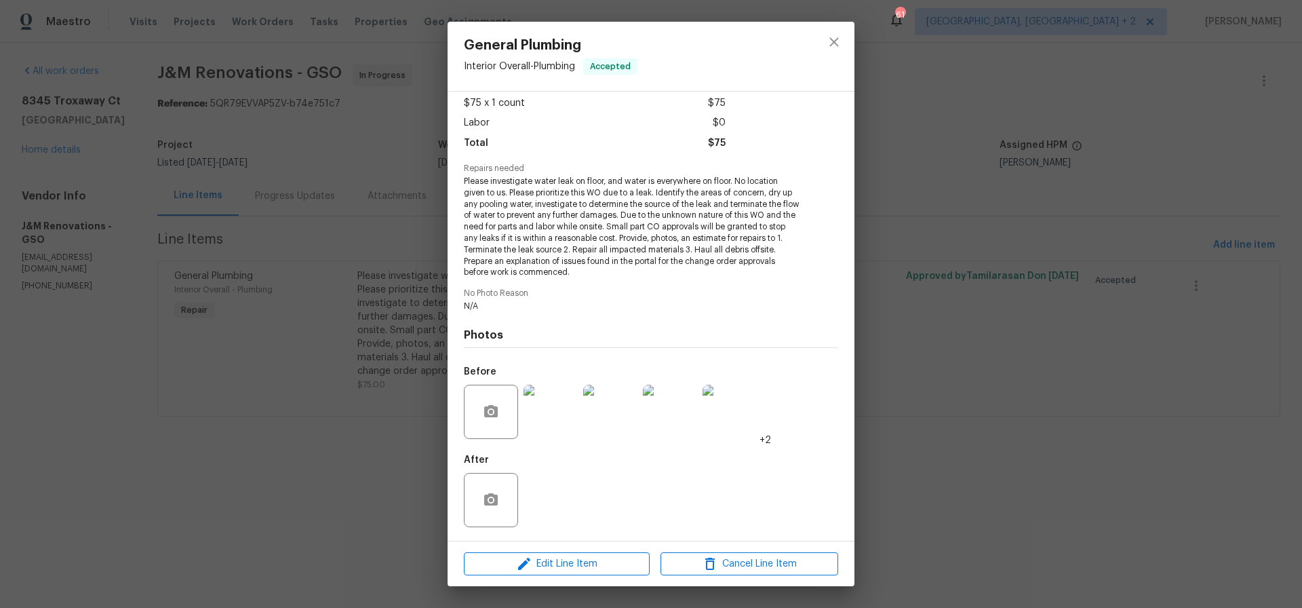
click at [544, 423] on img at bounding box center [551, 412] width 54 height 54
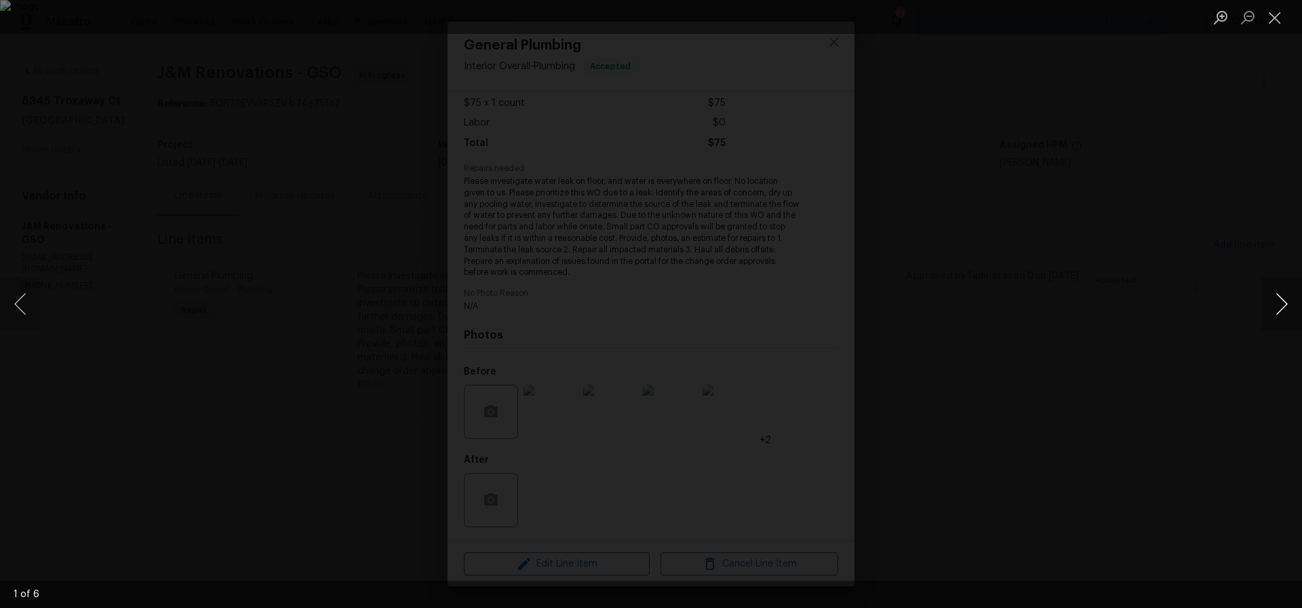
click at [1281, 301] on button "Next image" at bounding box center [1282, 304] width 41 height 54
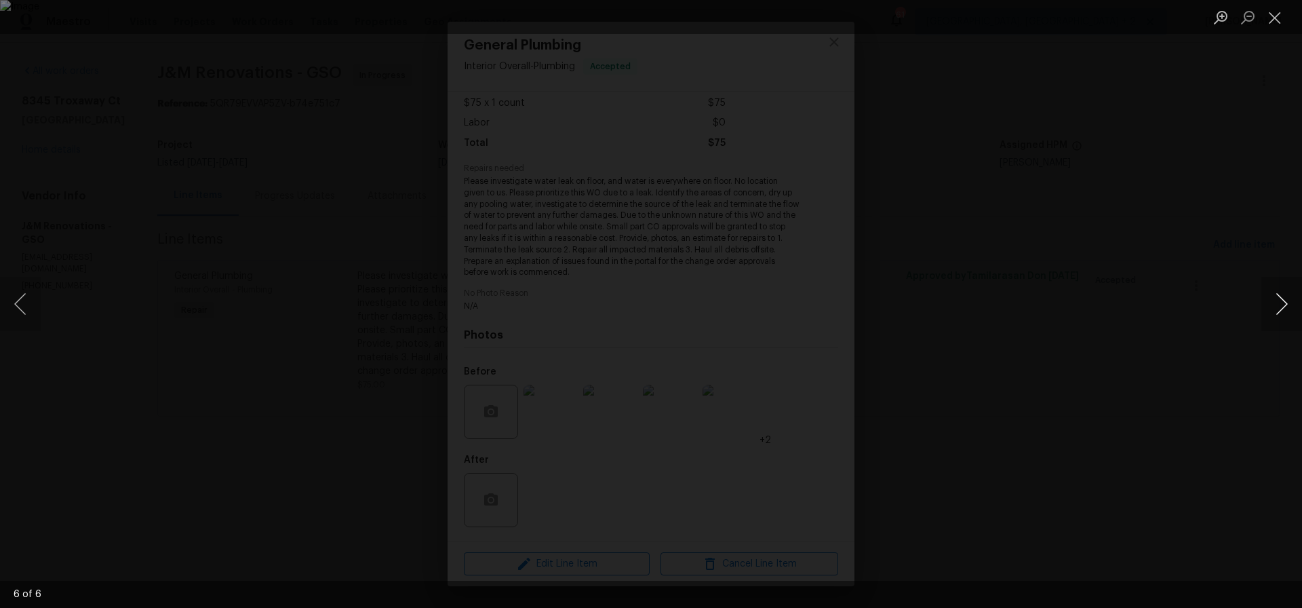
click at [1281, 301] on button "Next image" at bounding box center [1282, 304] width 41 height 54
click at [1276, 18] on button "Close lightbox" at bounding box center [1275, 17] width 27 height 24
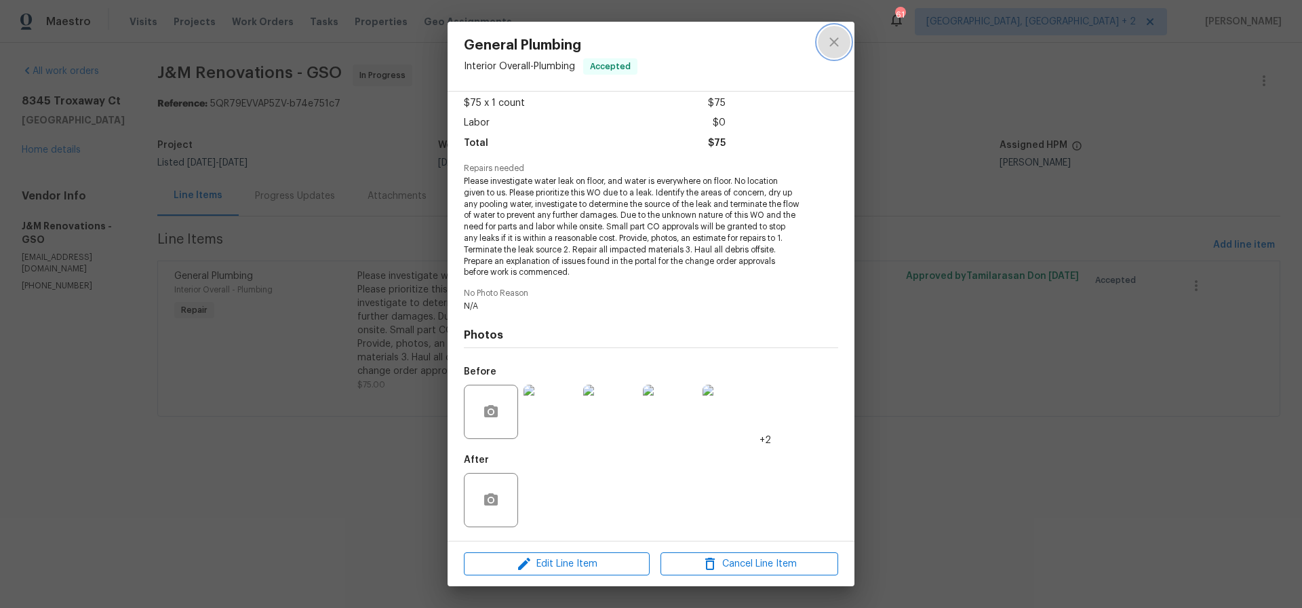
click at [836, 45] on icon "close" at bounding box center [834, 42] width 16 height 16
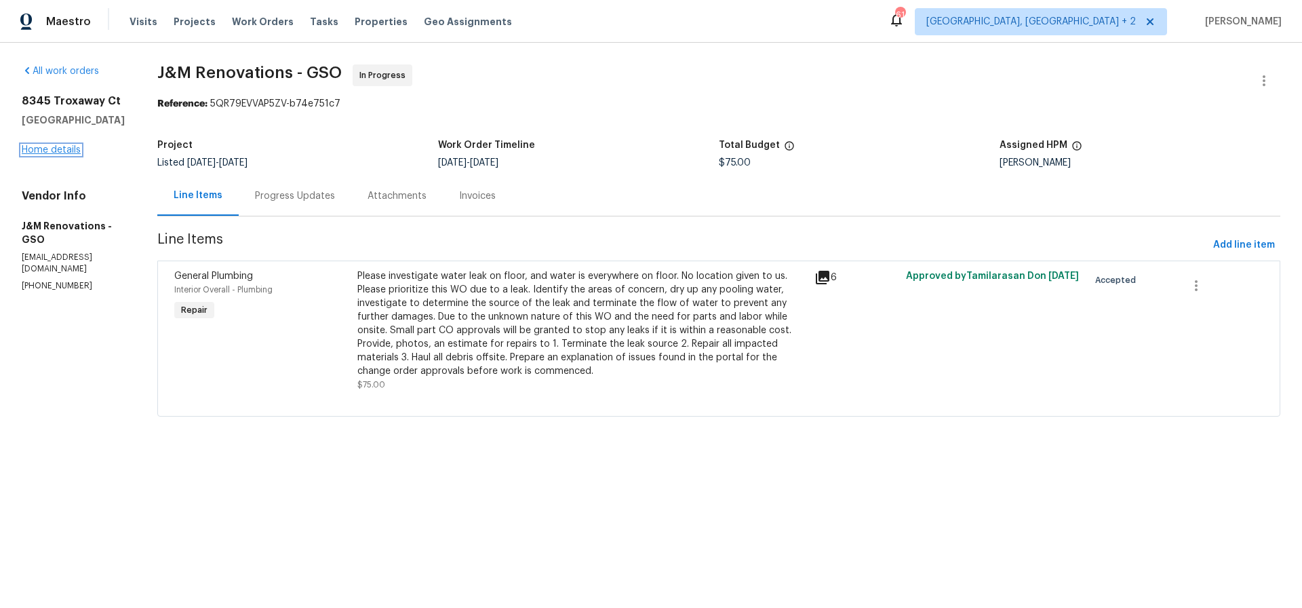
click at [50, 146] on link "Home details" at bounding box center [51, 149] width 59 height 9
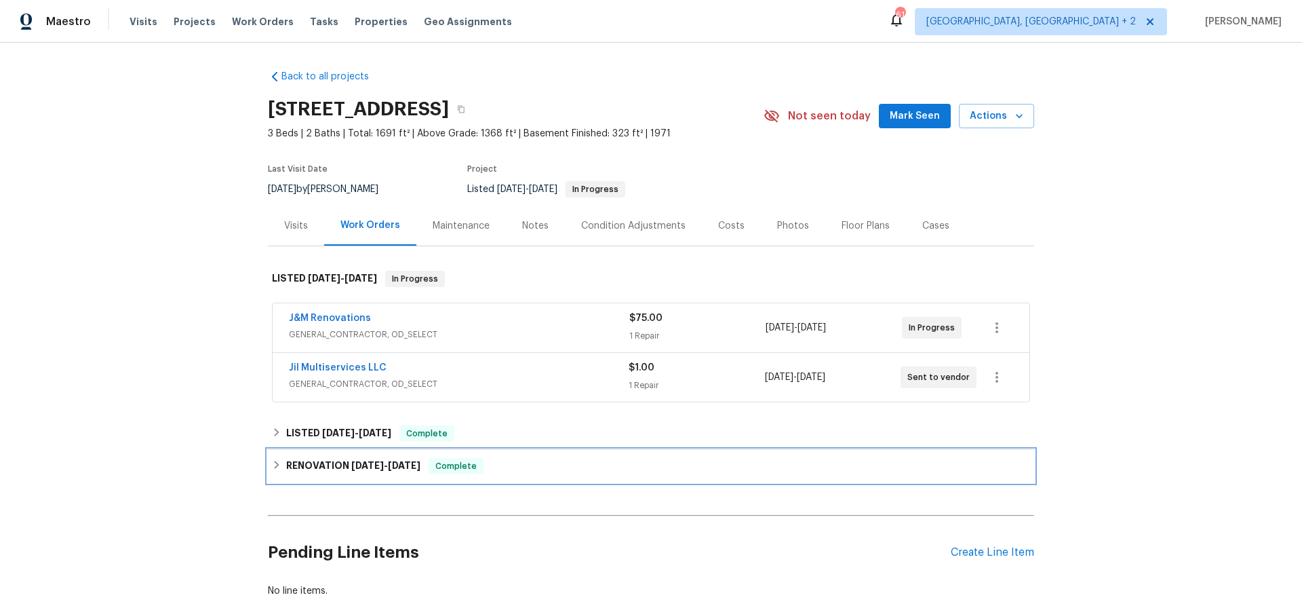
click at [353, 463] on span "[DATE]" at bounding box center [367, 465] width 33 height 9
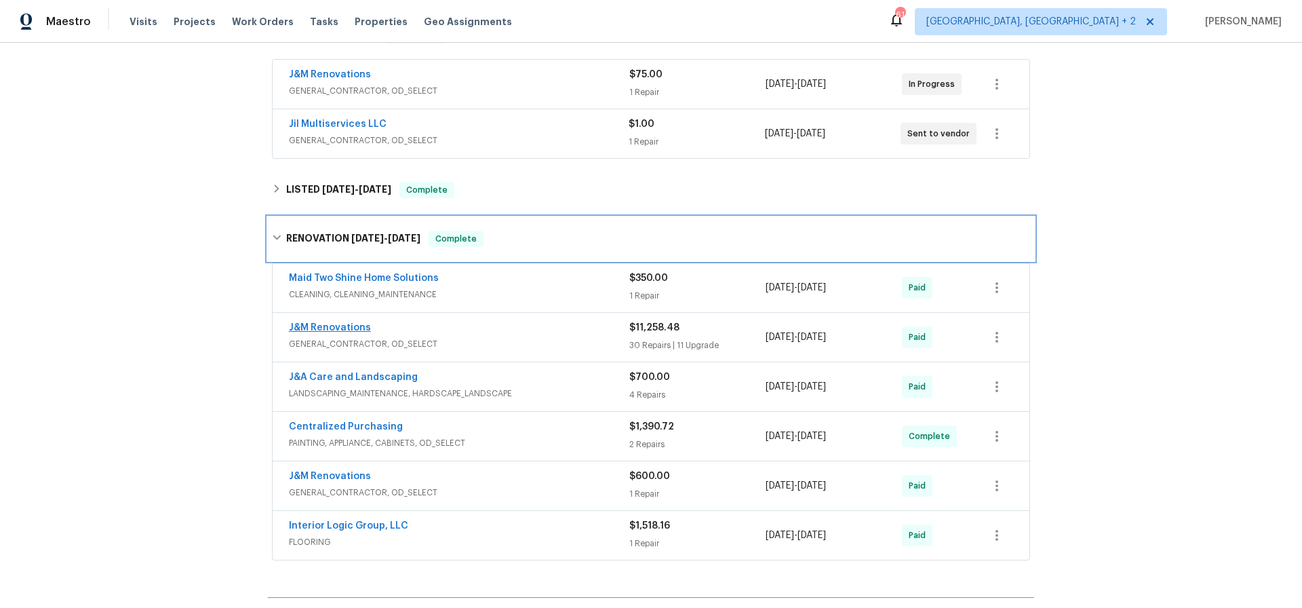
scroll to position [233, 0]
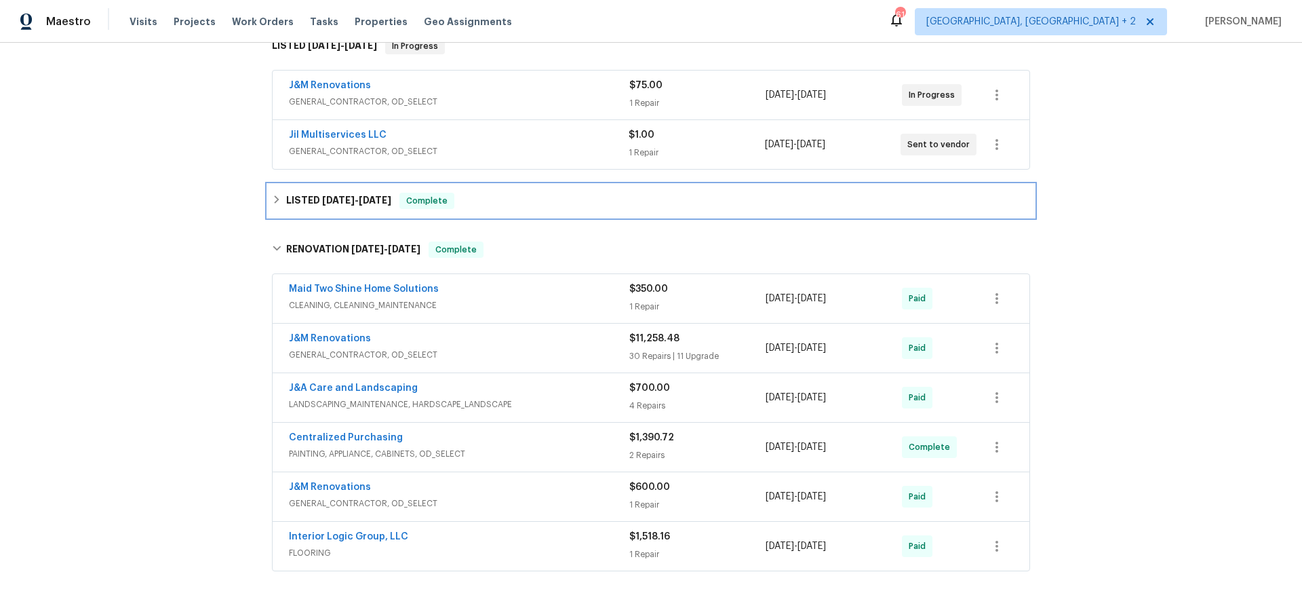
click at [338, 200] on span "[DATE]" at bounding box center [338, 199] width 33 height 9
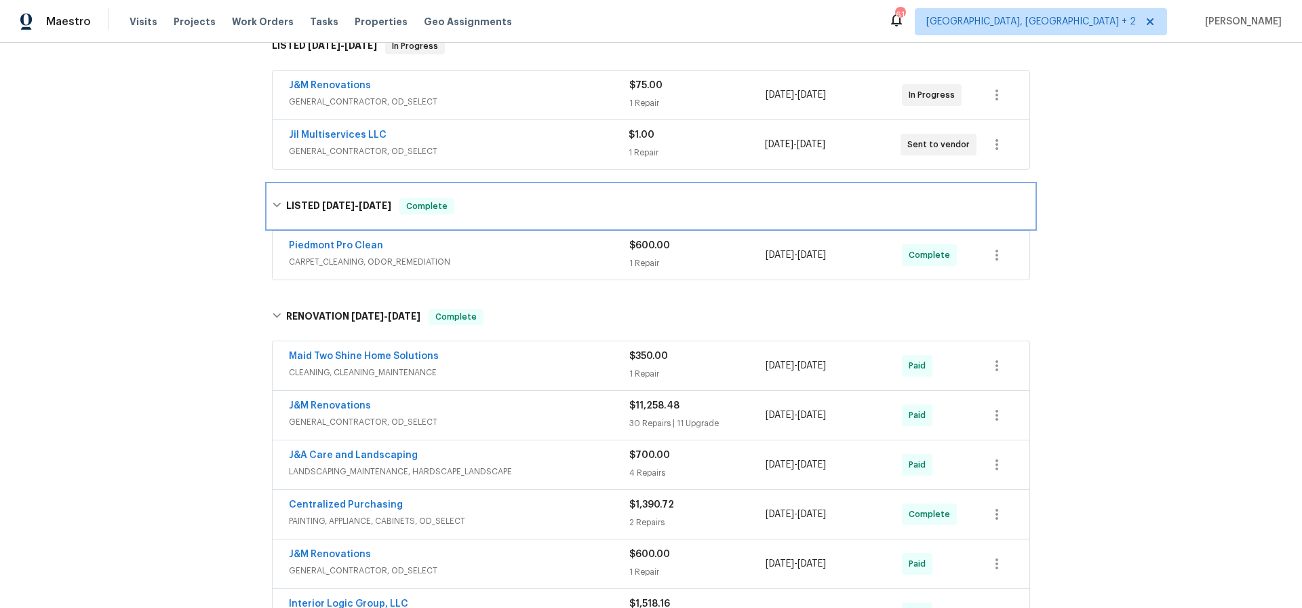
click at [338, 200] on h6 "LISTED [DATE] - [DATE]" at bounding box center [338, 206] width 105 height 16
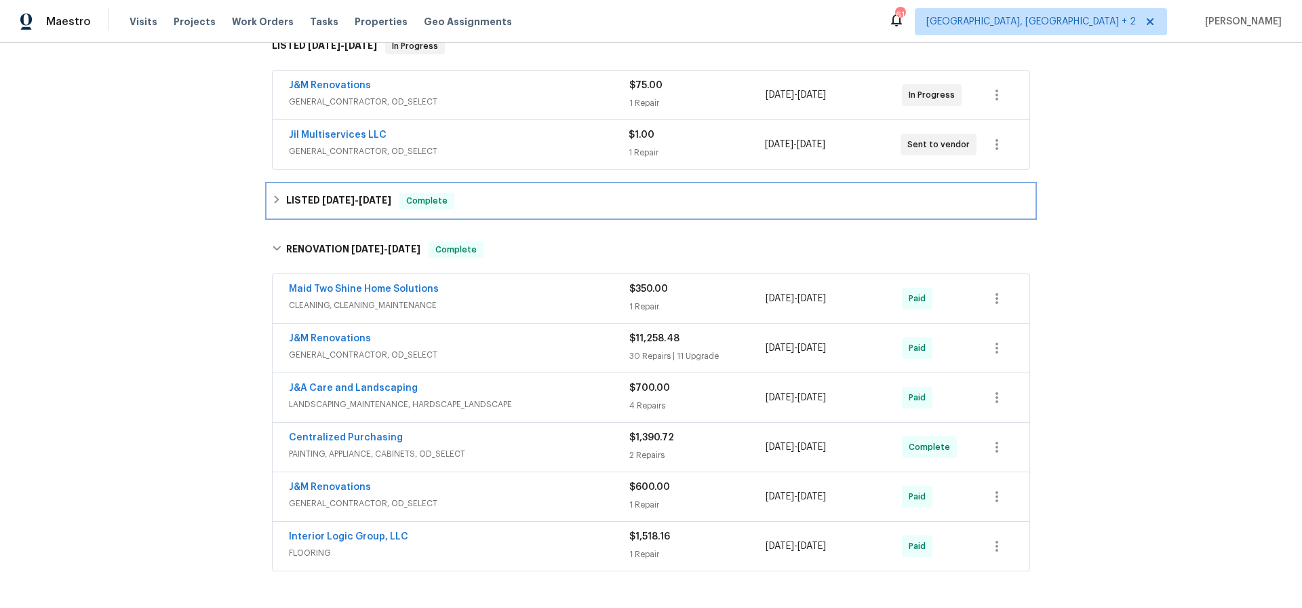
scroll to position [234, 0]
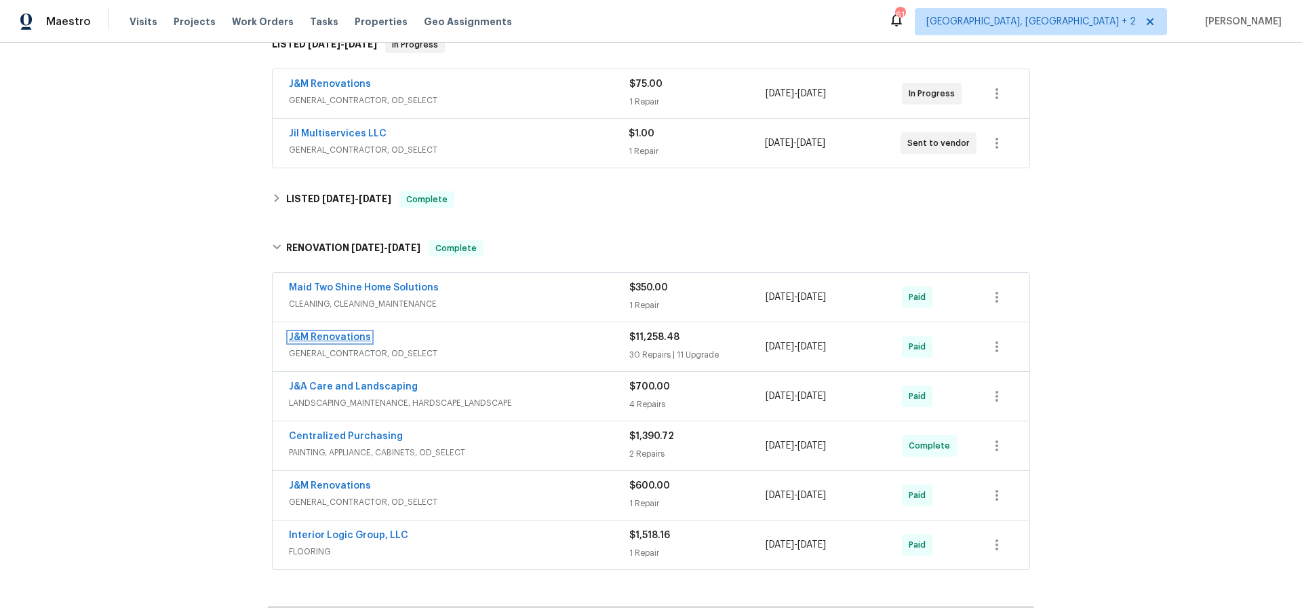
click at [335, 333] on link "J&M Renovations" at bounding box center [330, 336] width 82 height 9
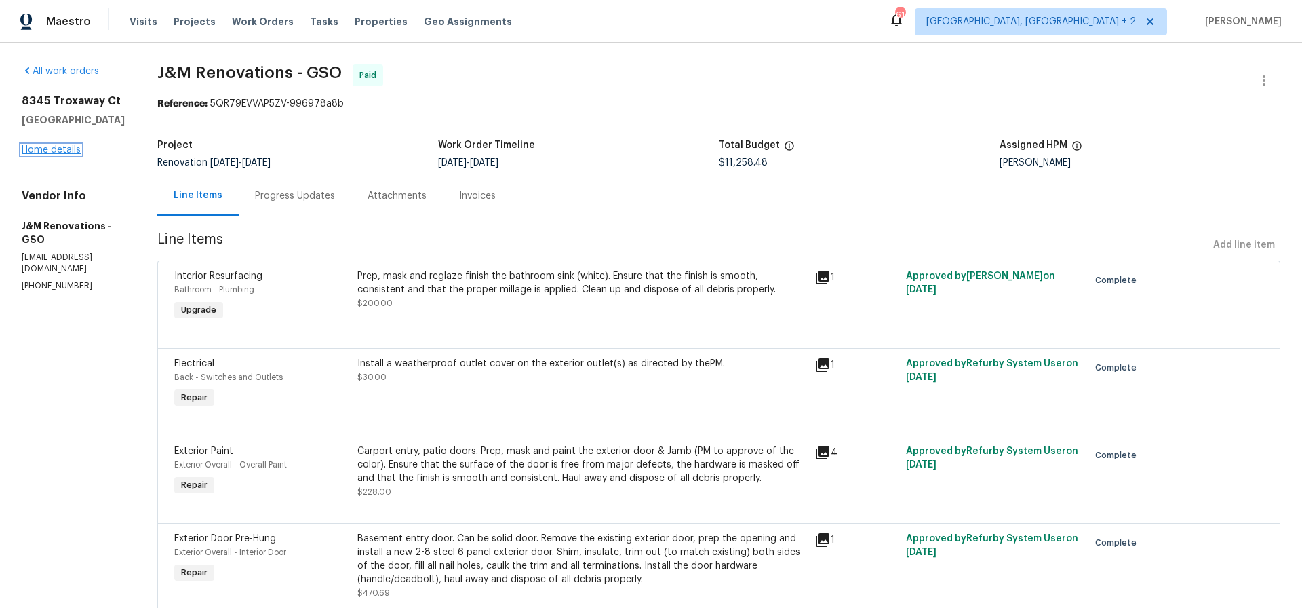
click at [62, 152] on link "Home details" at bounding box center [51, 149] width 59 height 9
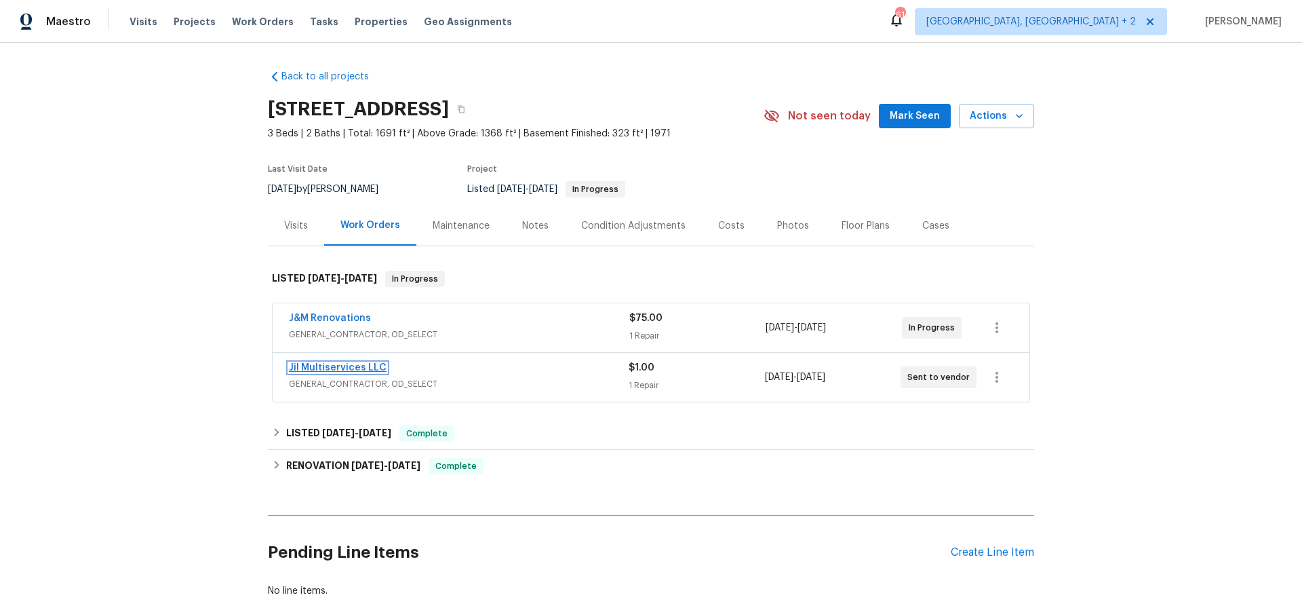
click at [320, 368] on link "Jil Multiservices LLC" at bounding box center [338, 367] width 98 height 9
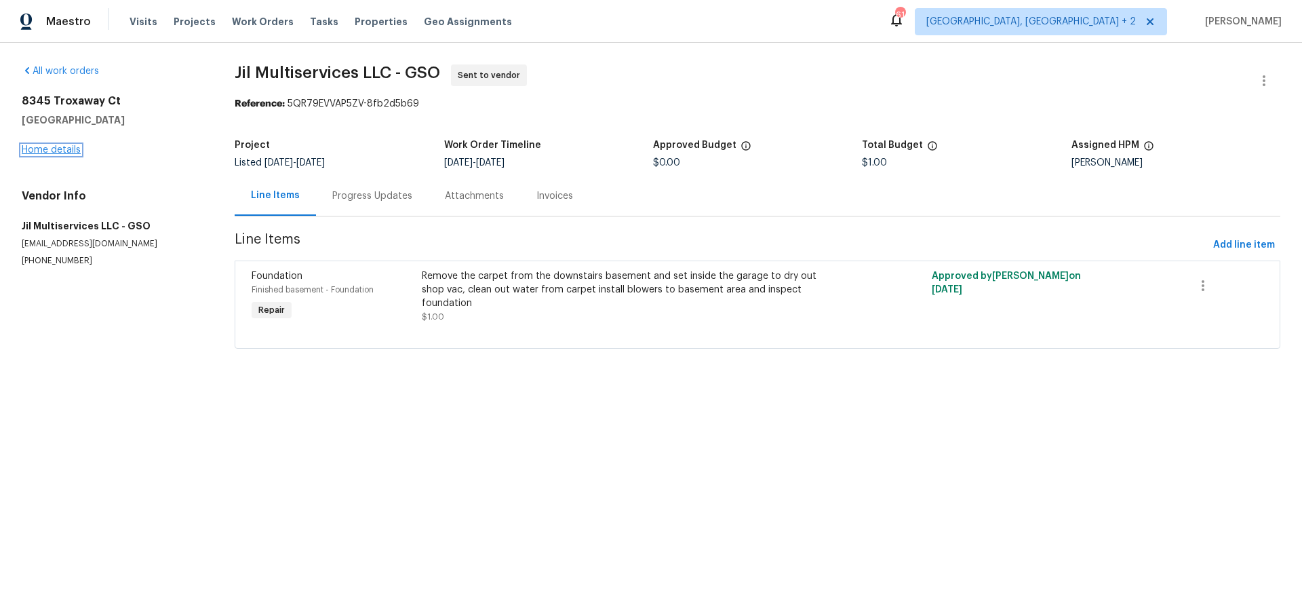
click at [58, 147] on link "Home details" at bounding box center [51, 149] width 59 height 9
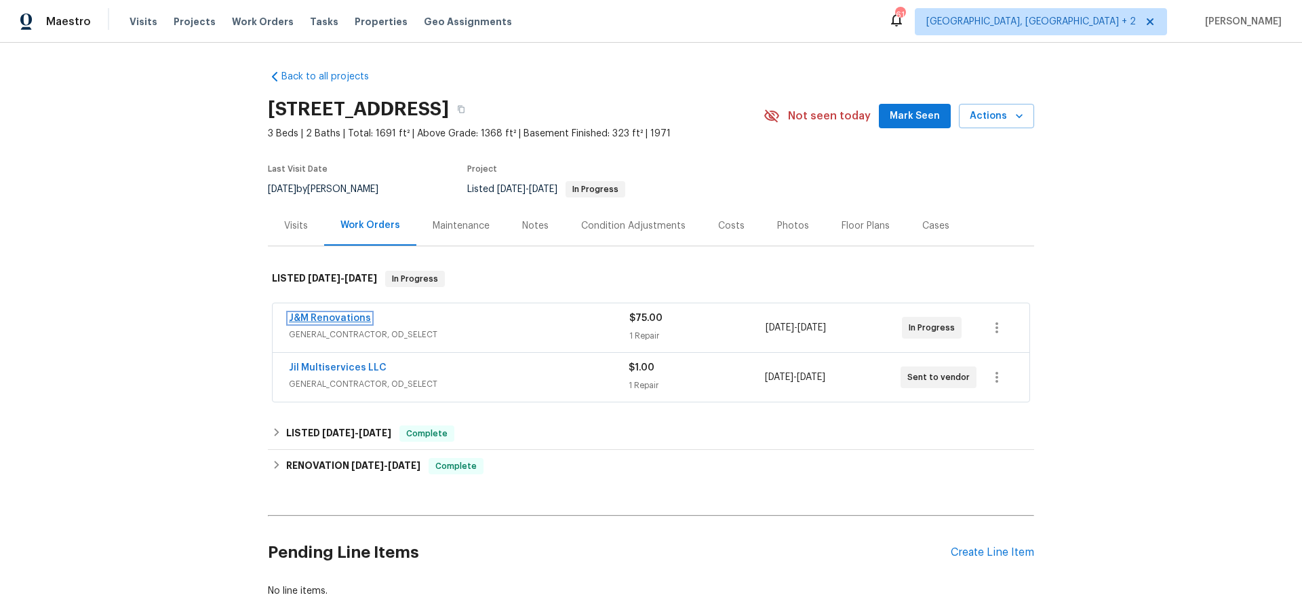
click at [338, 314] on link "J&M Renovations" at bounding box center [330, 317] width 82 height 9
click at [785, 224] on div "Photos" at bounding box center [793, 226] width 32 height 14
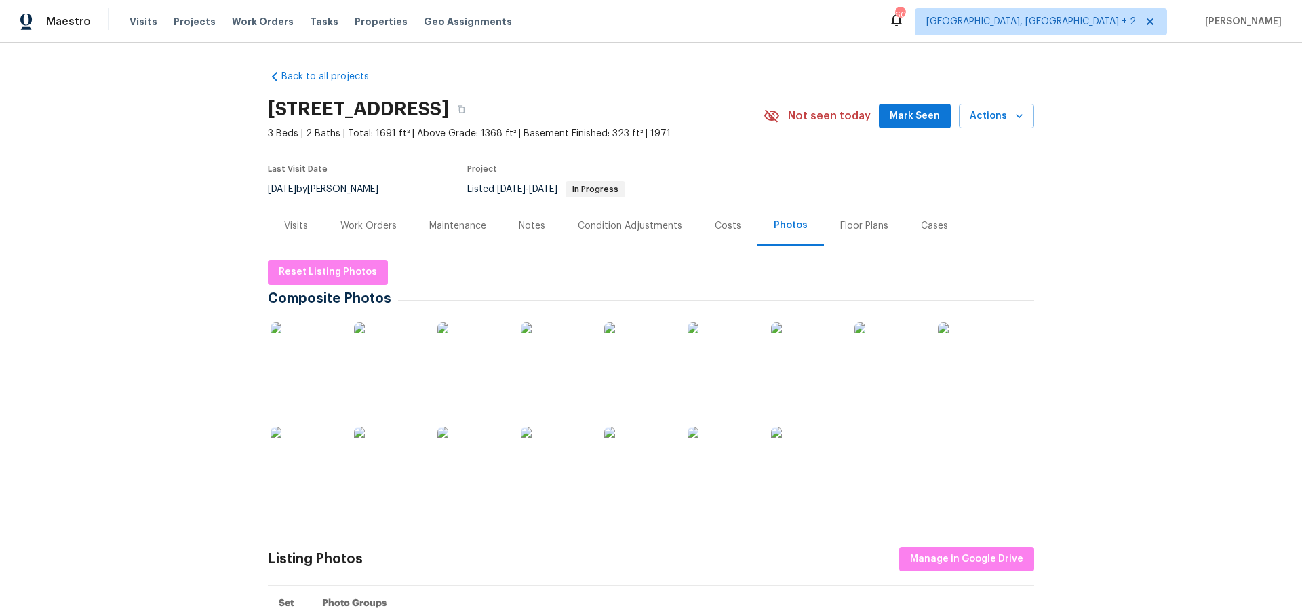
click at [301, 357] on img at bounding box center [305, 356] width 68 height 68
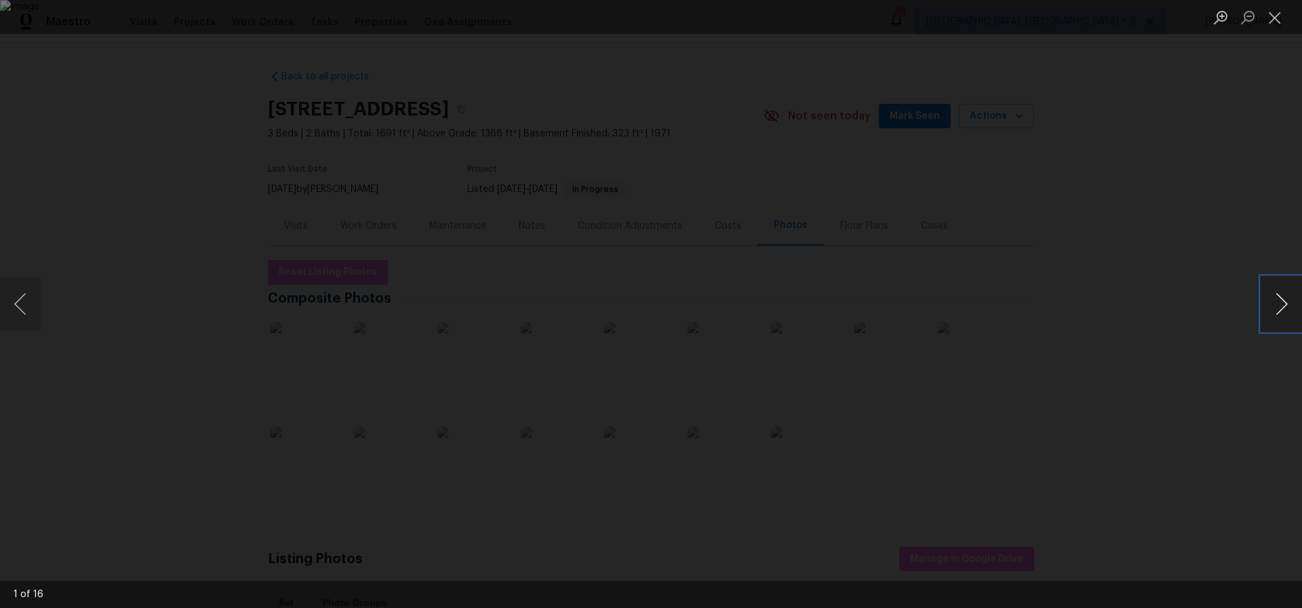
click at [1281, 306] on button "Next image" at bounding box center [1282, 304] width 41 height 54
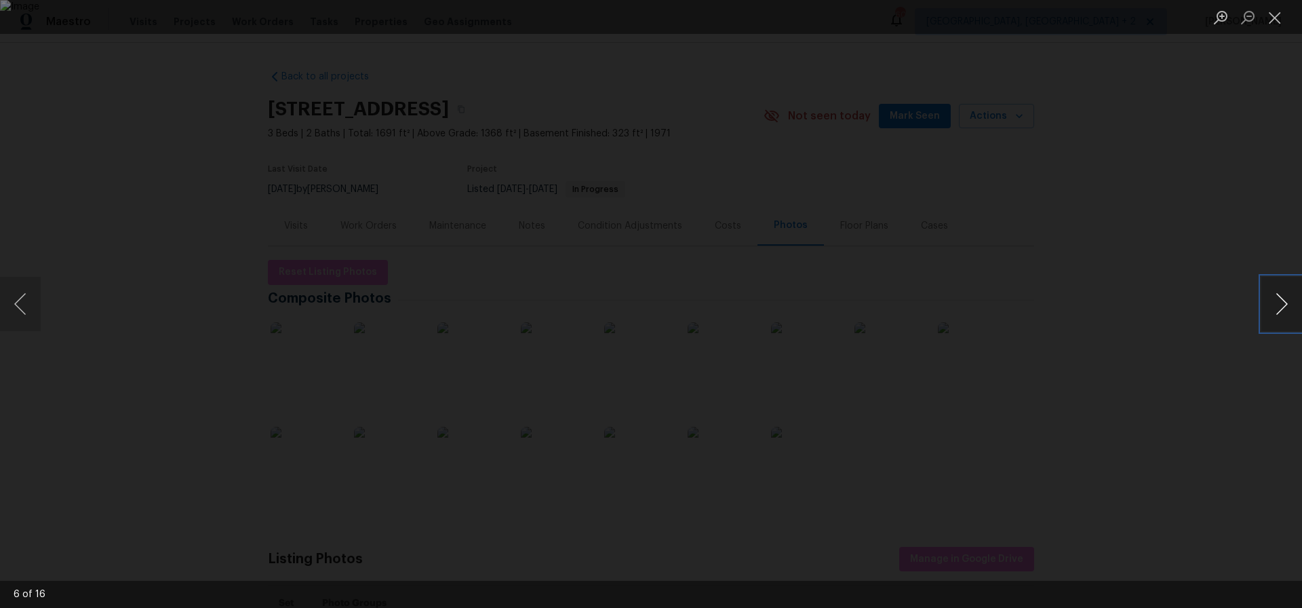
click at [1281, 306] on button "Next image" at bounding box center [1282, 304] width 41 height 54
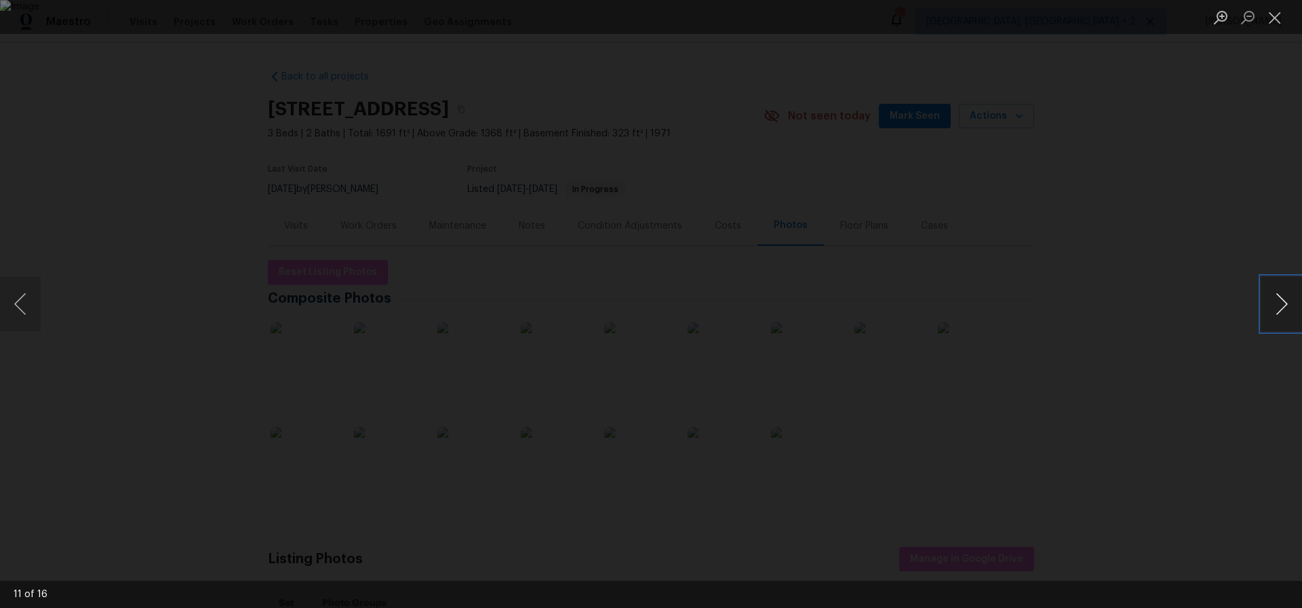
click at [1281, 306] on button "Next image" at bounding box center [1282, 304] width 41 height 54
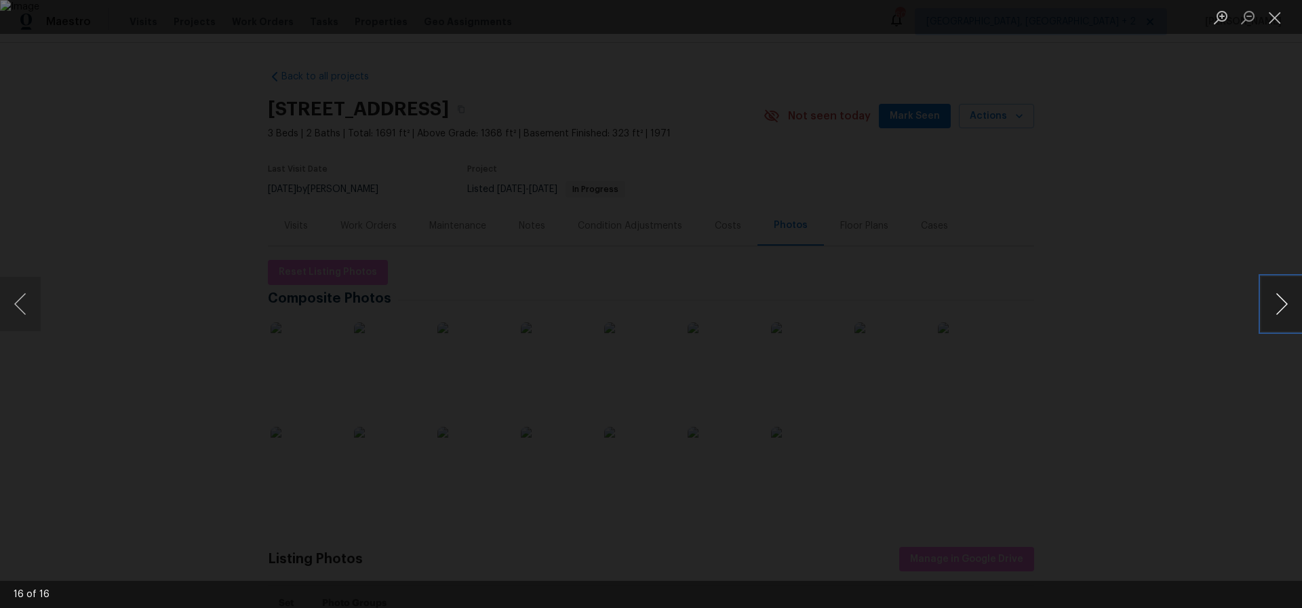
click at [1281, 306] on button "Next image" at bounding box center [1282, 304] width 41 height 54
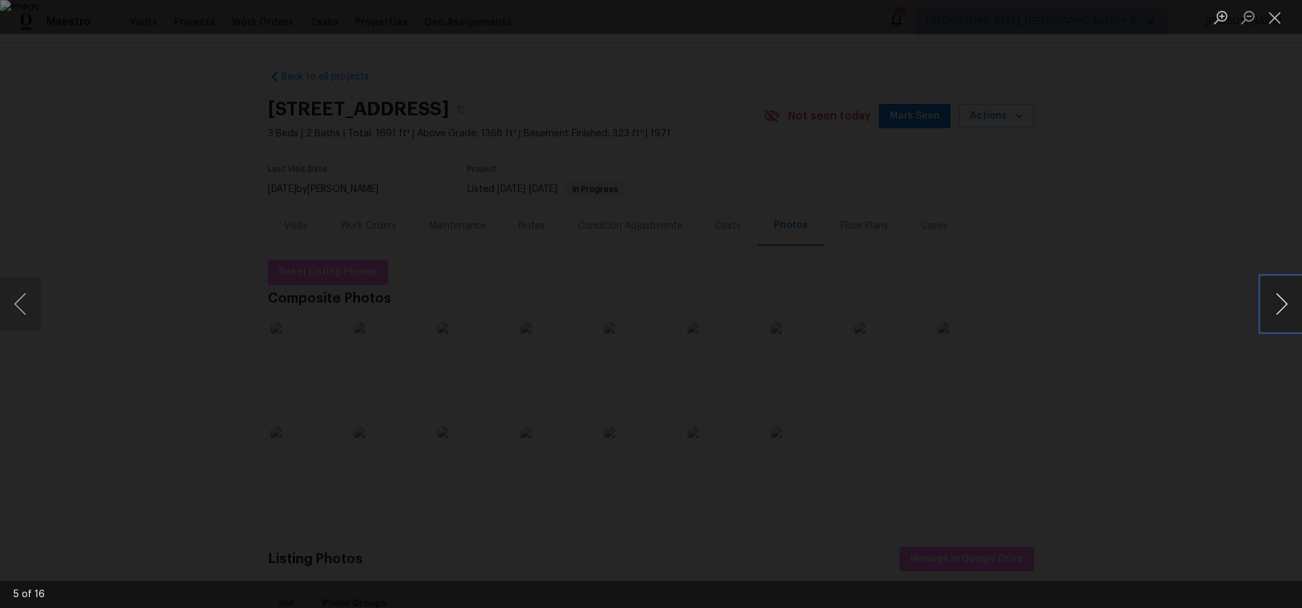
click at [1281, 306] on button "Next image" at bounding box center [1282, 304] width 41 height 54
click at [1277, 24] on button "Close lightbox" at bounding box center [1275, 17] width 27 height 24
